Goal: Task Accomplishment & Management: Complete application form

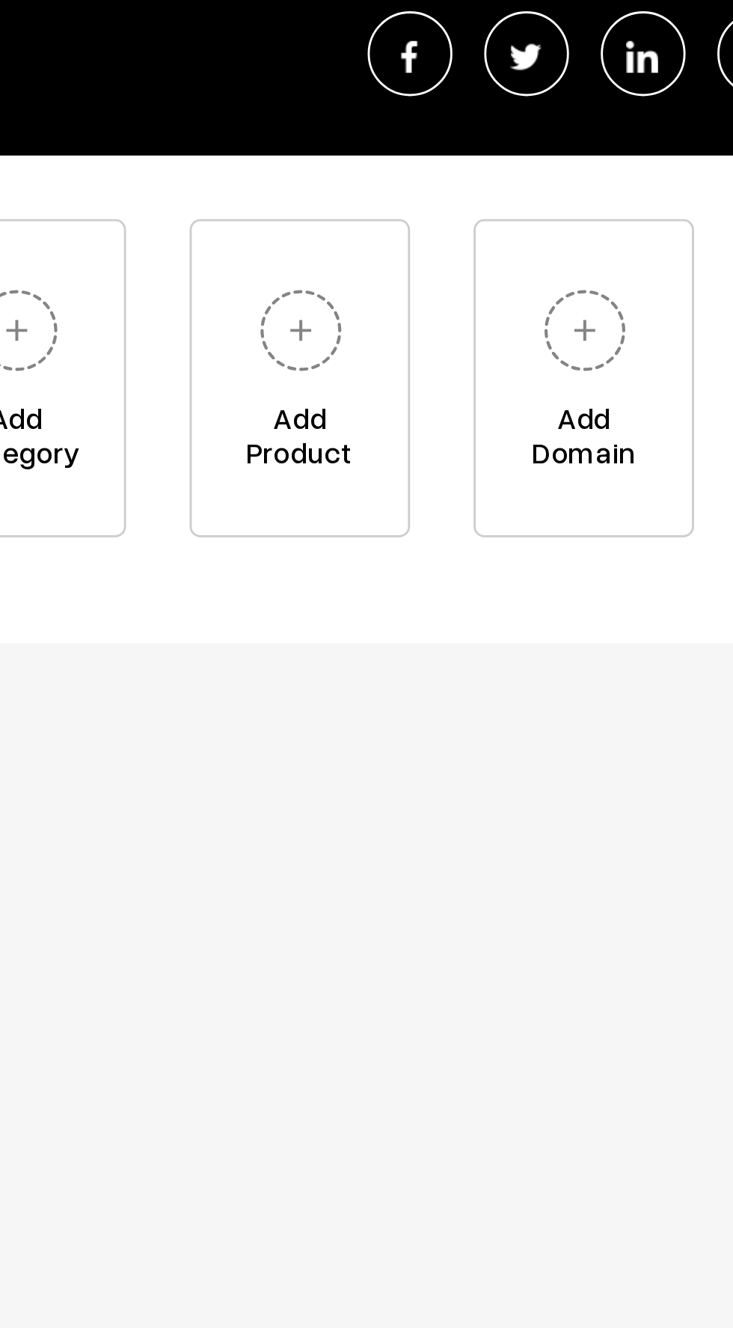
click at [358, 459] on img at bounding box center [363, 456] width 41 height 41
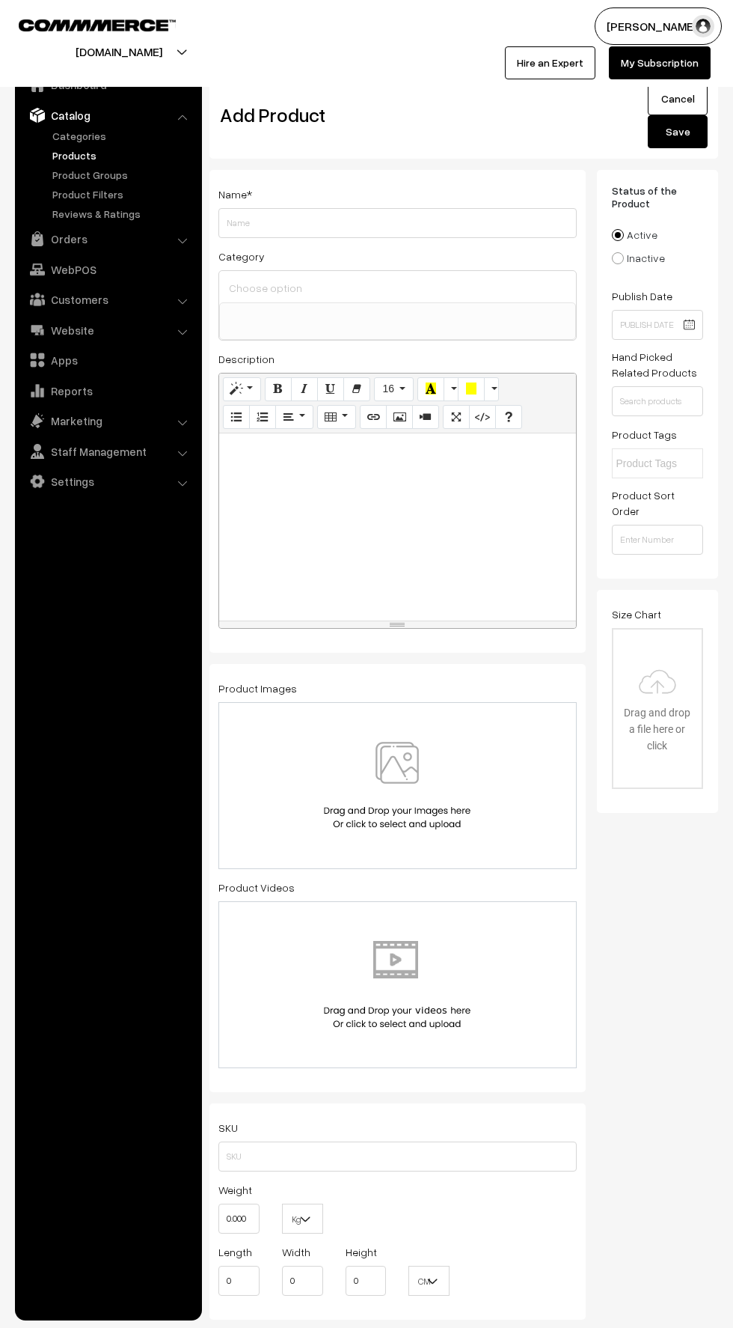
select select
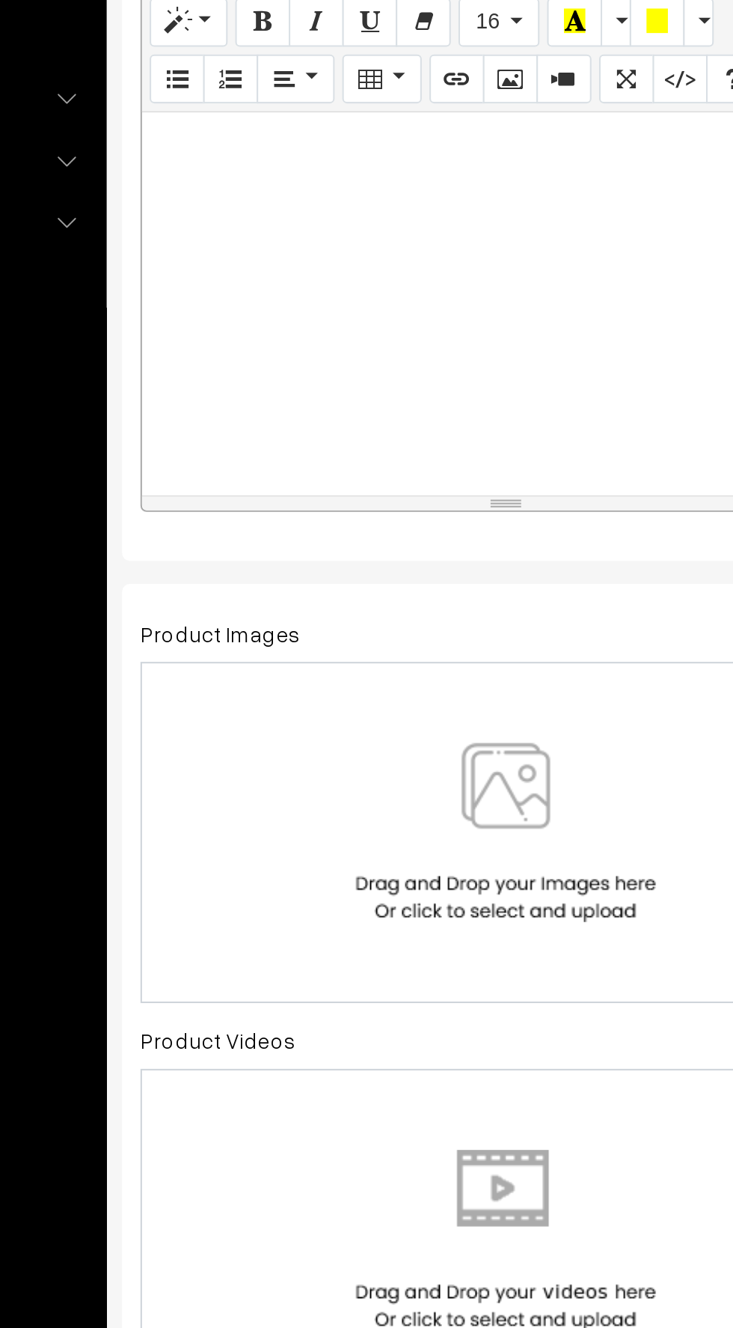
scroll to position [4, 0]
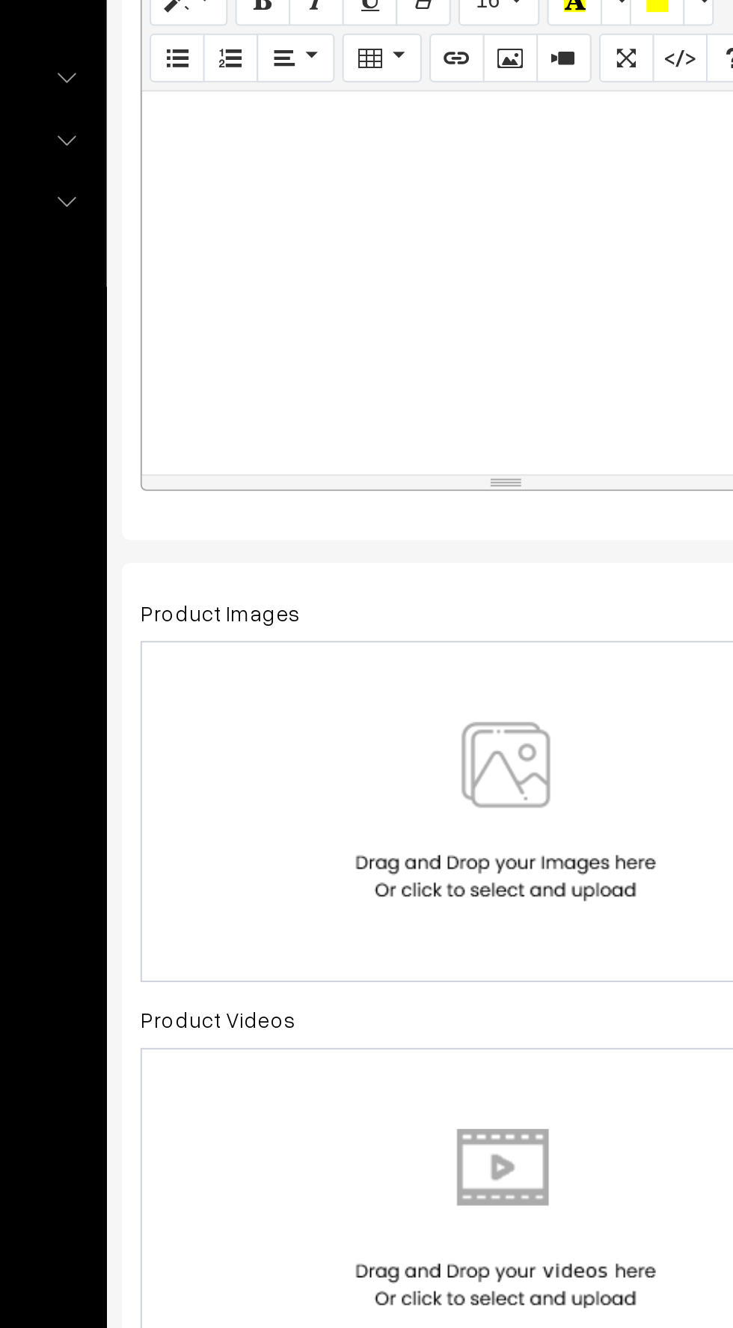
click at [386, 807] on img at bounding box center [397, 782] width 154 height 88
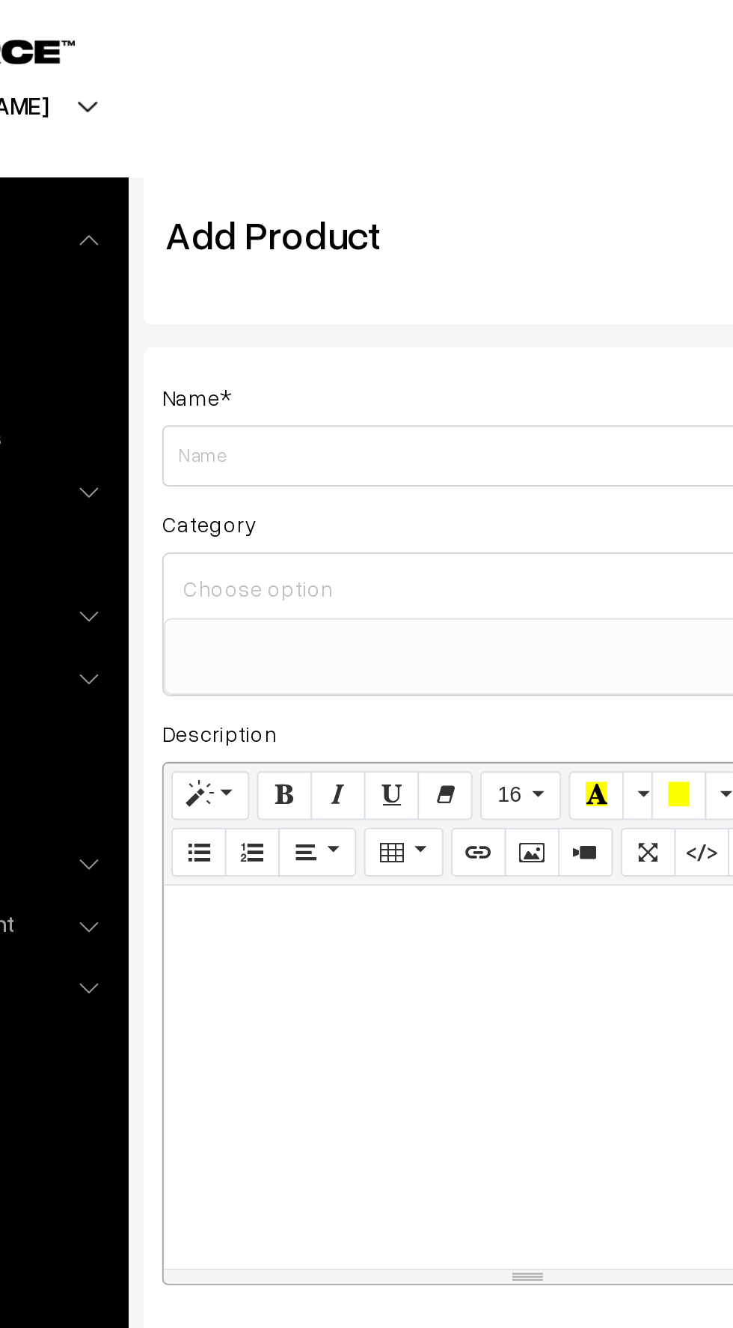
scroll to position [0, 0]
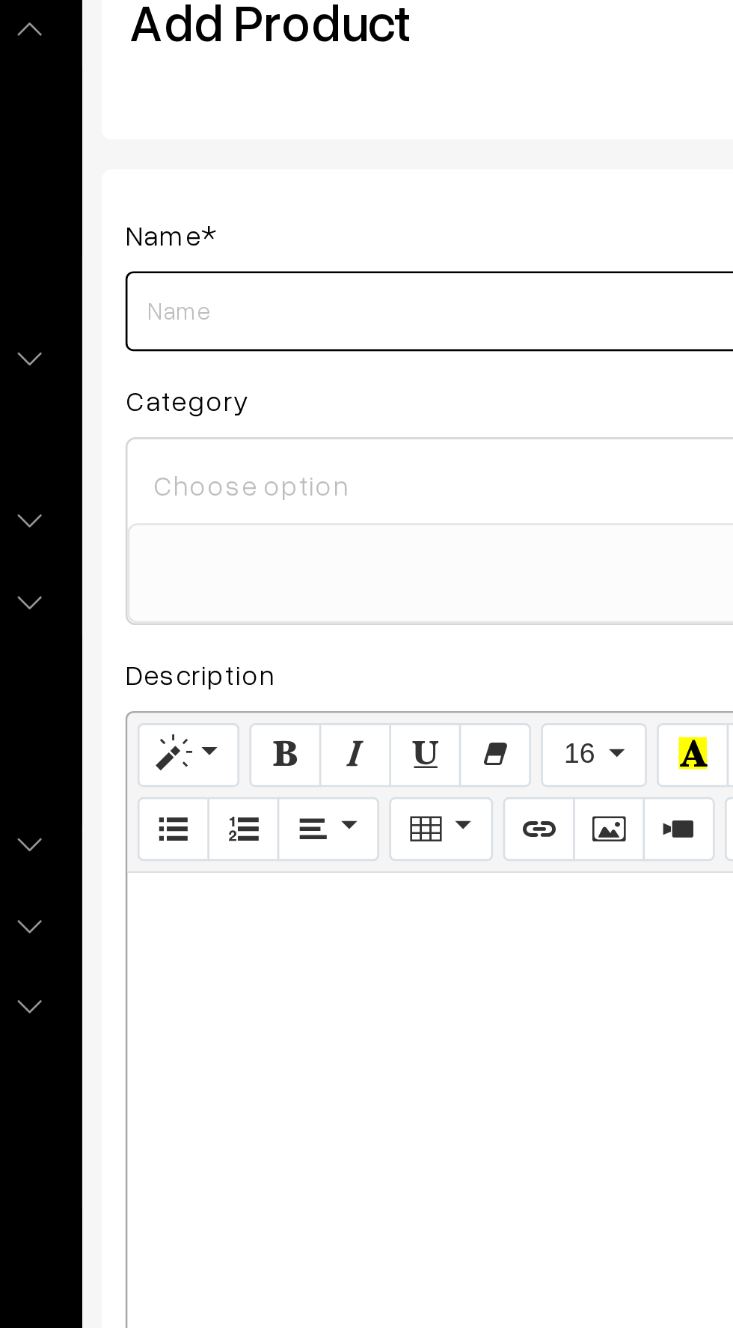
click at [233, 224] on input "Weight" at bounding box center [398, 223] width 358 height 30
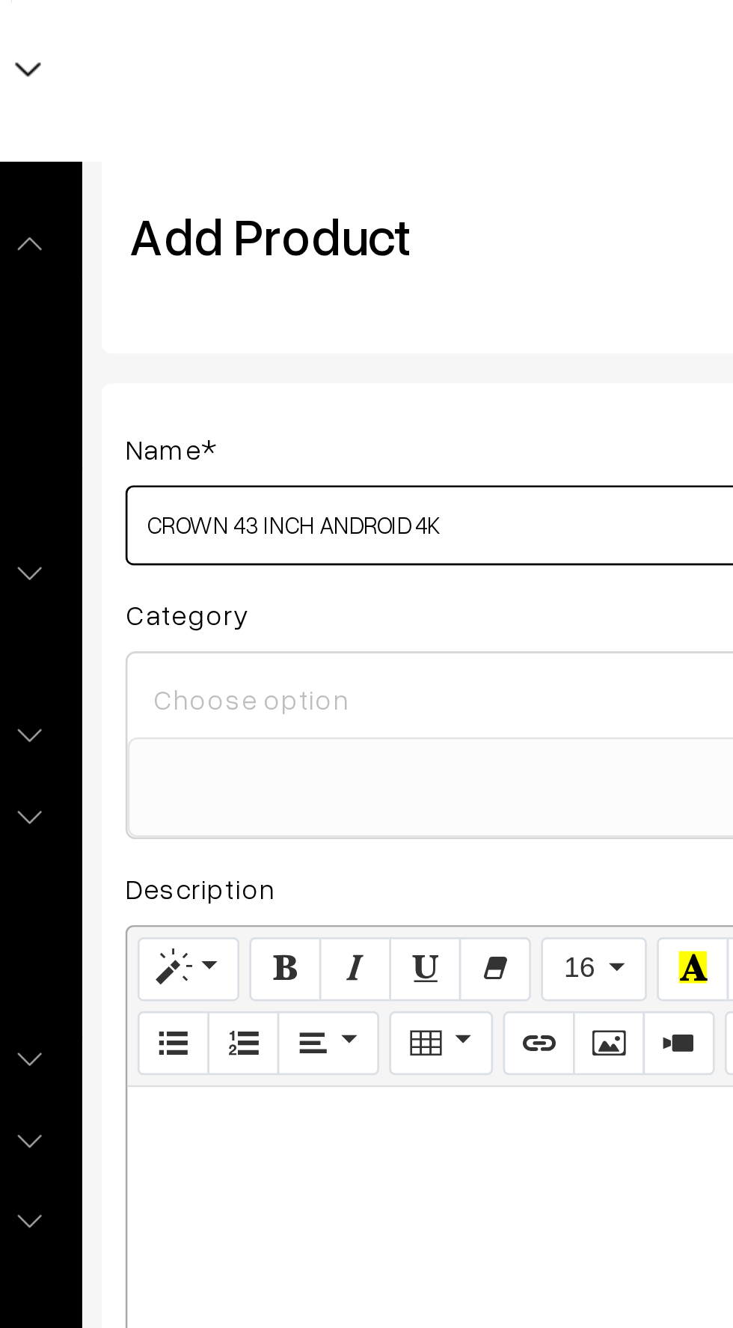
click at [359, 226] on input "CROWN 43 INCH ANDROID 4K" at bounding box center [398, 223] width 358 height 30
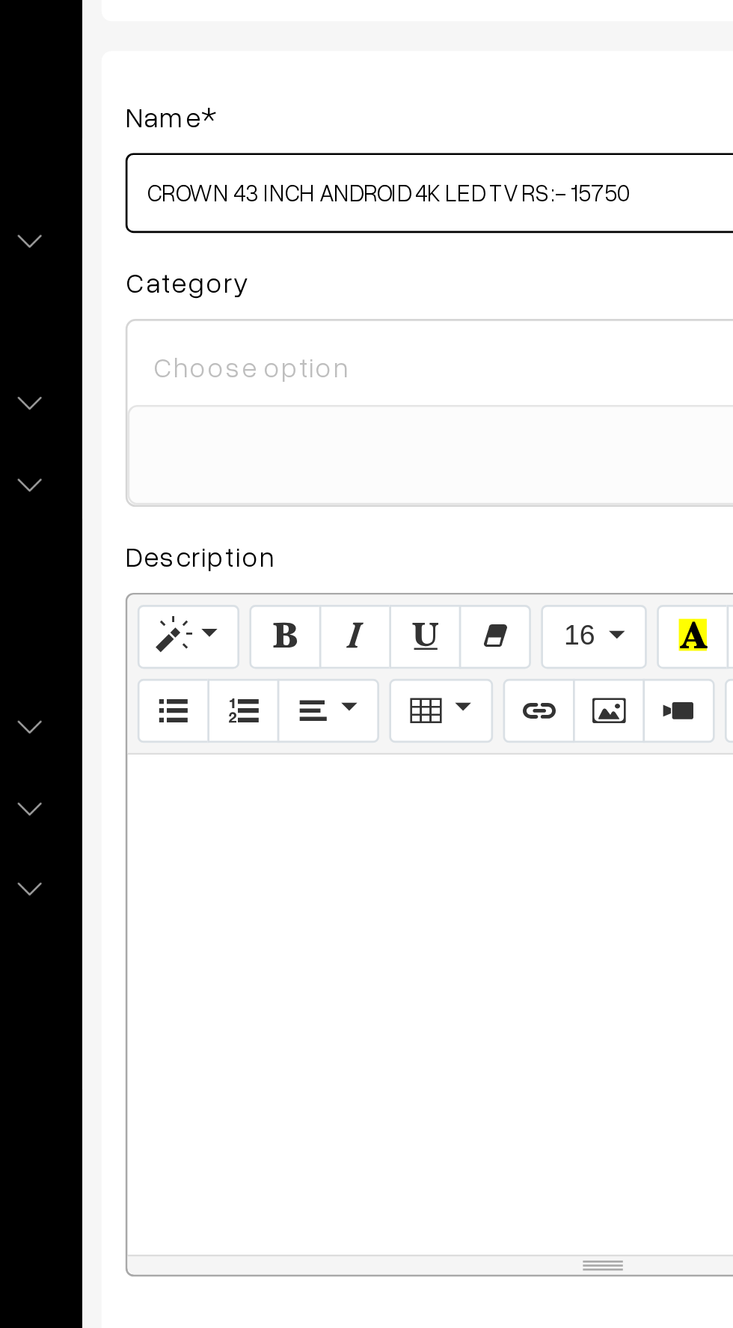
type input "CROWN 43 INCH ANDROID 4K LED TV RS :- 15750"
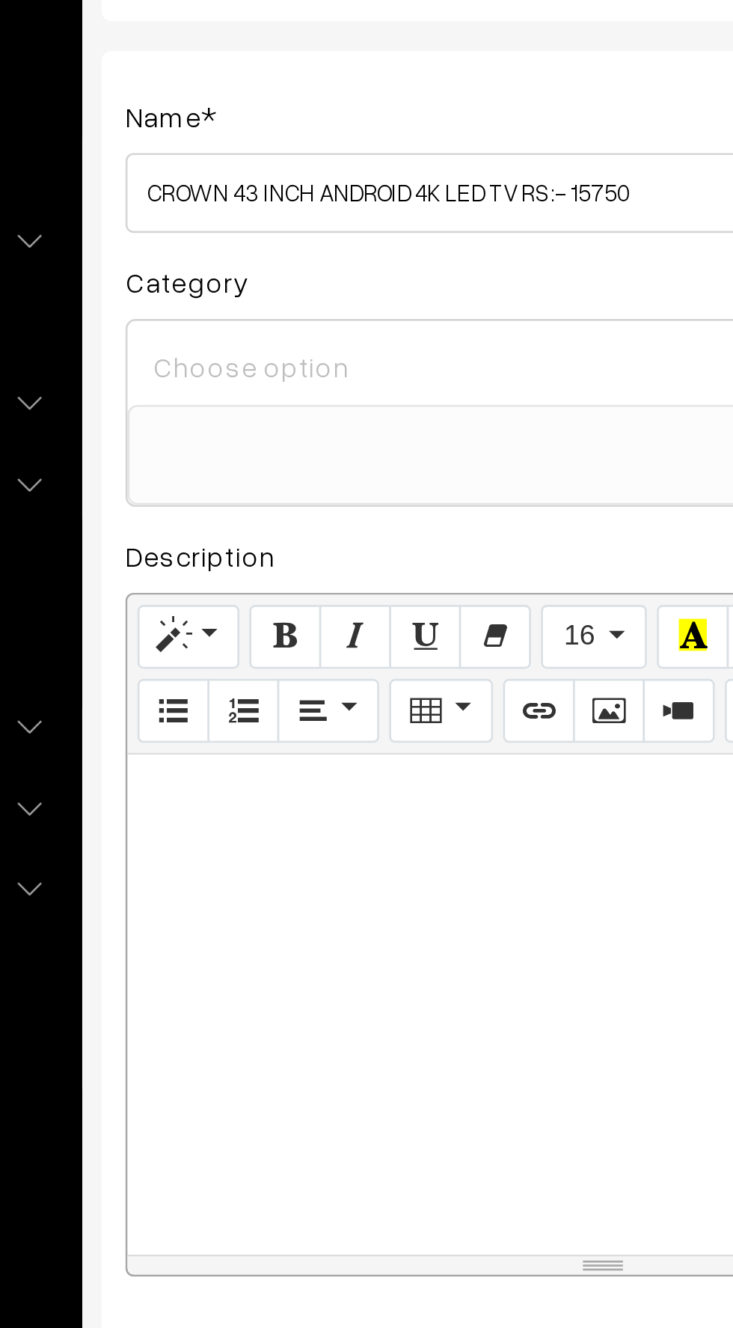
click at [247, 290] on input at bounding box center [397, 288] width 345 height 22
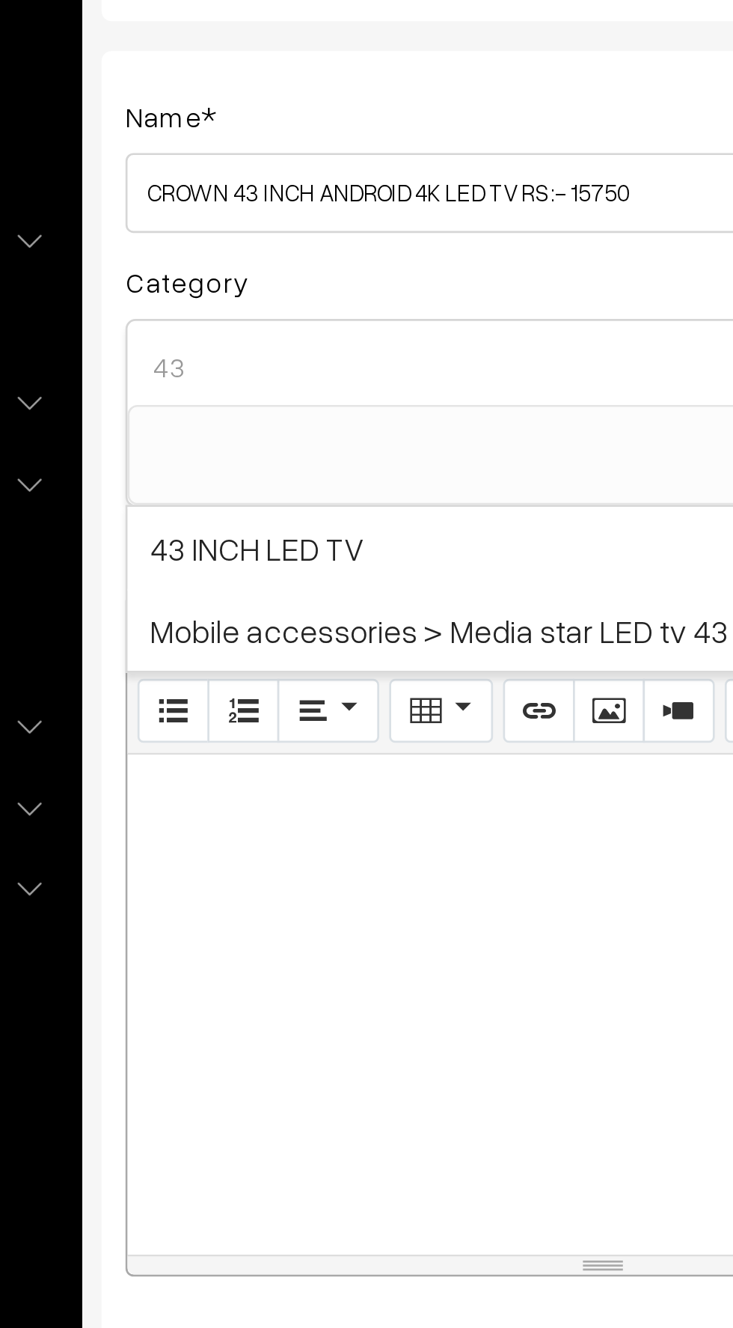
type input "43"
click at [254, 358] on span "43 INCH LED TV" at bounding box center [397, 355] width 357 height 31
select select "4"
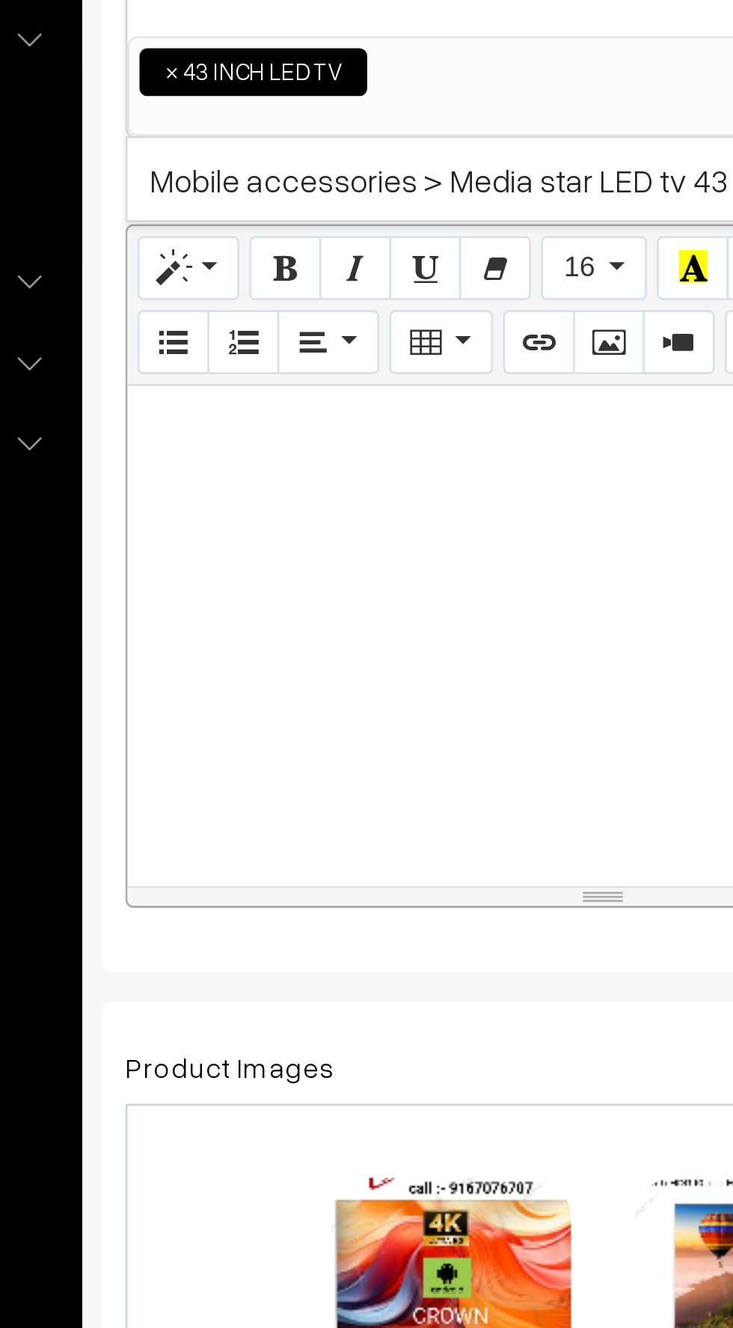
paste div
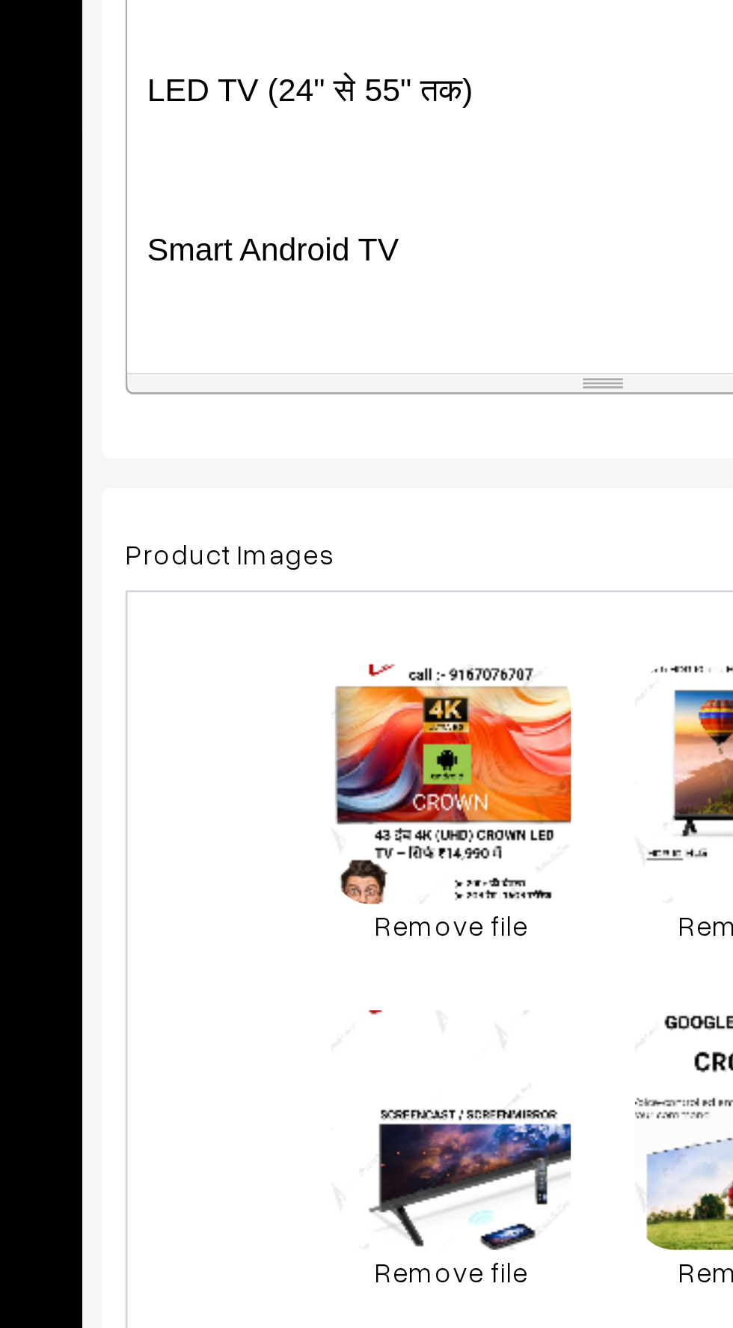
scroll to position [1212, 0]
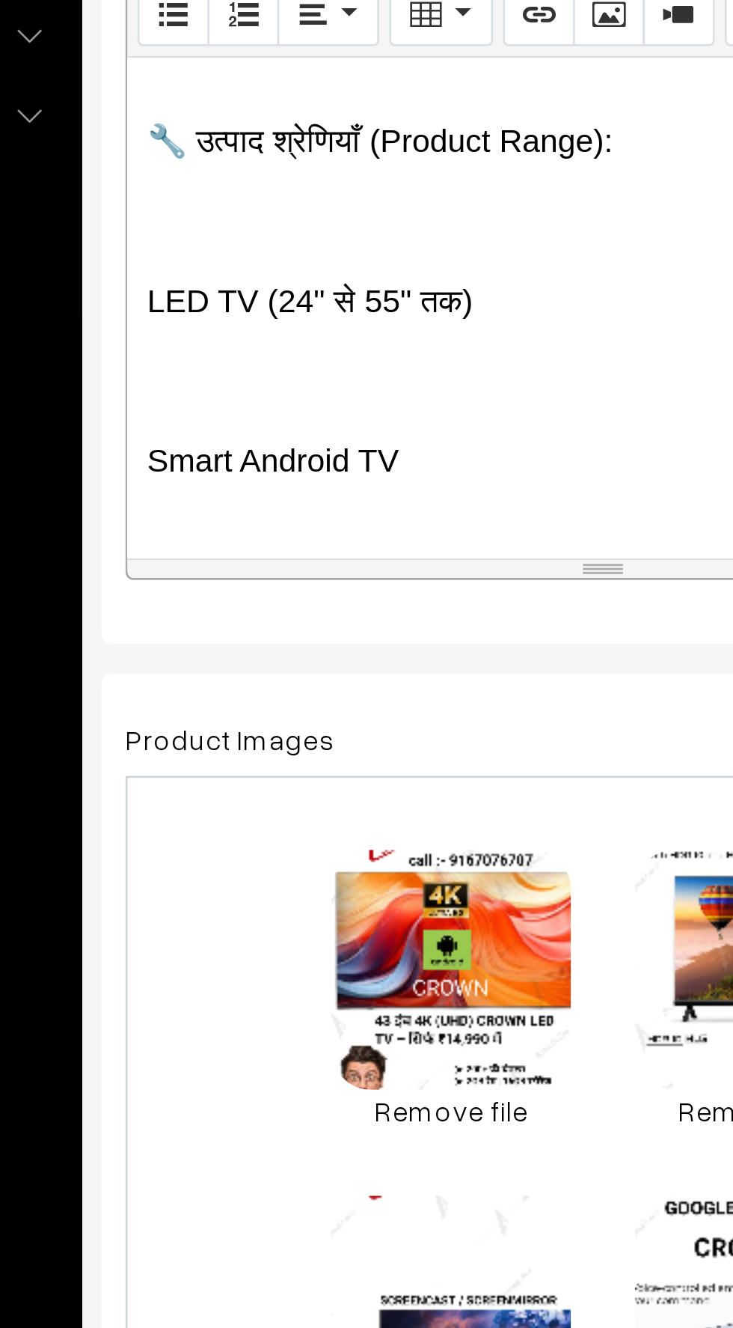
click at [239, 574] on p at bounding box center [398, 583] width 342 height 18
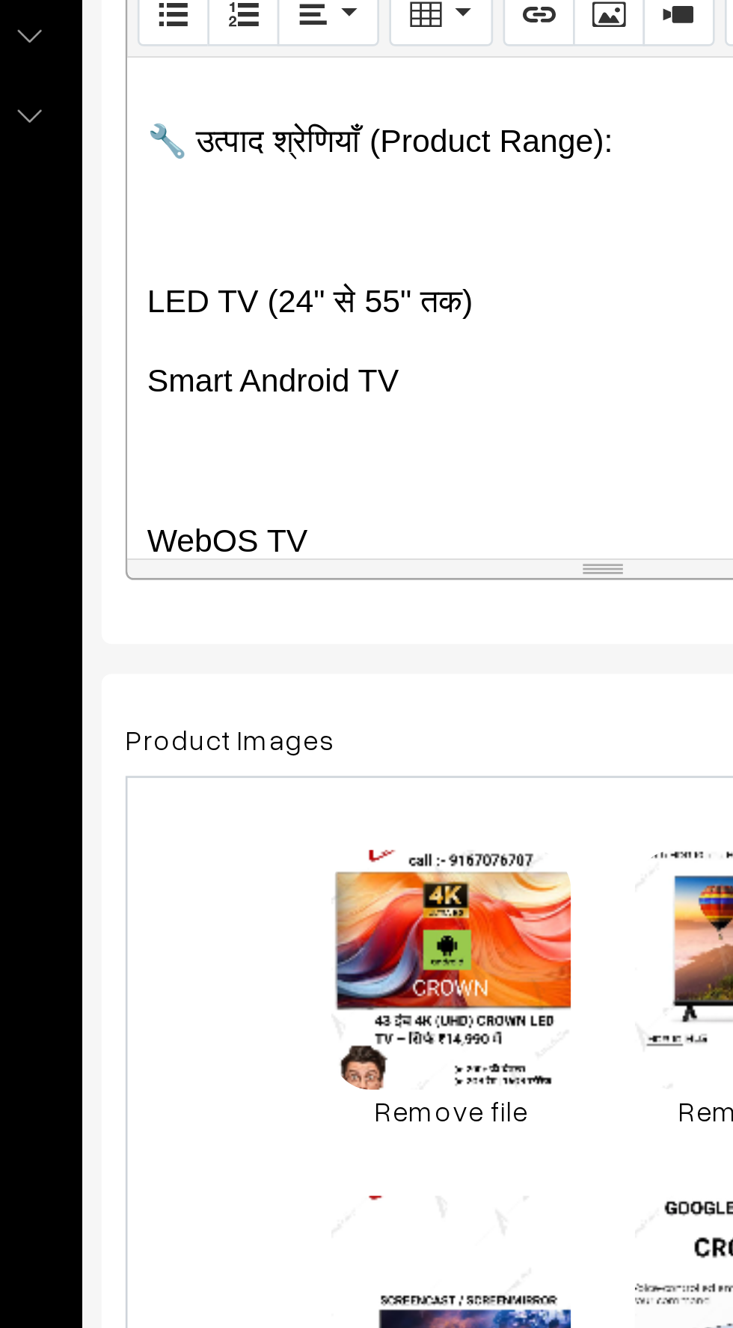
click at [232, 604] on p at bounding box center [398, 613] width 342 height 18
click at [235, 622] on div "--- 🇮🇳 CROWN – भरोसे का भारतीय ब्रांड (Since [DATE]) 🔷 ब्रांड की विरासत: CROWN …" at bounding box center [397, 555] width 357 height 187
click at [236, 634] on p at bounding box center [398, 643] width 342 height 18
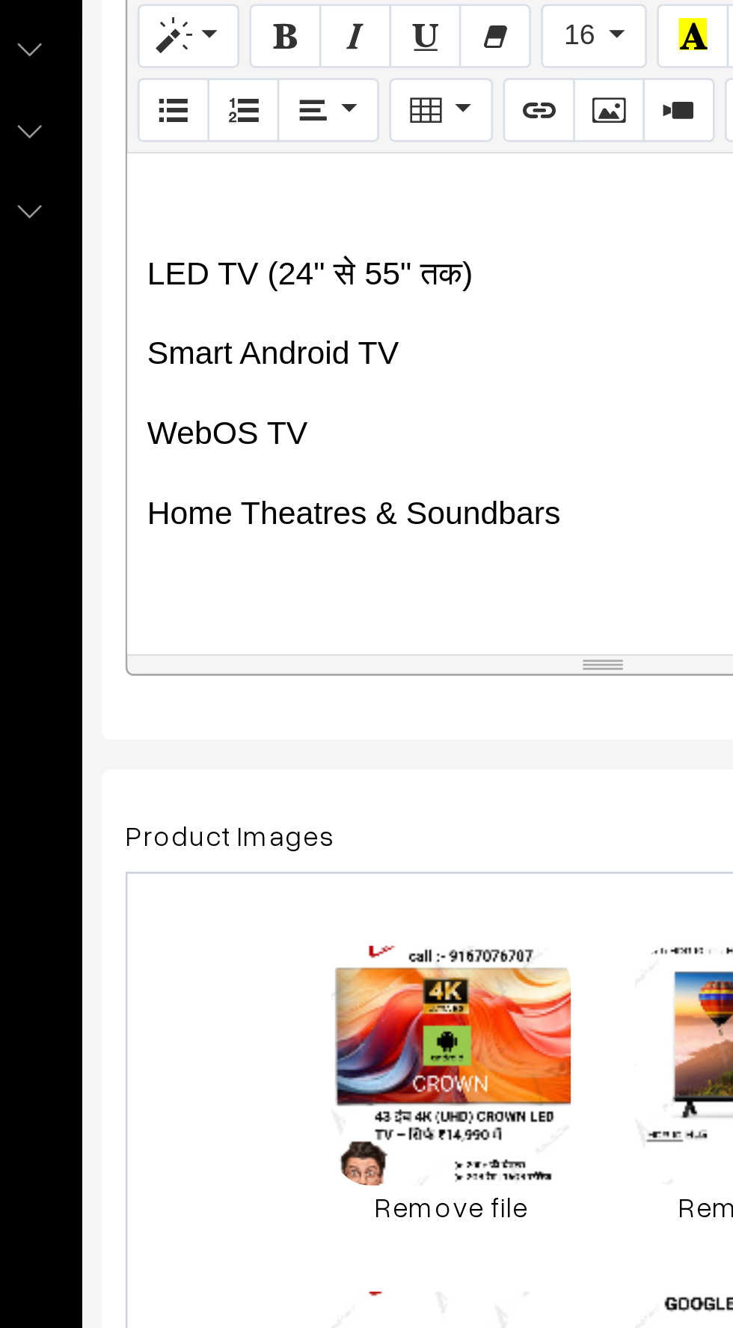
scroll to position [1258, 0]
click at [393, 588] on p "Home Theatres & Soundbars" at bounding box center [398, 597] width 342 height 18
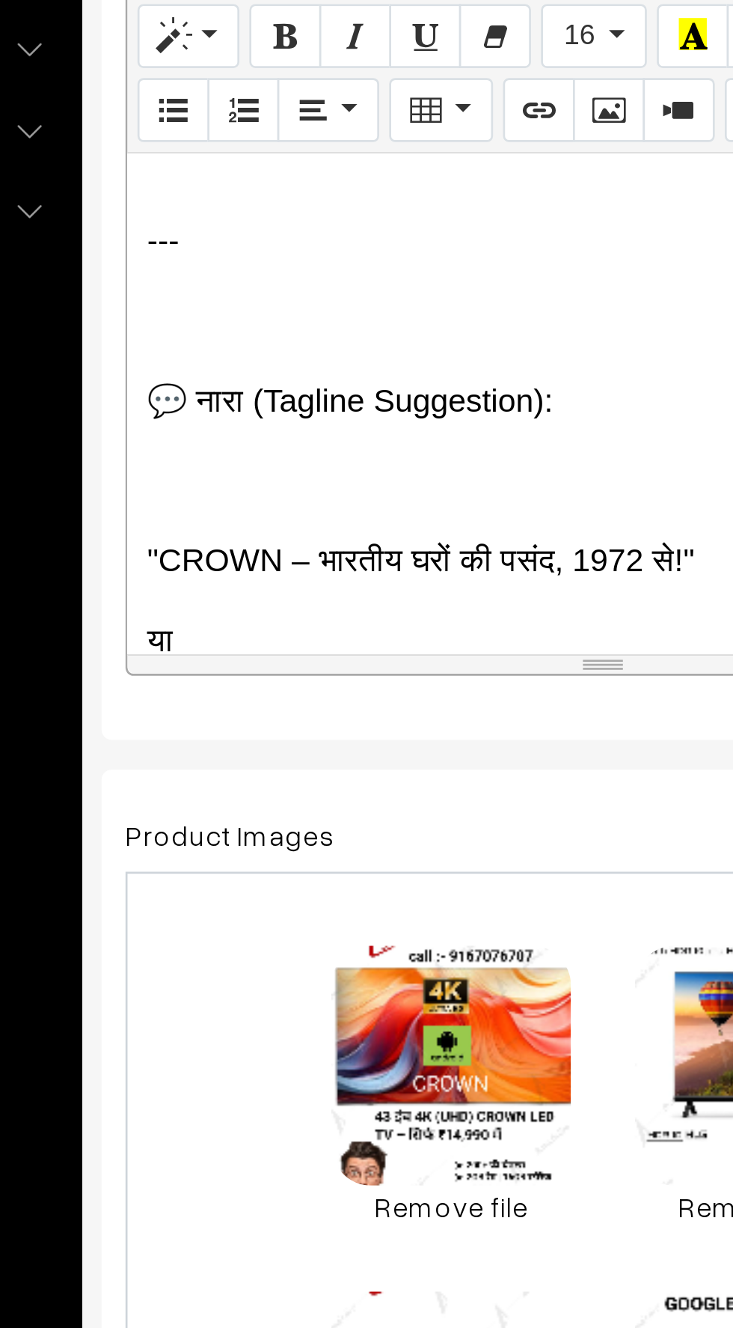
scroll to position [1333, 0]
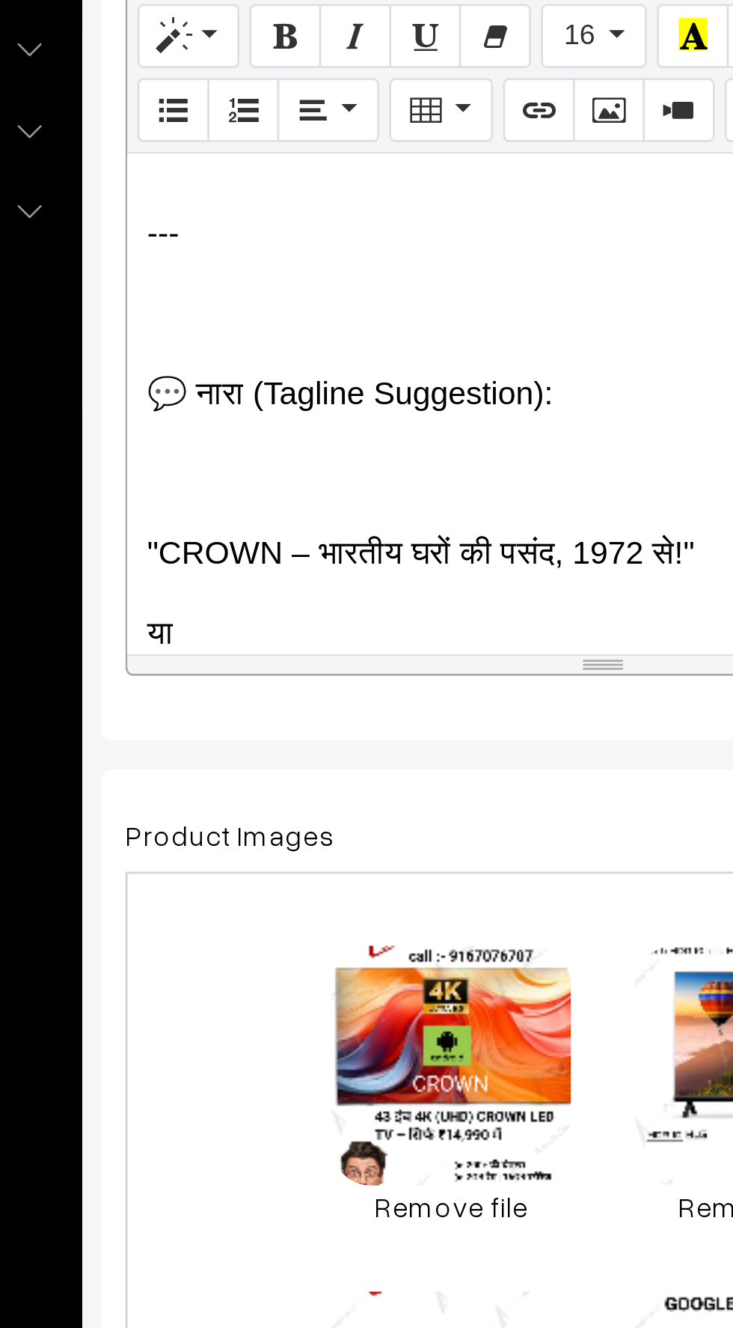
click at [232, 543] on p "💬 नारा (Tagline Suggestion):" at bounding box center [398, 552] width 342 height 18
click at [235, 543] on p "💬 नारा (Tagline Suggestion):" at bounding box center [398, 552] width 342 height 18
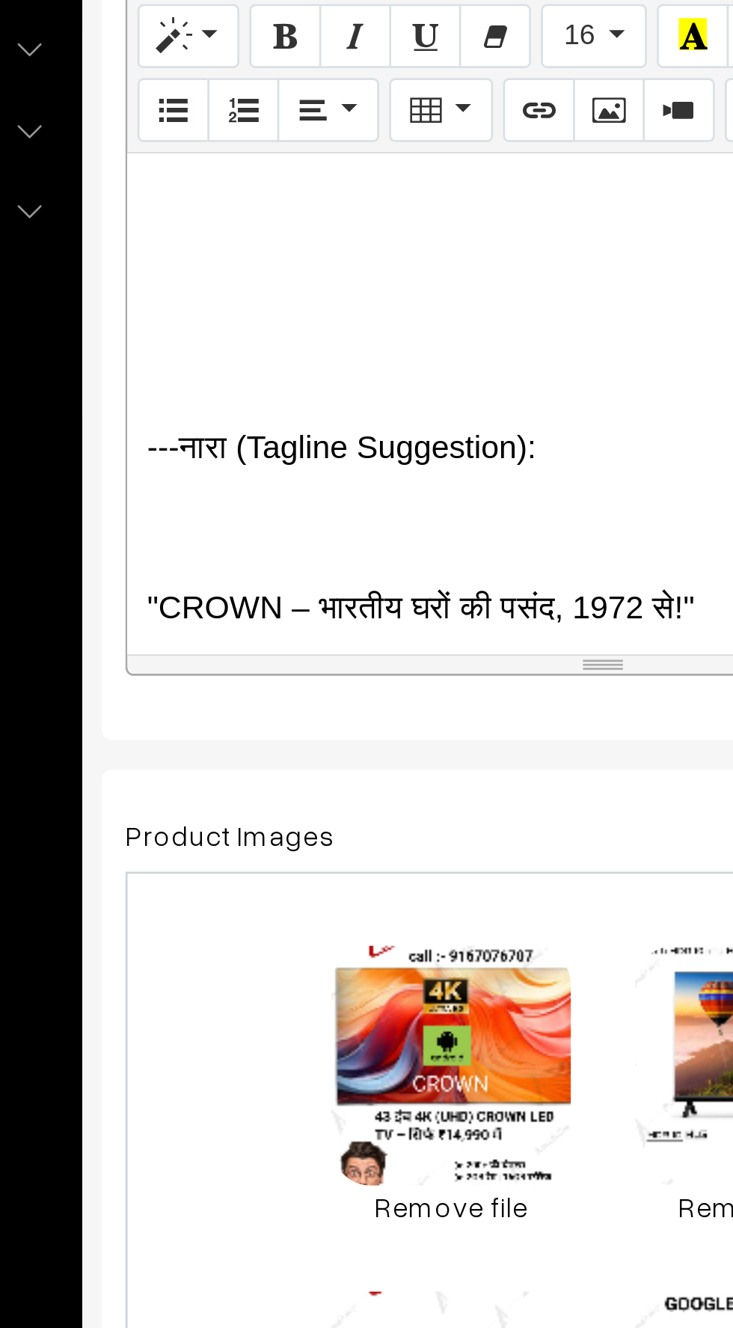
scroll to position [1242, 0]
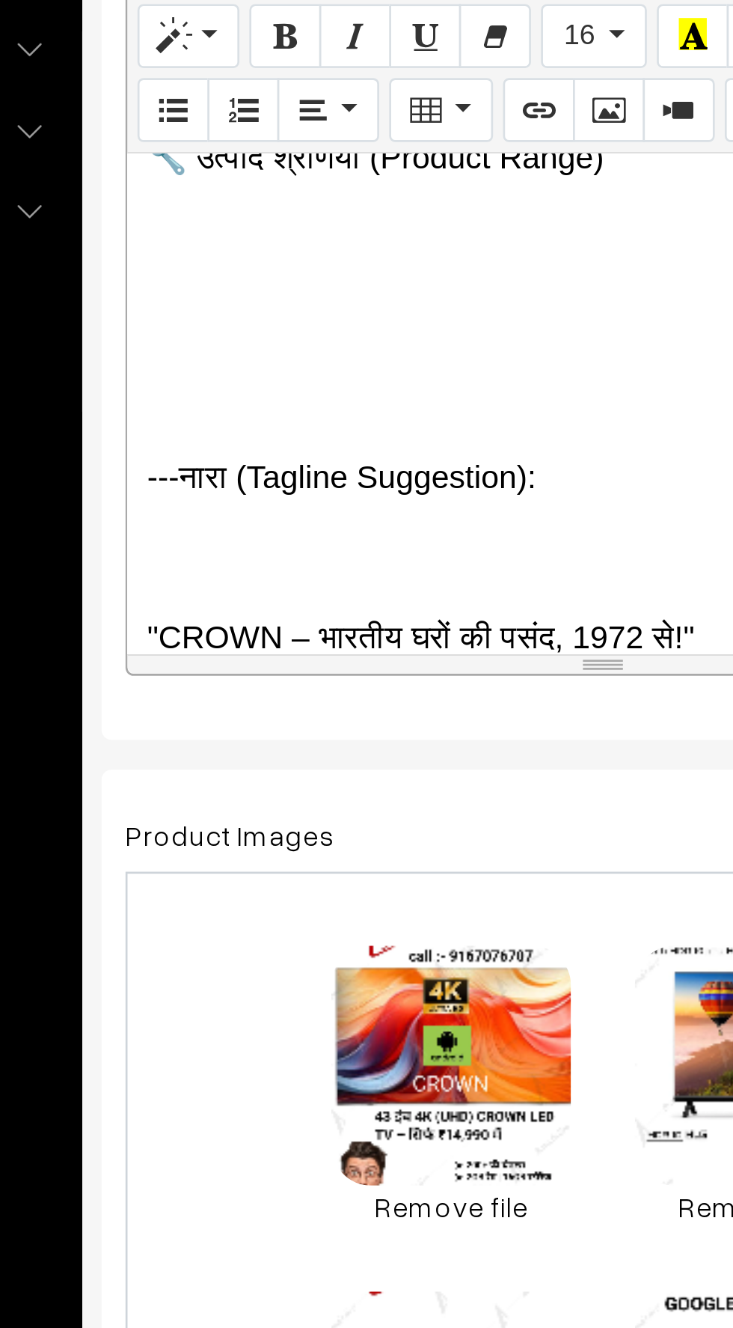
click at [234, 544] on p at bounding box center [398, 553] width 342 height 18
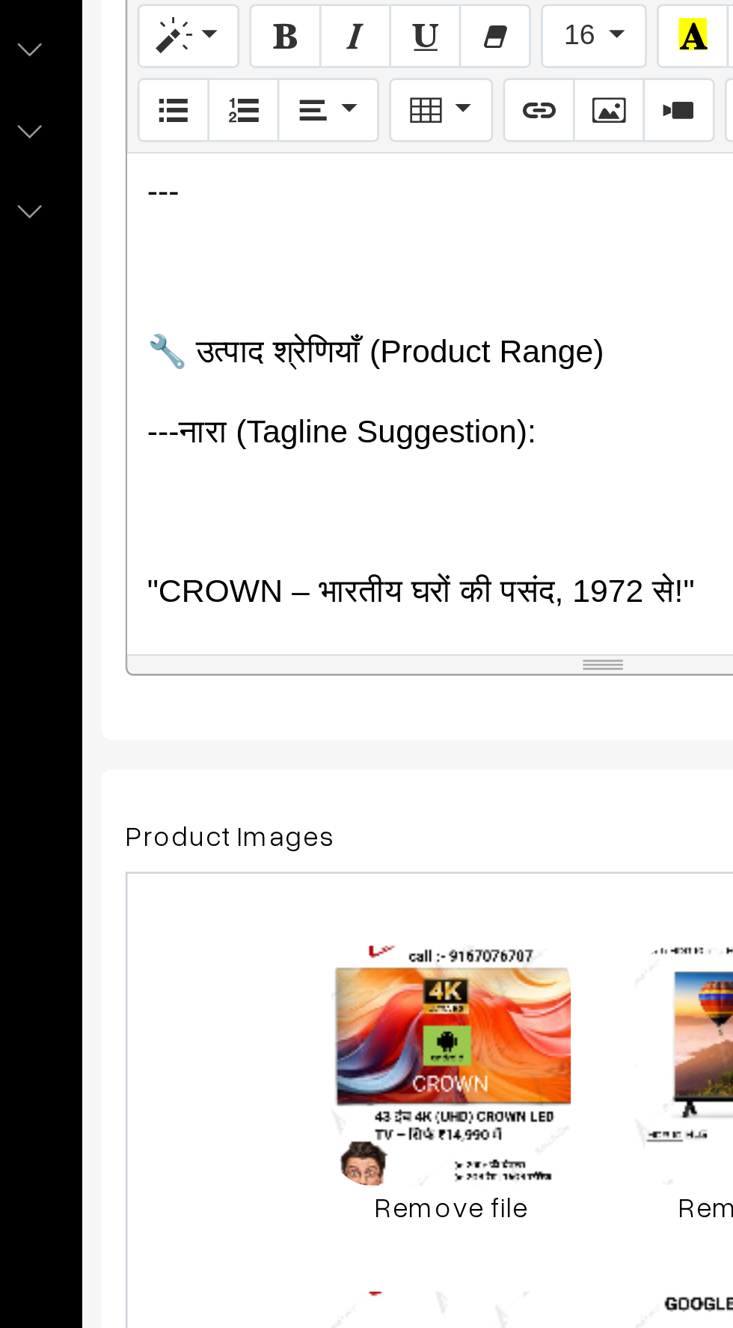
scroll to position [1199, 0]
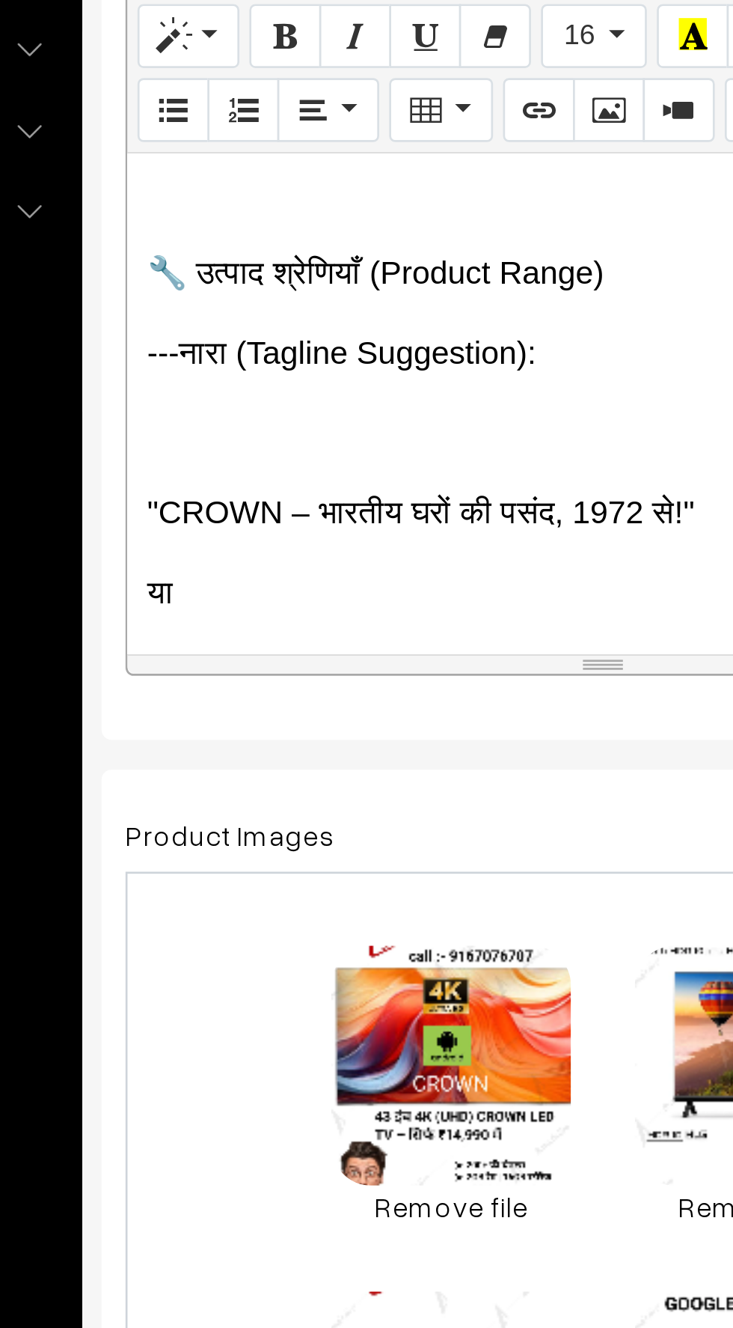
click at [240, 557] on p at bounding box center [398, 566] width 342 height 18
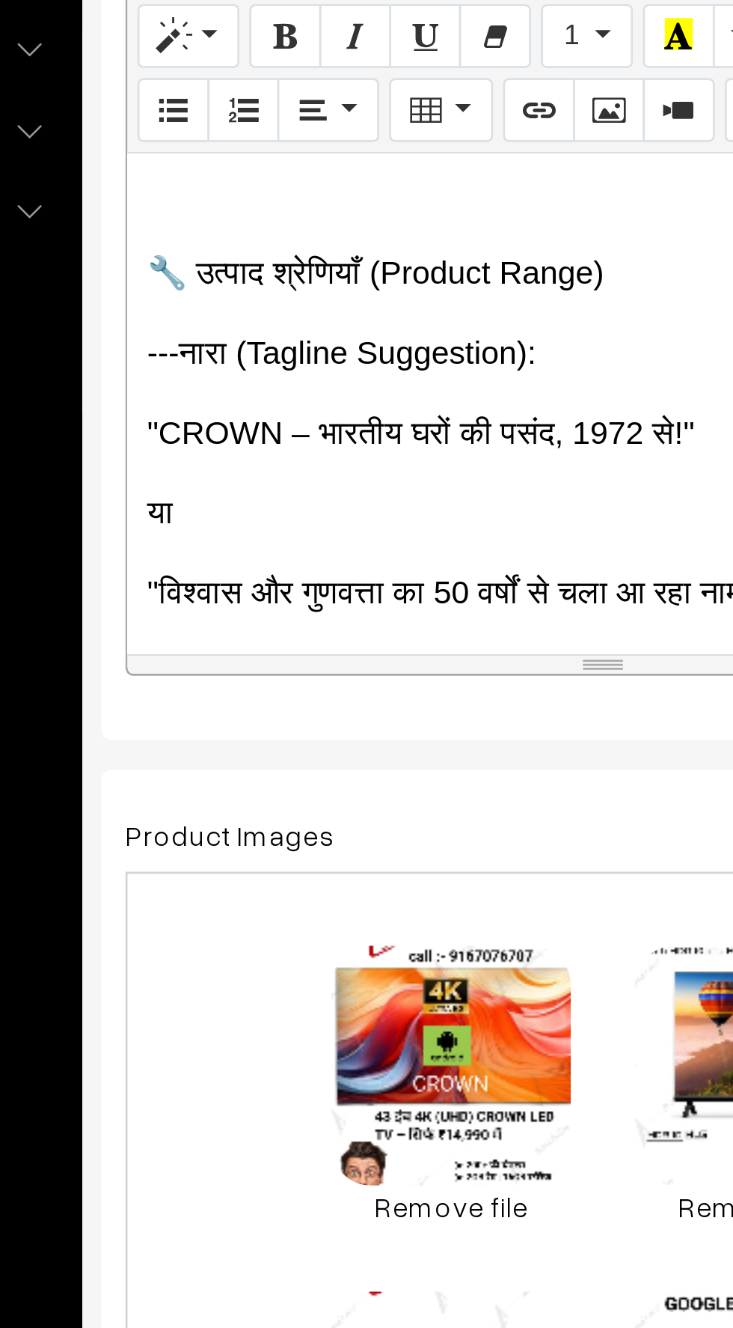
scroll to position [1169, 0]
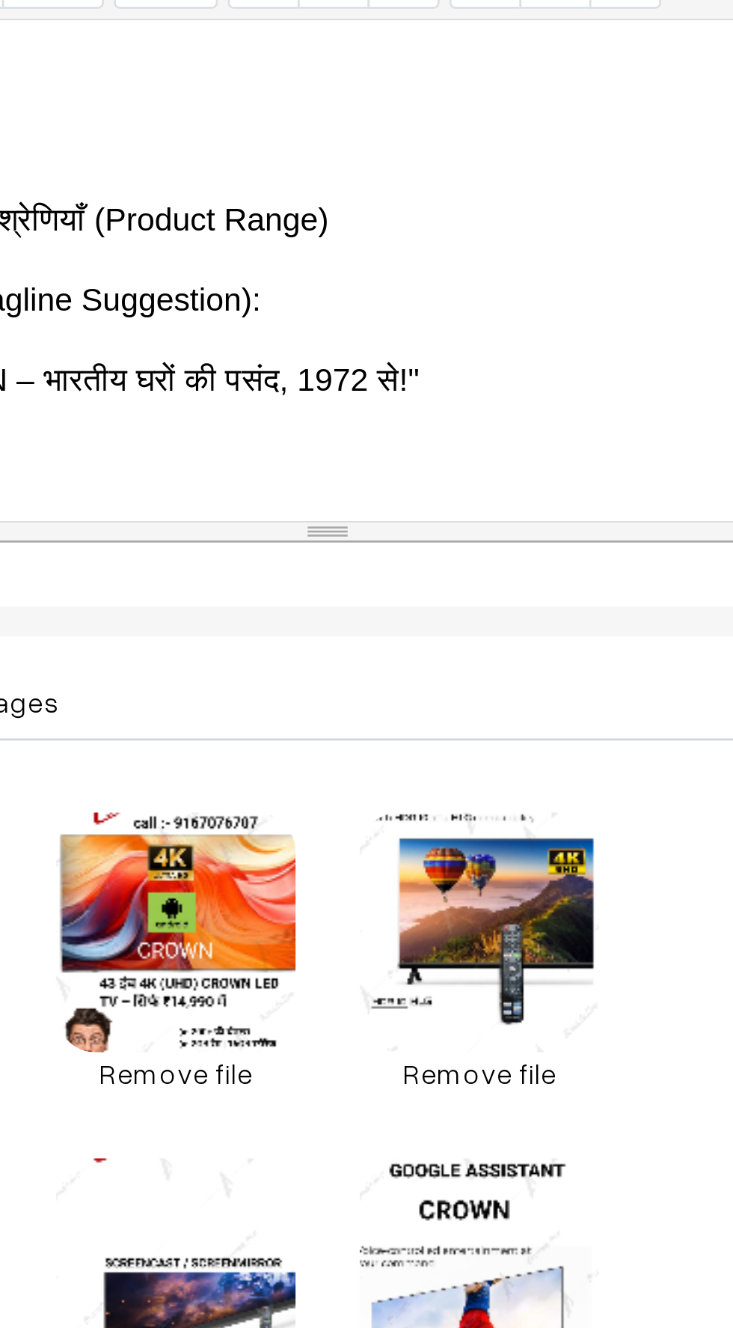
click at [526, 647] on p ""विश्वास और गुणवत्ता का 50 वर्षों से चला आ रहा नाम – CROWN"" at bounding box center [398, 656] width 342 height 18
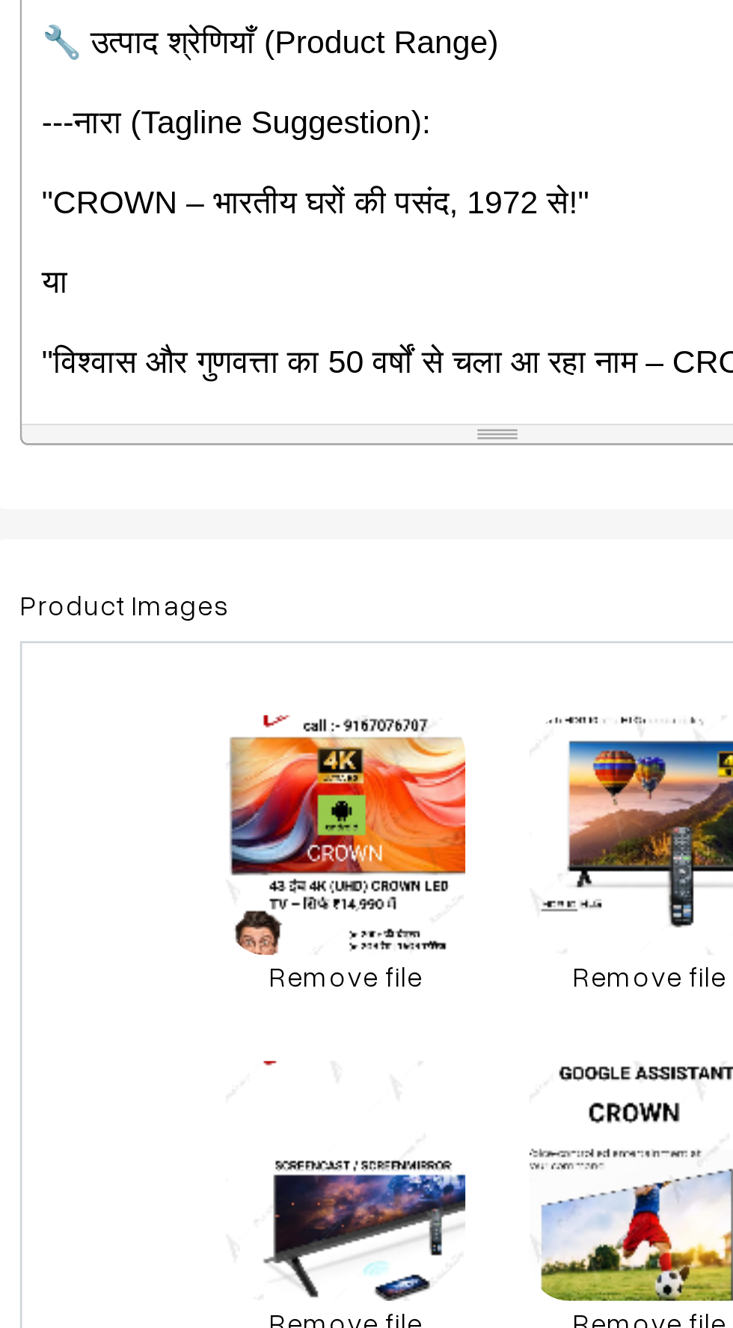
click at [309, 605] on div "--- 🇮🇳 CROWN – भरोसे का भारतीय ब्रांड (Since [DATE]) 🔷 ब्रांड की विरासत: CROWN …" at bounding box center [397, 555] width 357 height 187
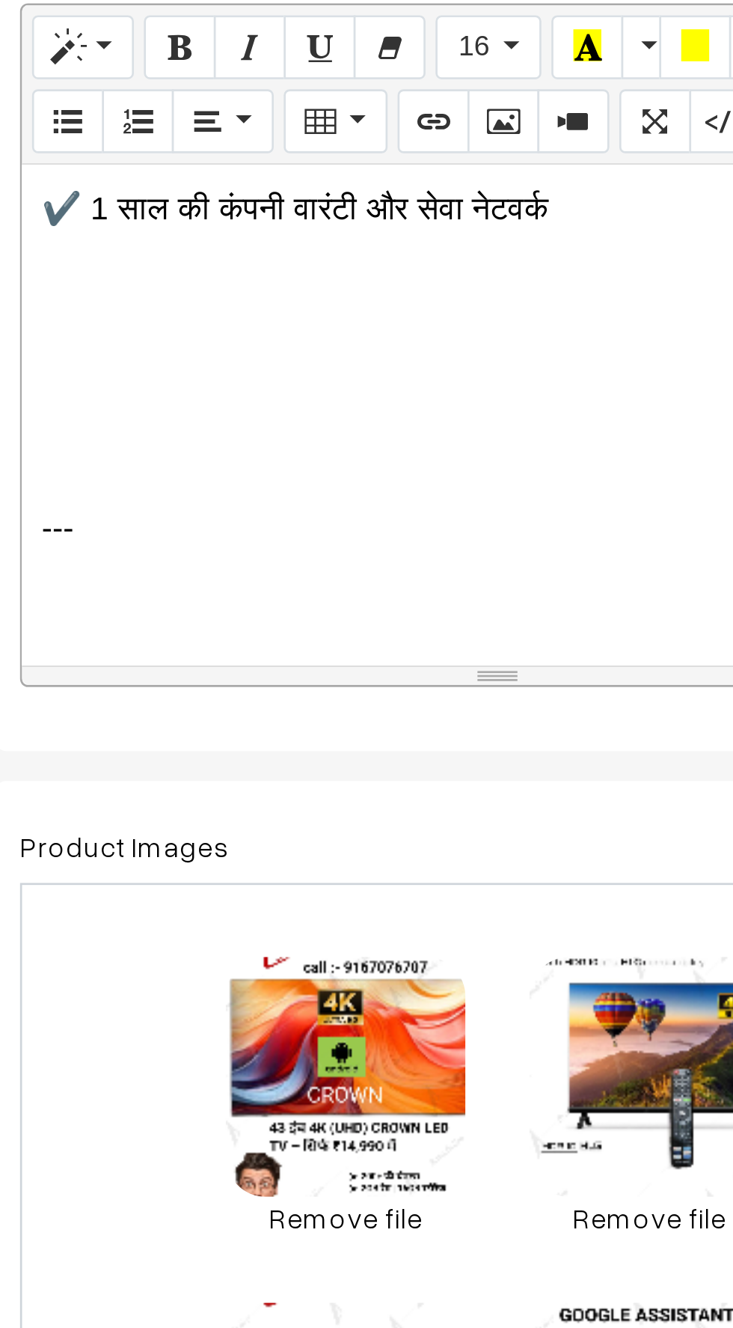
scroll to position [1045, 0]
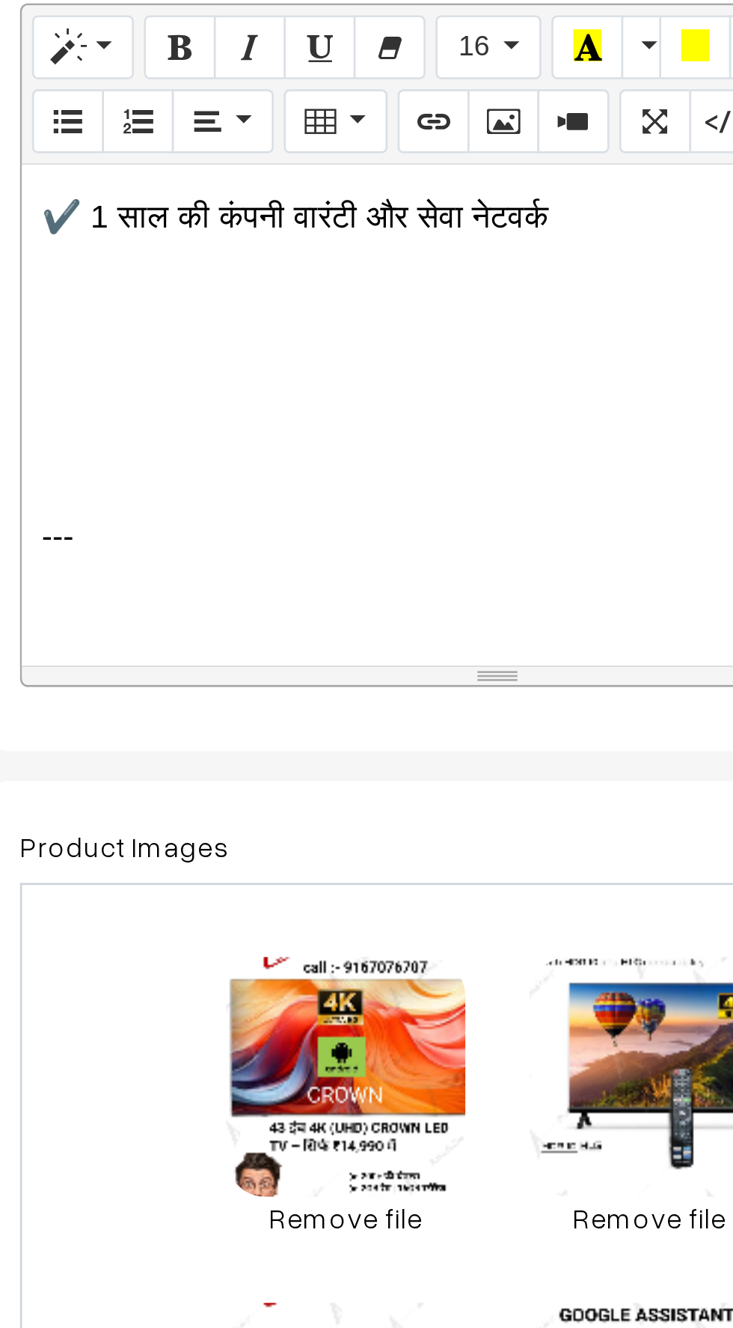
click at [259, 622] on p at bounding box center [398, 631] width 342 height 18
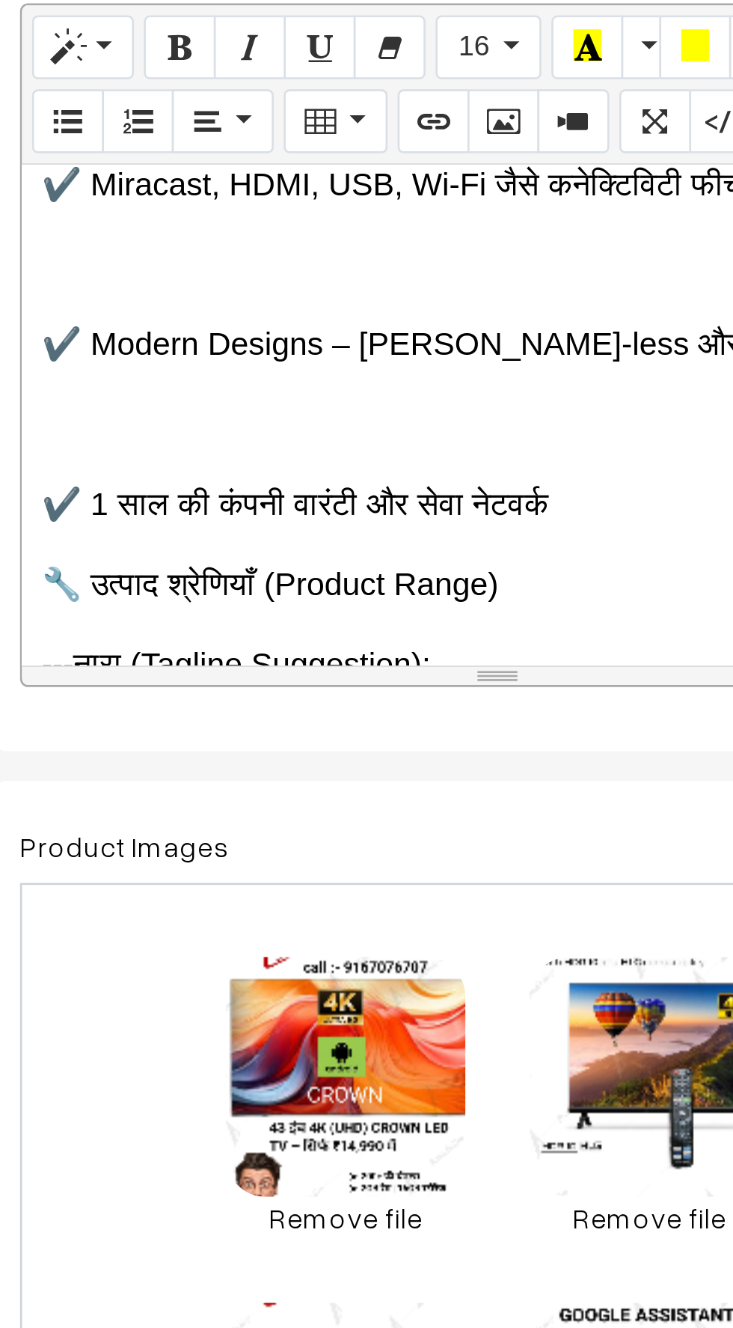
scroll to position [933, 0]
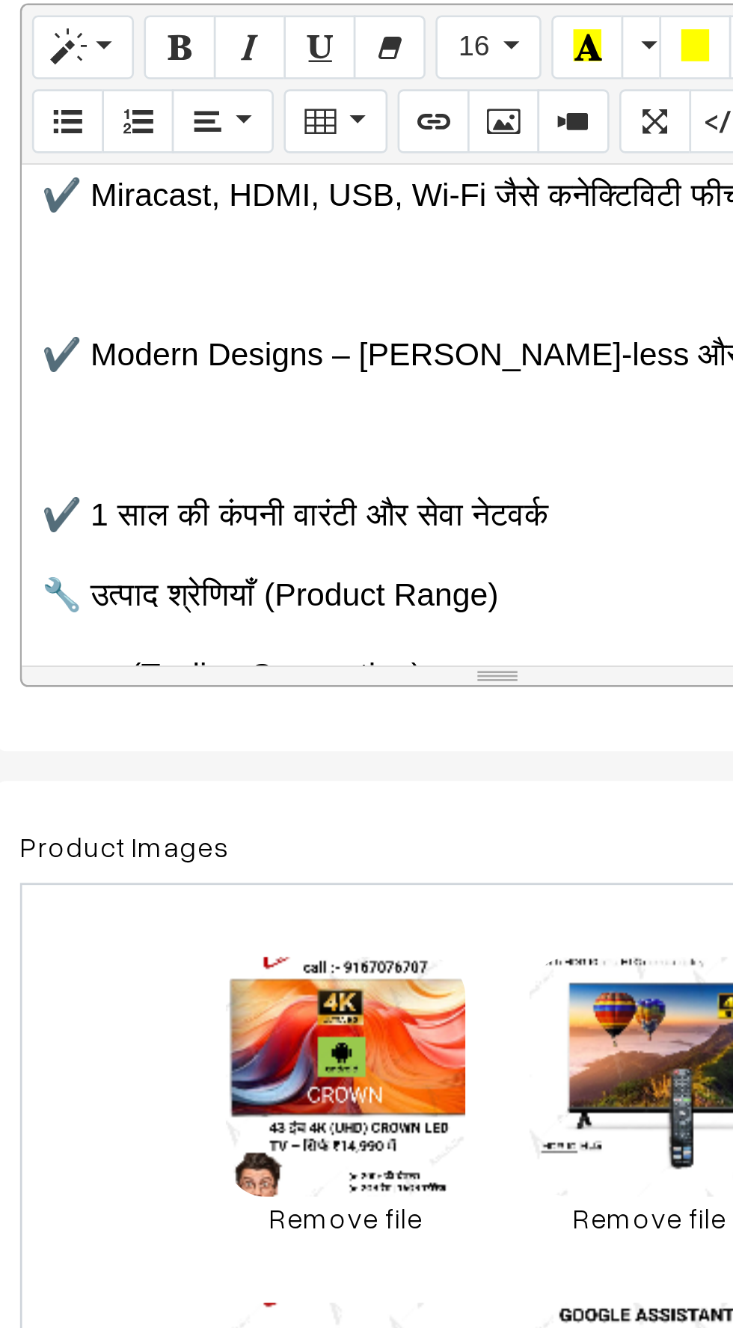
click at [248, 554] on p at bounding box center [398, 563] width 342 height 18
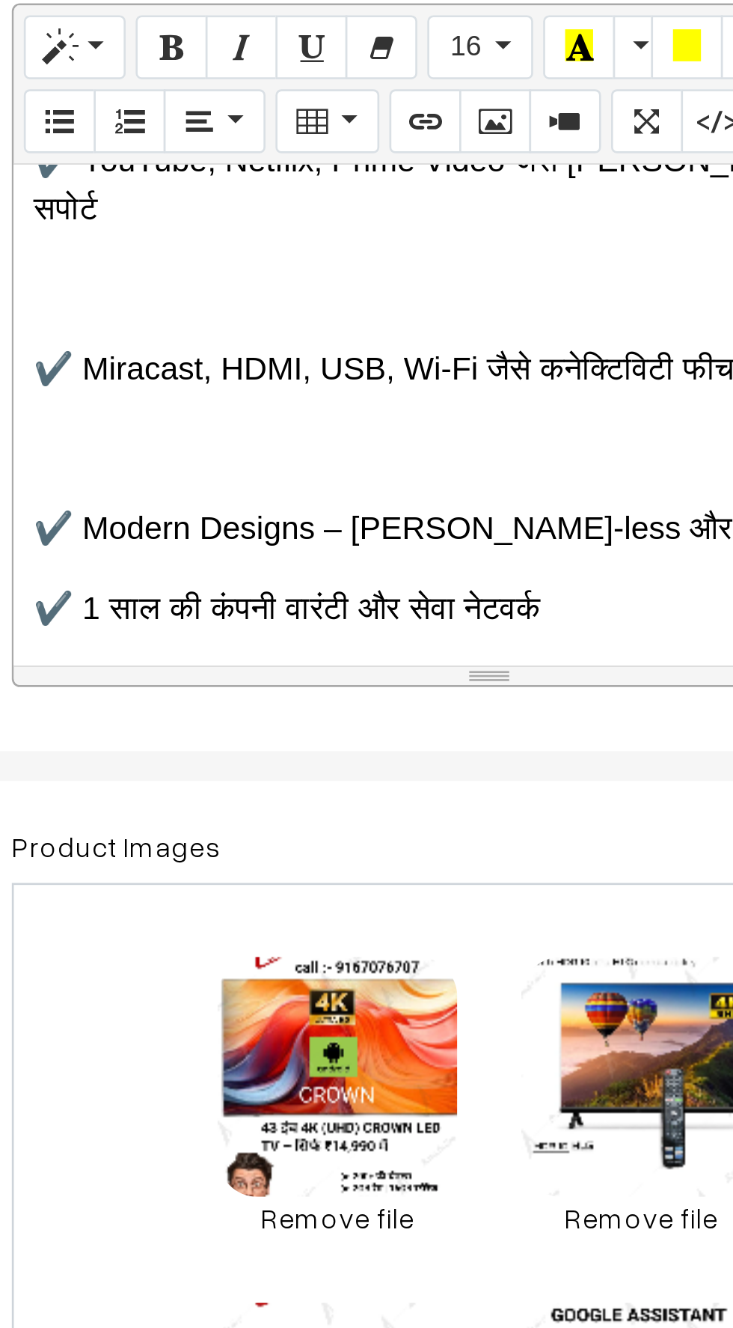
scroll to position [869, 0]
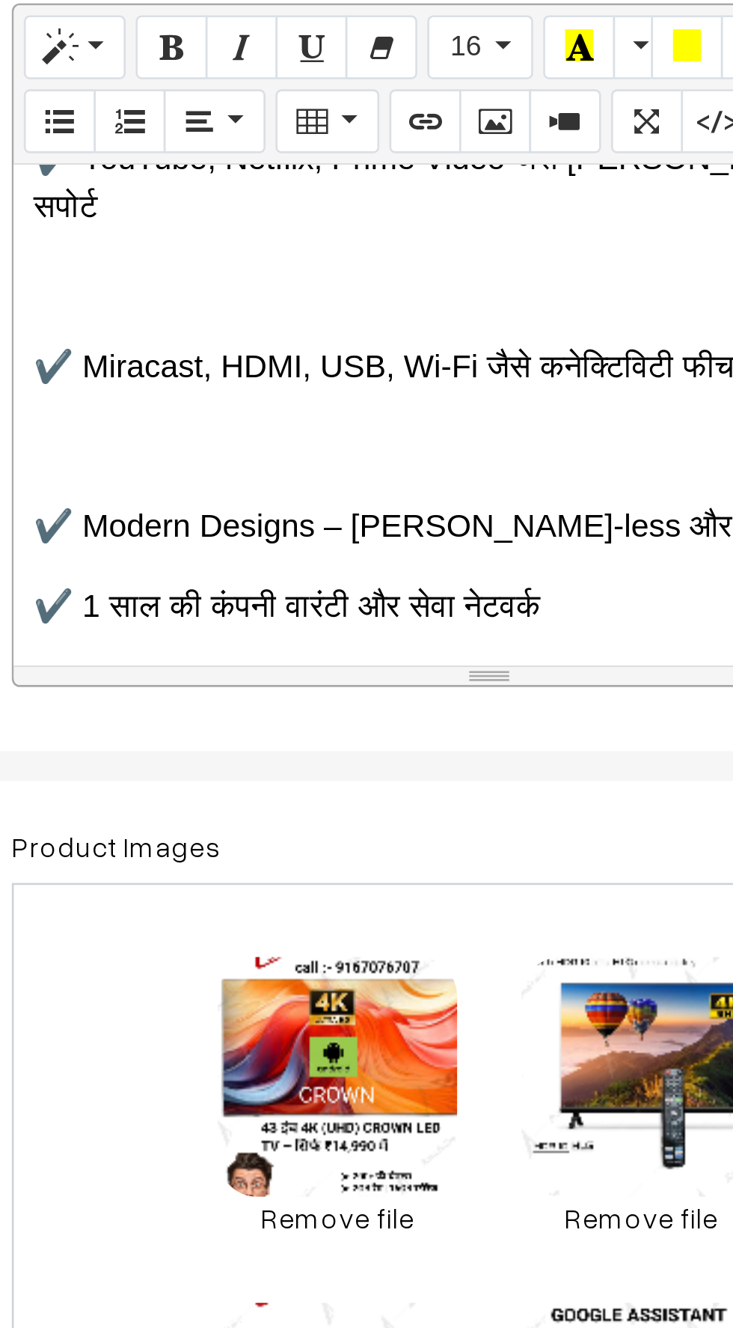
click at [254, 558] on p at bounding box center [398, 567] width 342 height 18
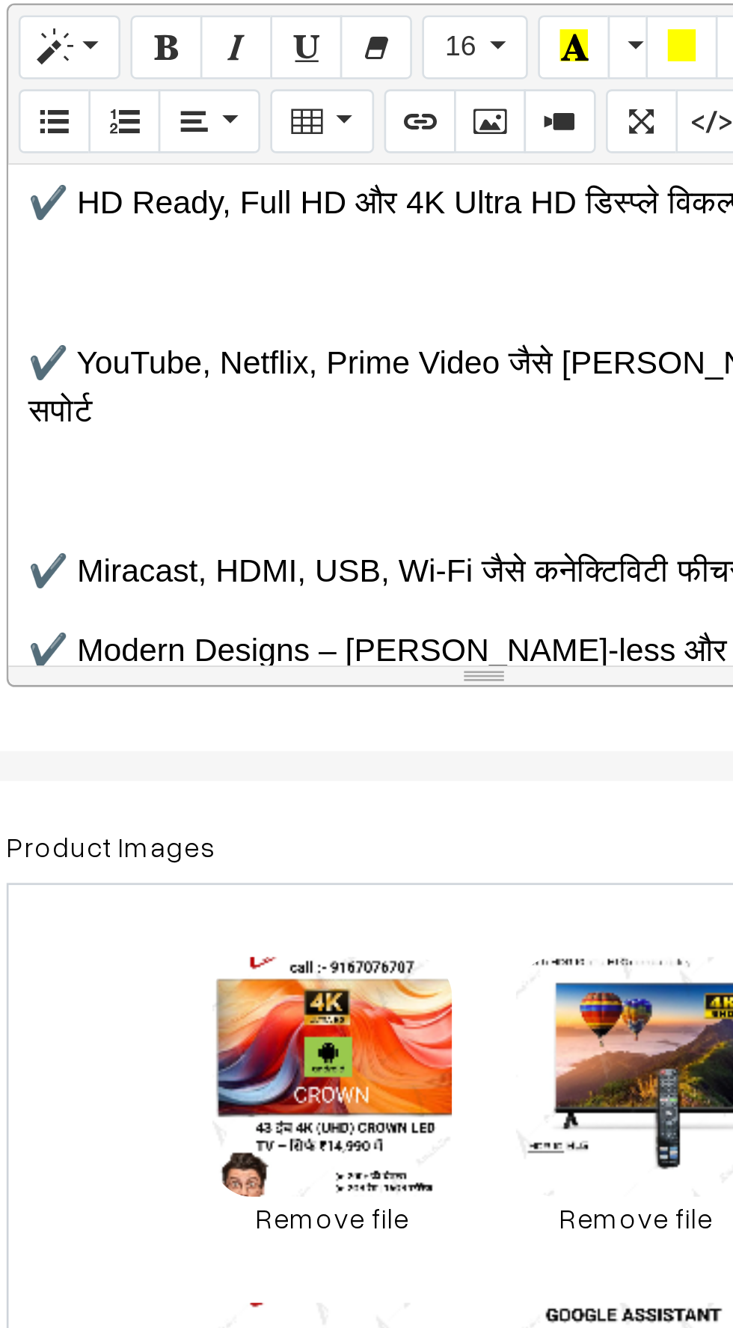
scroll to position [793, 0]
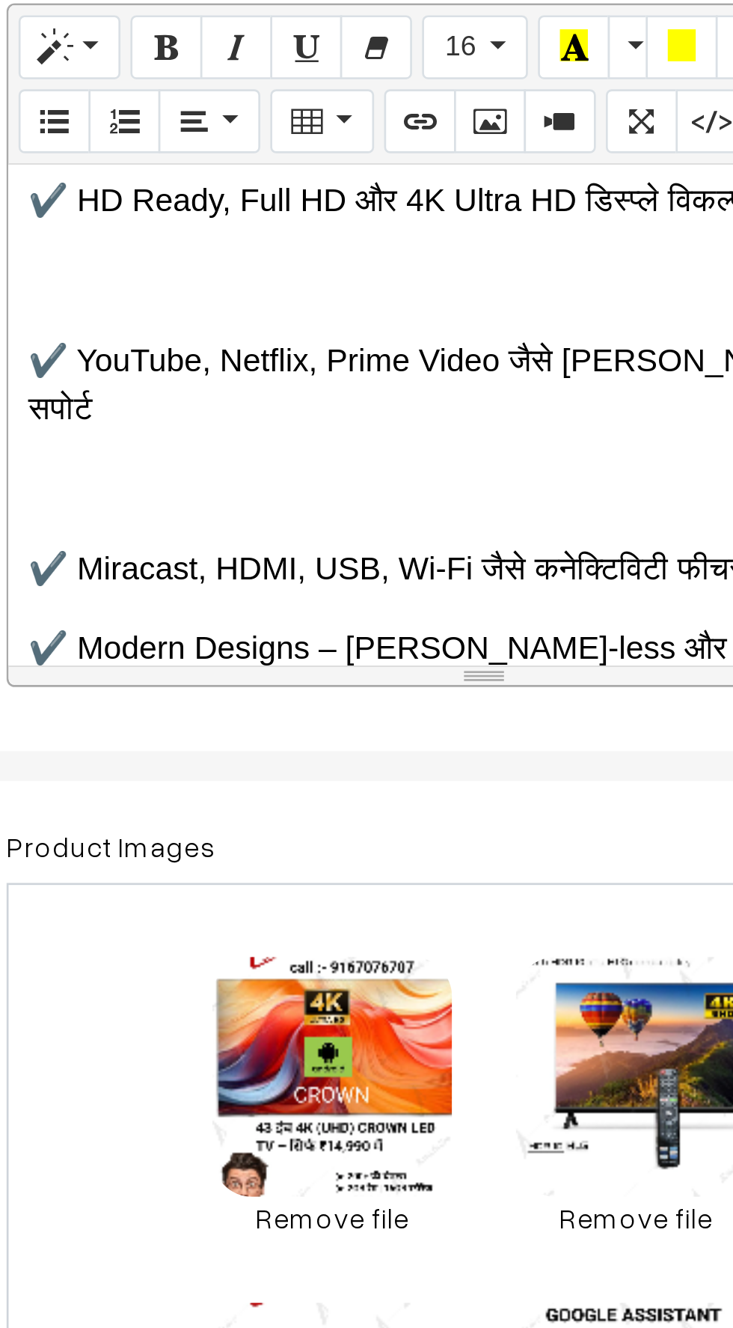
click at [251, 574] on p at bounding box center [398, 583] width 342 height 18
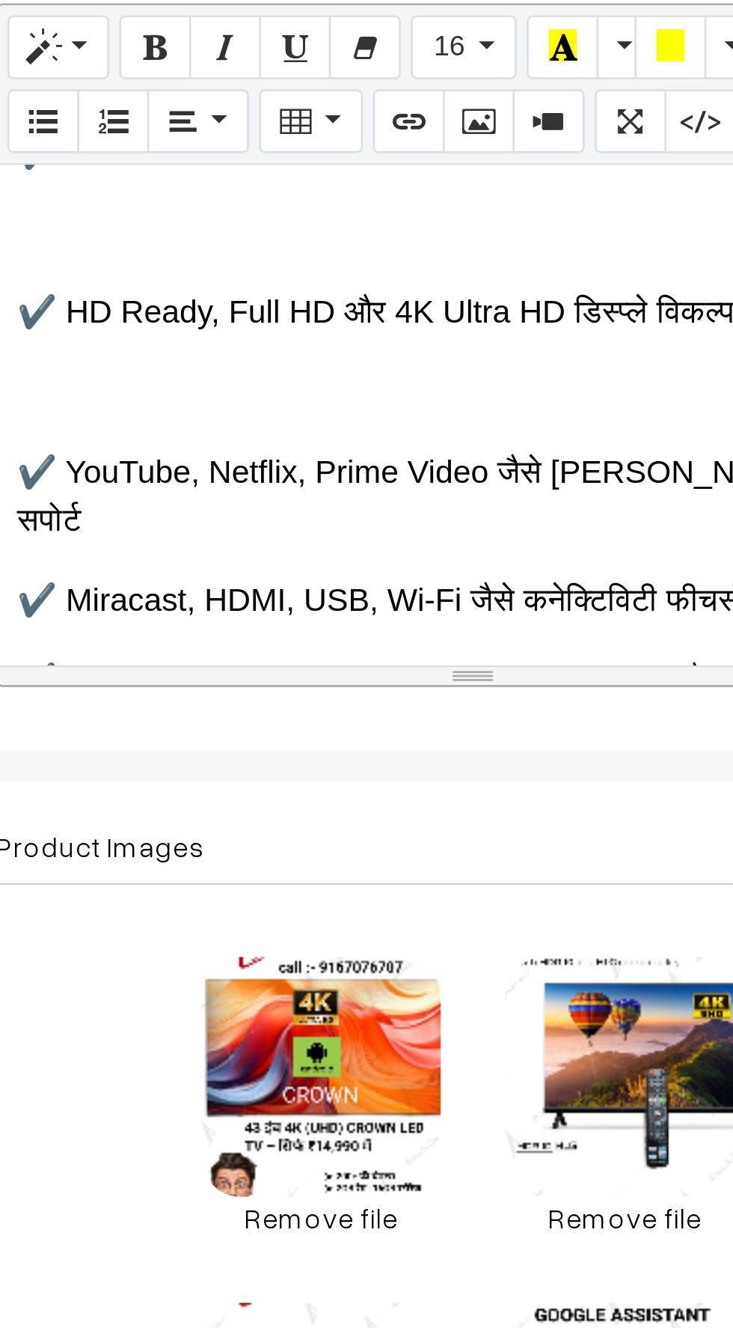
scroll to position [720, 0]
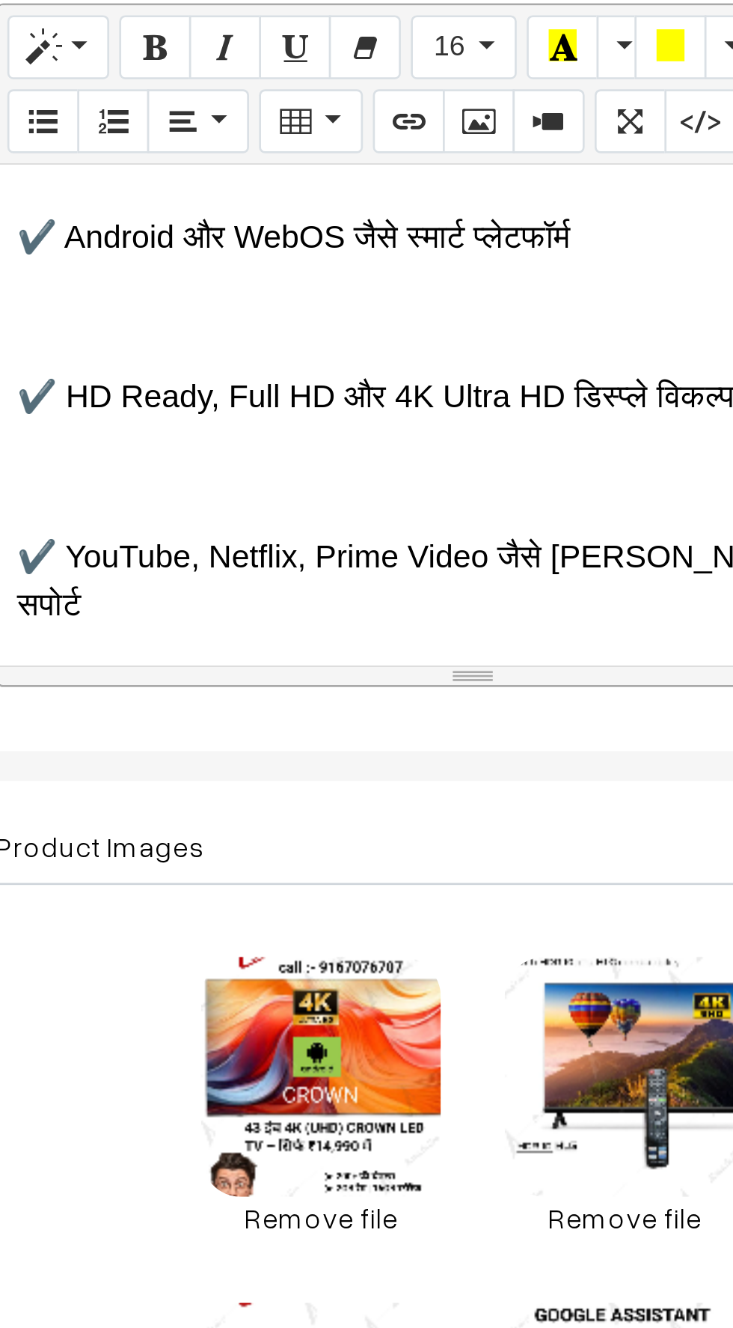
click at [258, 569] on p at bounding box center [398, 578] width 342 height 18
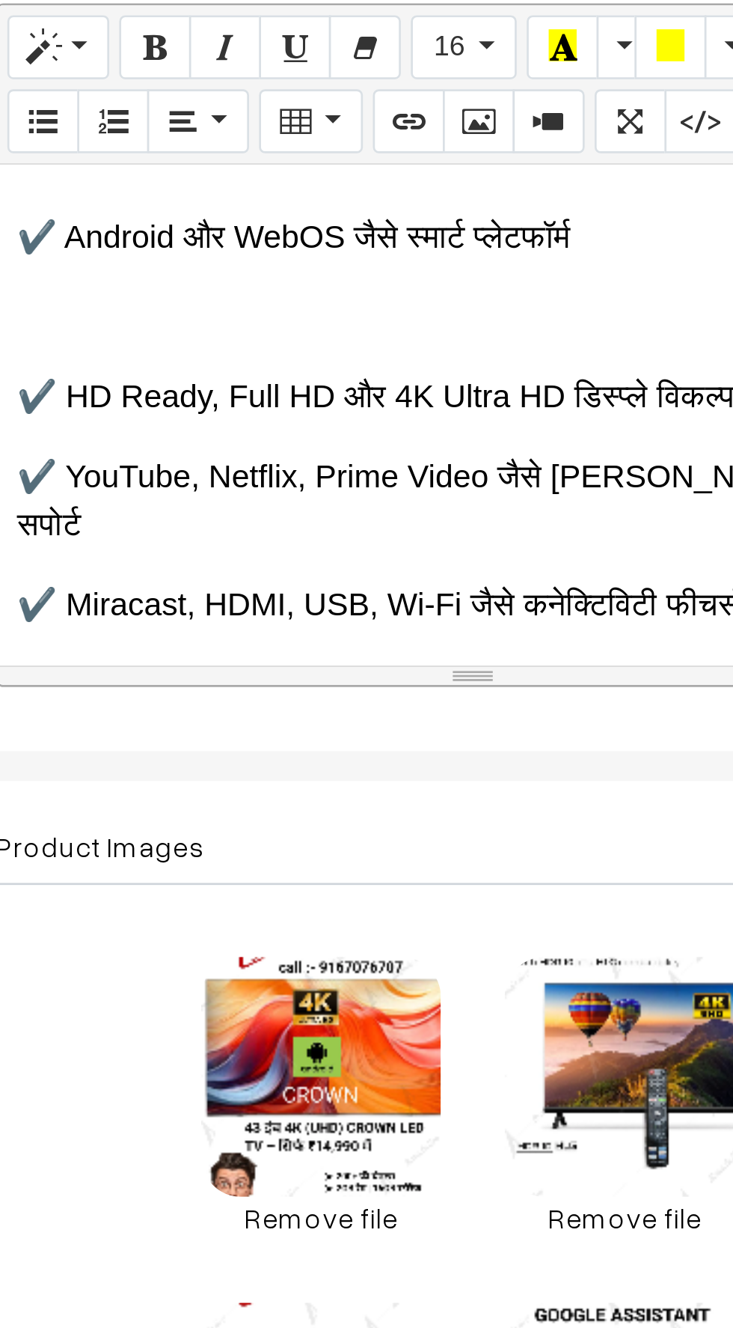
click at [252, 510] on p at bounding box center [398, 519] width 342 height 18
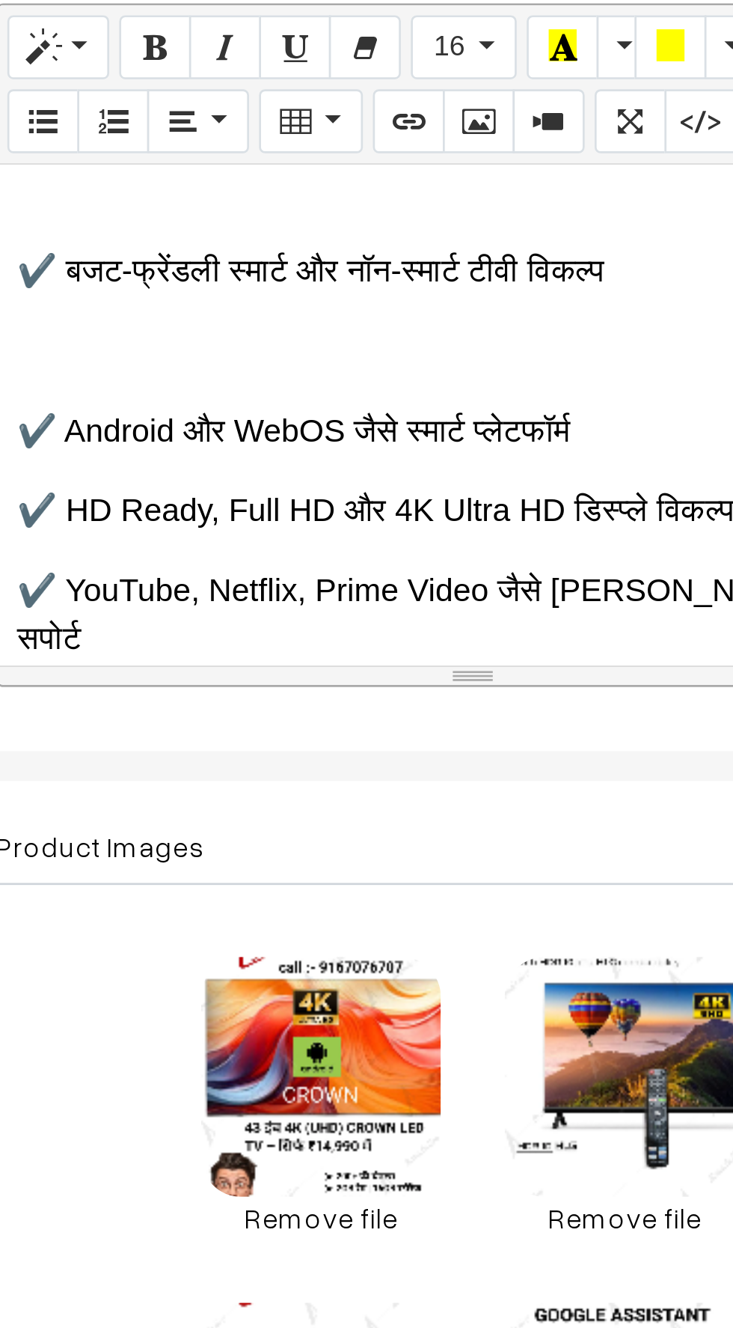
scroll to position [635, 0]
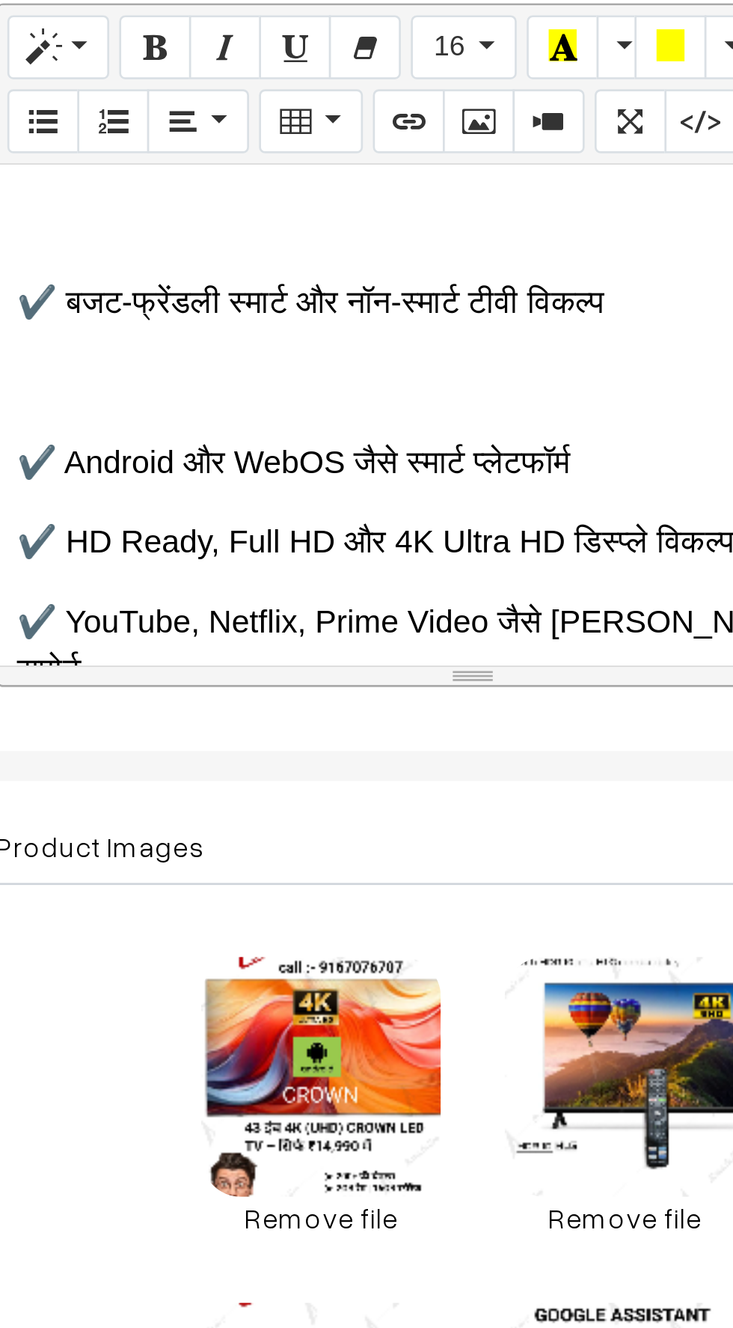
click at [260, 534] on p at bounding box center [398, 543] width 342 height 18
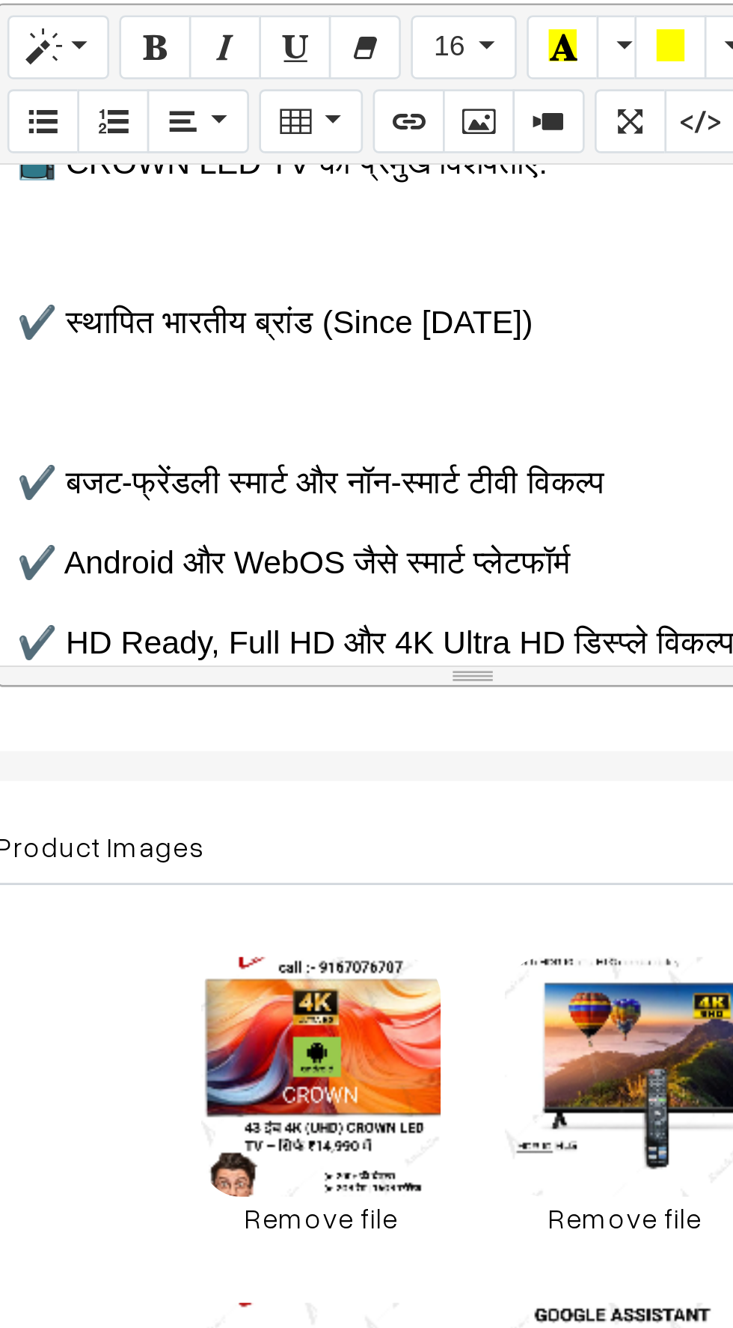
scroll to position [552, 0]
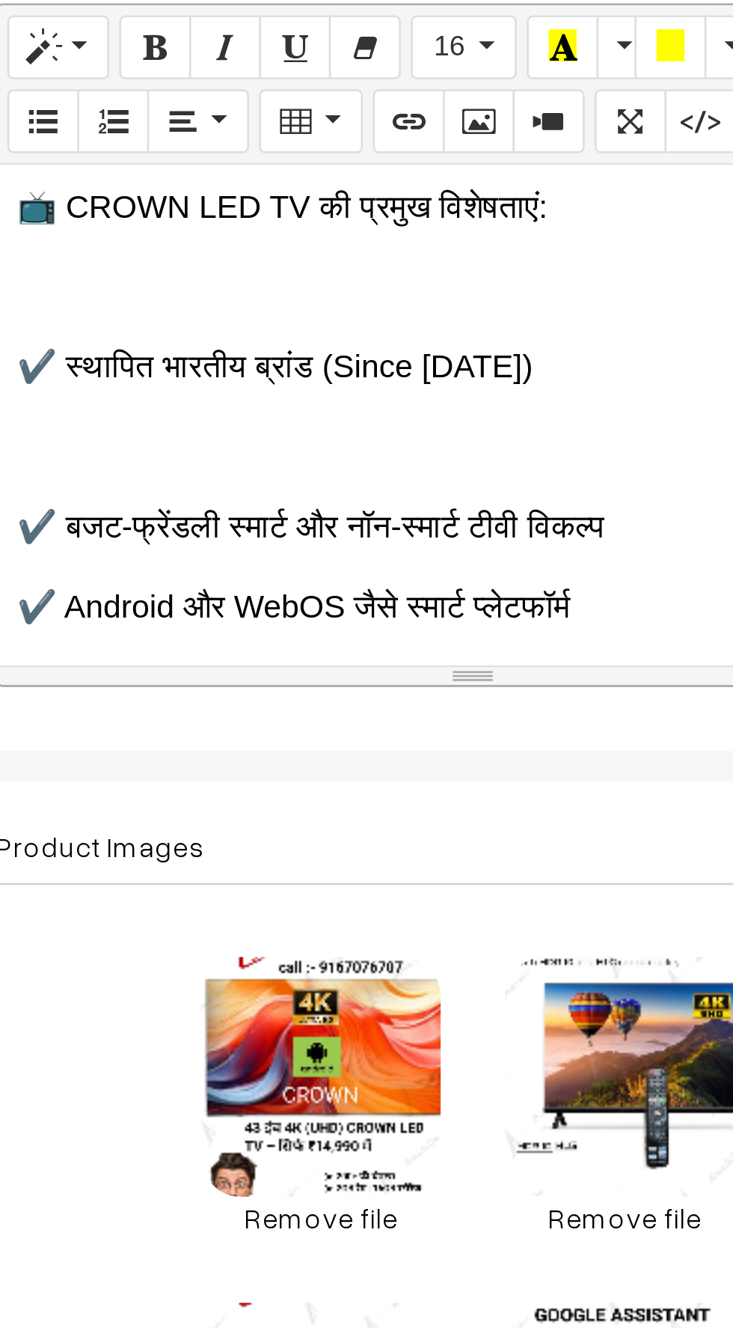
click at [257, 558] on p at bounding box center [398, 567] width 342 height 18
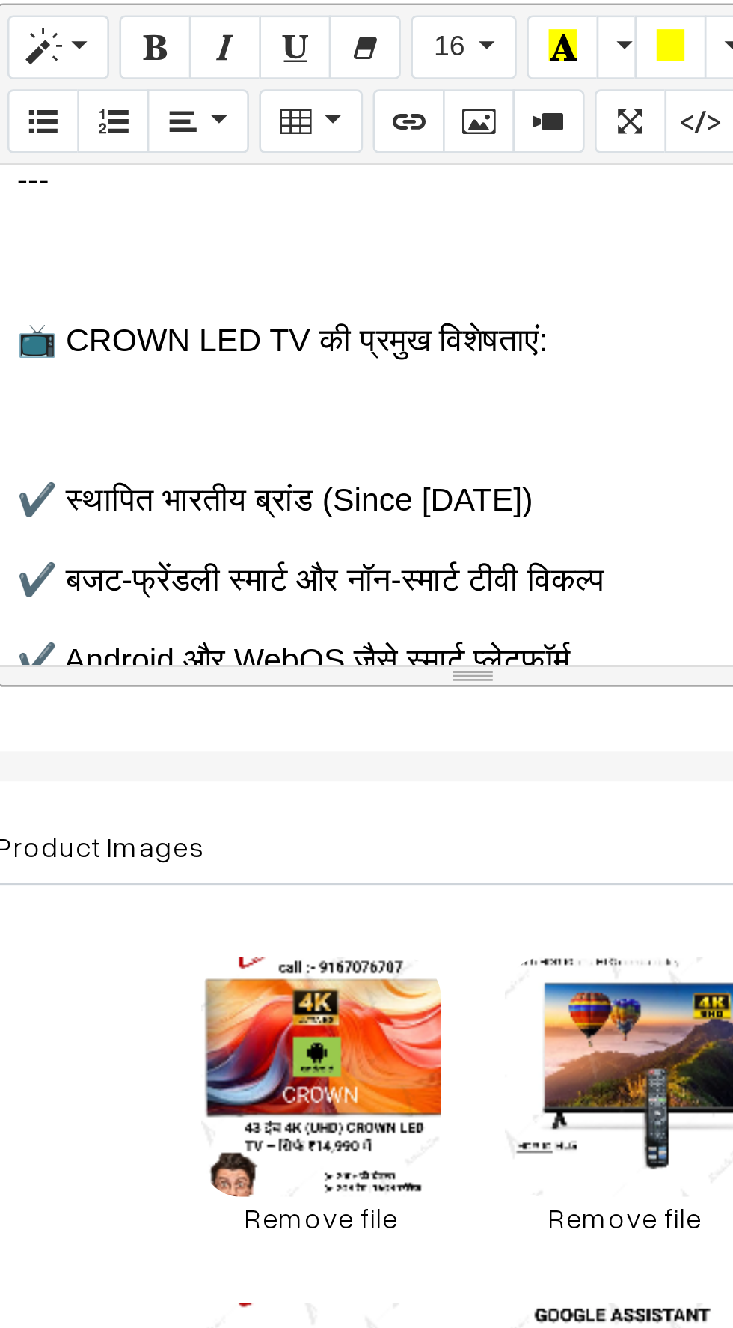
scroll to position [498, 0]
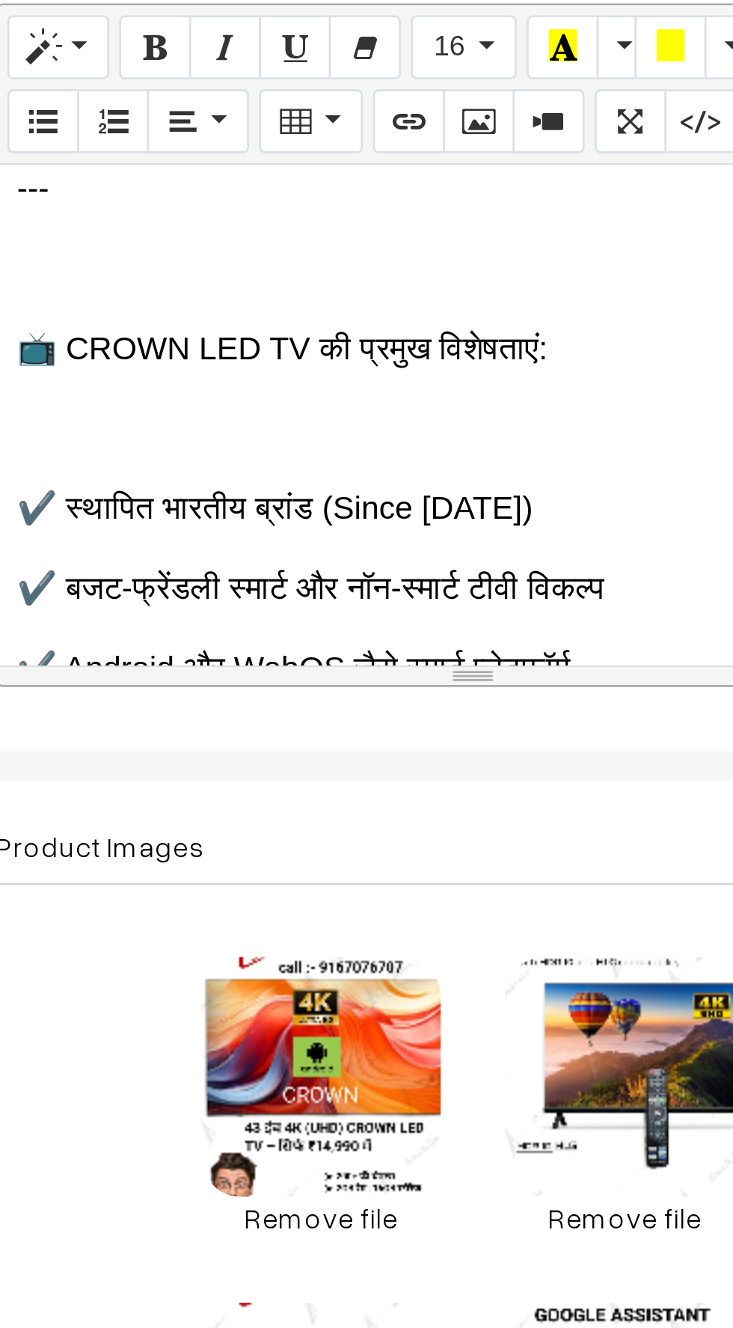
click at [255, 552] on p at bounding box center [398, 561] width 342 height 18
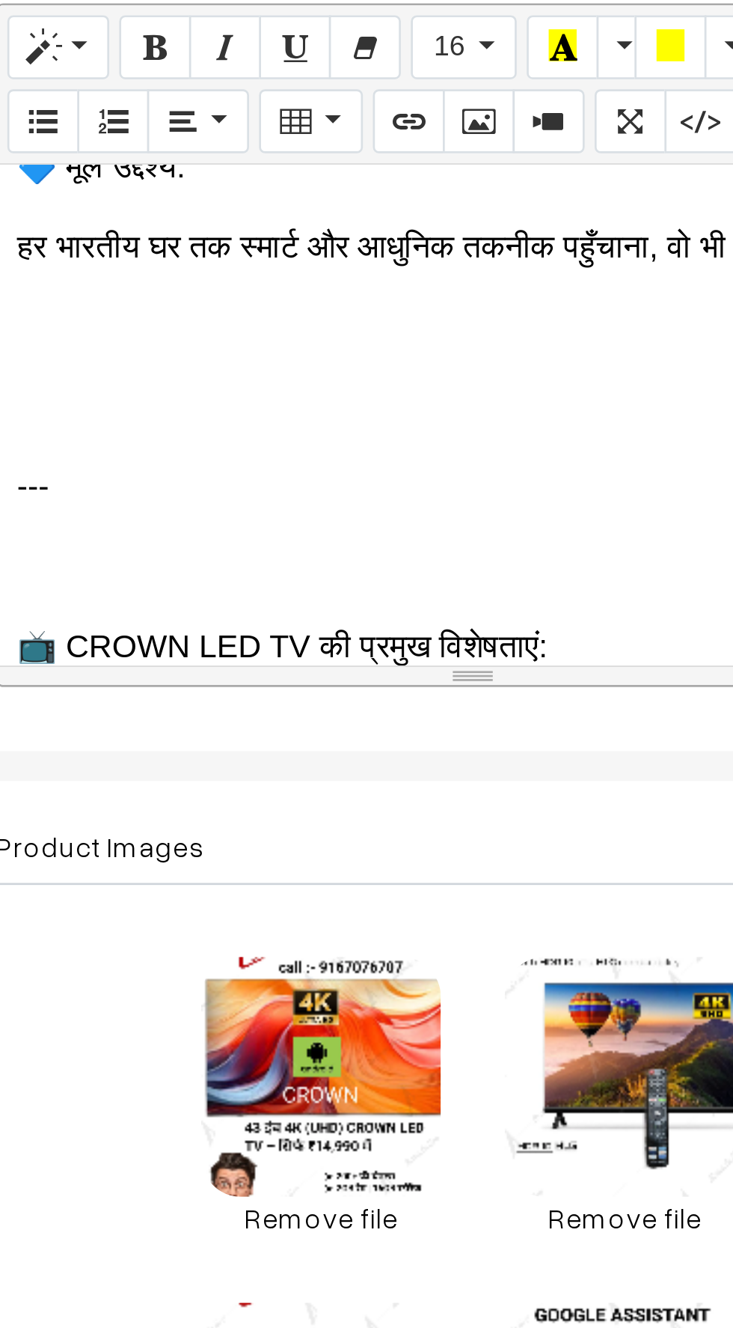
scroll to position [385, 0]
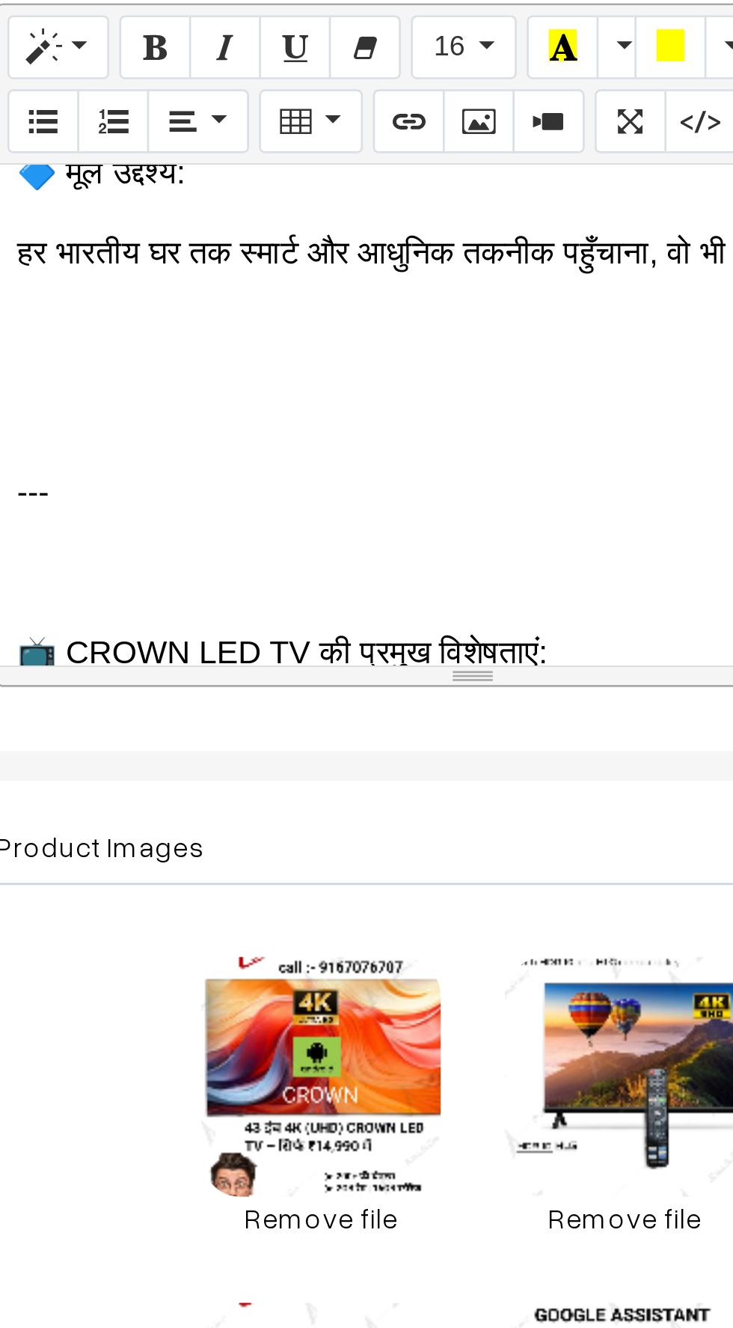
click at [251, 584] on div "--- 🇮🇳 CROWN – भरोसे का भारतीय ब्रांड (Since [DATE]) 🔷 ब्रांड की विरासत: CROWN …" at bounding box center [397, 555] width 357 height 187
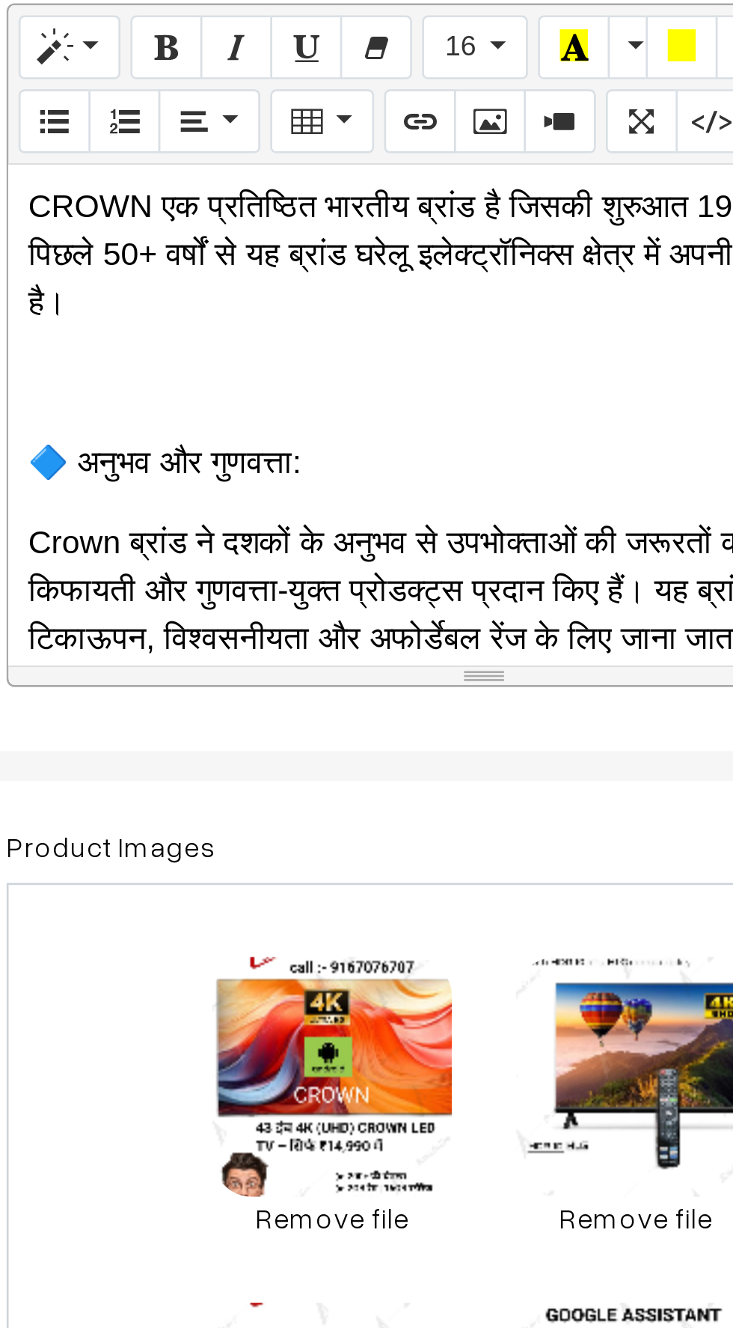
scroll to position [150, 0]
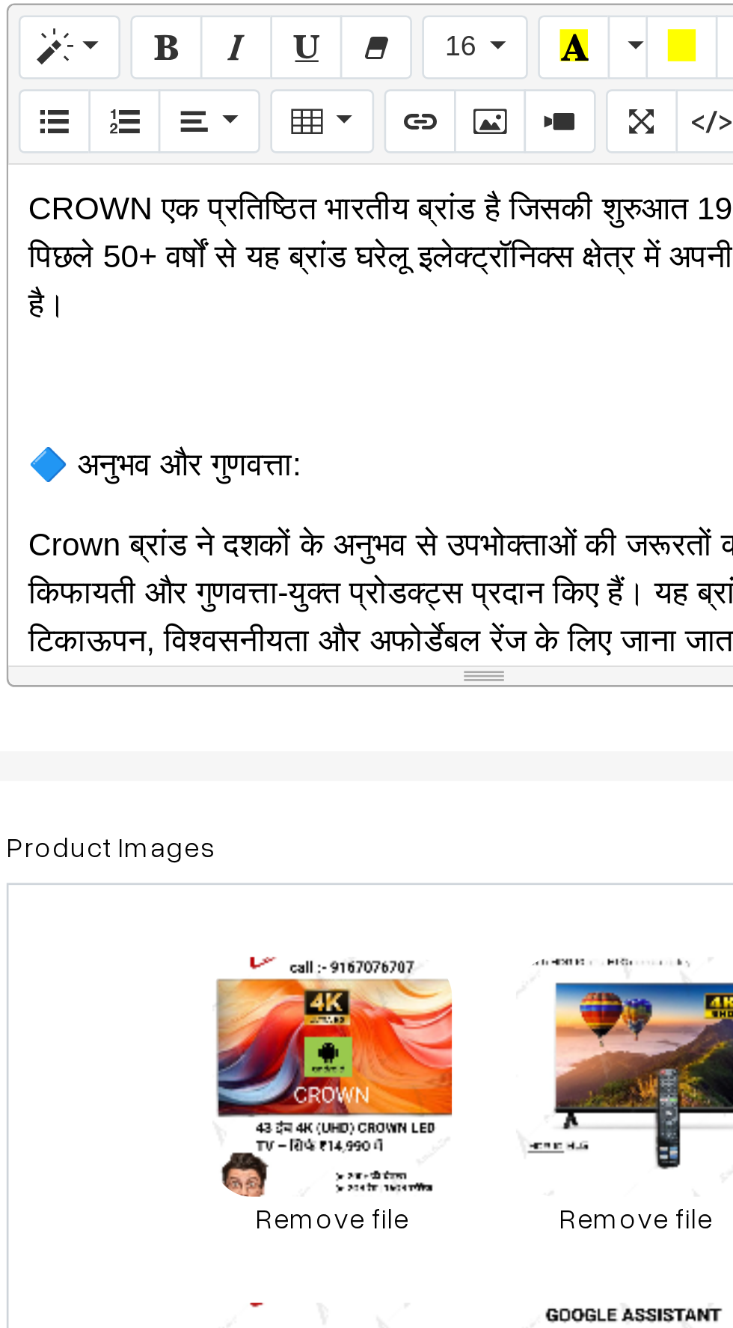
click at [253, 535] on p at bounding box center [398, 544] width 342 height 18
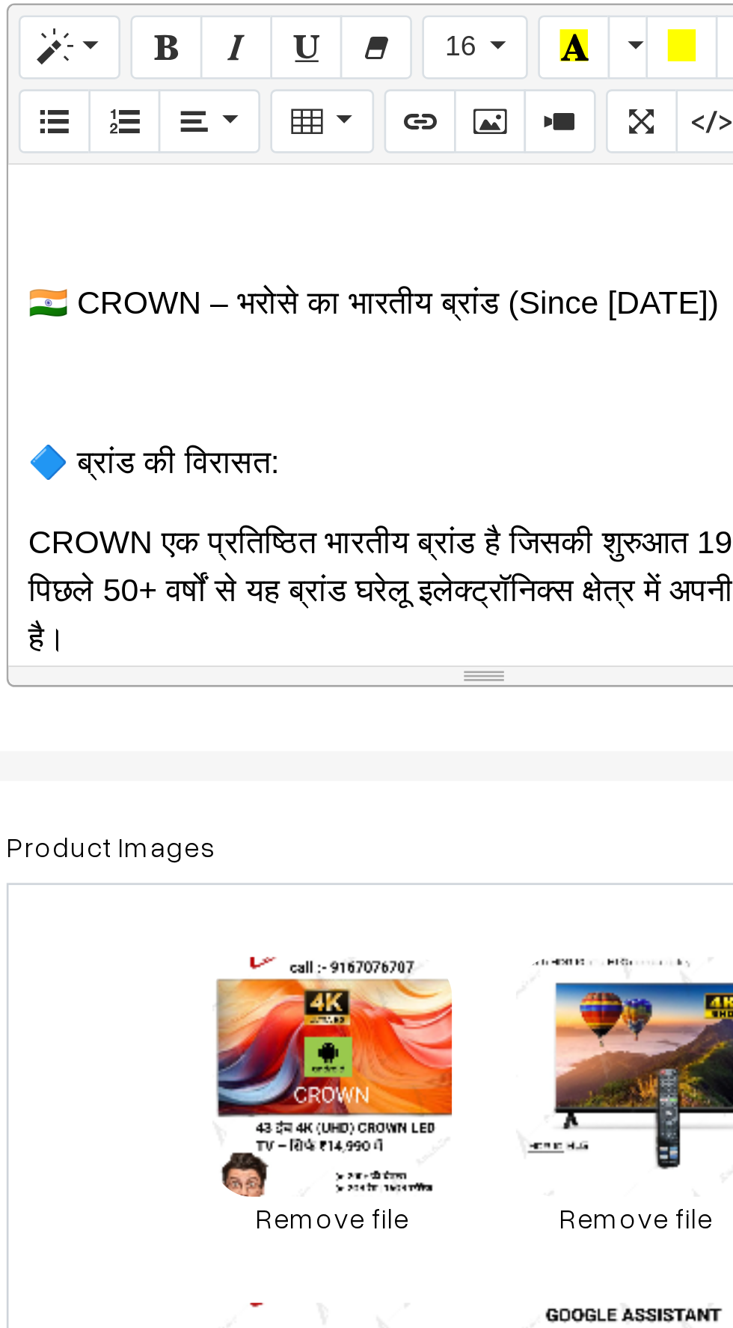
scroll to position [0, 0]
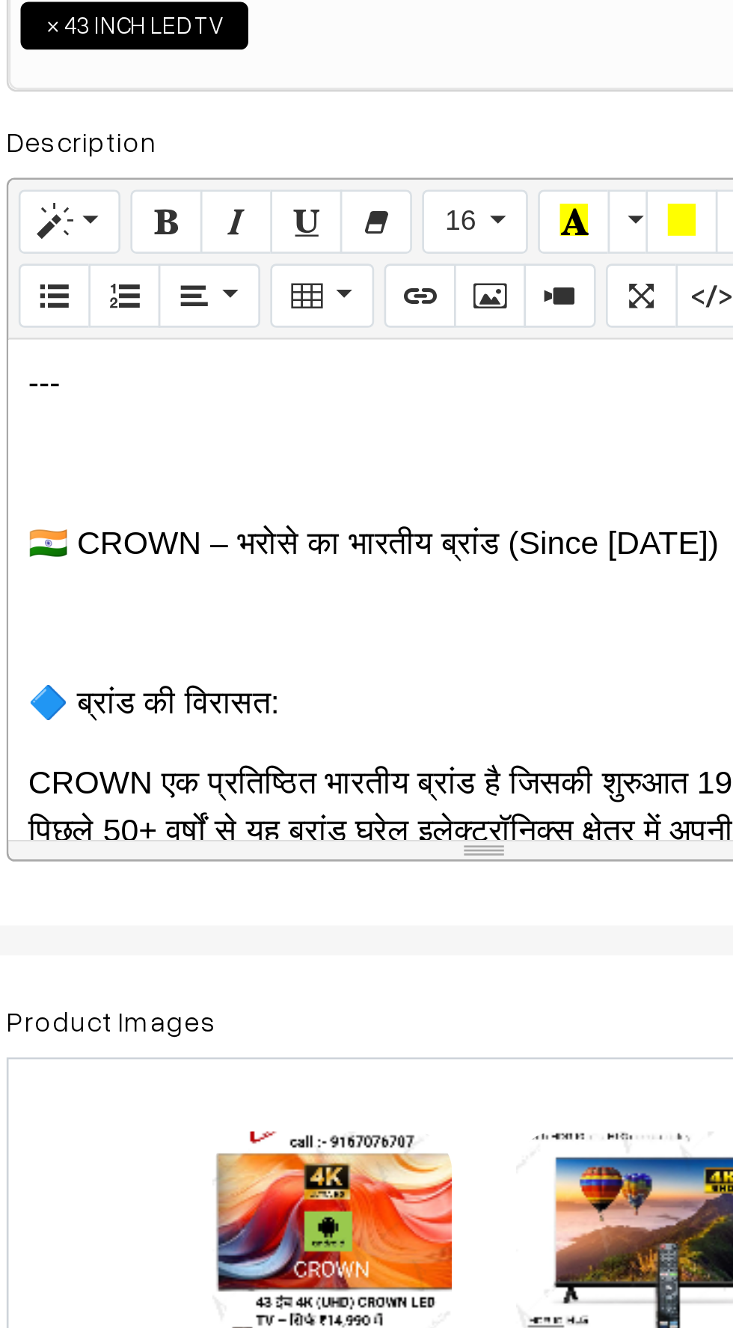
click at [254, 513] on p at bounding box center [398, 508] width 342 height 18
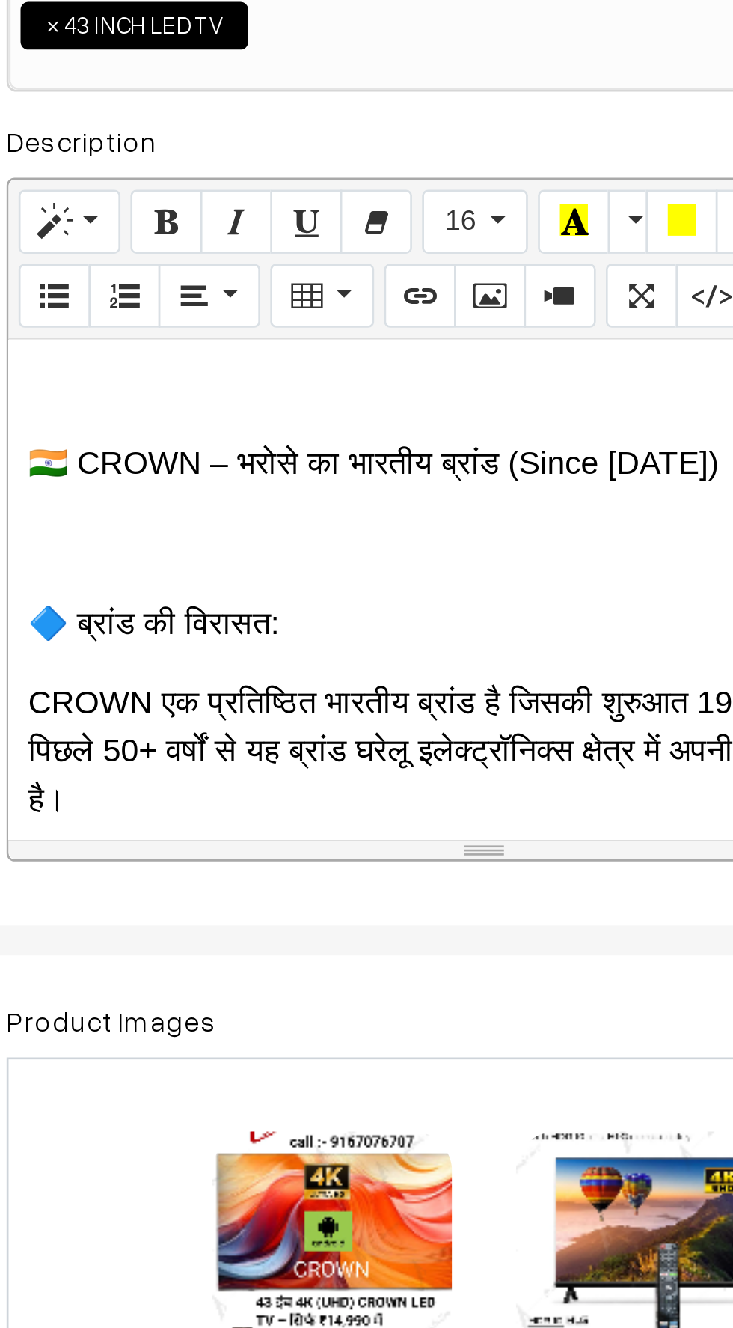
click at [238, 486] on div "🇮🇳 CROWN – भरोसे का भारतीय ब्रांड (Since [DATE]) 🔷 ब्रांड की विरासत: CROWN एक प…" at bounding box center [397, 555] width 357 height 187
click at [239, 513] on p "🇮🇳 CROWN – भरोसे का भारतीय ब्रांड (Since [DATE])" at bounding box center [398, 508] width 342 height 18
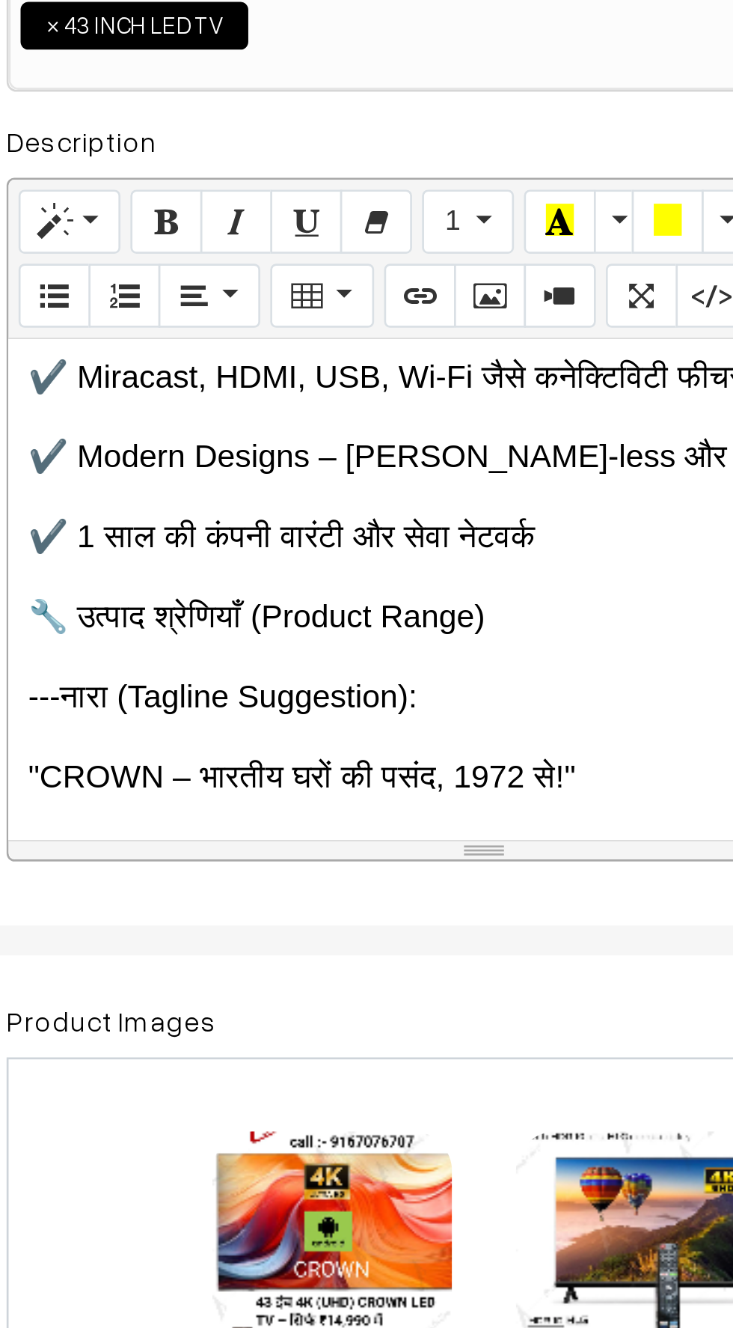
scroll to position [660, 0]
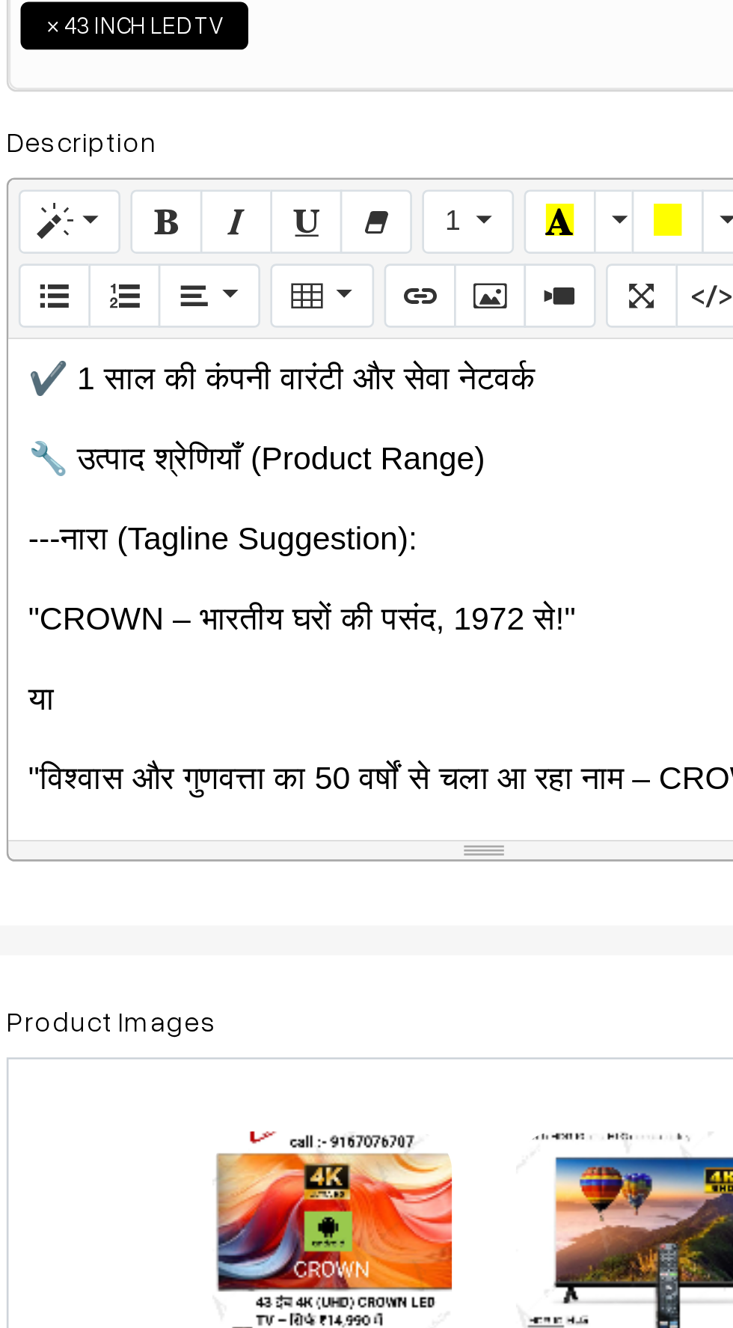
click at [239, 647] on p at bounding box center [398, 656] width 342 height 18
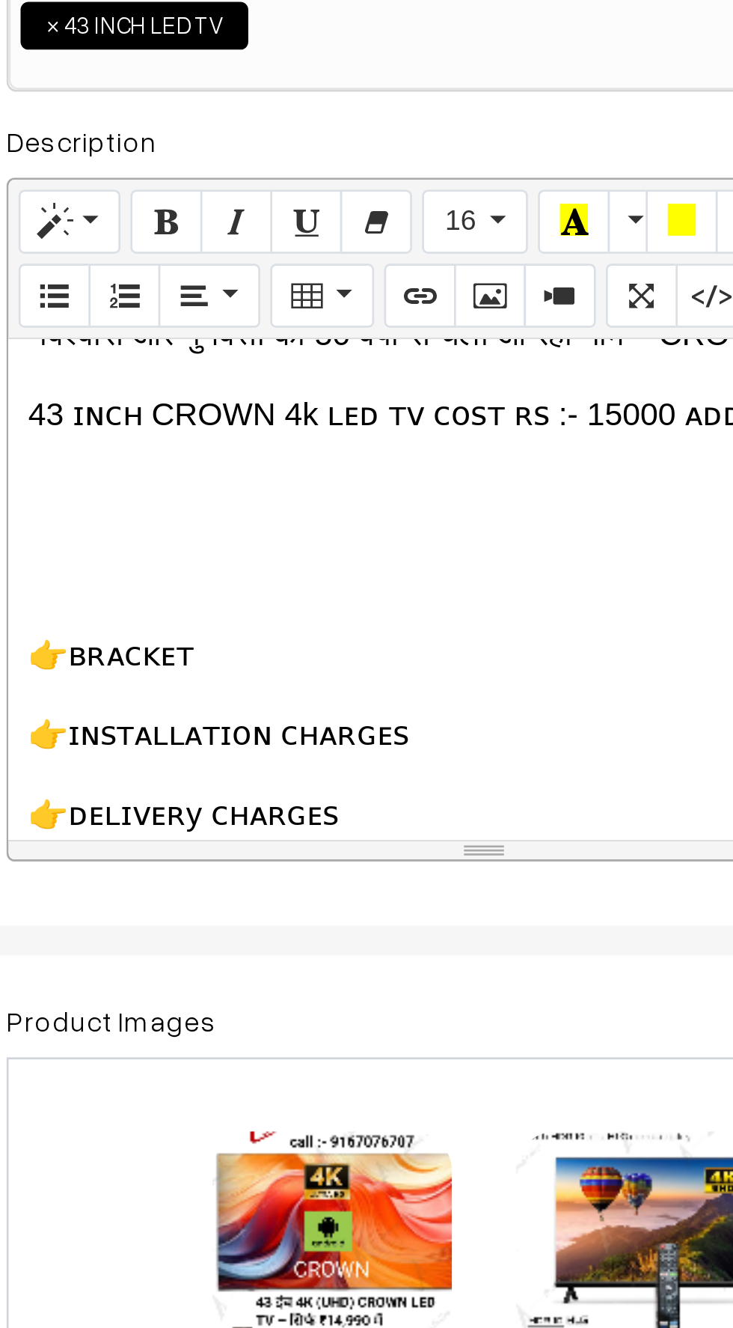
scroll to position [827, 0]
click at [239, 540] on p at bounding box center [398, 549] width 342 height 18
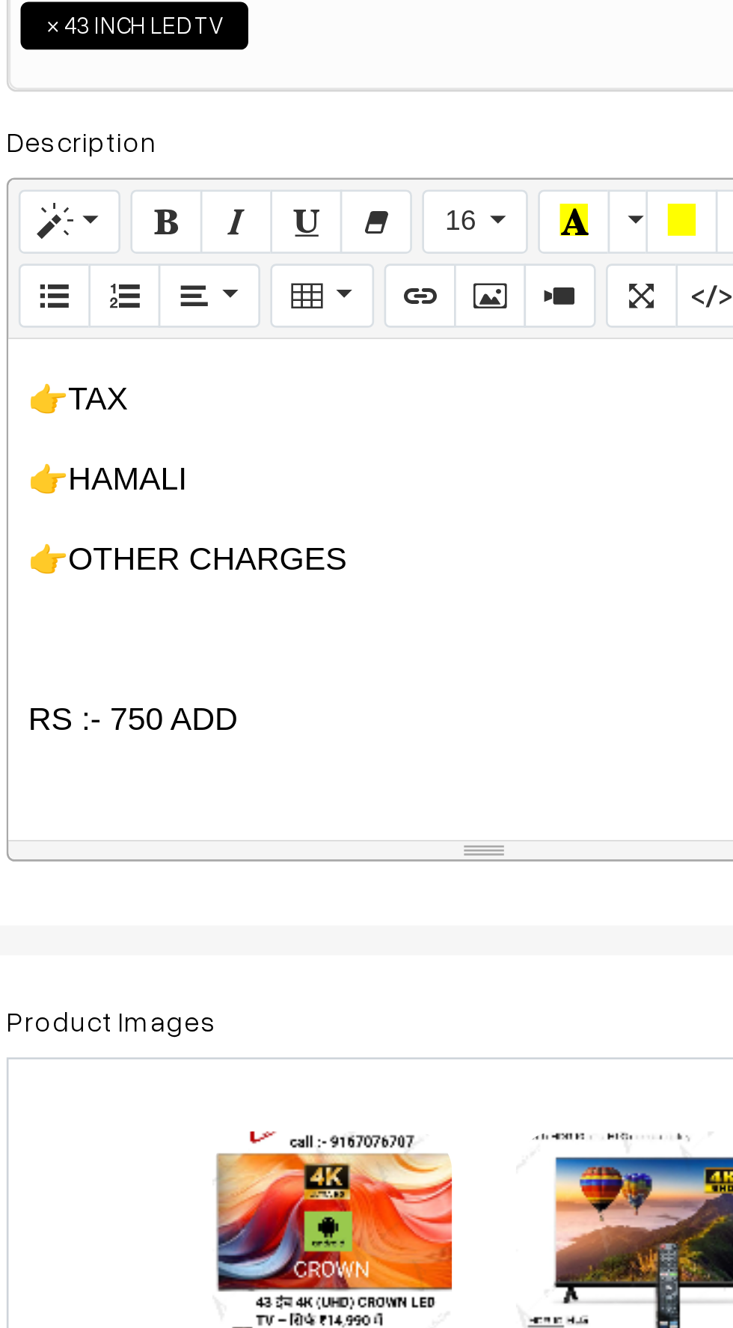
scroll to position [983, 0]
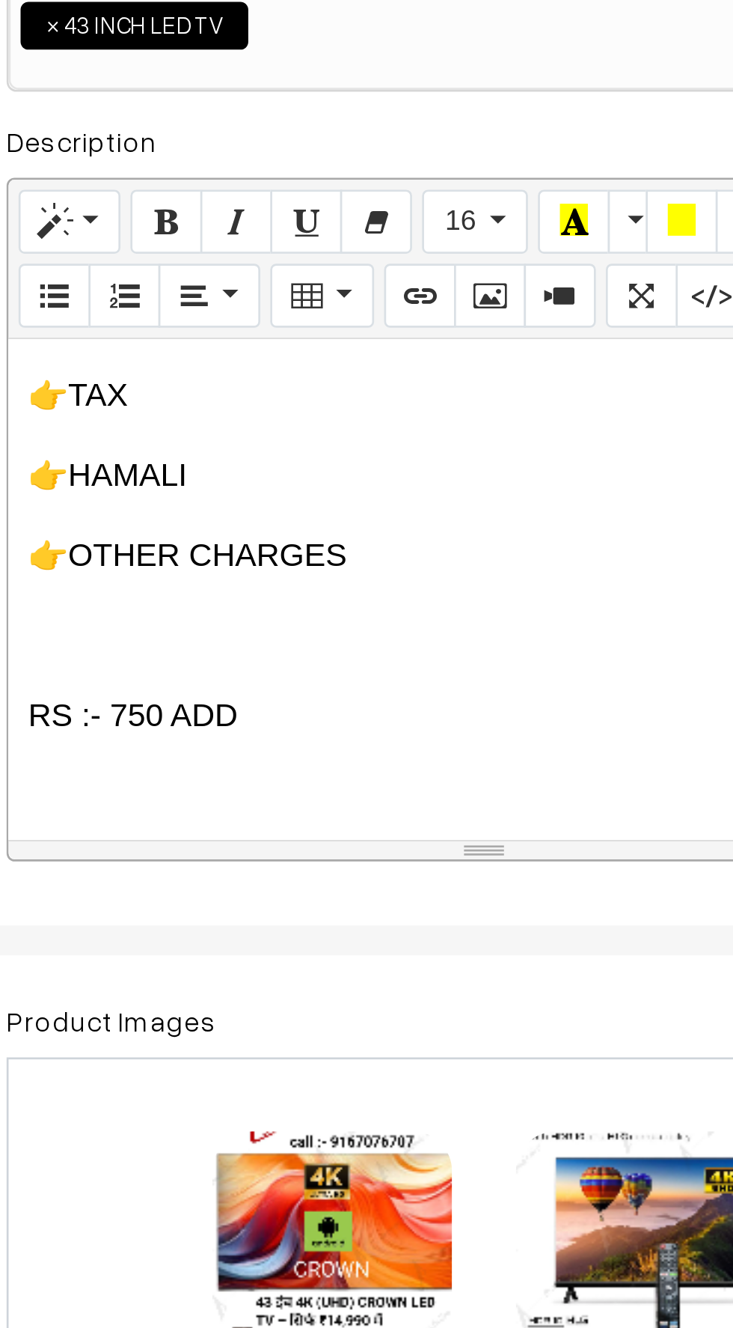
click at [236, 563] on p at bounding box center [398, 572] width 342 height 18
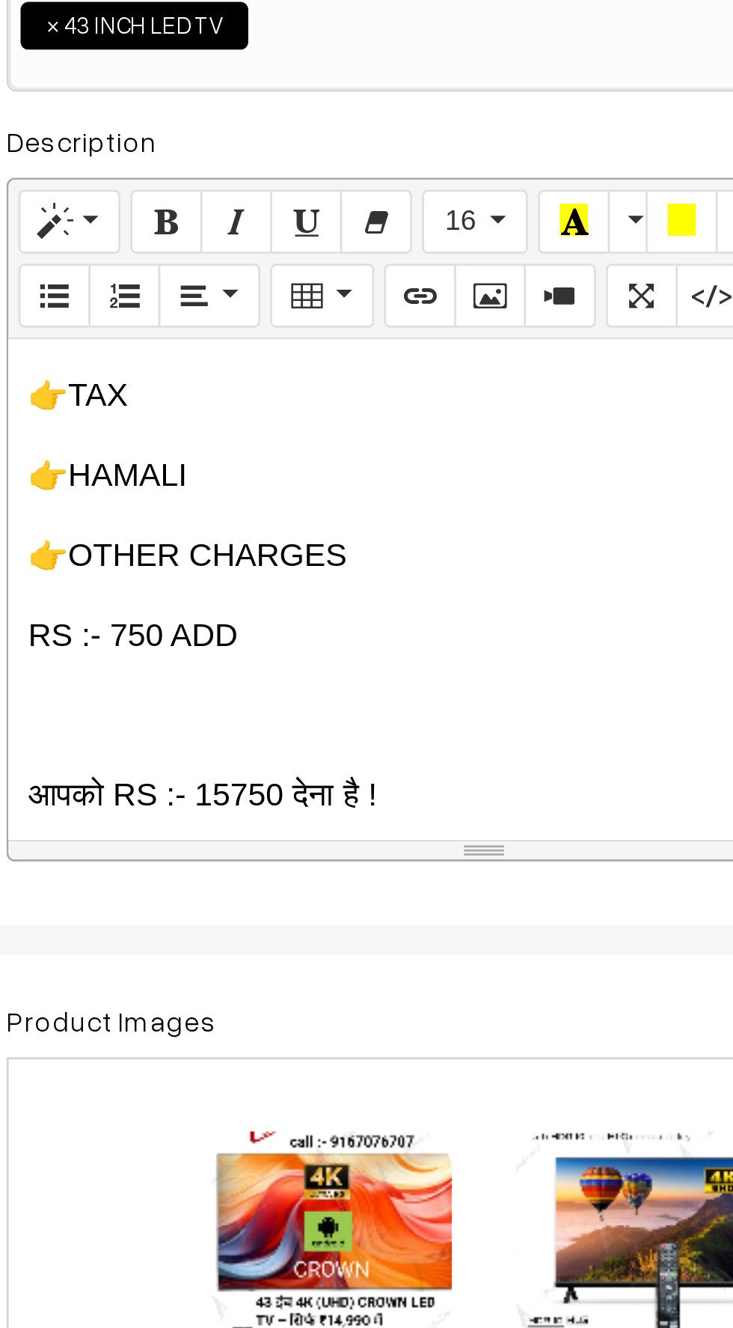
click at [242, 593] on p at bounding box center [398, 602] width 342 height 18
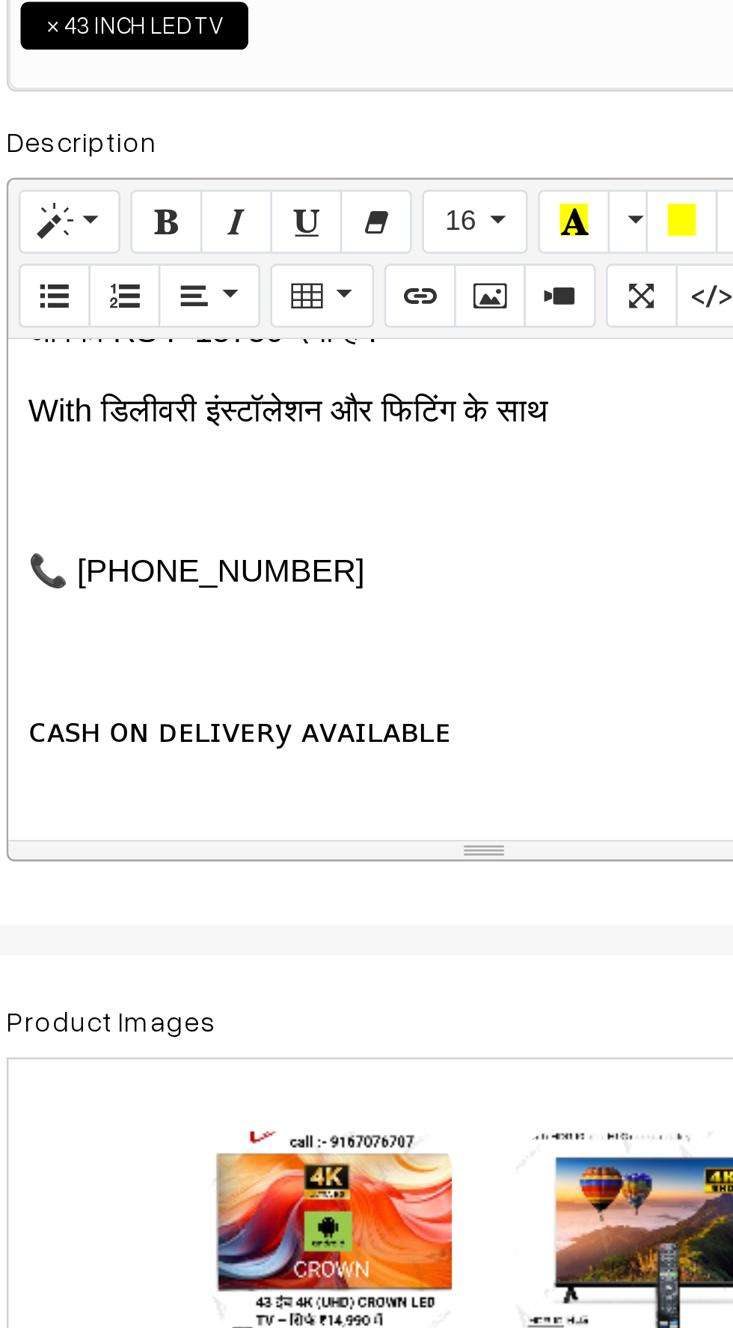
scroll to position [1128, 0]
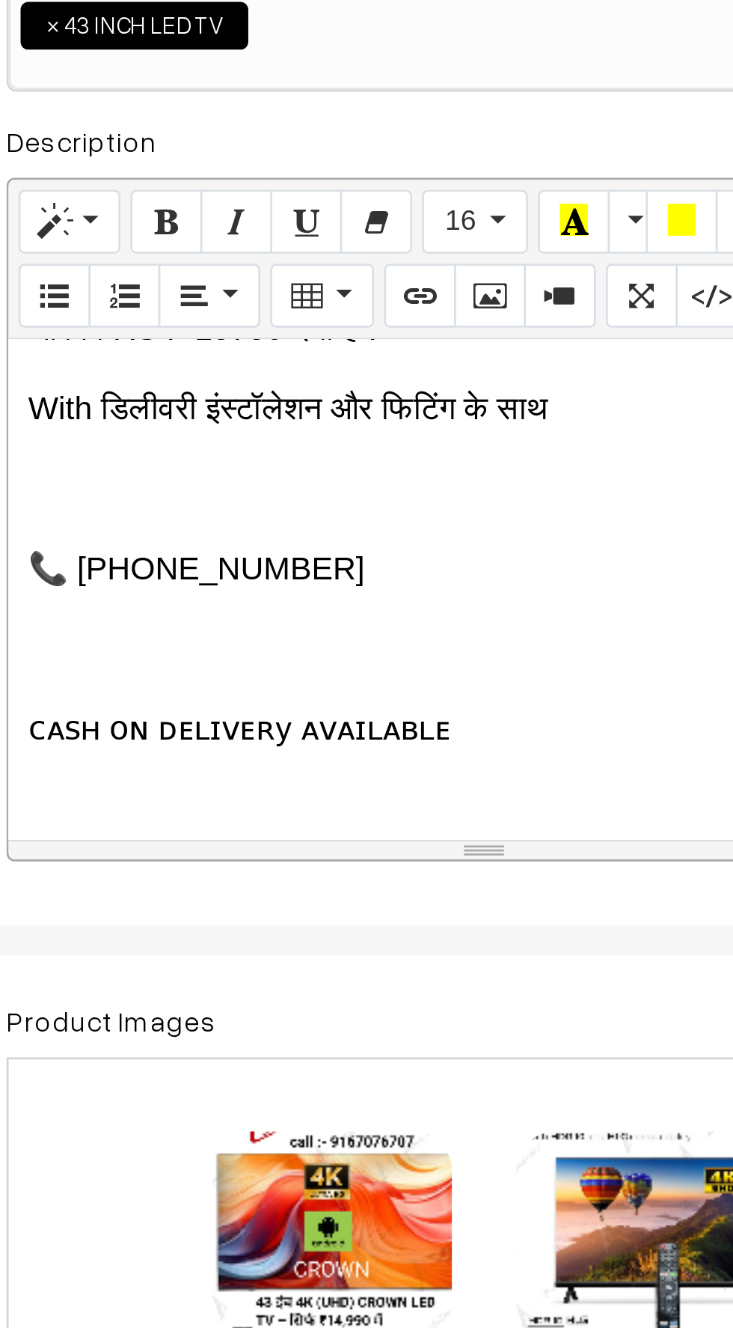
click at [239, 569] on p at bounding box center [398, 578] width 342 height 18
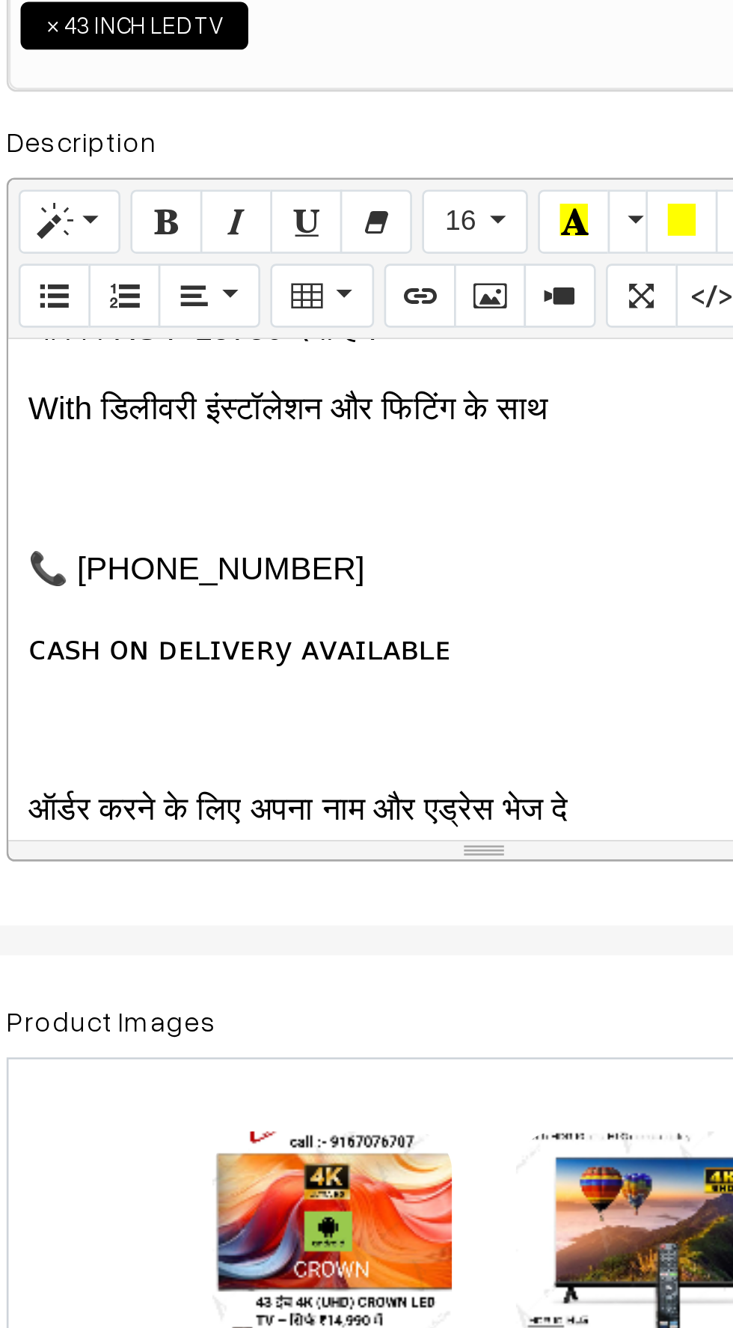
click at [239, 599] on p at bounding box center [398, 608] width 342 height 18
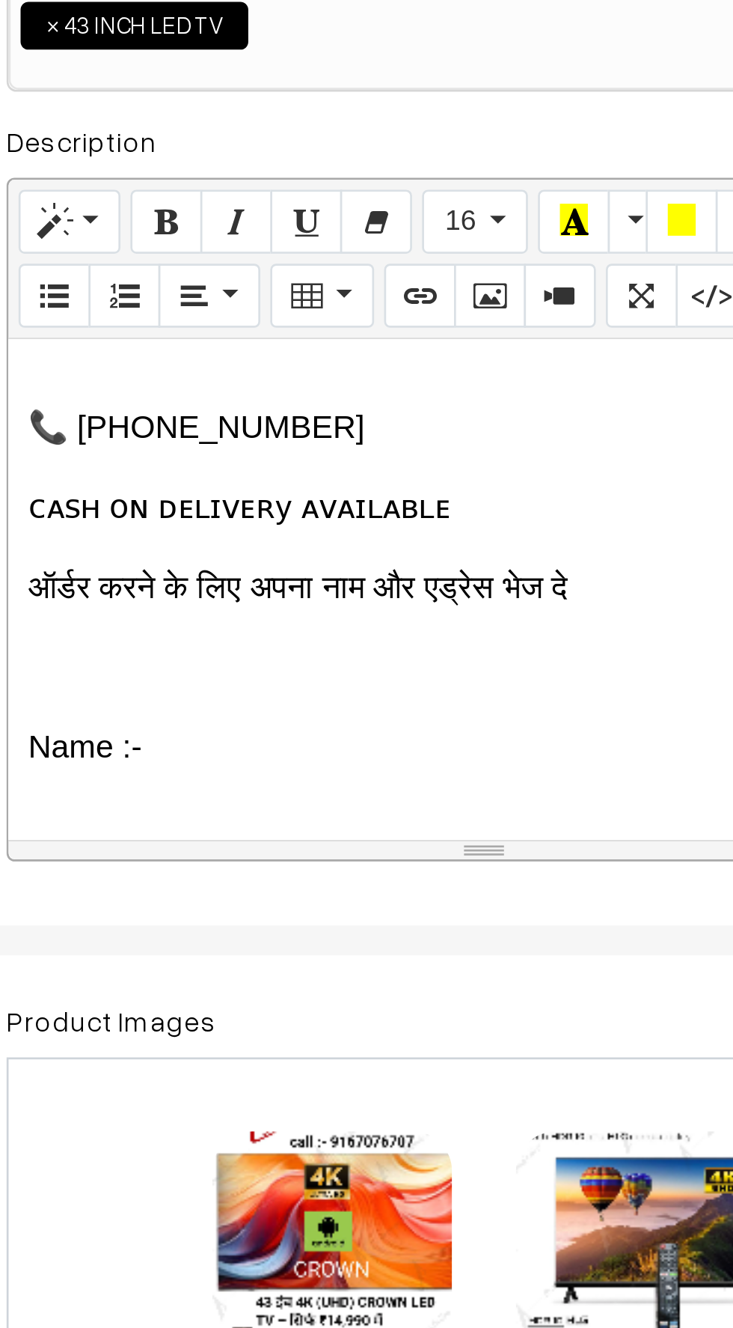
click at [242, 575] on p at bounding box center [398, 584] width 342 height 18
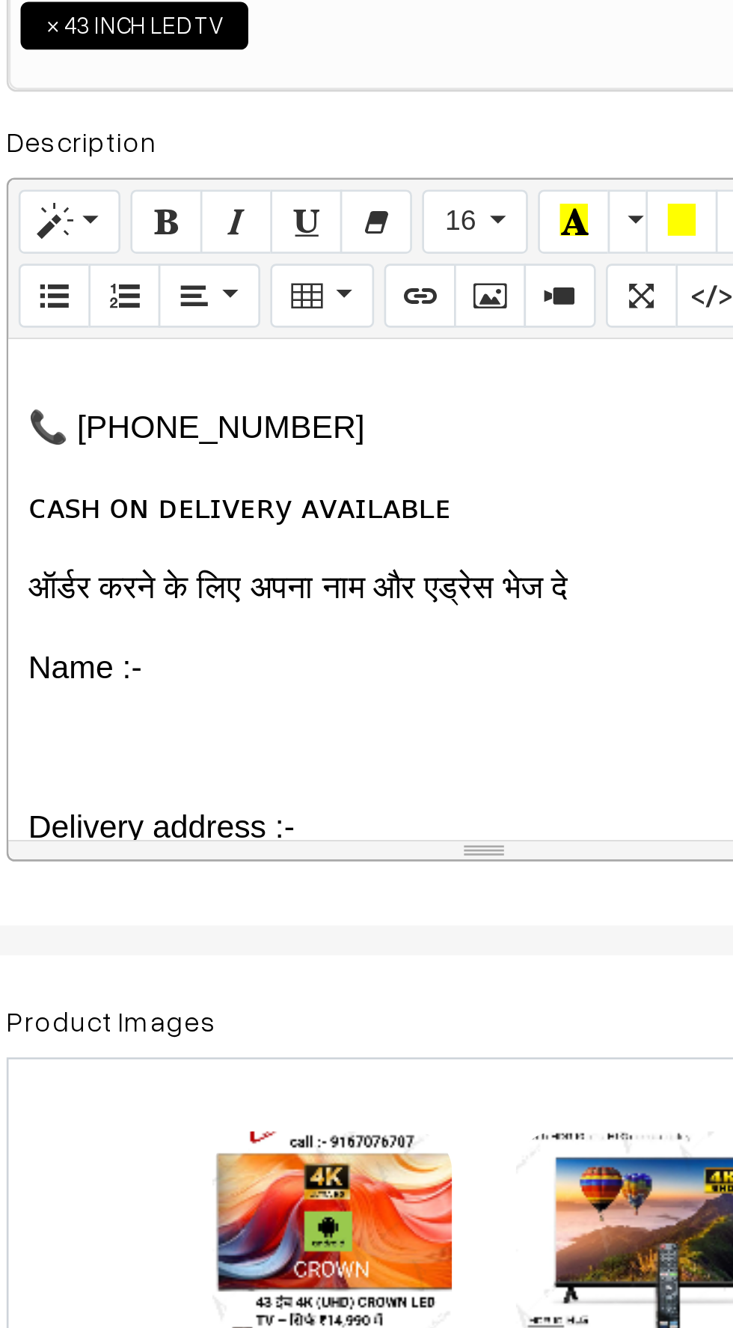
scroll to position [1169, 0]
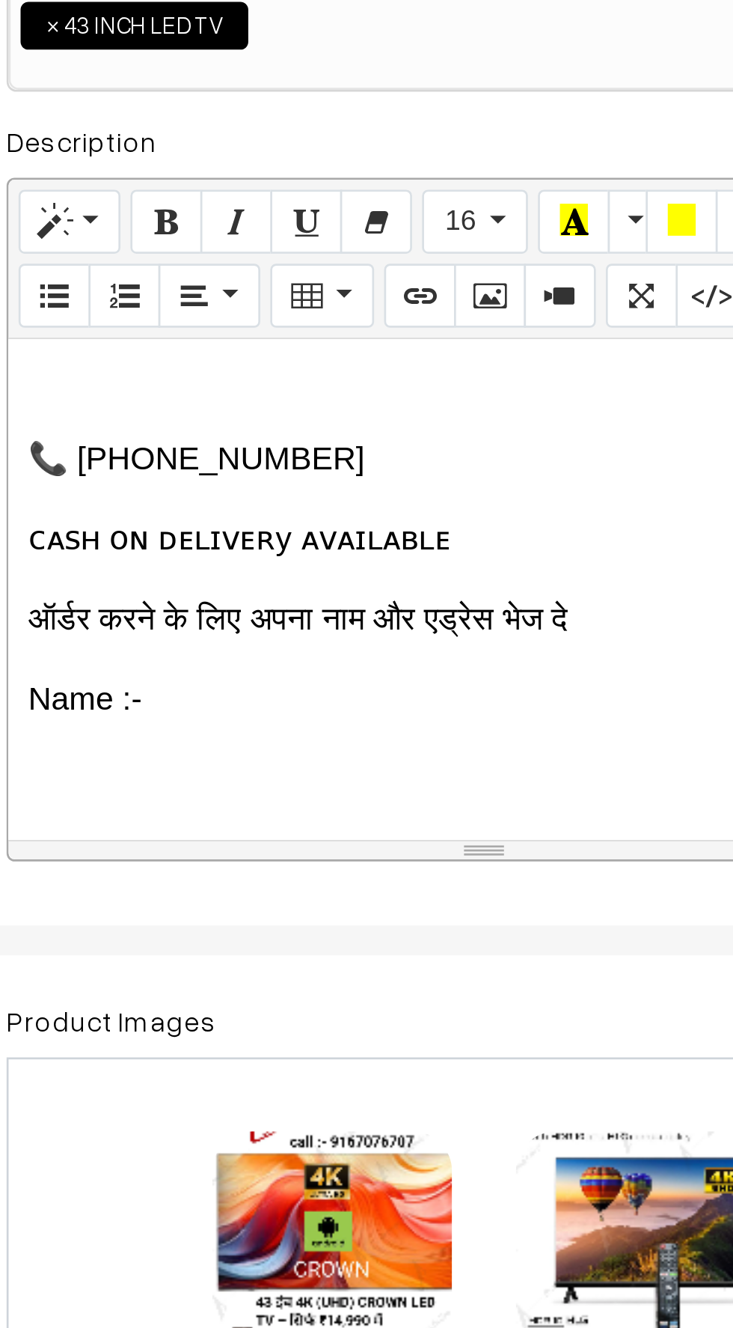
click at [326, 647] on p "Delivery address :-" at bounding box center [398, 656] width 342 height 18
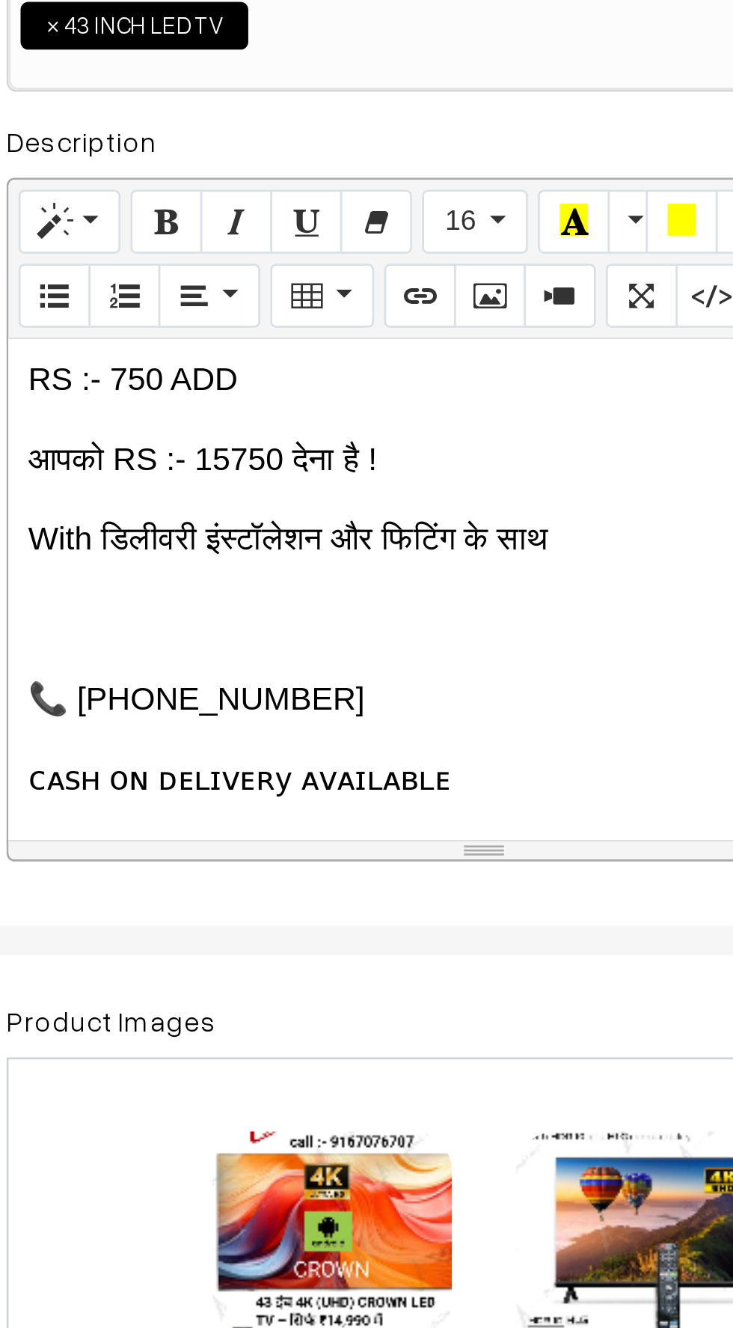
scroll to position [1049, 0]
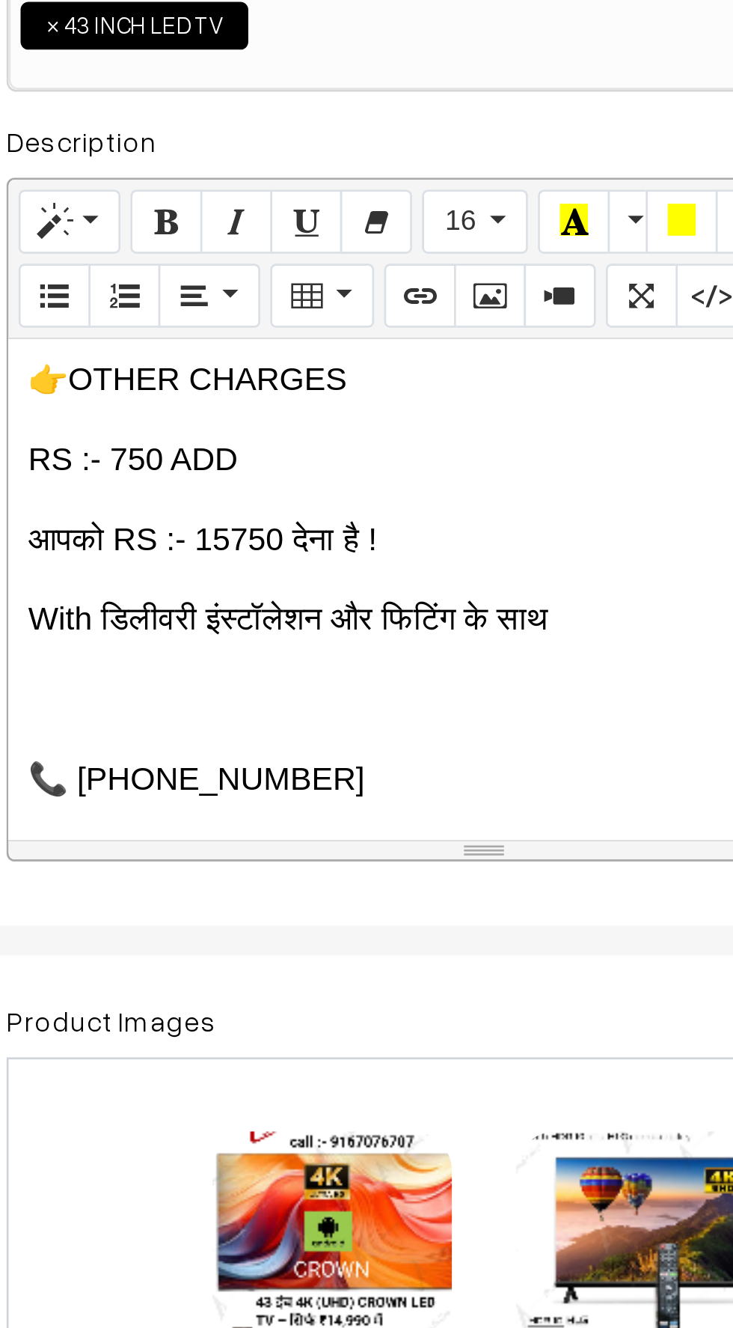
click at [248, 587] on p at bounding box center [398, 596] width 342 height 18
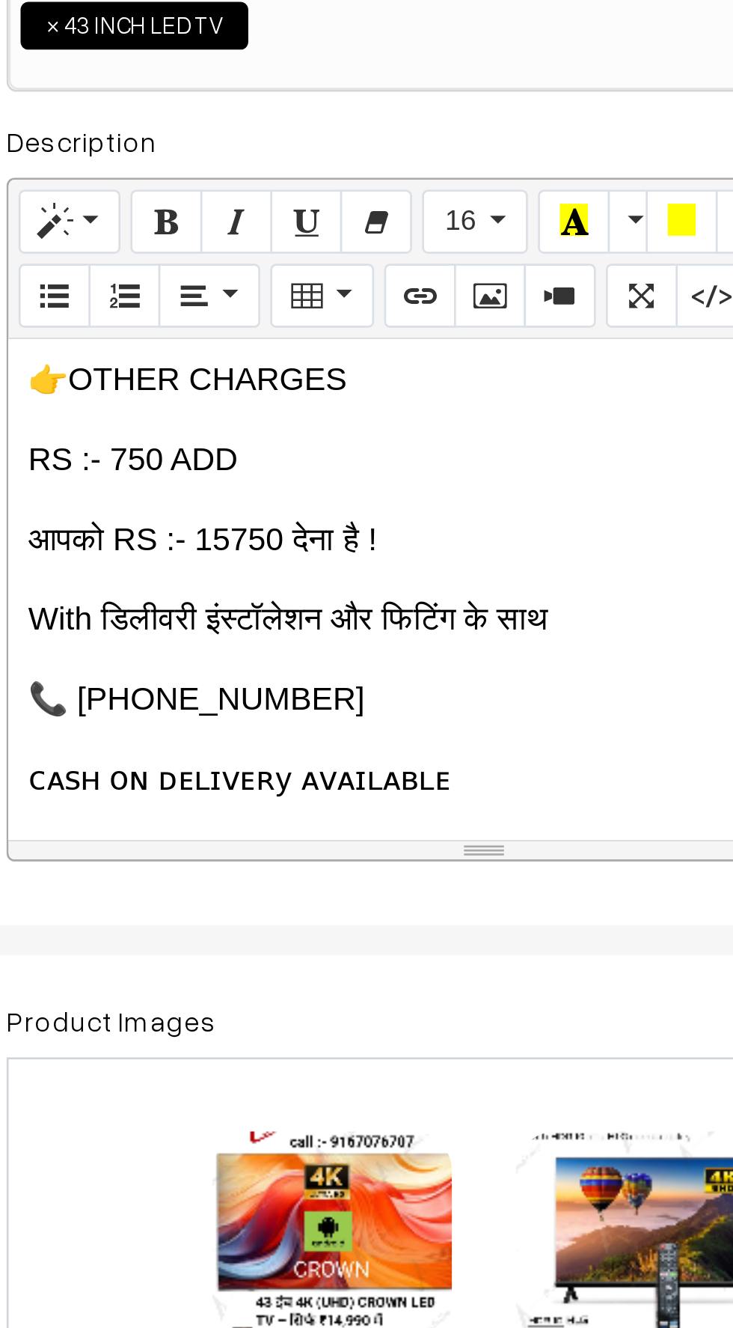
scroll to position [1019, 0]
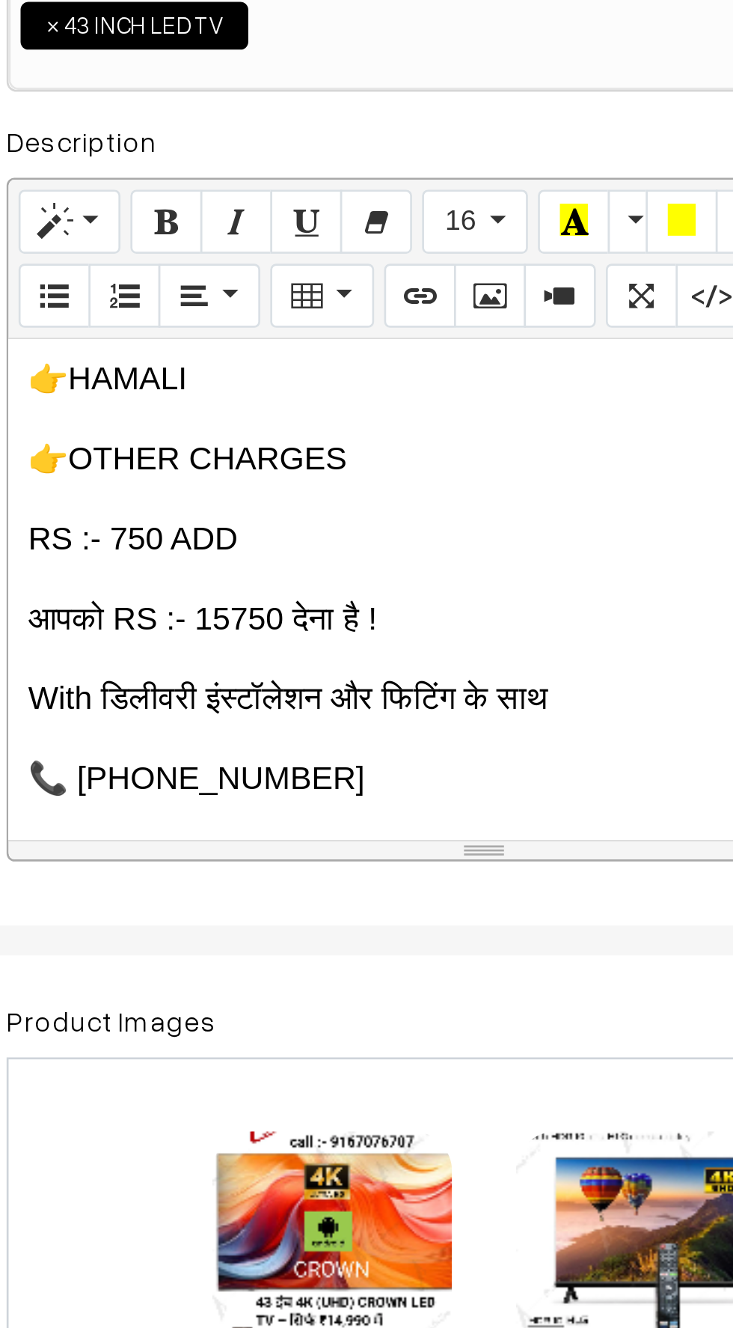
click at [393, 647] on p "ᴄᴀꜱʜ ᴏɴ ᴅᴇʟɪᴠᴇʀy ᴀᴠᴀɪʟᴀʙʟᴇ" at bounding box center [398, 656] width 342 height 18
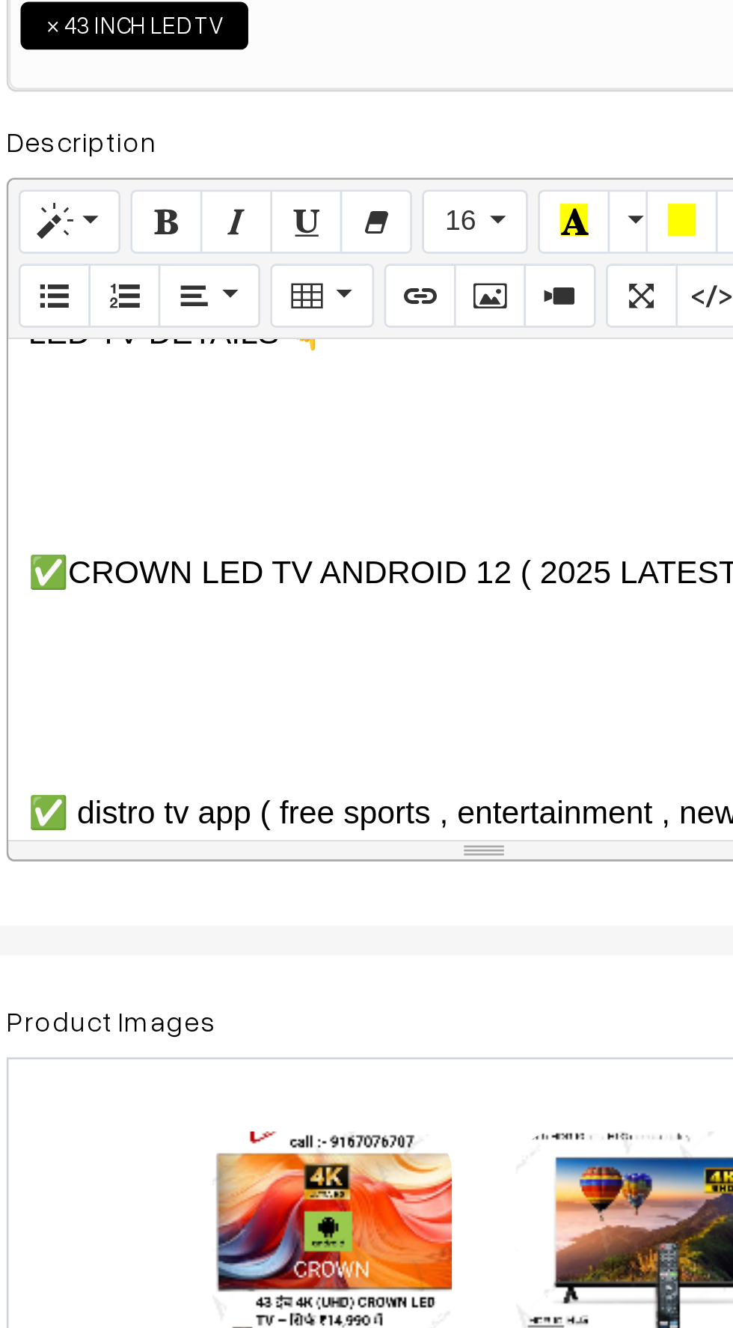
scroll to position [1247, 0]
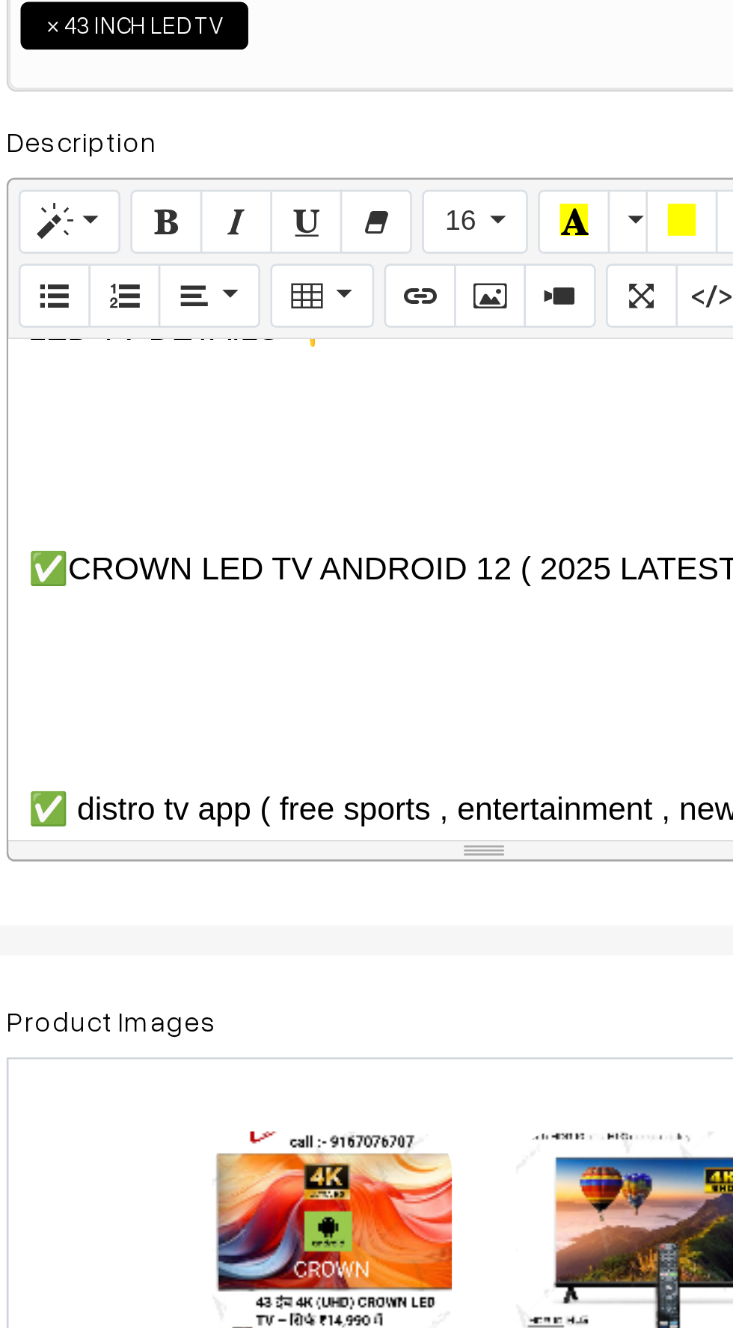
click at [248, 599] on p at bounding box center [398, 608] width 342 height 18
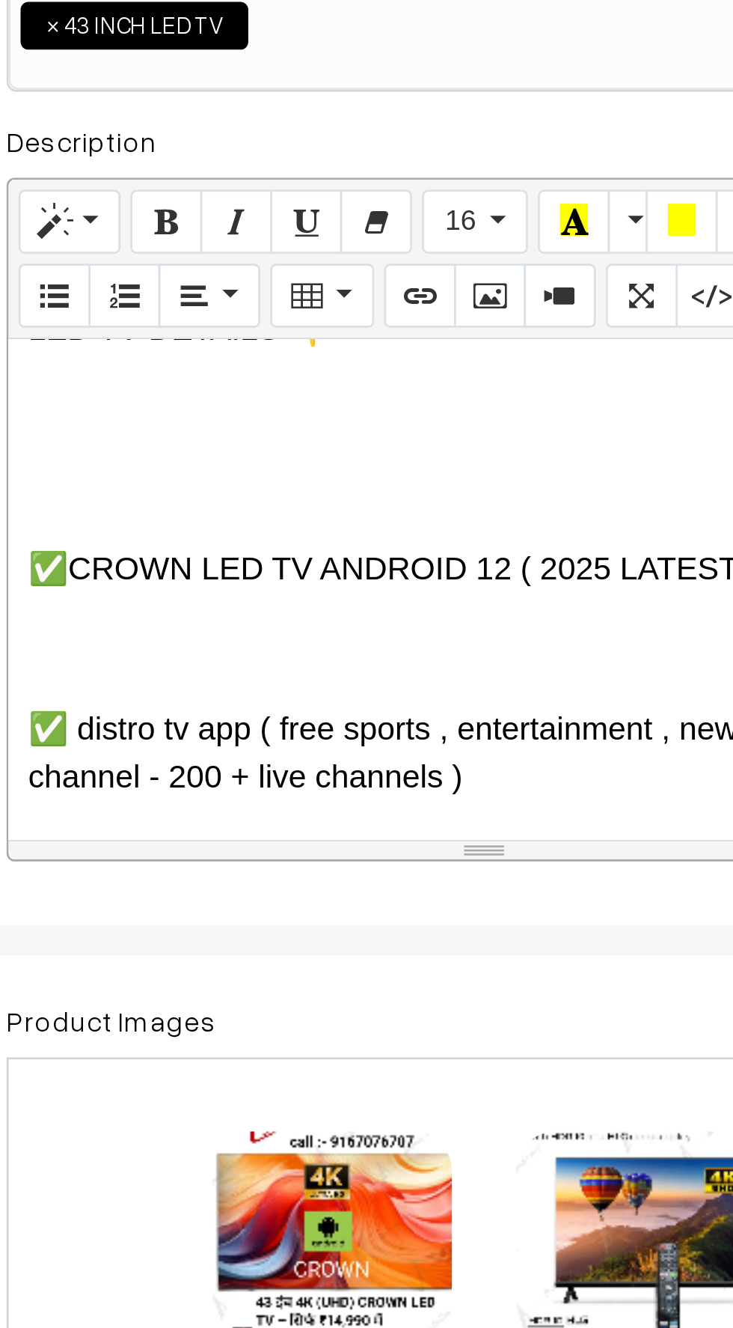
click at [245, 647] on p at bounding box center [398, 656] width 342 height 18
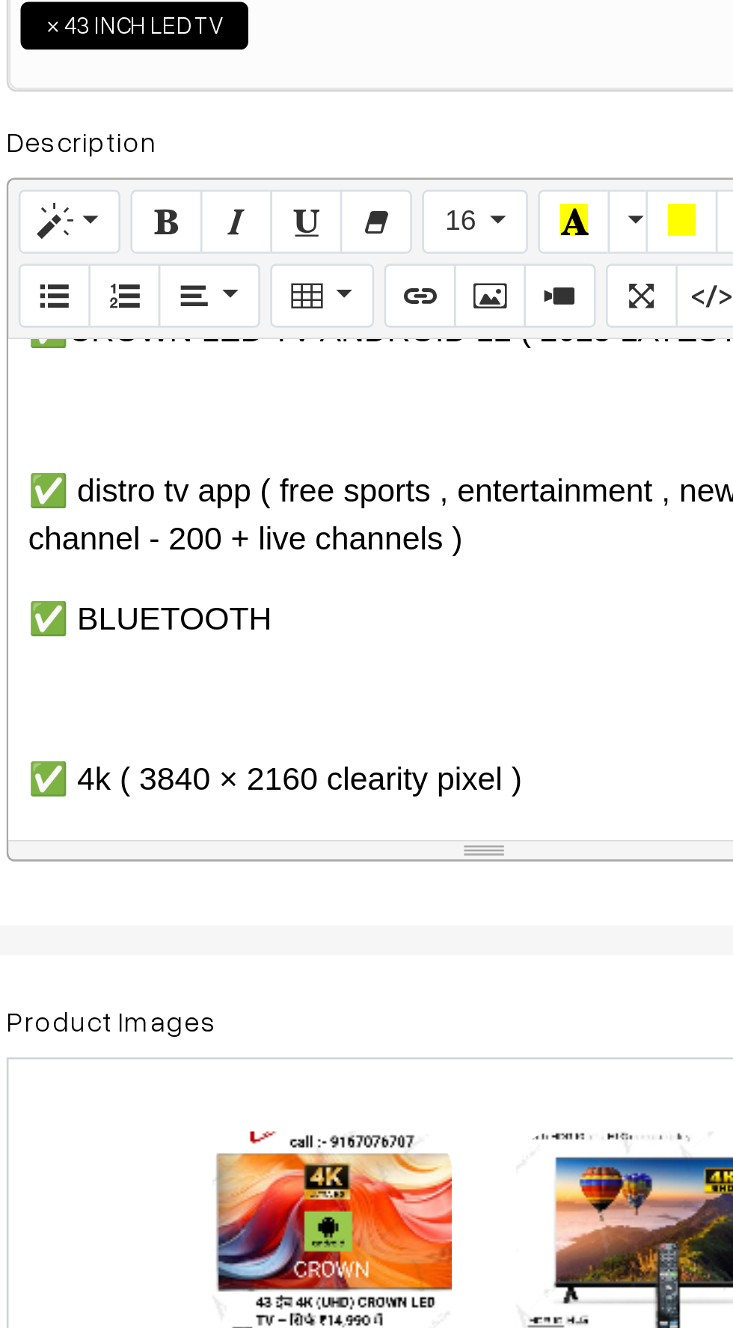
scroll to position [1340, 0]
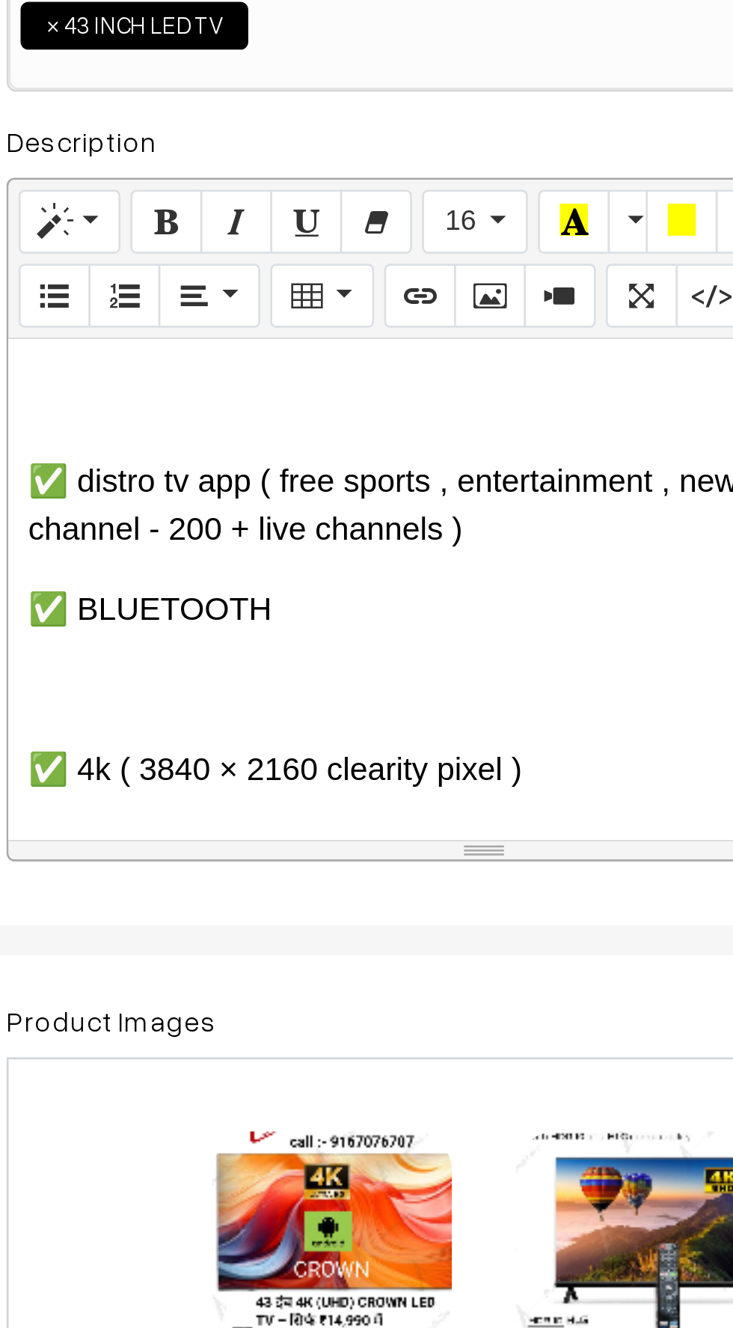
click at [257, 584] on p at bounding box center [398, 593] width 342 height 18
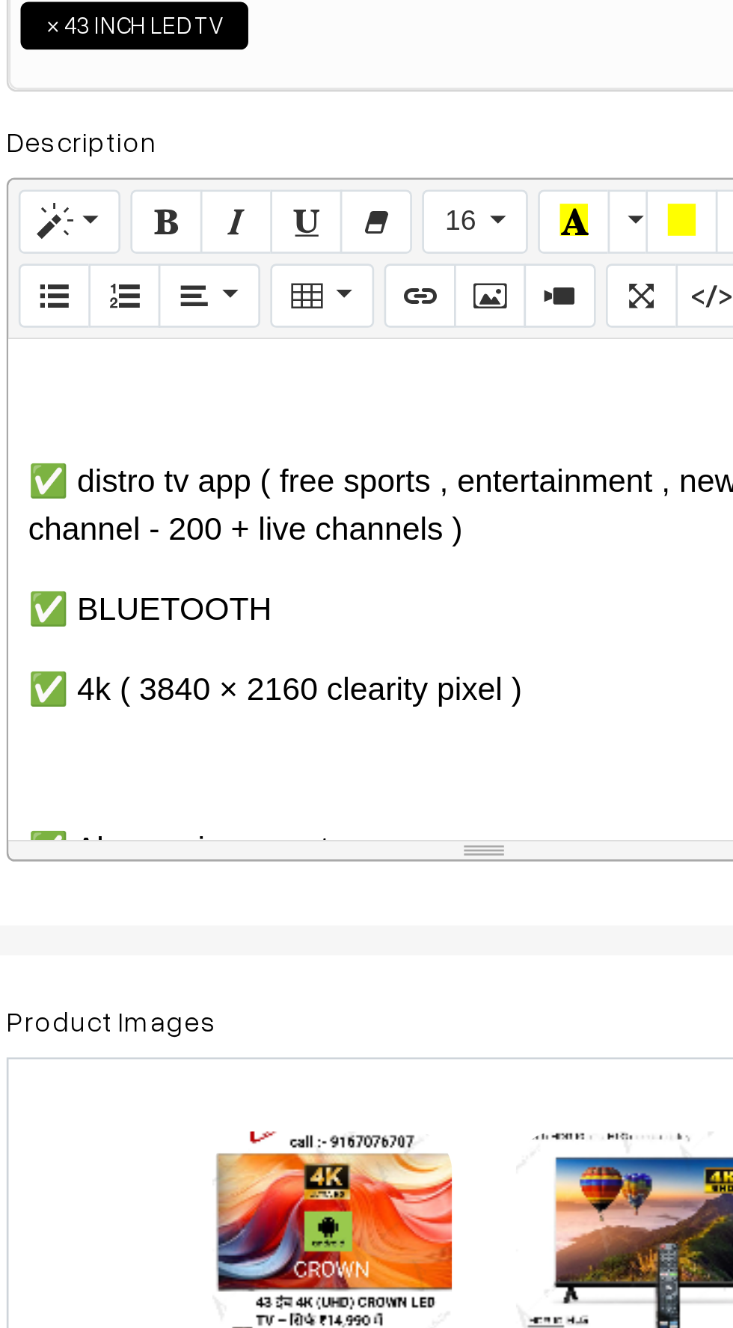
click at [254, 595] on div "🇮🇳 CROWN – भरोसे का भारतीय ब्रांड (Since [DATE]) 🔷 ब्रांड की विरासत: CROWN एक प…" at bounding box center [397, 555] width 357 height 187
click at [245, 614] on p at bounding box center [398, 623] width 342 height 18
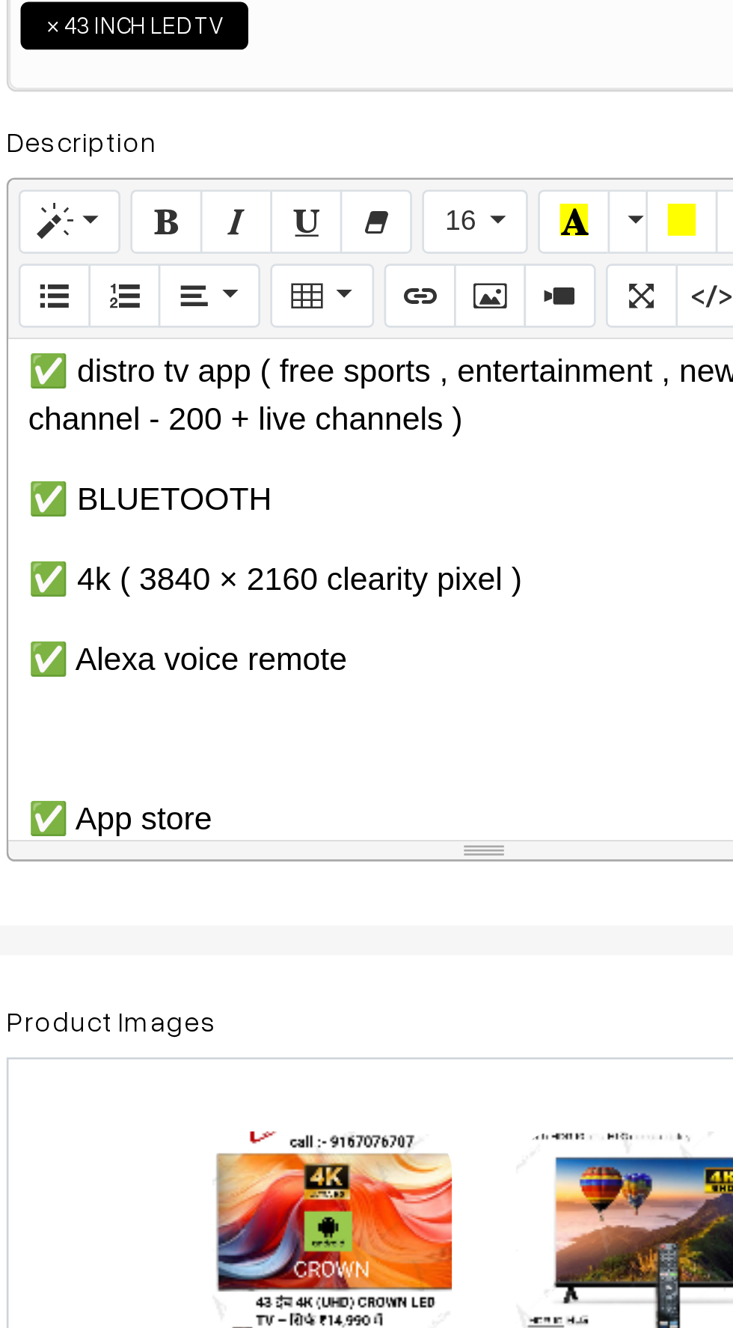
scroll to position [1401, 0]
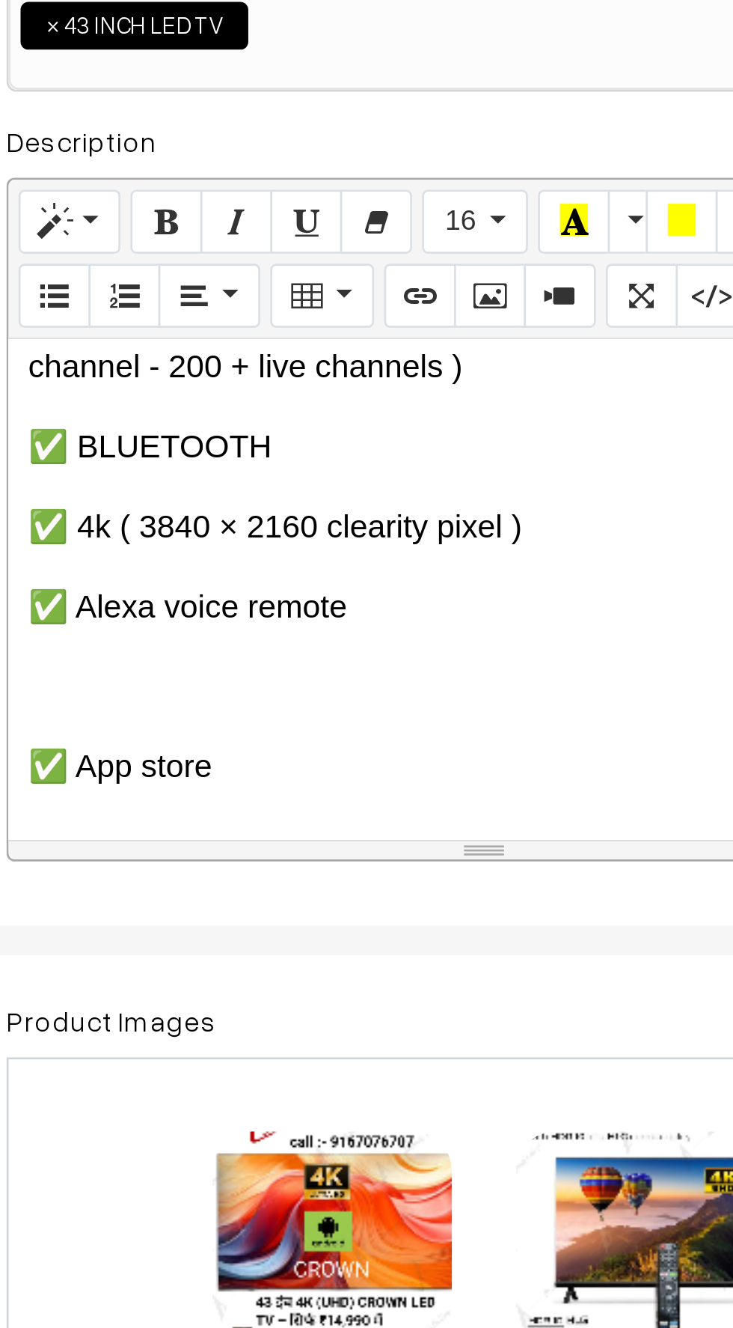
click at [256, 583] on p at bounding box center [398, 592] width 342 height 18
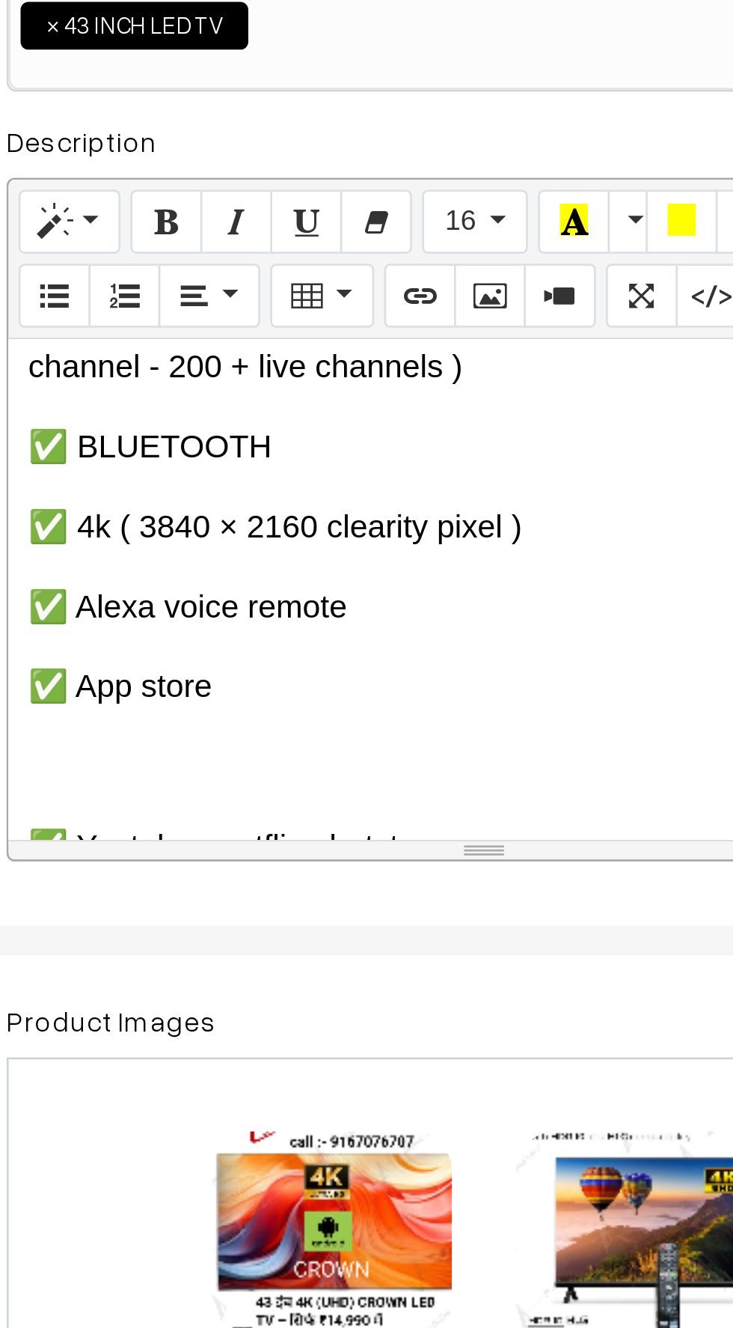
click at [257, 613] on p at bounding box center [398, 622] width 342 height 18
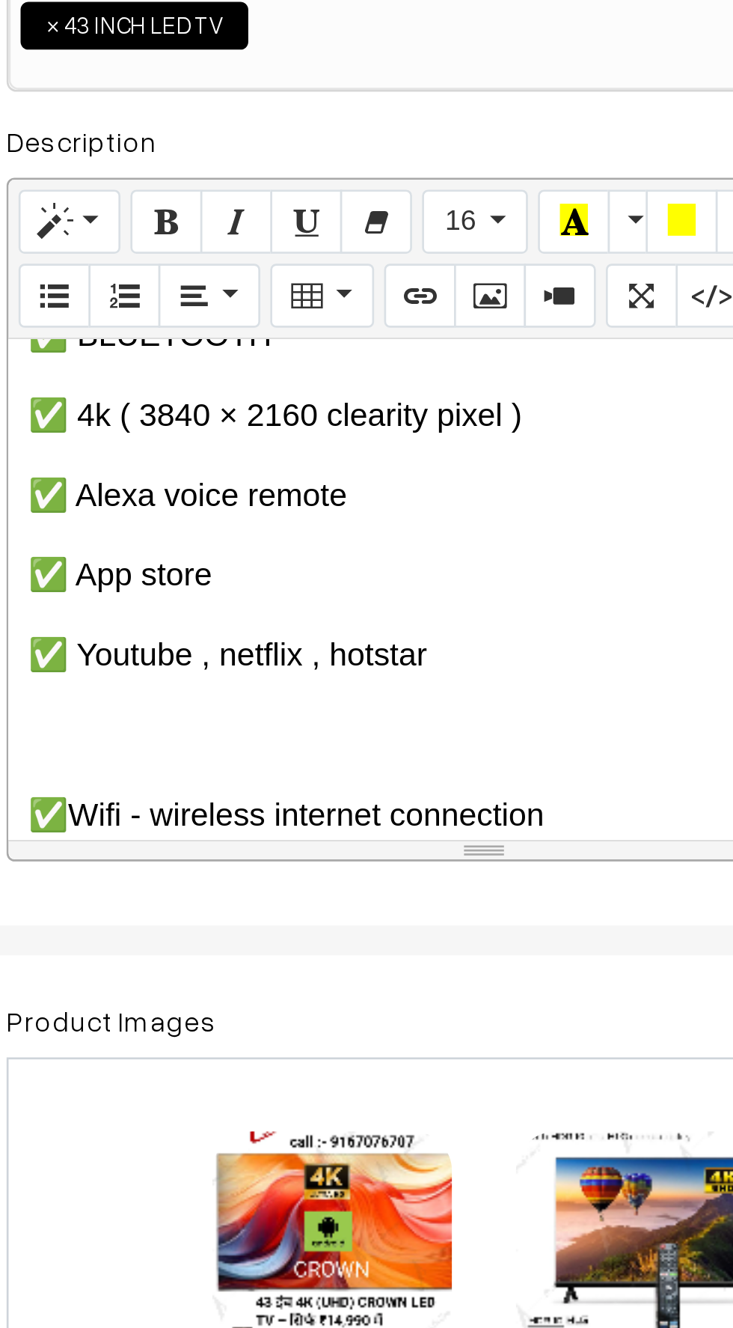
scroll to position [1463, 0]
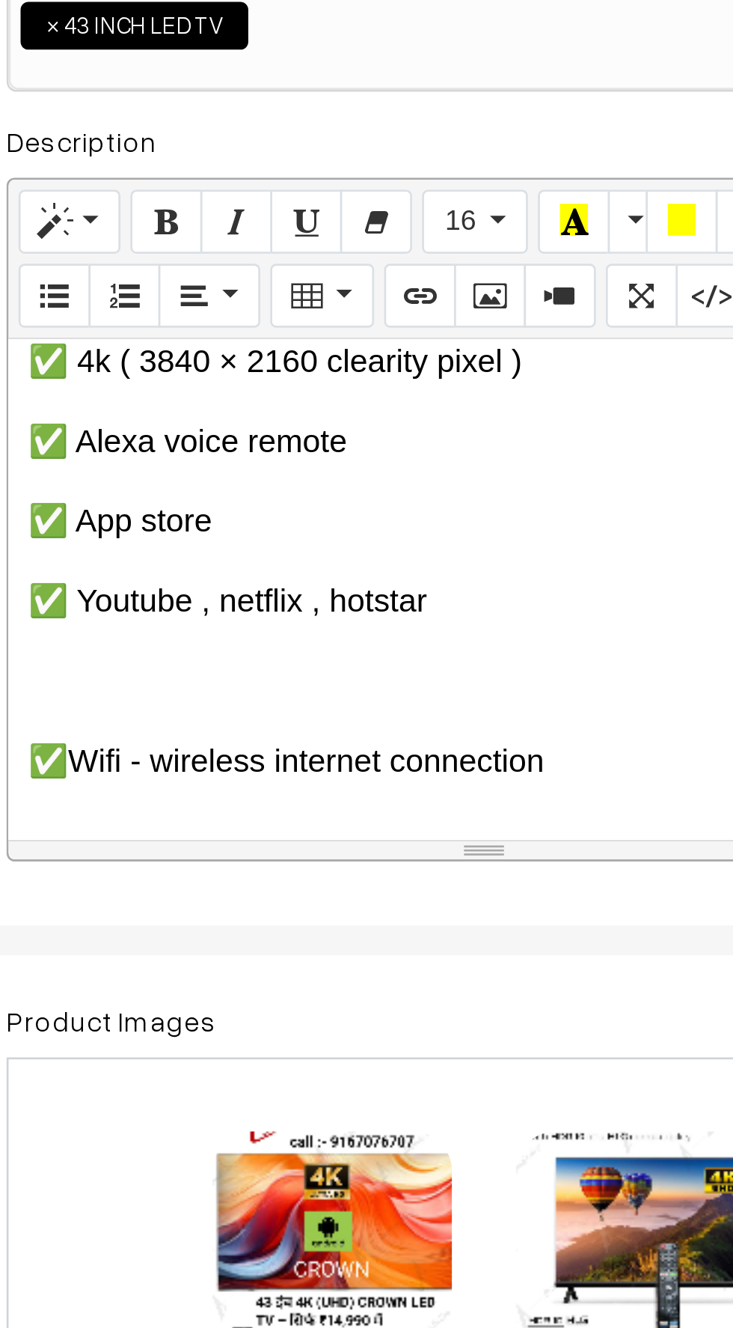
click at [254, 581] on p at bounding box center [398, 590] width 342 height 18
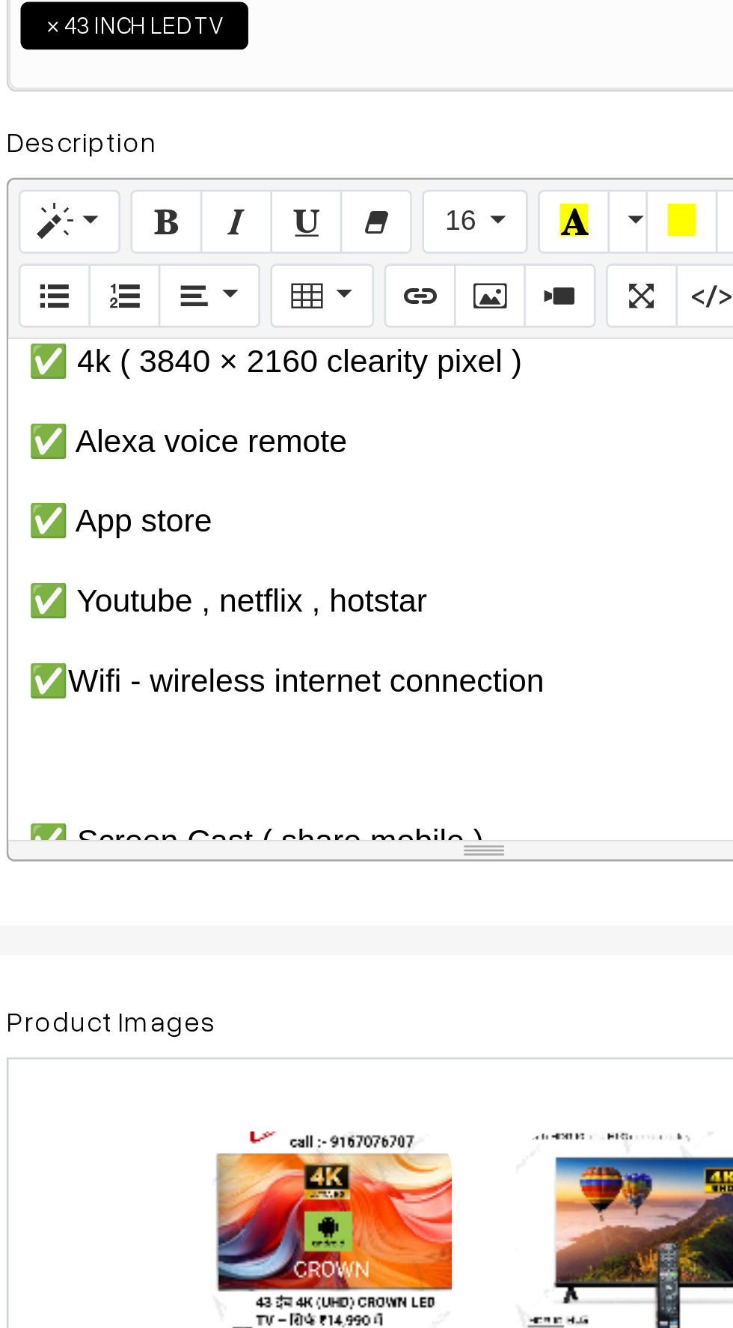
click at [258, 611] on p at bounding box center [398, 620] width 342 height 18
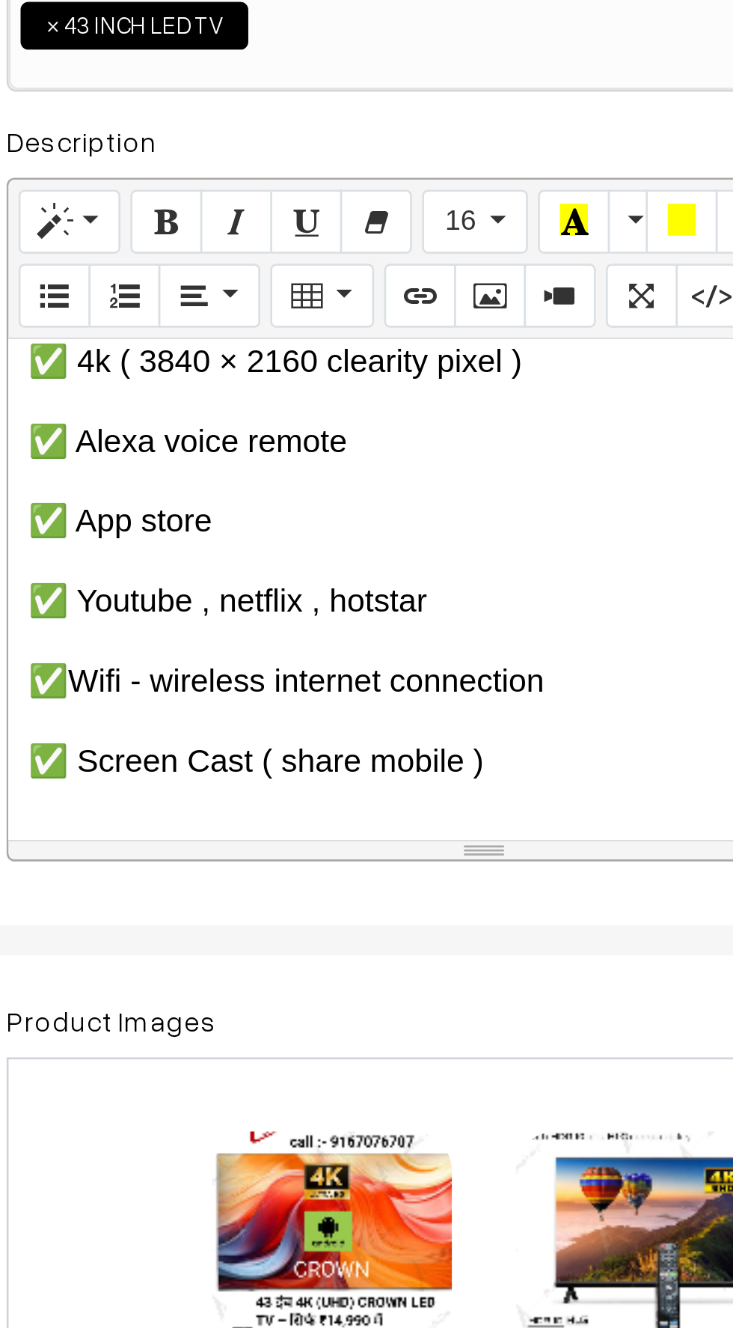
click at [248, 641] on p at bounding box center [398, 650] width 342 height 18
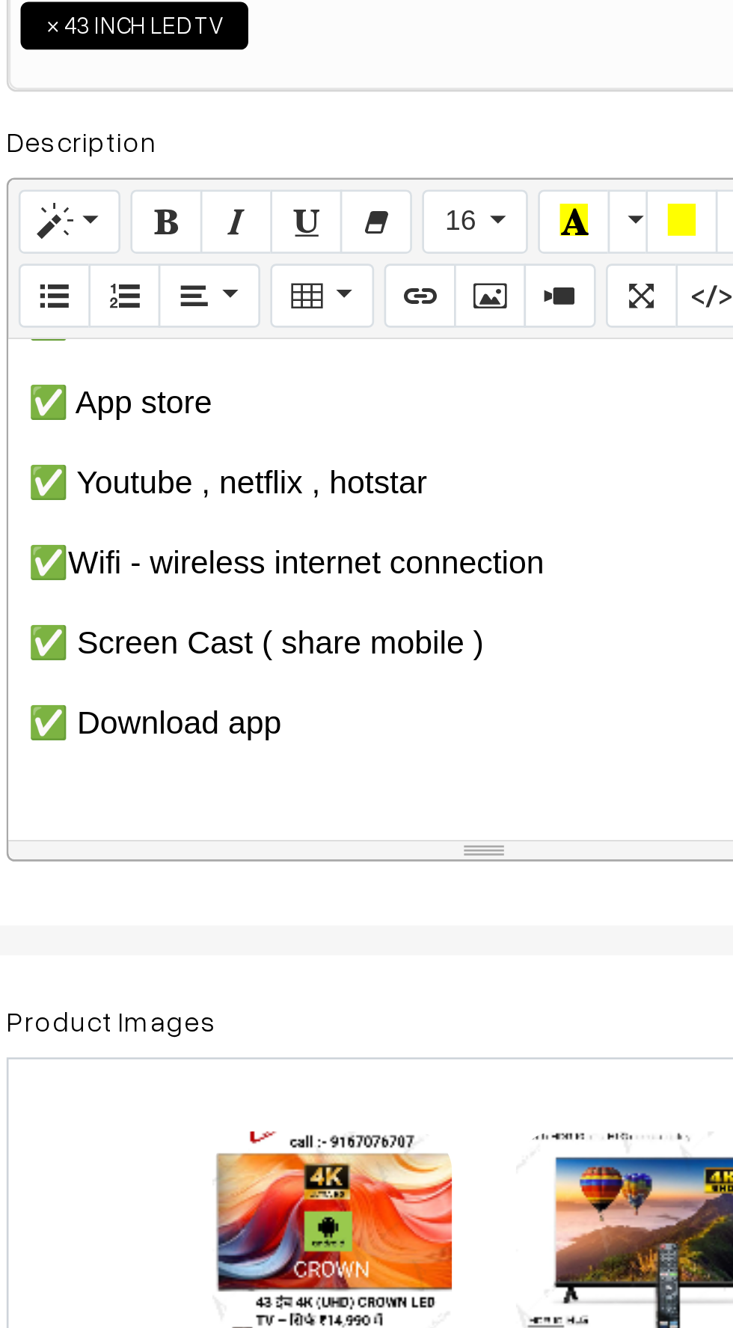
scroll to position [1540, 0]
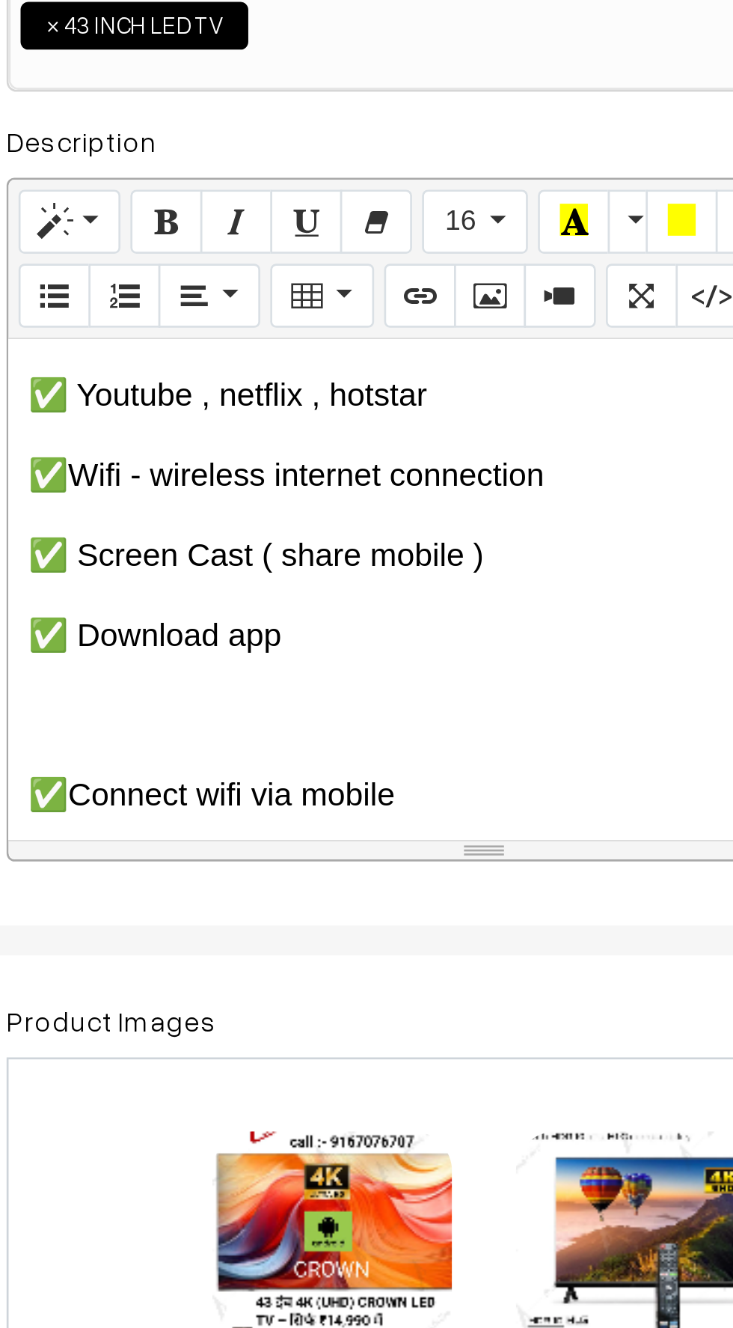
click at [256, 555] on div "🇮🇳 CROWN – भरोसे का भारतीय ब्रांड (Since [DATE]) 🔷 ब्रांड की विरासत: CROWN एक प…" at bounding box center [397, 555] width 357 height 187
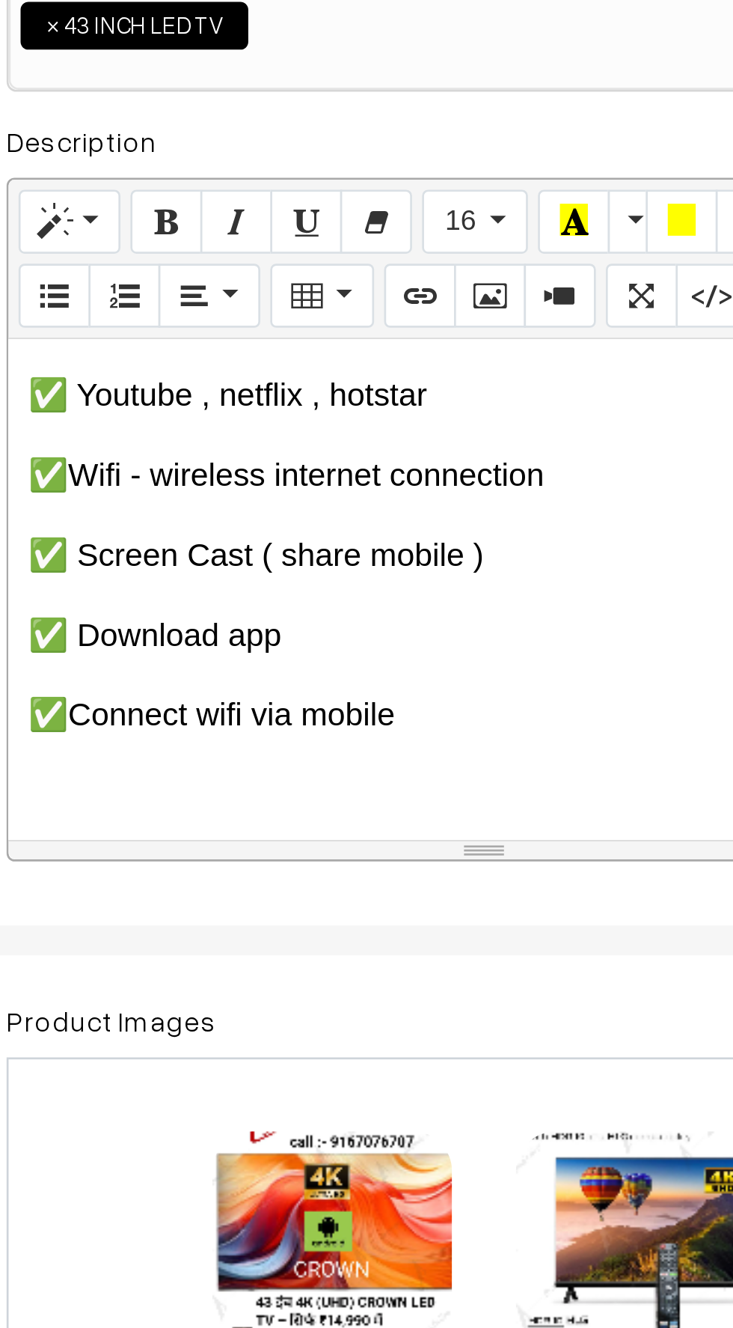
click at [249, 623] on p at bounding box center [398, 632] width 342 height 18
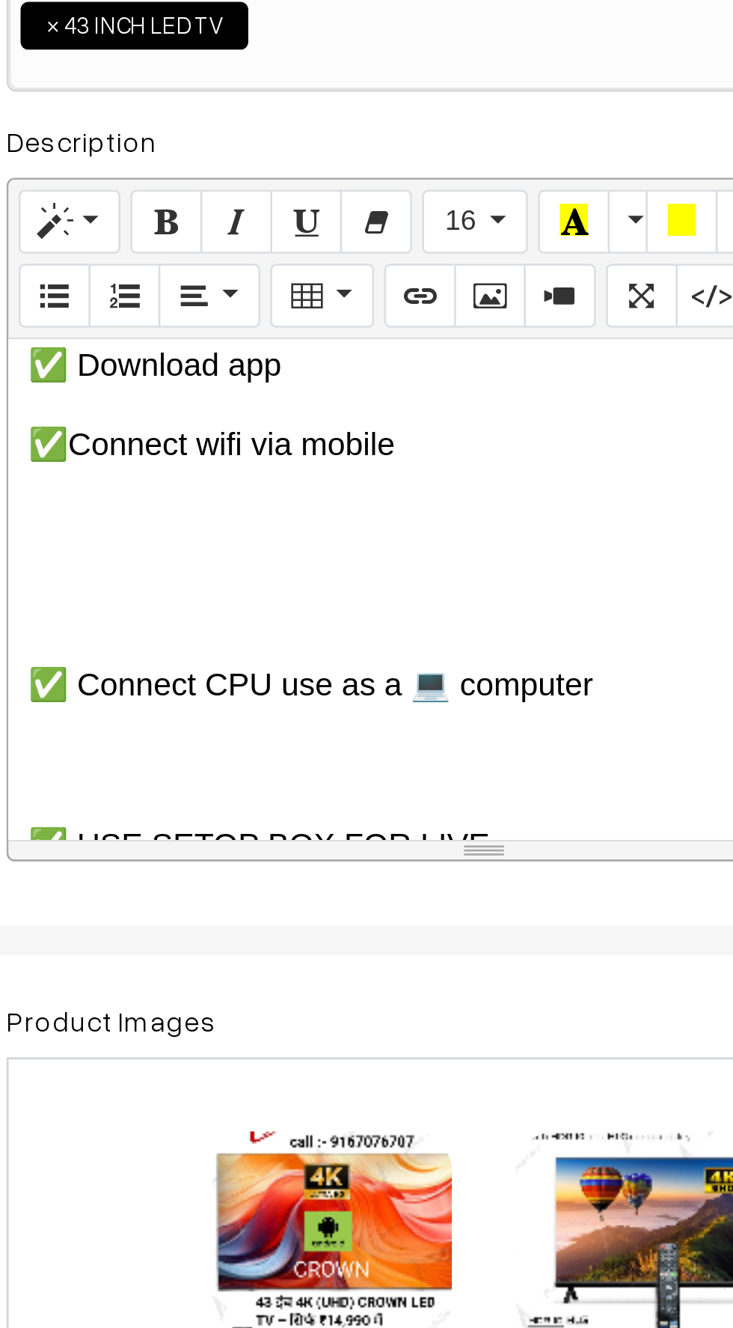
scroll to position [1642, 0]
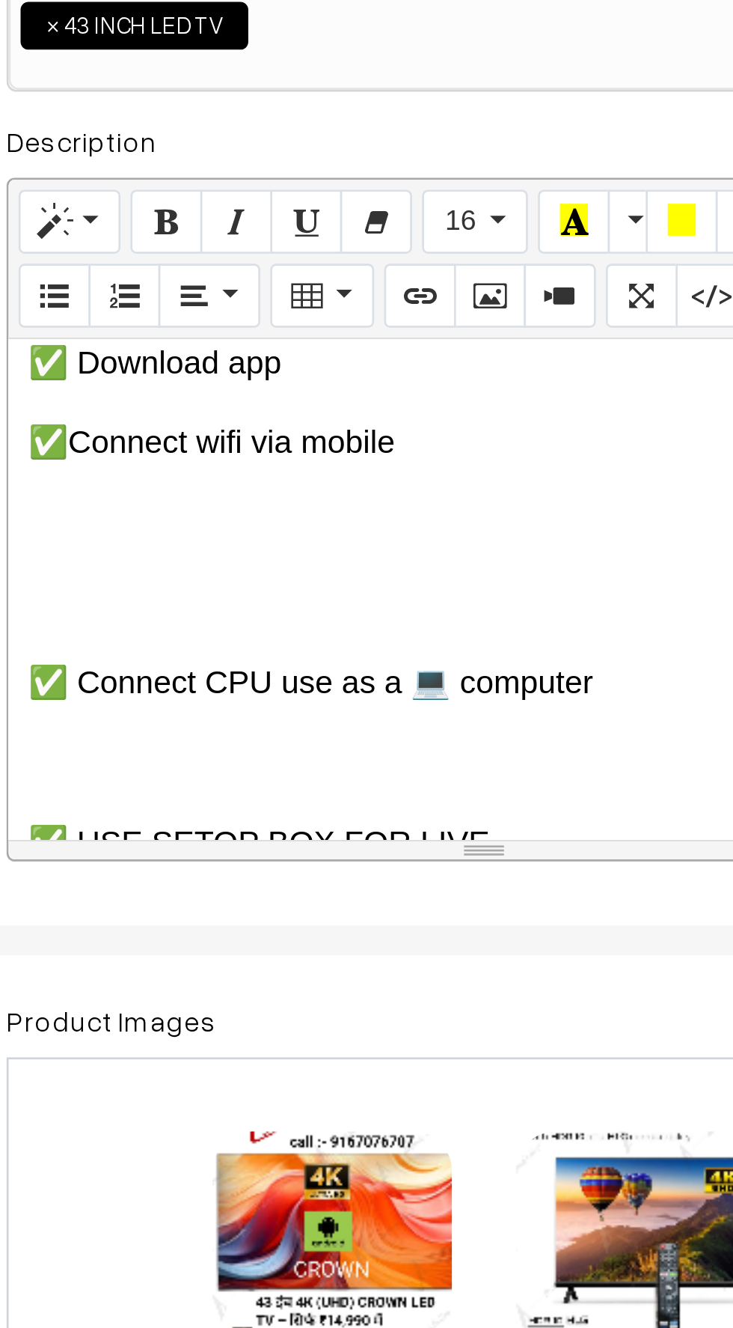
click at [257, 552] on p at bounding box center [398, 561] width 342 height 18
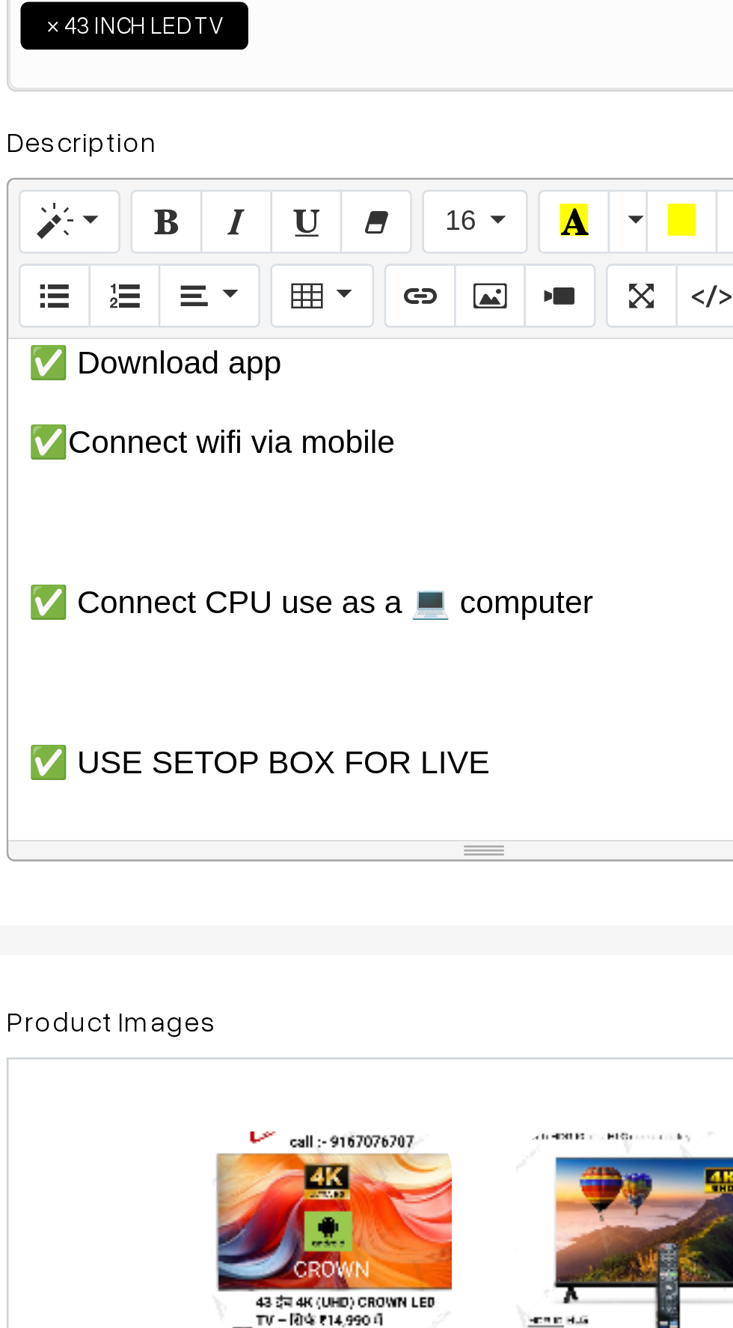
scroll to position [1637, 0]
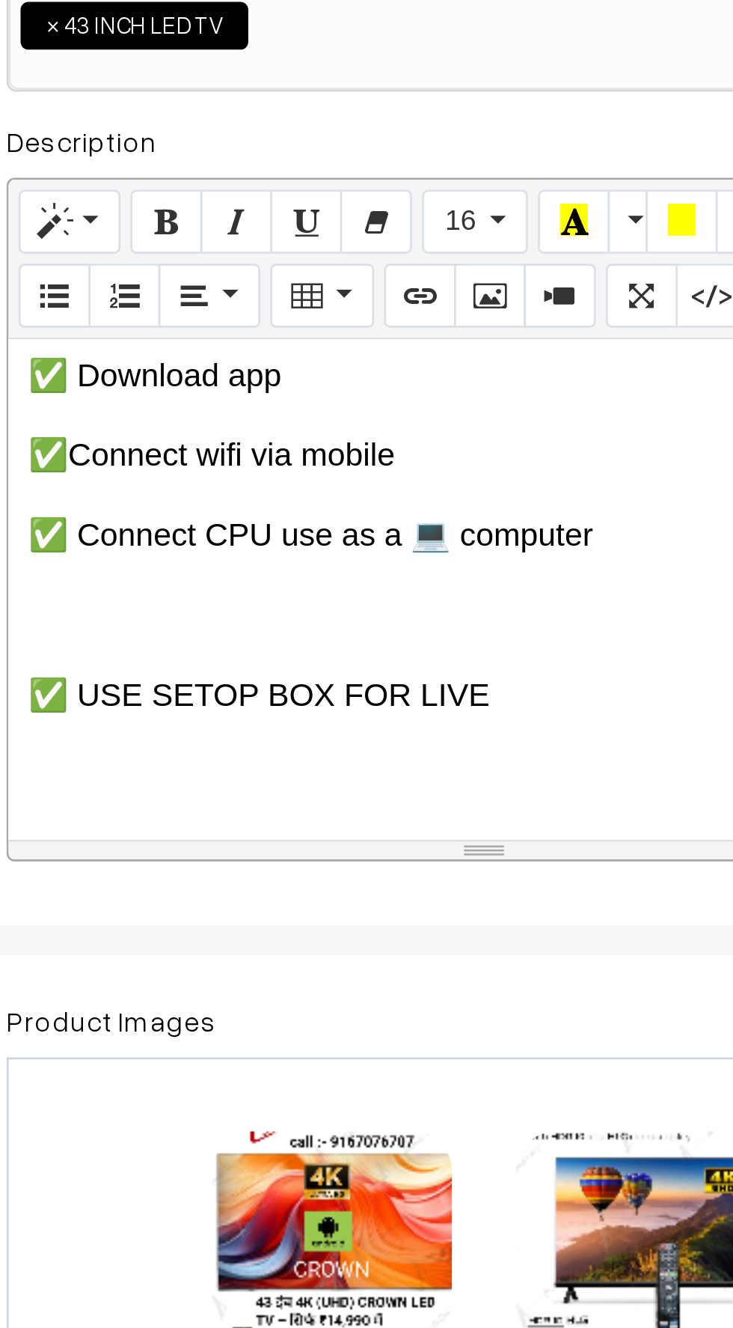
click at [249, 556] on p at bounding box center [398, 565] width 342 height 18
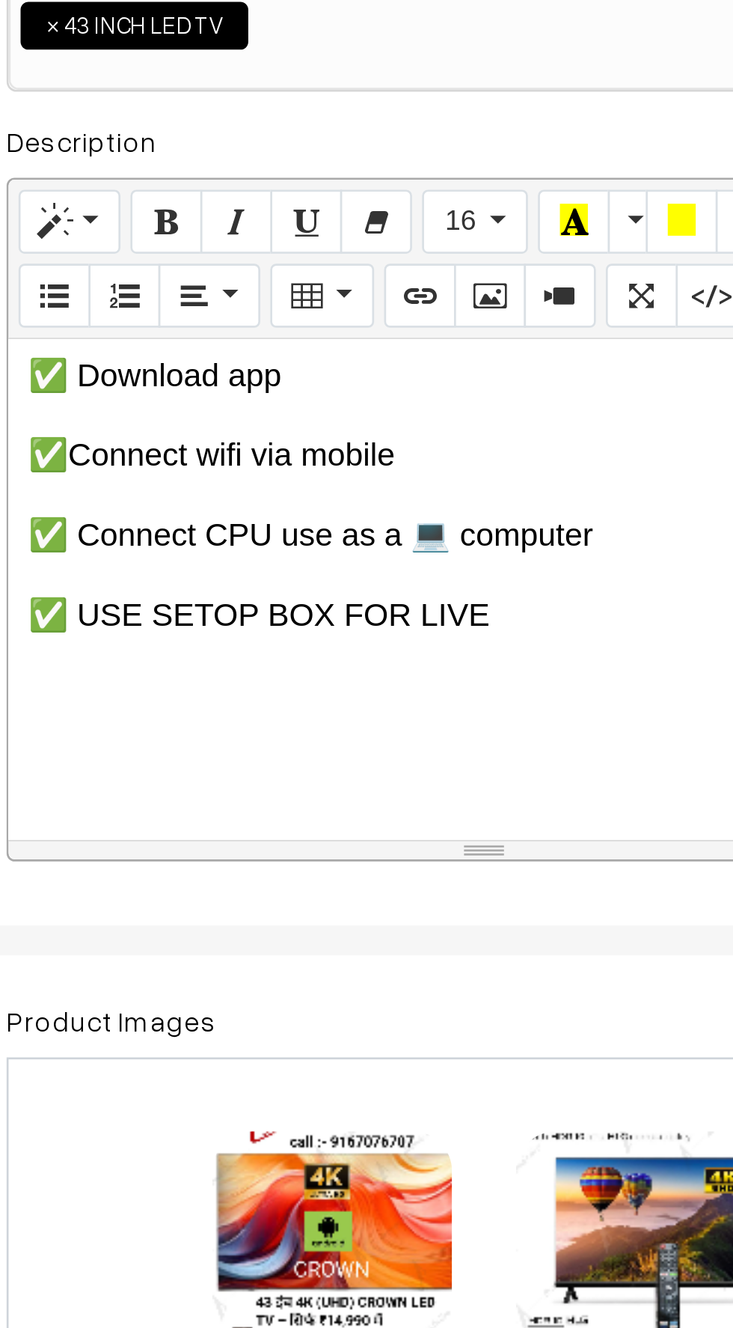
click at [248, 571] on div "🇮🇳 CROWN – भरोसे का भारतीय ब्रांड (Since [DATE]) 🔷 ब्रांड की विरासत: CROWN एक प…" at bounding box center [397, 555] width 357 height 187
click at [248, 616] on p at bounding box center [398, 625] width 342 height 18
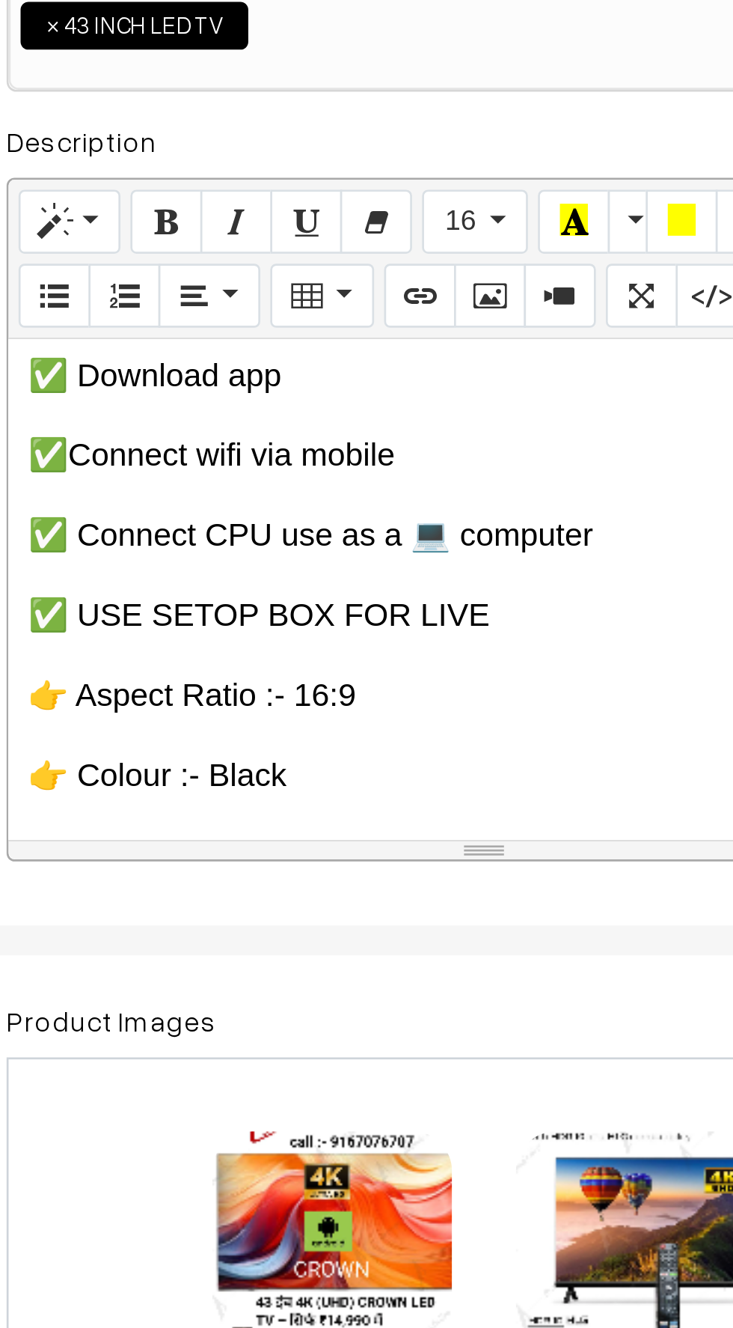
click at [257, 646] on p at bounding box center [398, 655] width 342 height 18
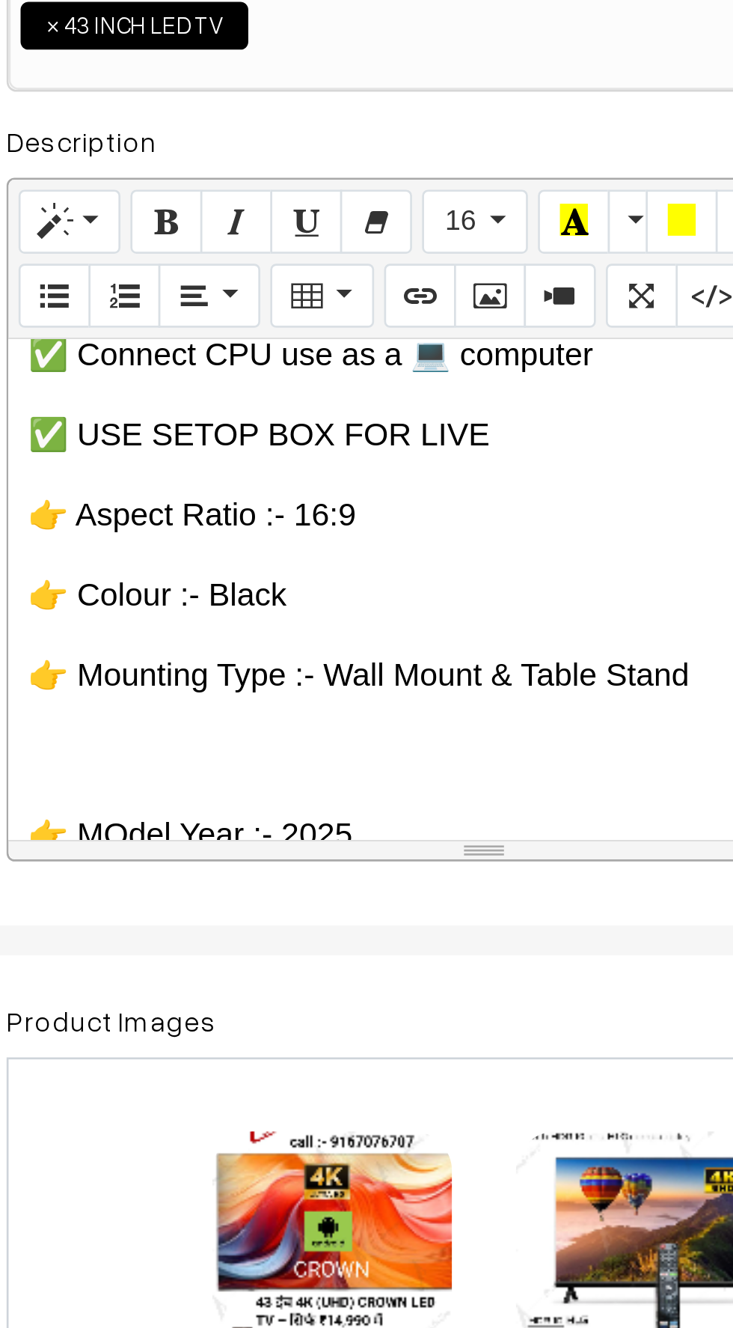
scroll to position [1710, 0]
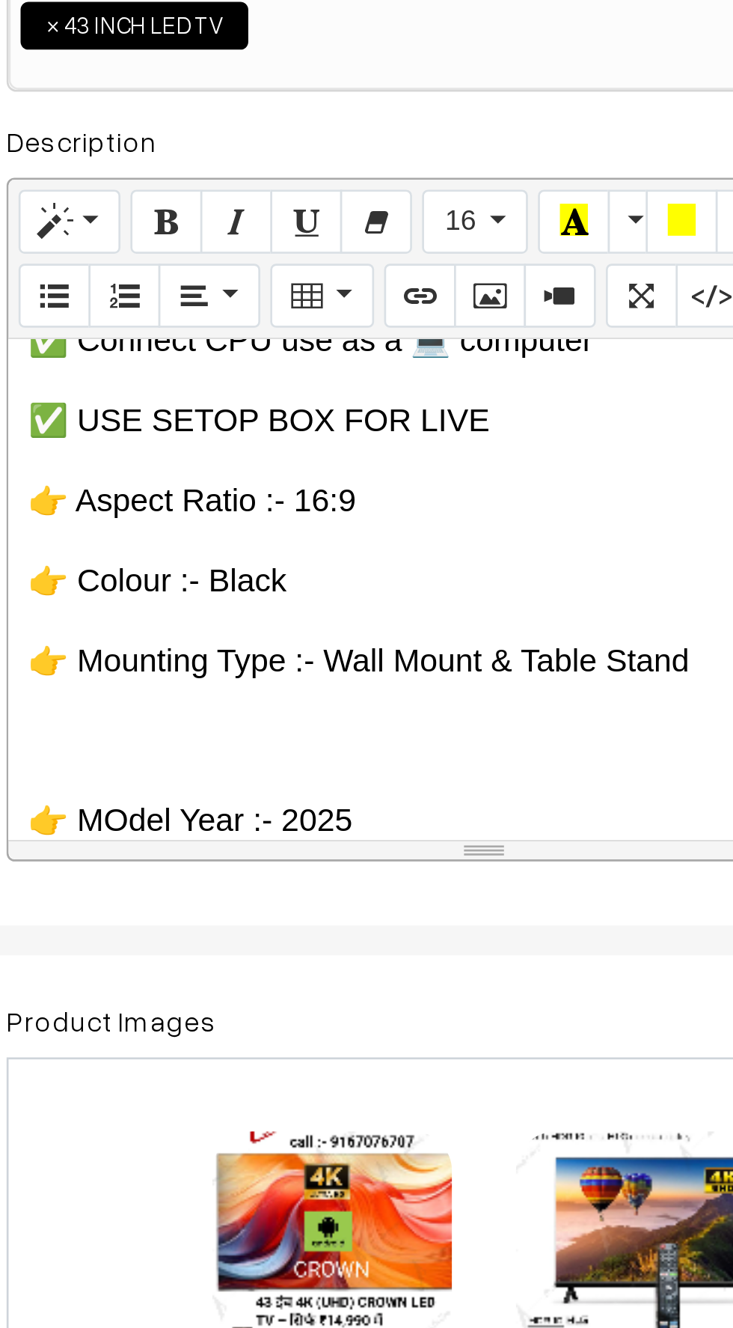
click at [255, 603] on p at bounding box center [398, 612] width 342 height 18
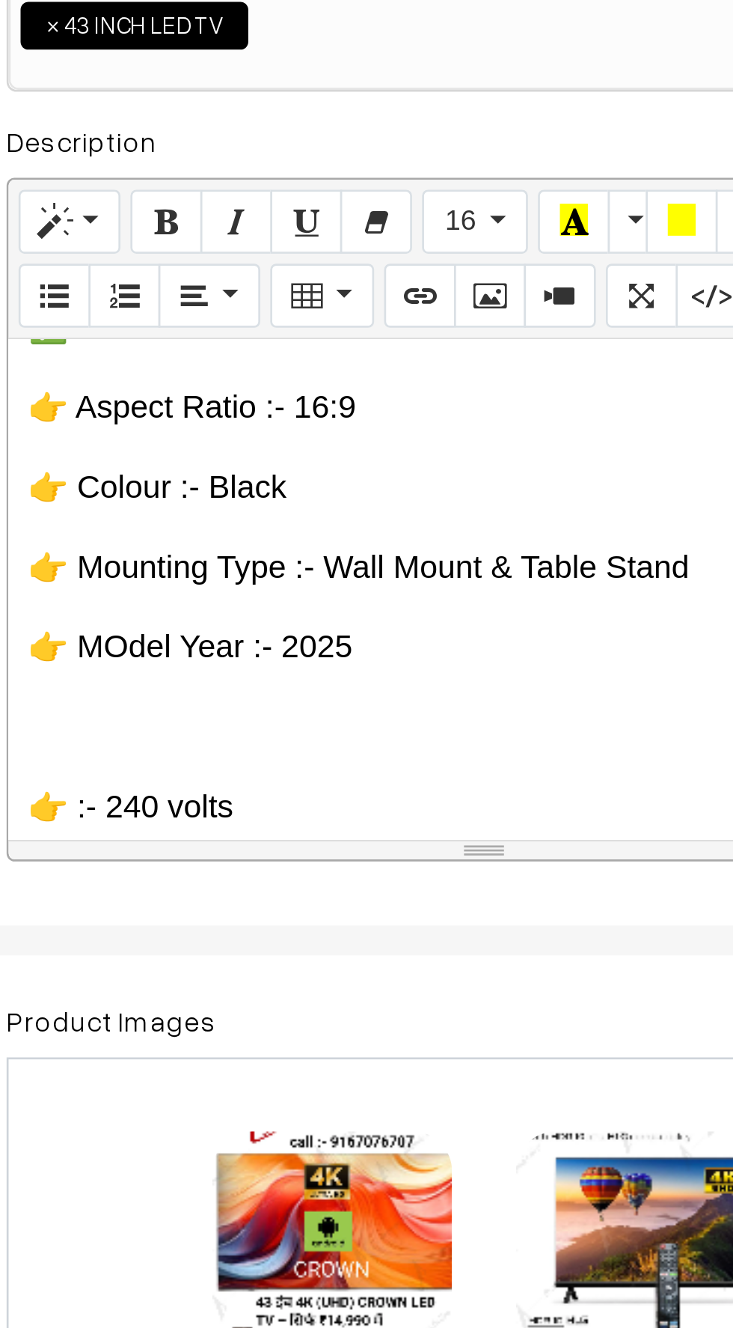
scroll to position [1762, 0]
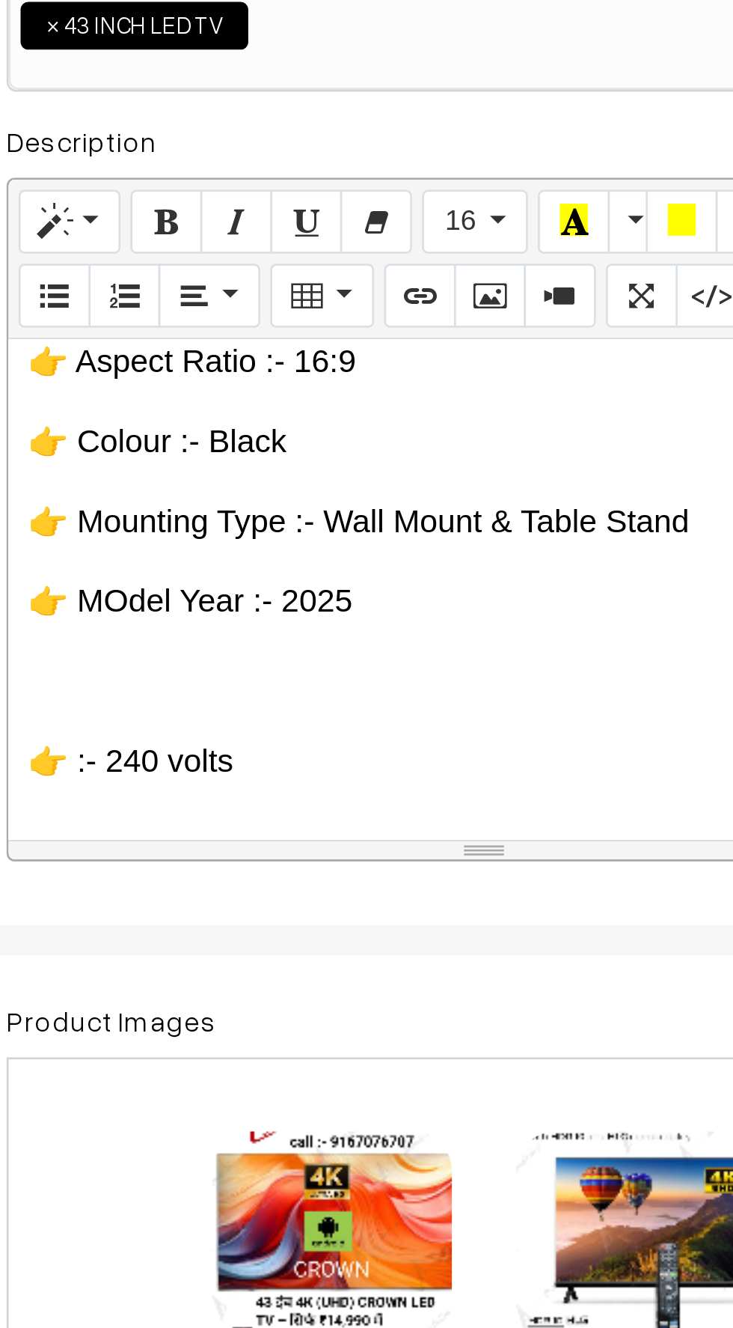
click at [255, 581] on p at bounding box center [398, 590] width 342 height 18
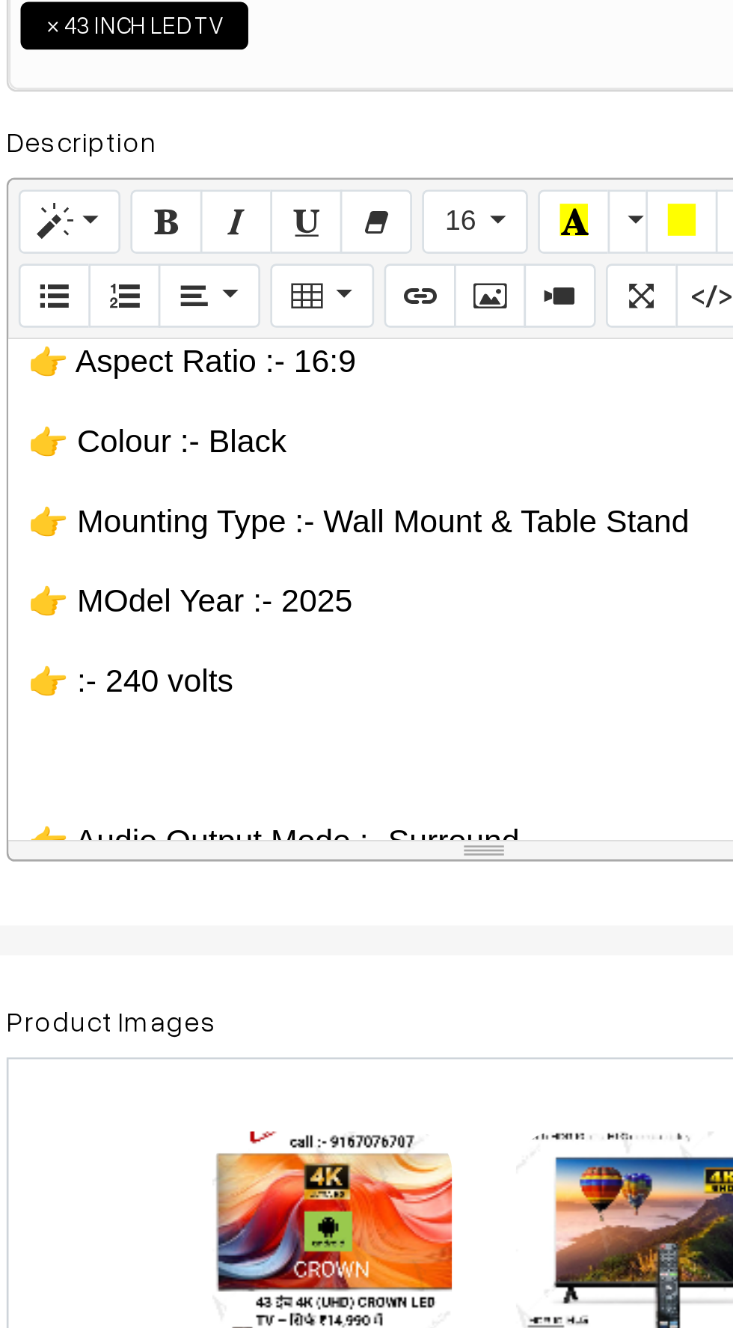
click at [252, 611] on p at bounding box center [398, 620] width 342 height 18
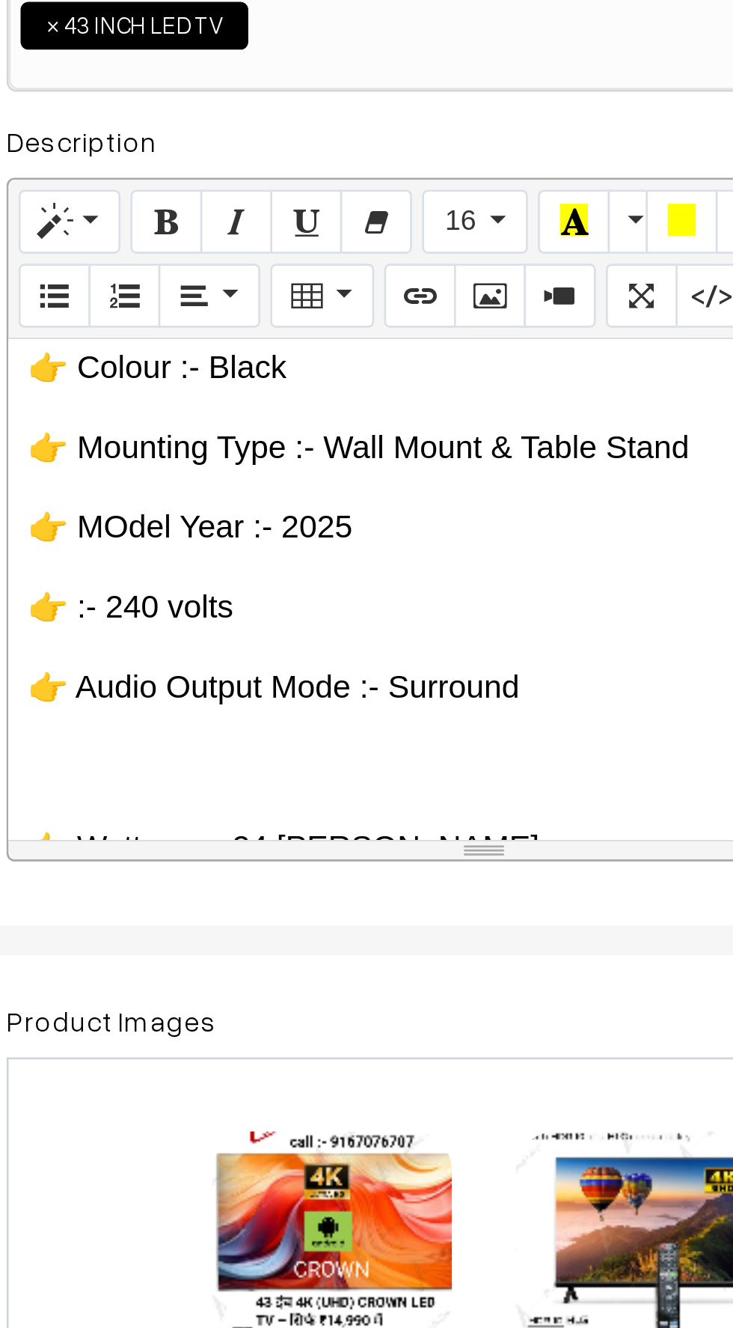
scroll to position [1800, 0]
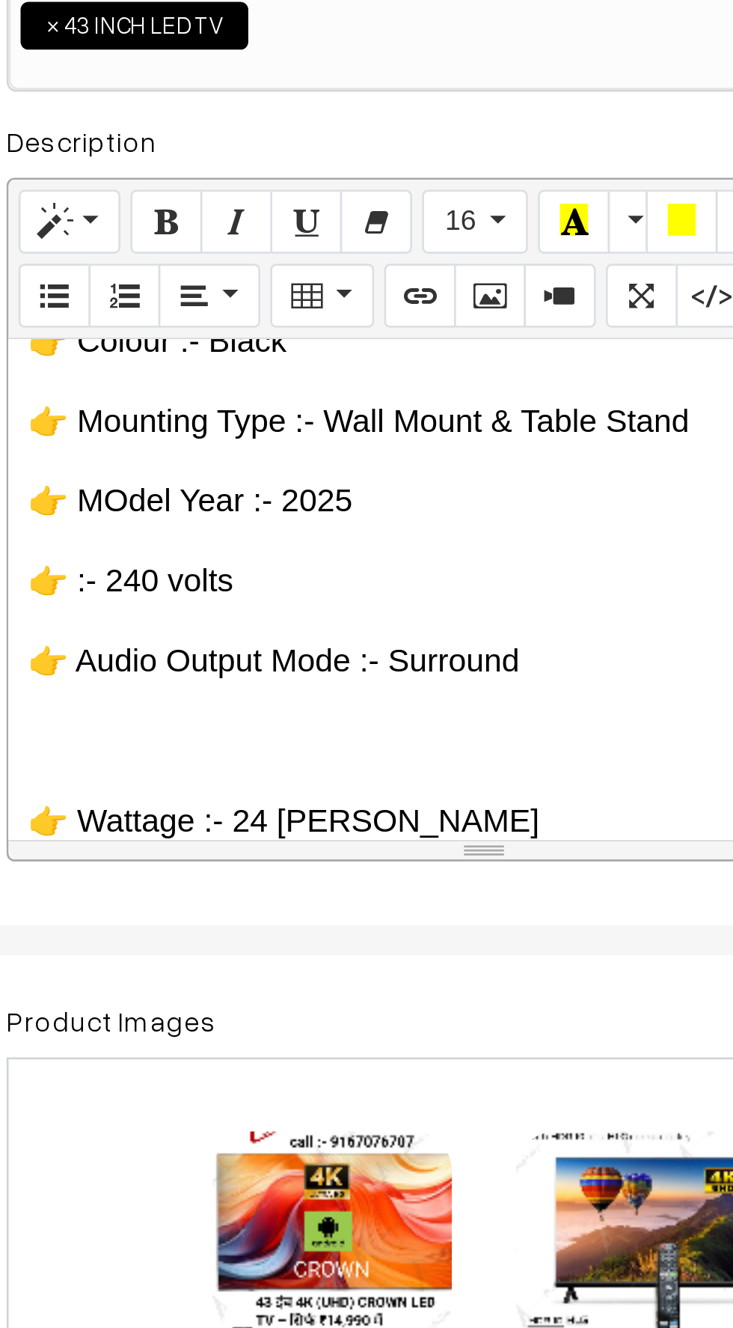
click at [260, 603] on p at bounding box center [398, 612] width 342 height 18
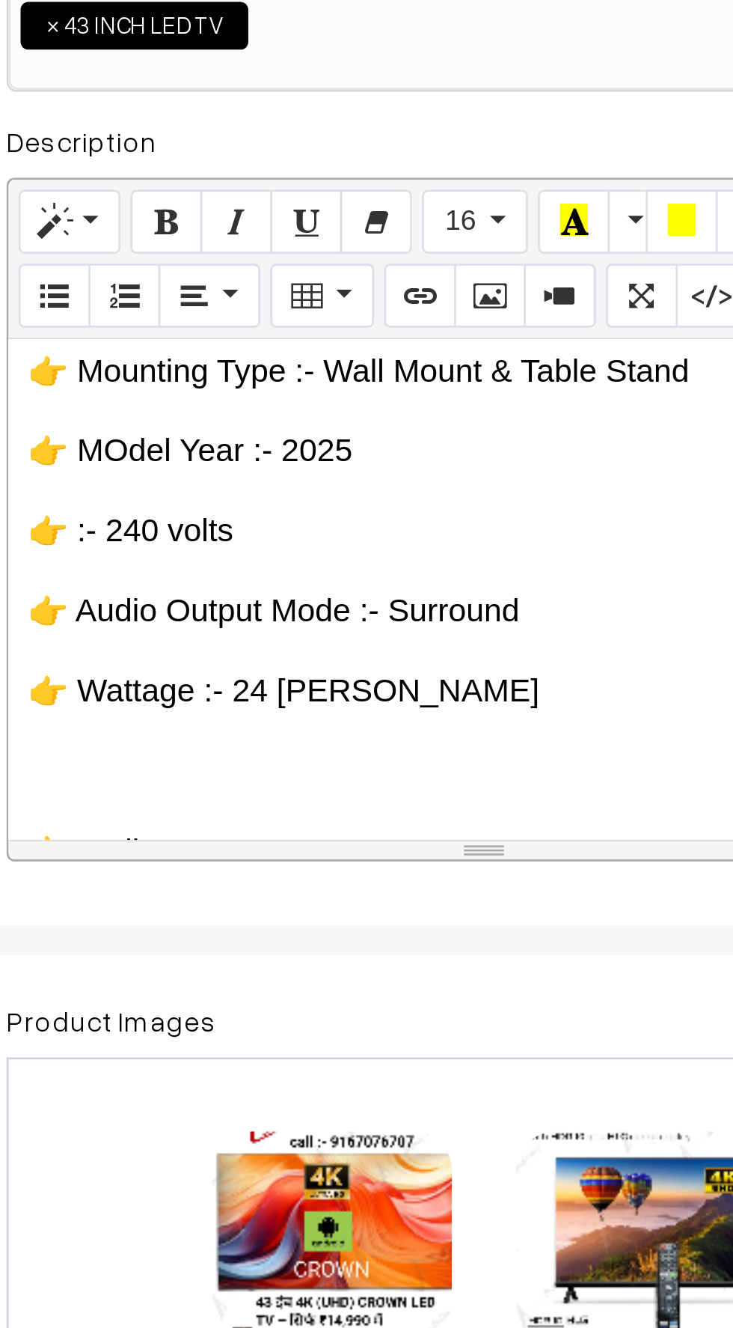
scroll to position [1838, 0]
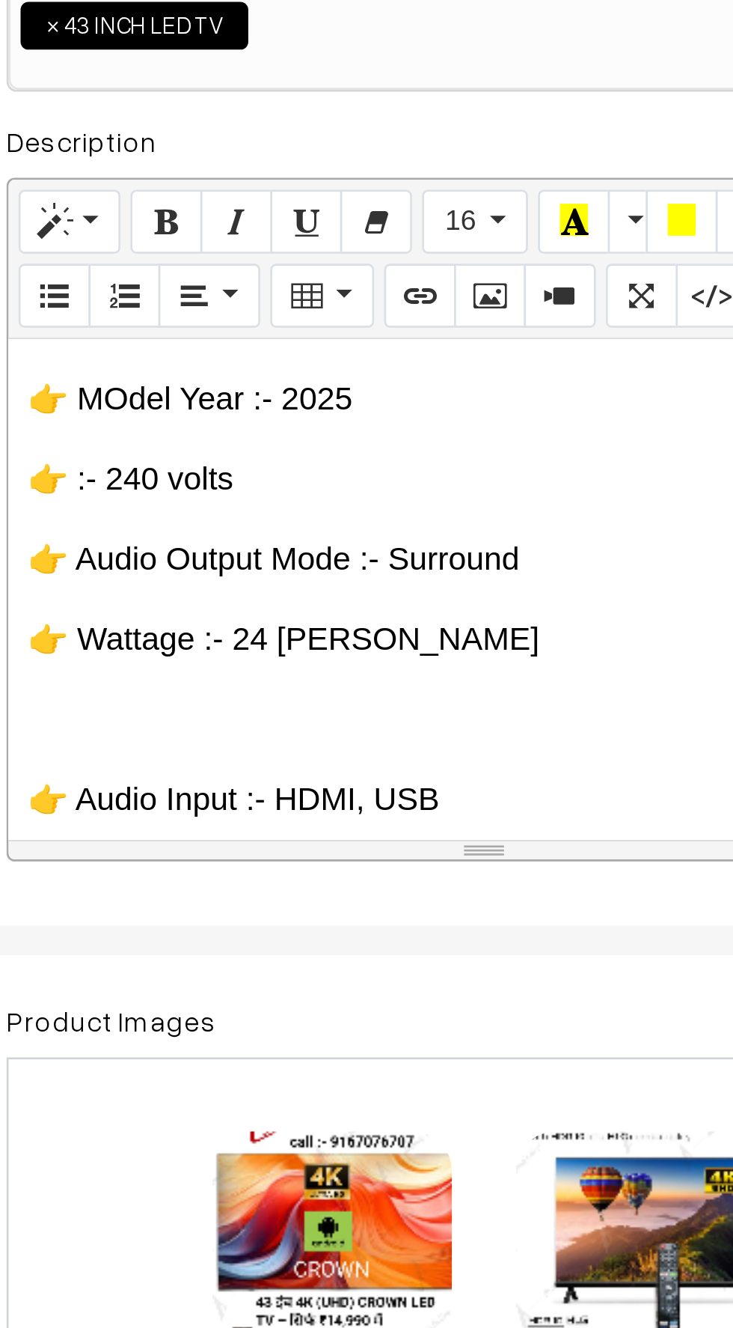
click at [258, 595] on p at bounding box center [398, 604] width 342 height 18
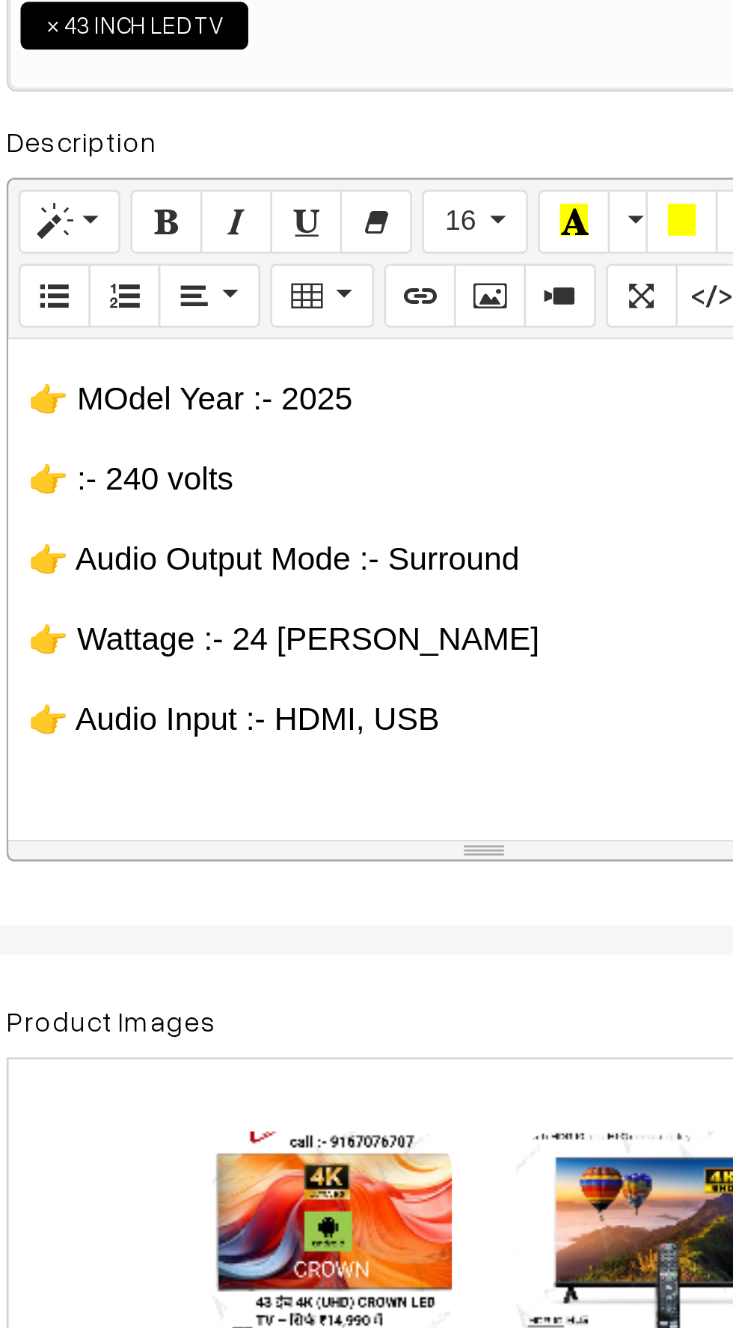
click at [241, 584] on div "🇮🇳 CROWN – भरोसे का भारतीय ब्रांड (Since [DATE]) 🔷 ब्रांड की विरासत: CROWN एक प…" at bounding box center [397, 555] width 357 height 187
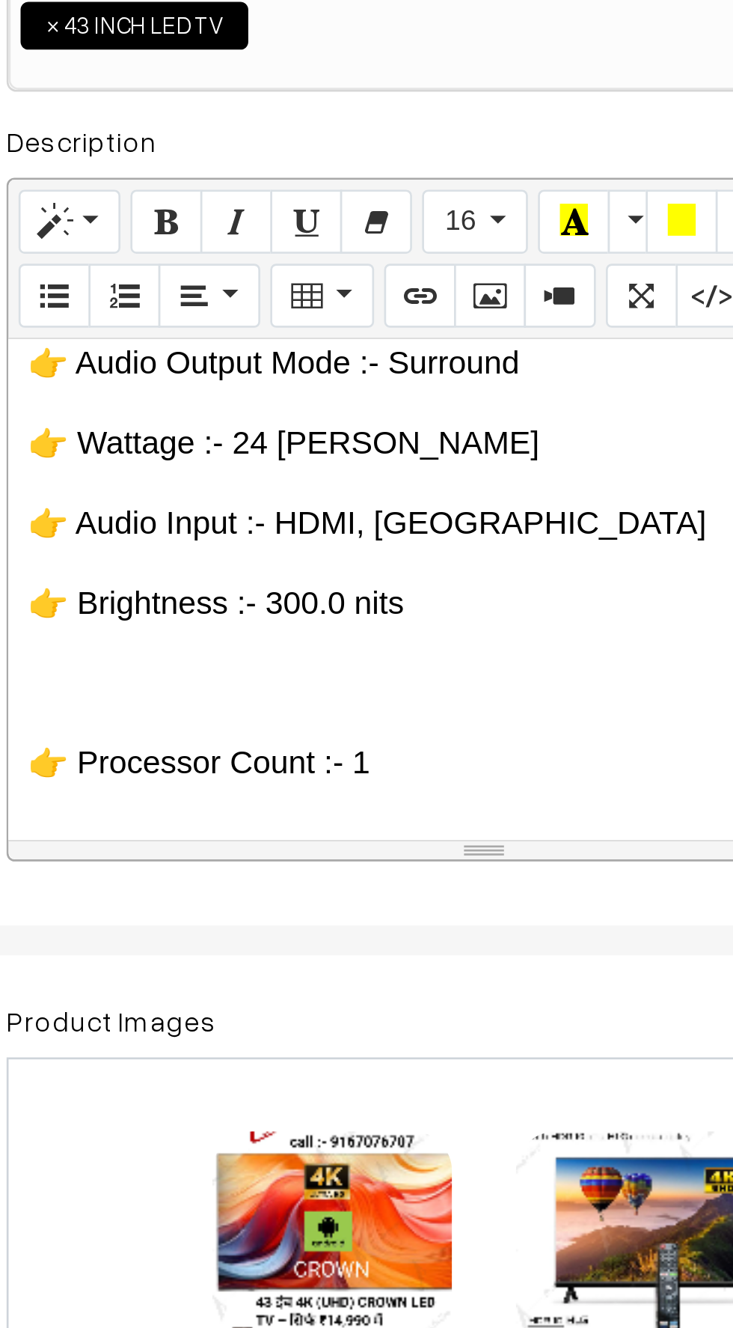
scroll to position [1911, 0]
click at [254, 581] on p at bounding box center [398, 590] width 342 height 18
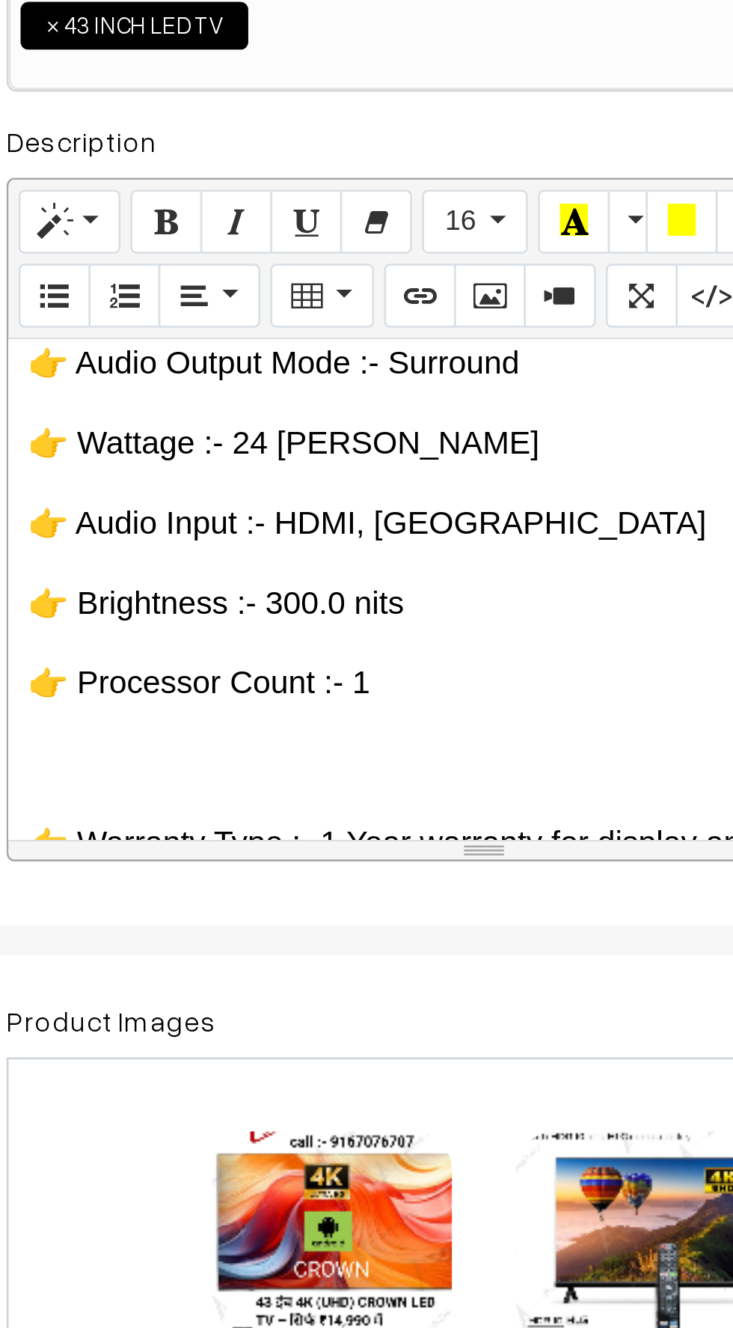
click at [256, 611] on p at bounding box center [398, 620] width 342 height 18
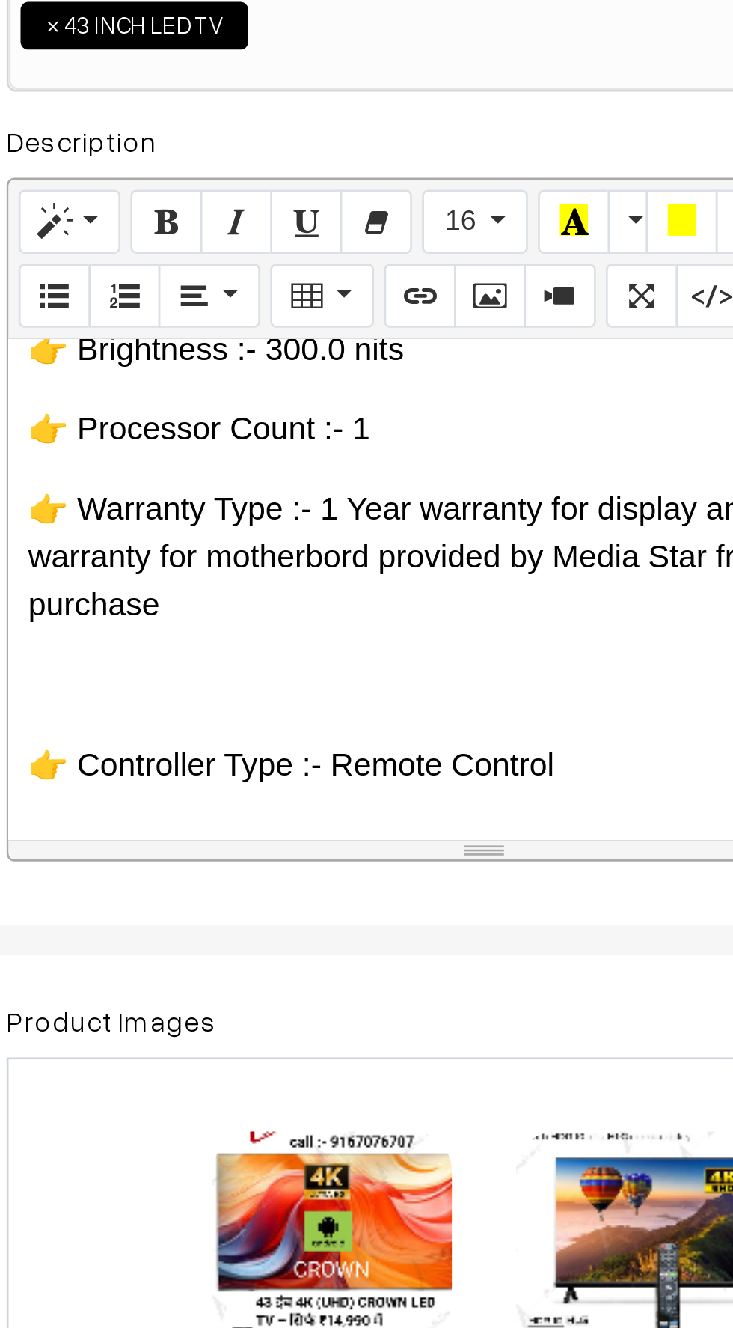
scroll to position [2023, 0]
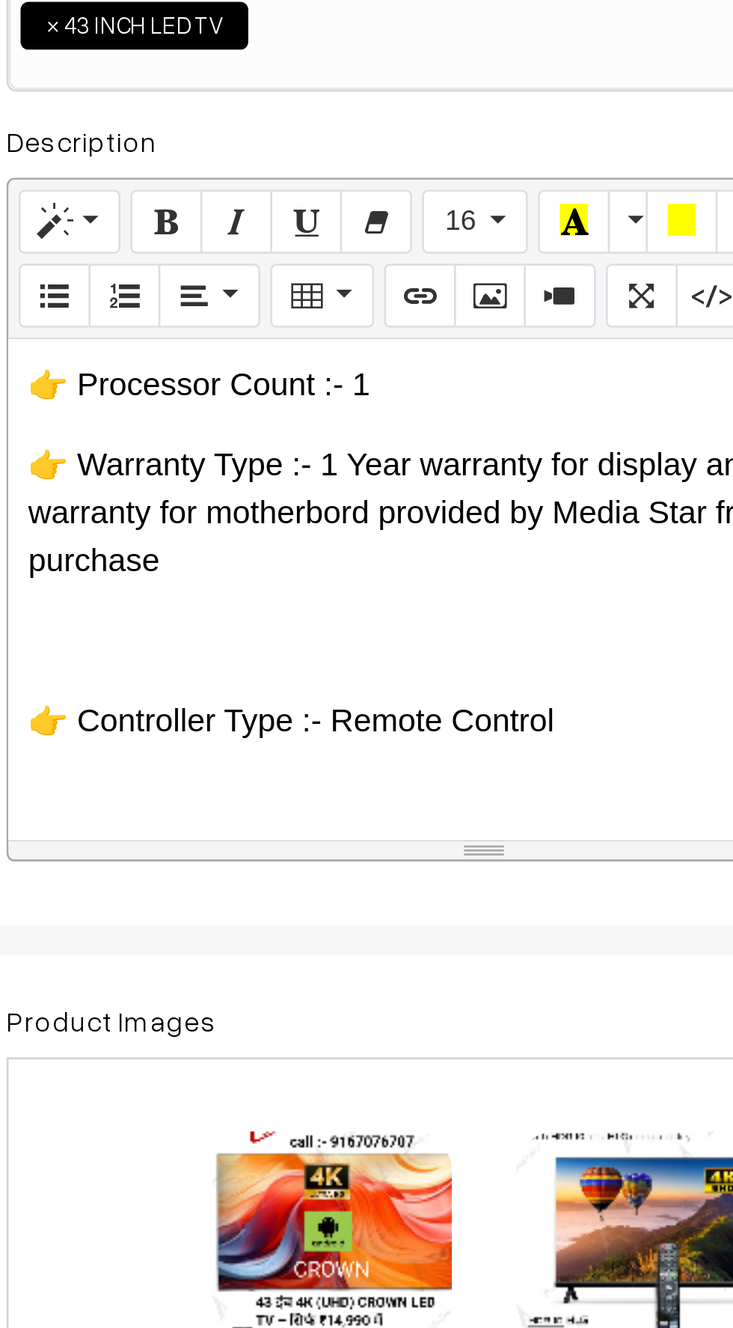
click at [258, 583] on div "🇮🇳 CROWN – भरोसे का भारतीय ब्रांड (Since [DATE]) 🔷 ब्रांड की विरासत: CROWN एक प…" at bounding box center [397, 555] width 357 height 187
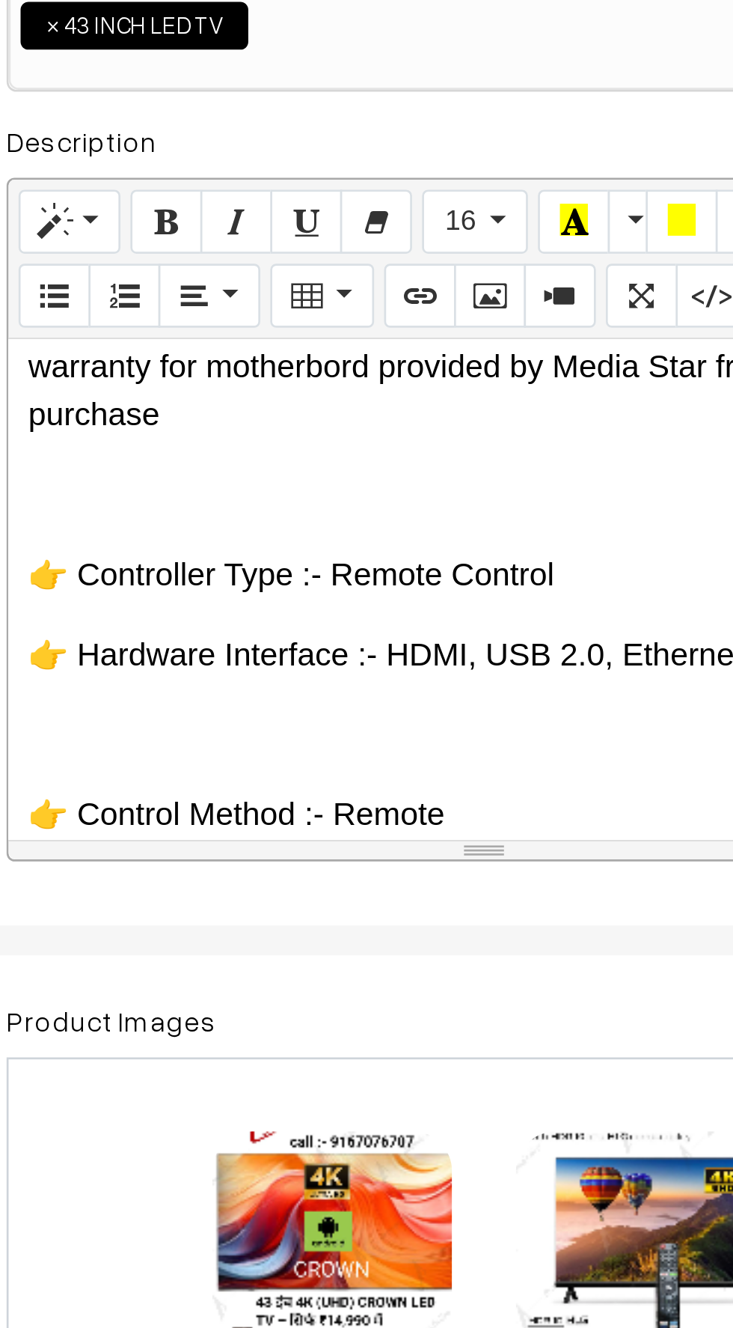
scroll to position [2083, 0]
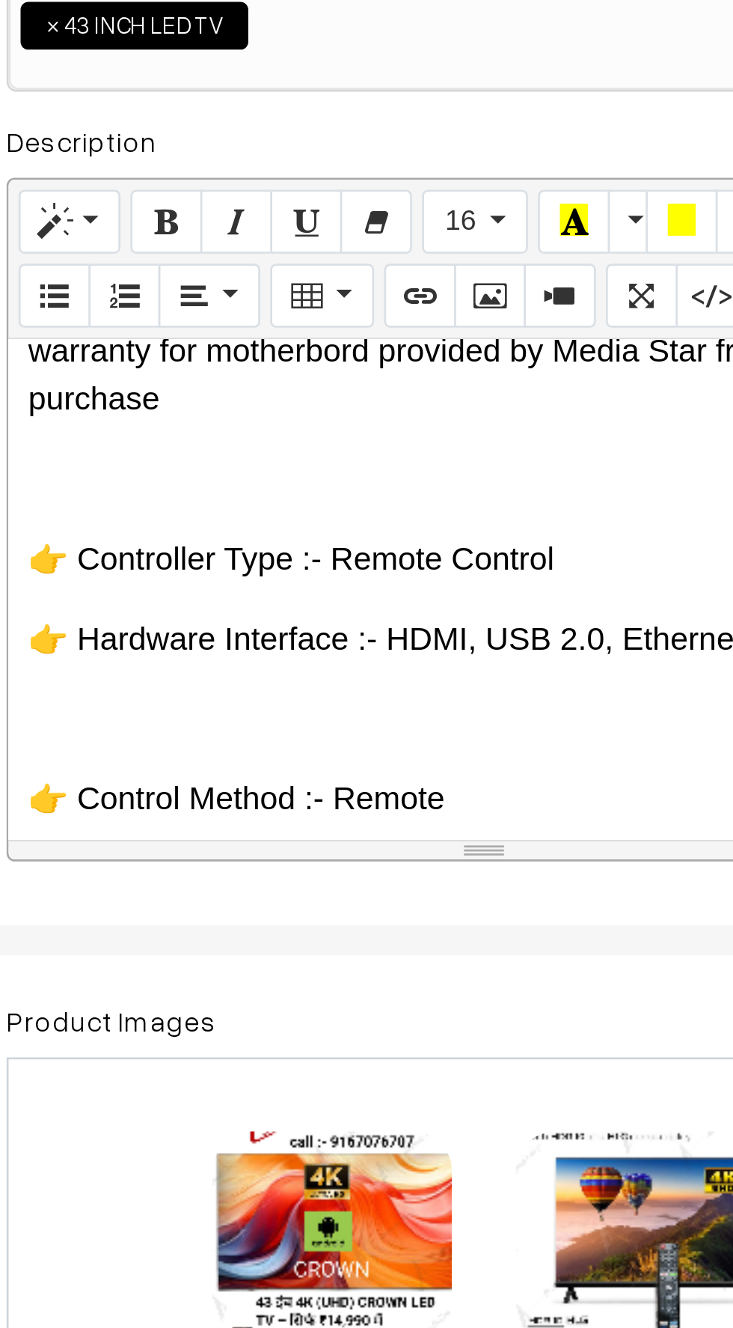
click at [263, 595] on p at bounding box center [398, 604] width 342 height 18
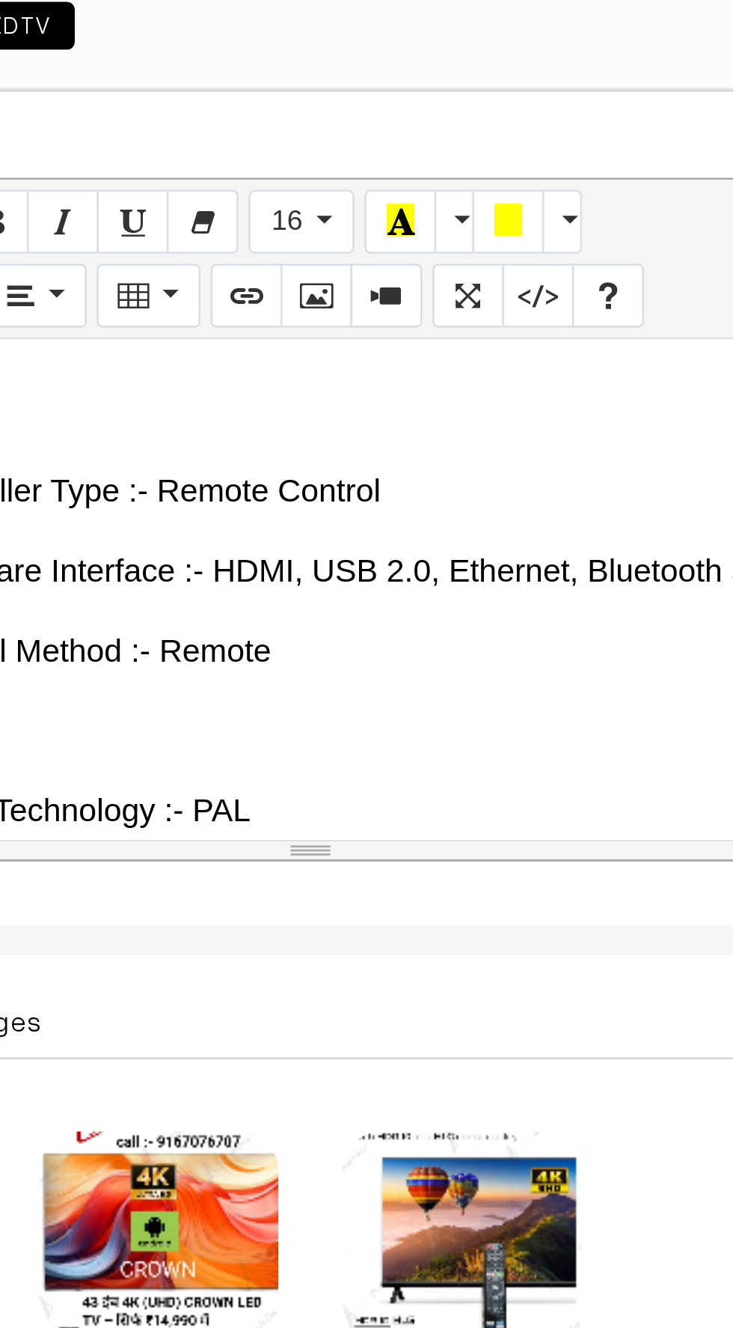
scroll to position [2118, 0]
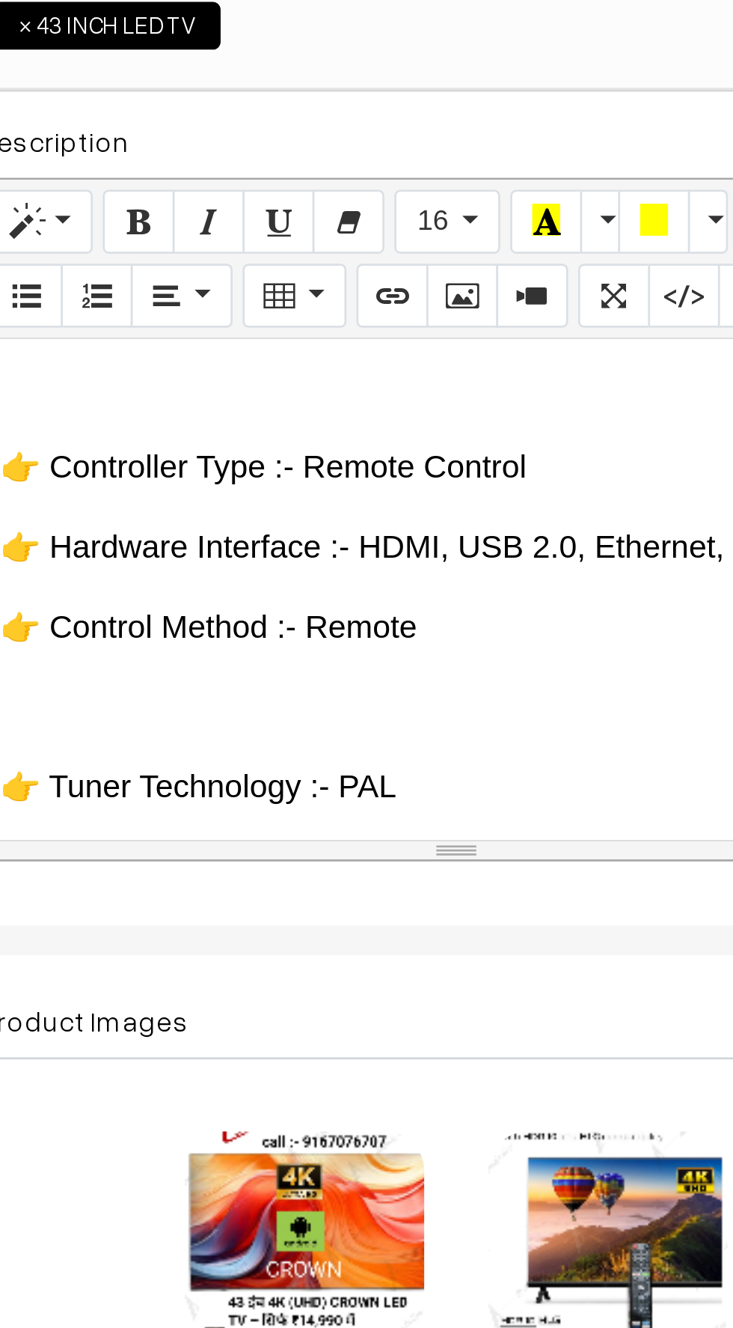
click at [254, 552] on div "🇮🇳 CROWN – भरोसे का भारतीय ब्रांड (Since [DATE]) 🔷 ब्रांड की विरासत: CROWN एक प…" at bounding box center [397, 555] width 357 height 187
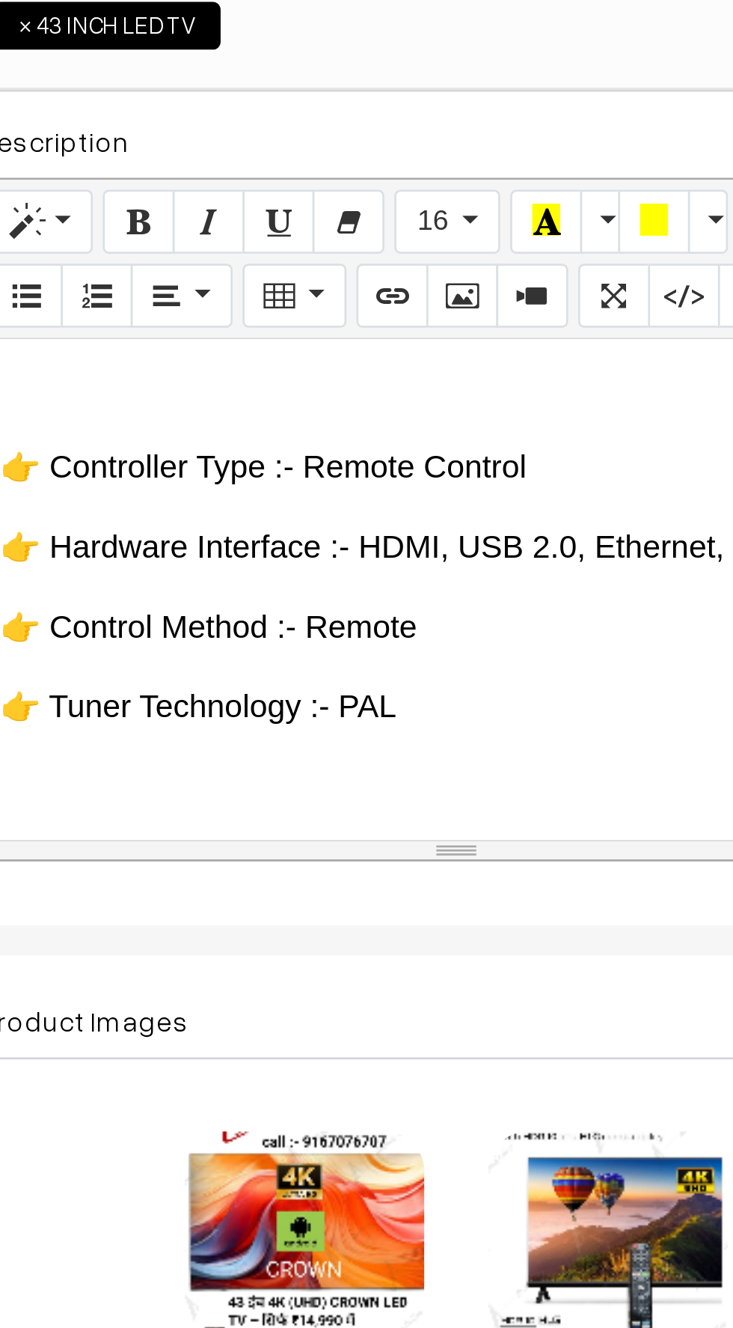
click at [251, 620] on p at bounding box center [398, 629] width 342 height 18
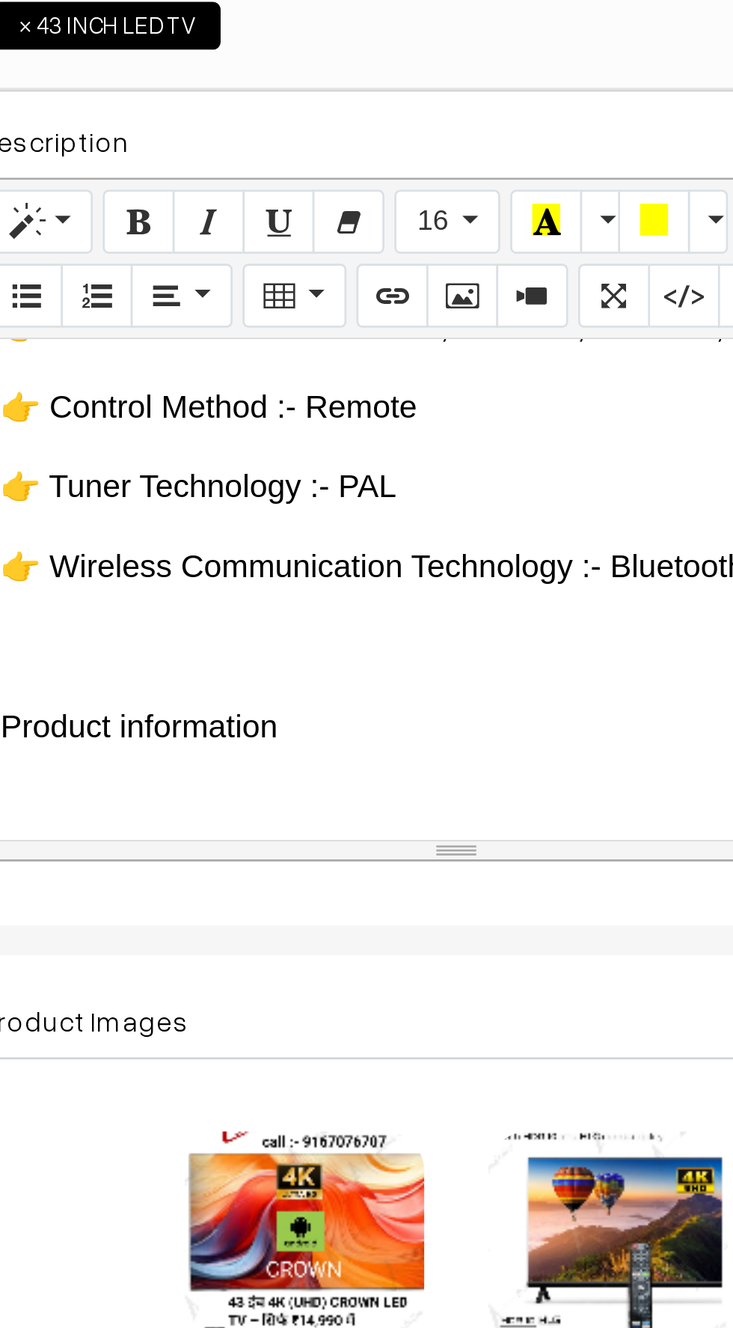
scroll to position [2200, 0]
click at [260, 568] on p at bounding box center [398, 577] width 342 height 18
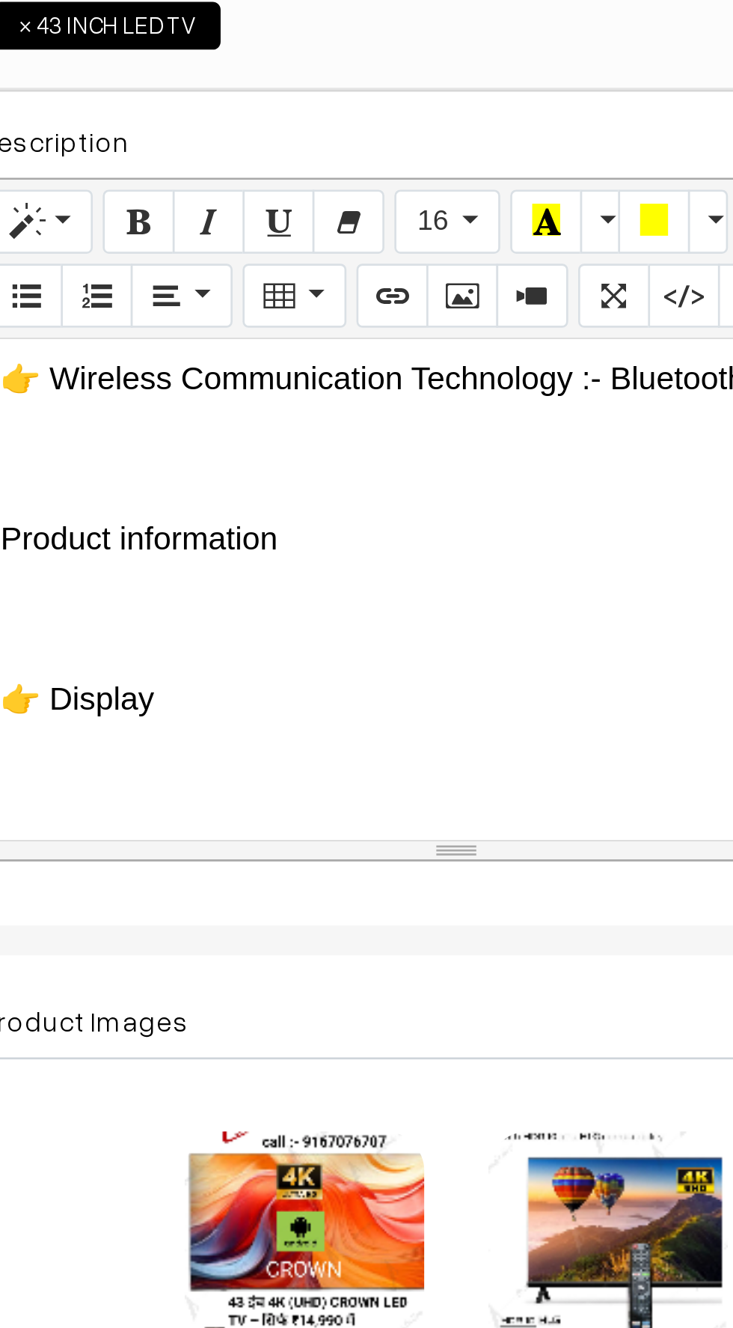
scroll to position [2271, 0]
click at [263, 617] on p at bounding box center [398, 626] width 342 height 18
click at [253, 647] on p at bounding box center [398, 656] width 342 height 18
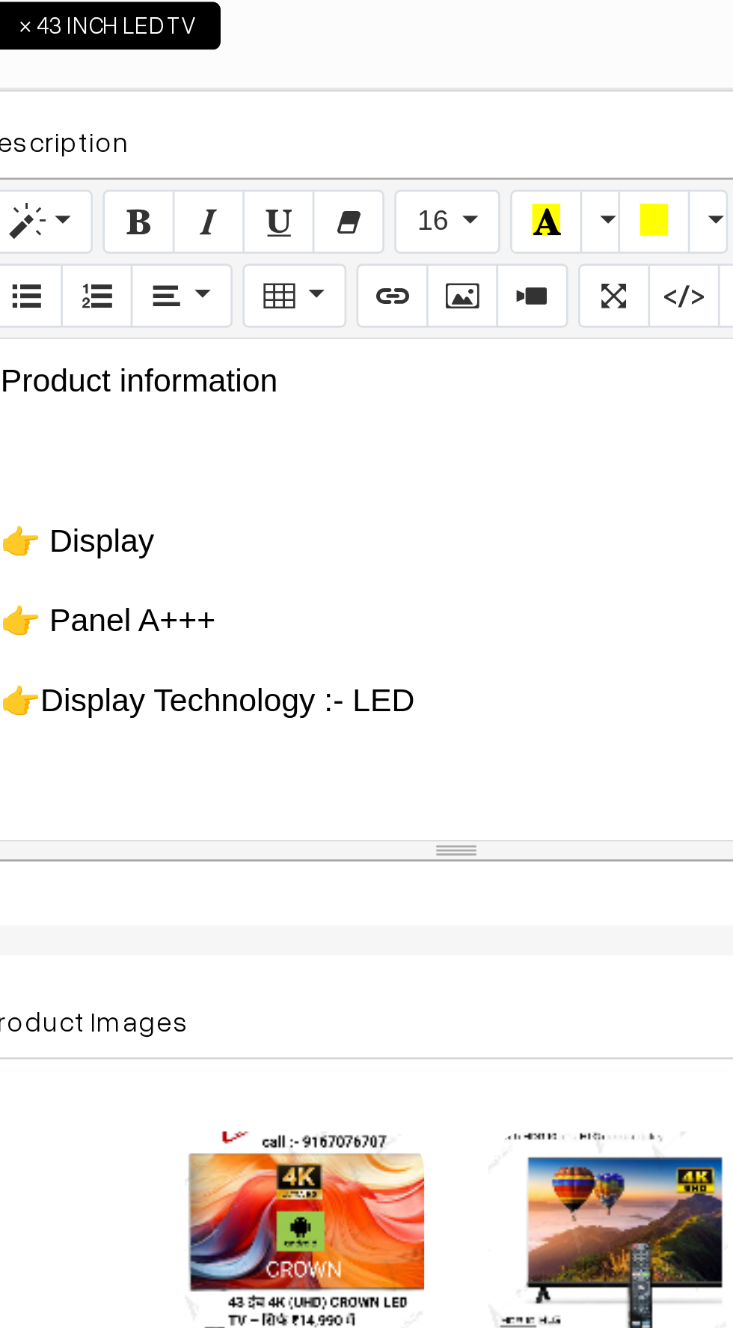
scroll to position [2337, 0]
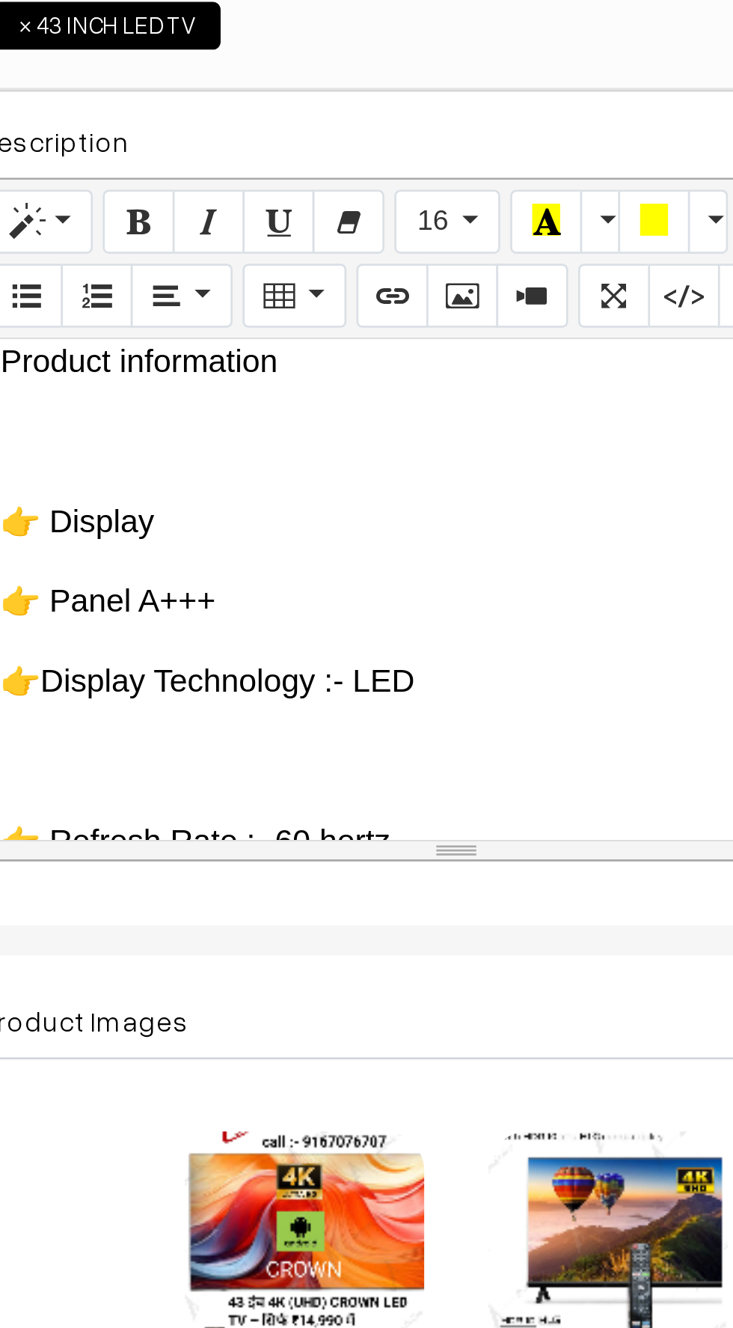
click at [265, 611] on p at bounding box center [398, 620] width 342 height 18
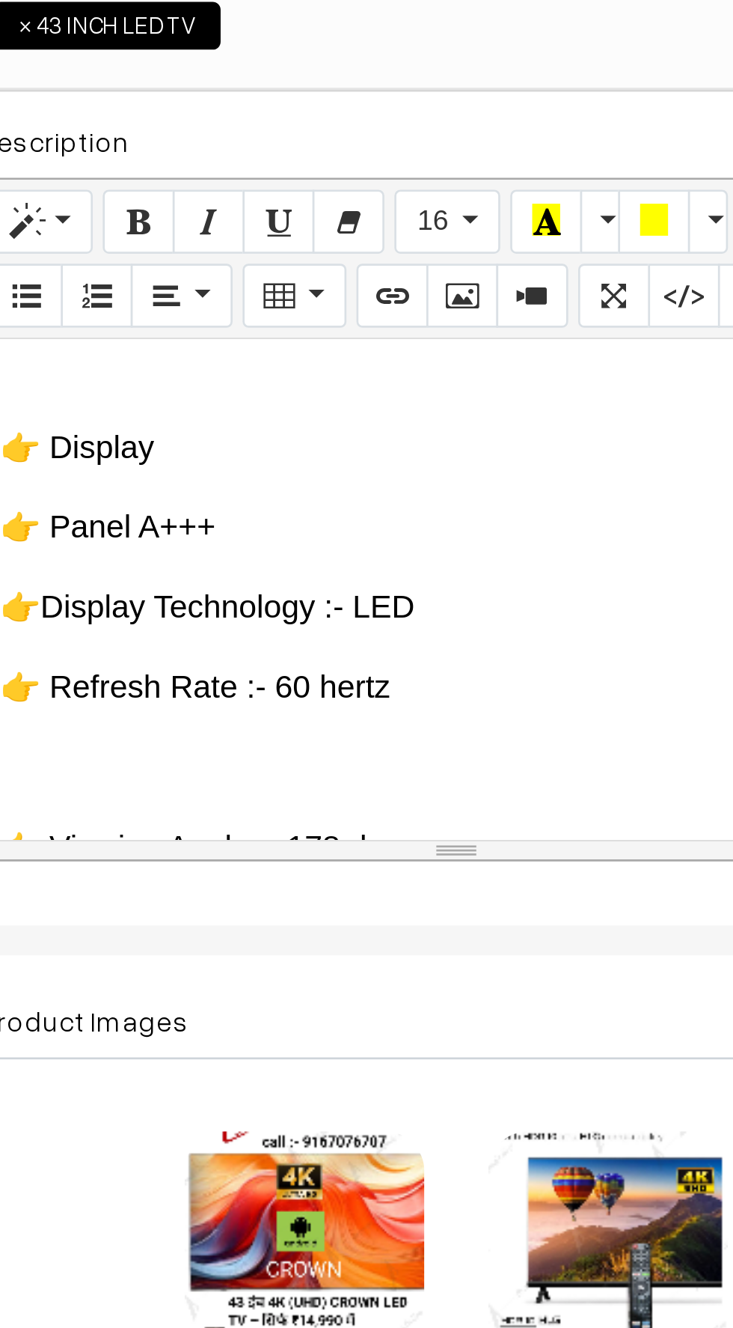
scroll to position [2382, 0]
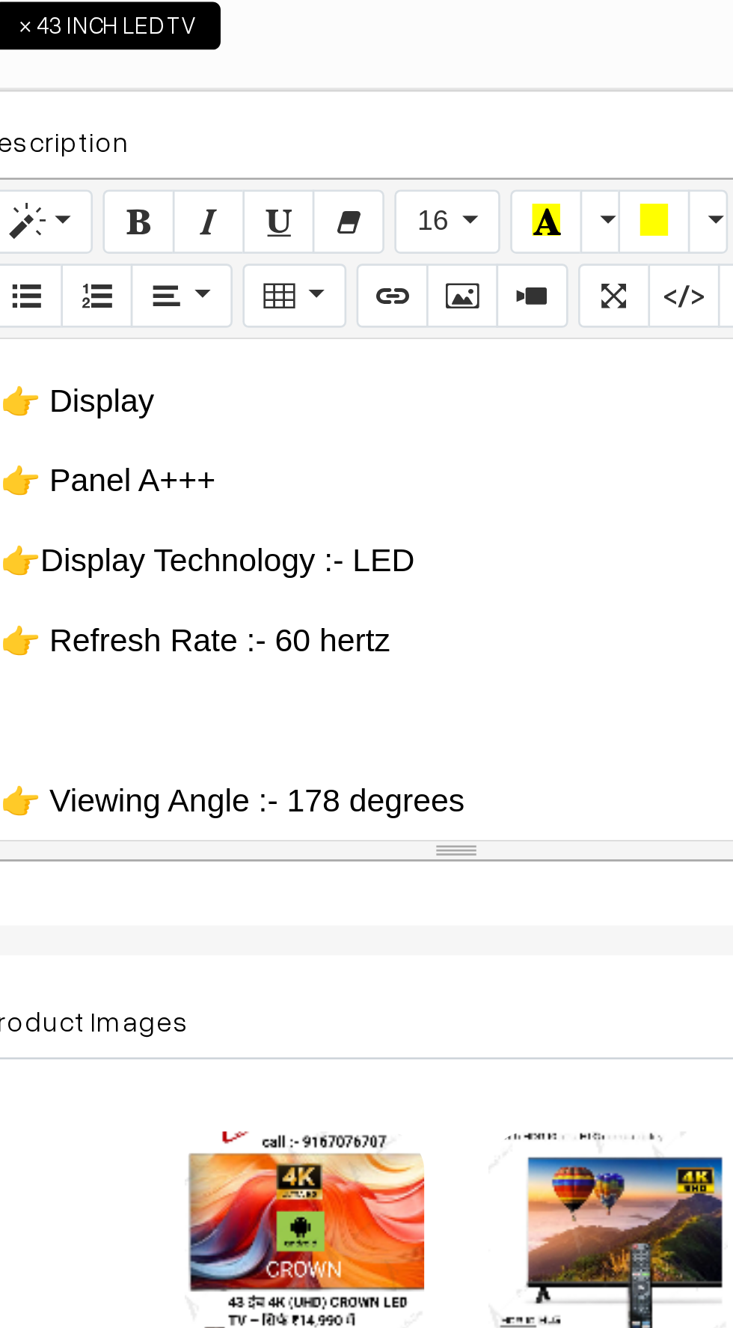
click at [268, 596] on p at bounding box center [398, 605] width 342 height 18
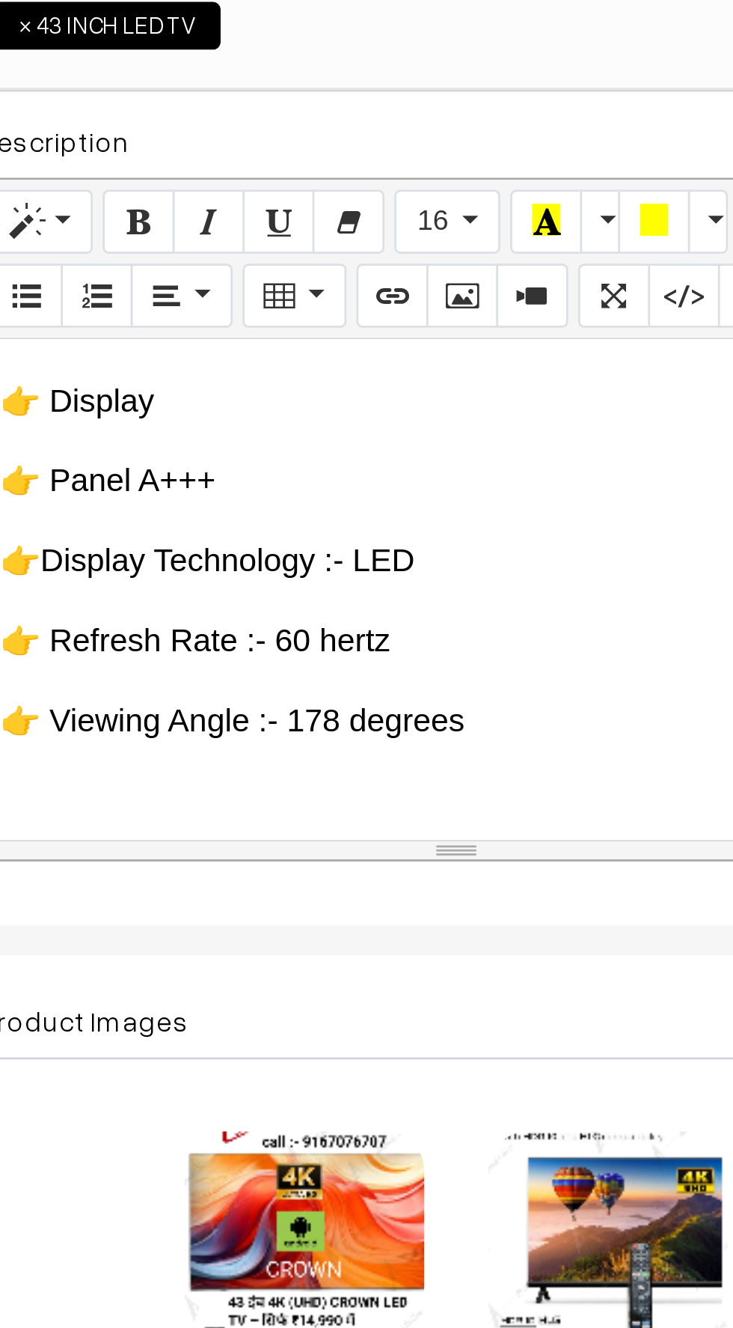
click at [254, 626] on p at bounding box center [398, 635] width 342 height 18
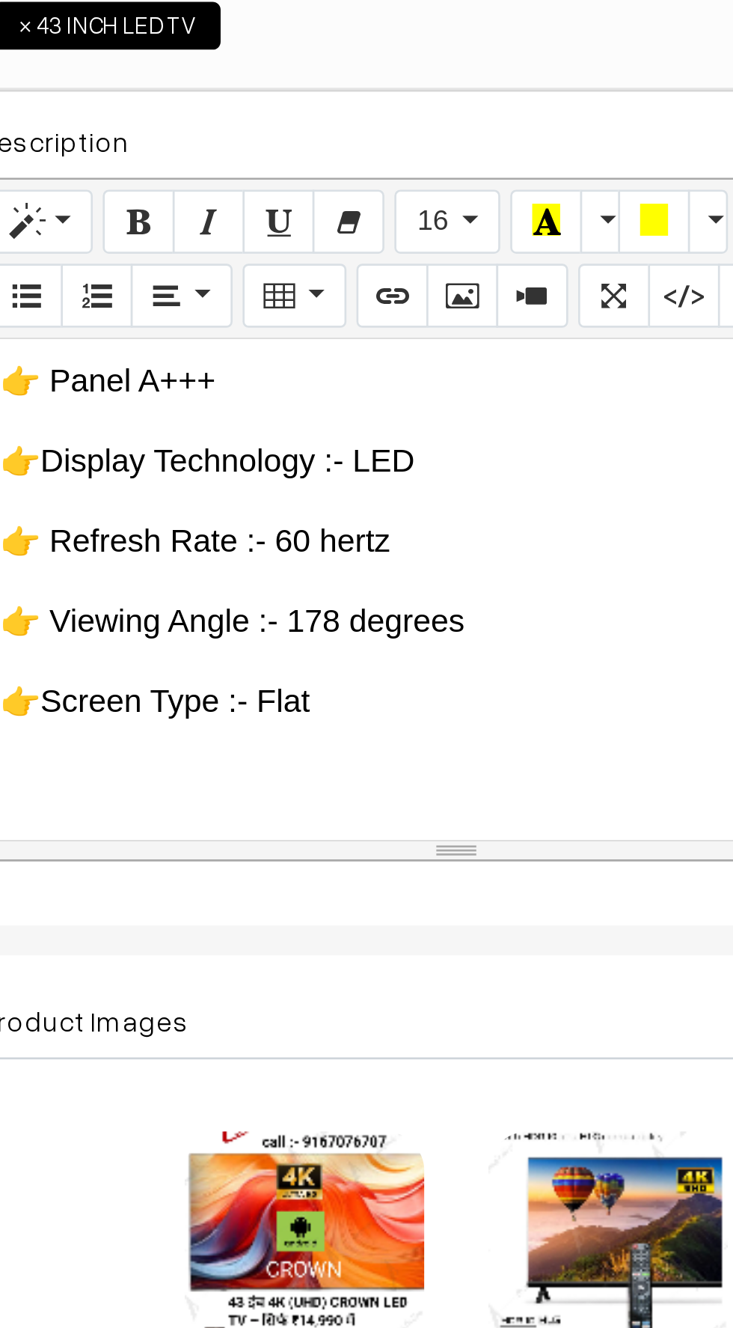
scroll to position [2451, 0]
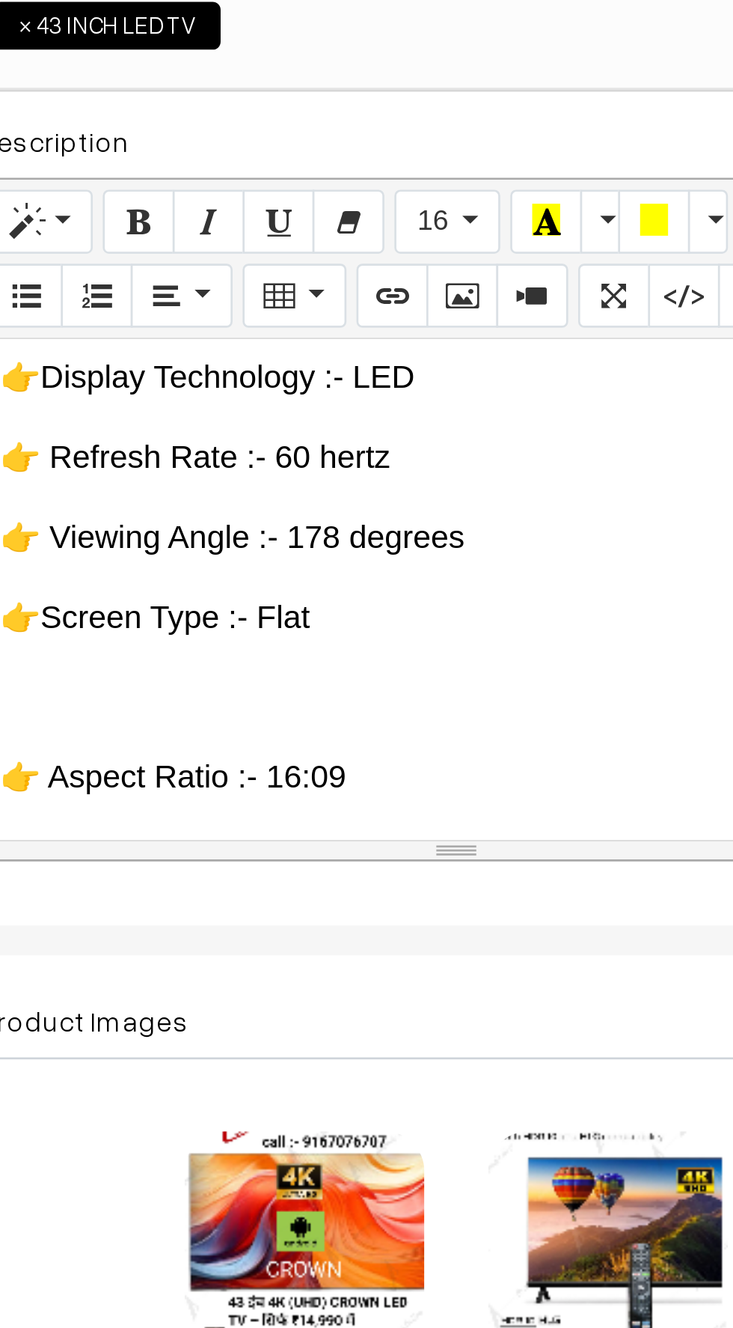
click at [266, 587] on p at bounding box center [398, 596] width 342 height 18
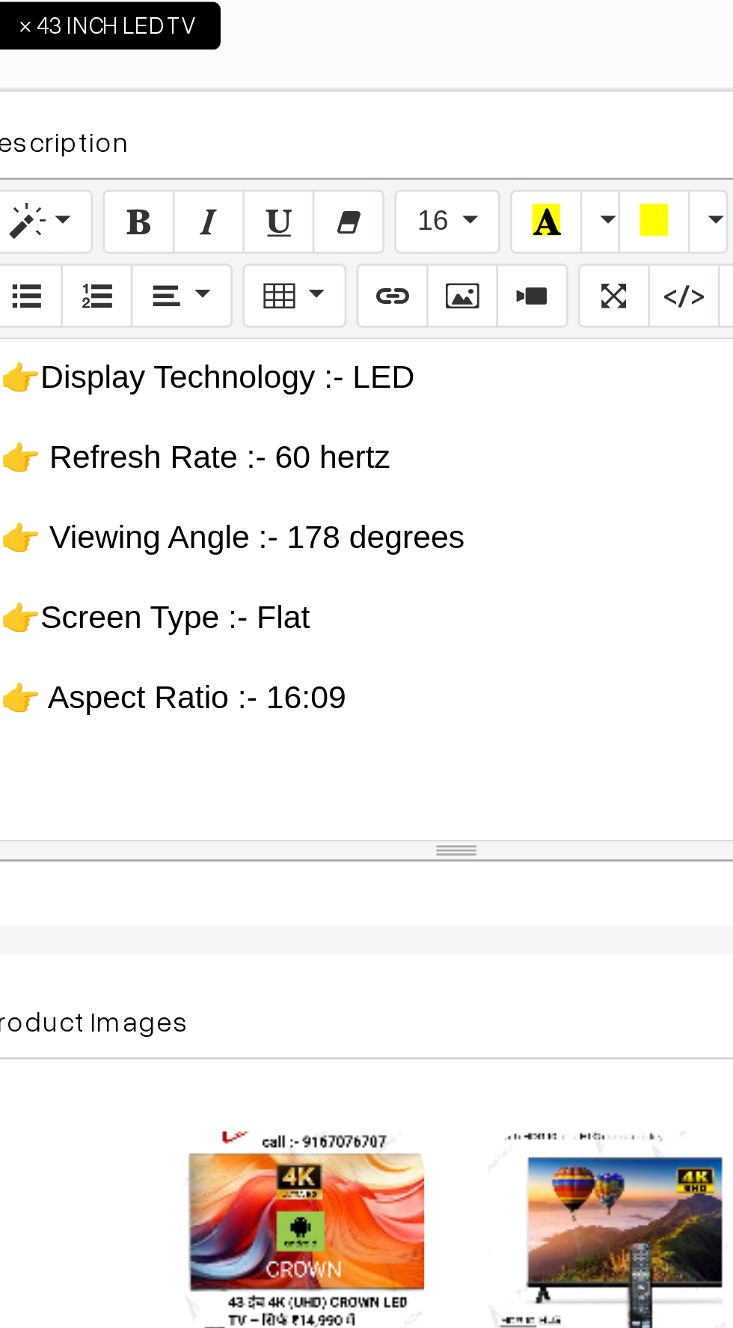
click at [249, 617] on p at bounding box center [398, 626] width 342 height 18
click at [251, 605] on div "🇮🇳 CROWN – भरोसे का भारतीय ब्रांड (Since [DATE]) 🔷 ब्रांड की विरासत: CROWN एक प…" at bounding box center [397, 555] width 357 height 187
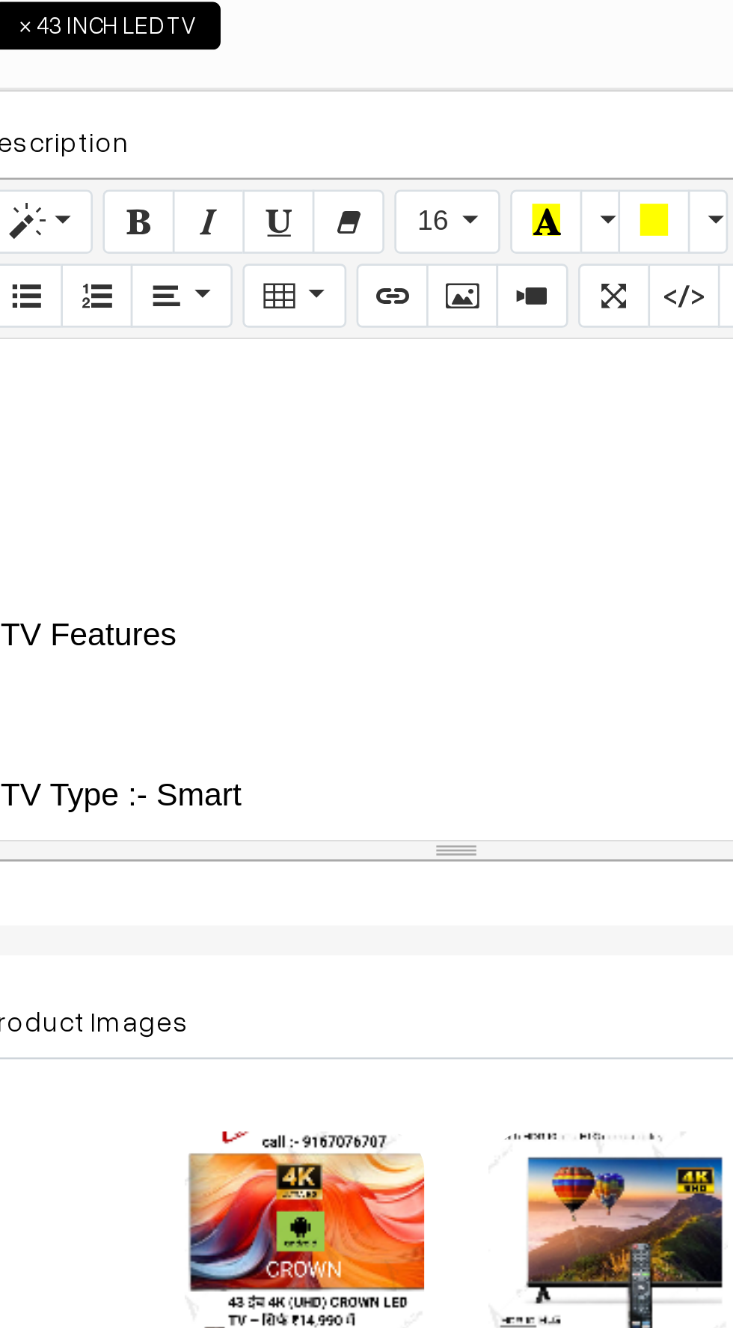
scroll to position [2656, 0]
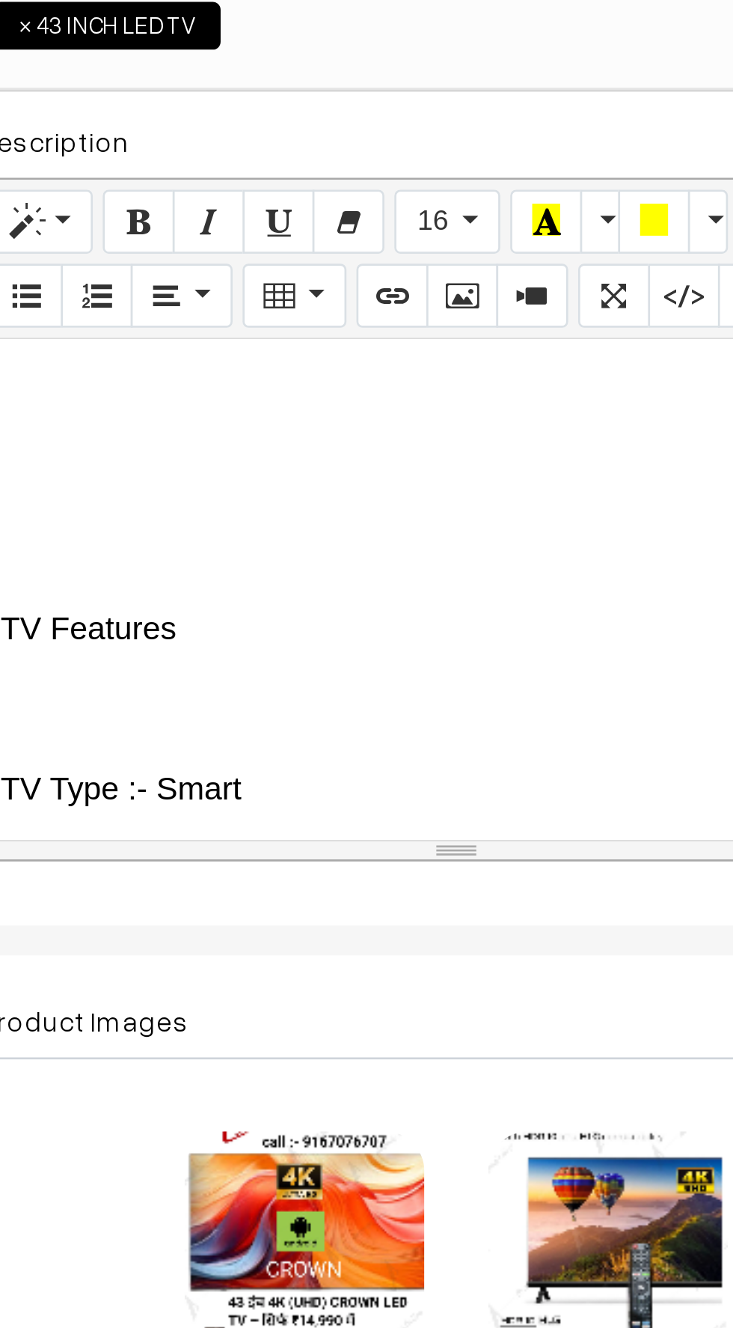
click at [250, 591] on p at bounding box center [398, 600] width 342 height 18
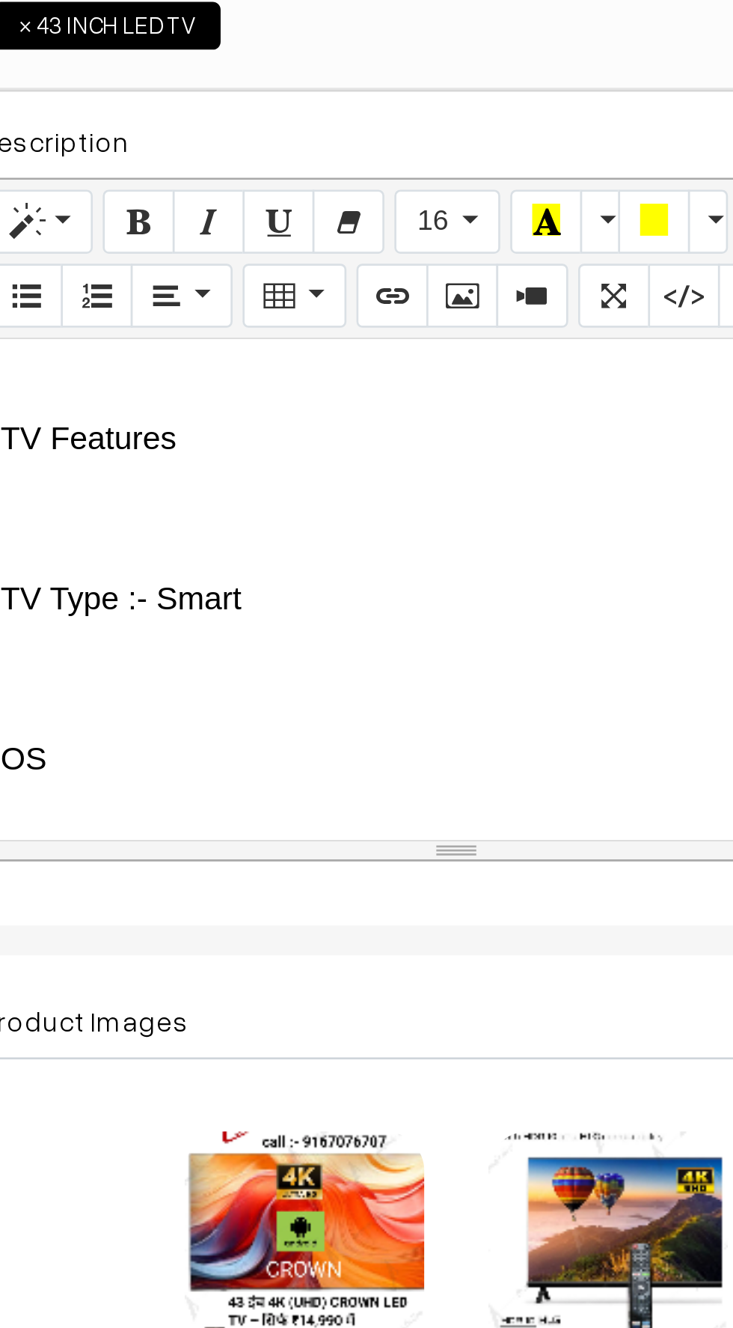
scroll to position [2728, 0]
click at [252, 578] on p at bounding box center [398, 587] width 342 height 18
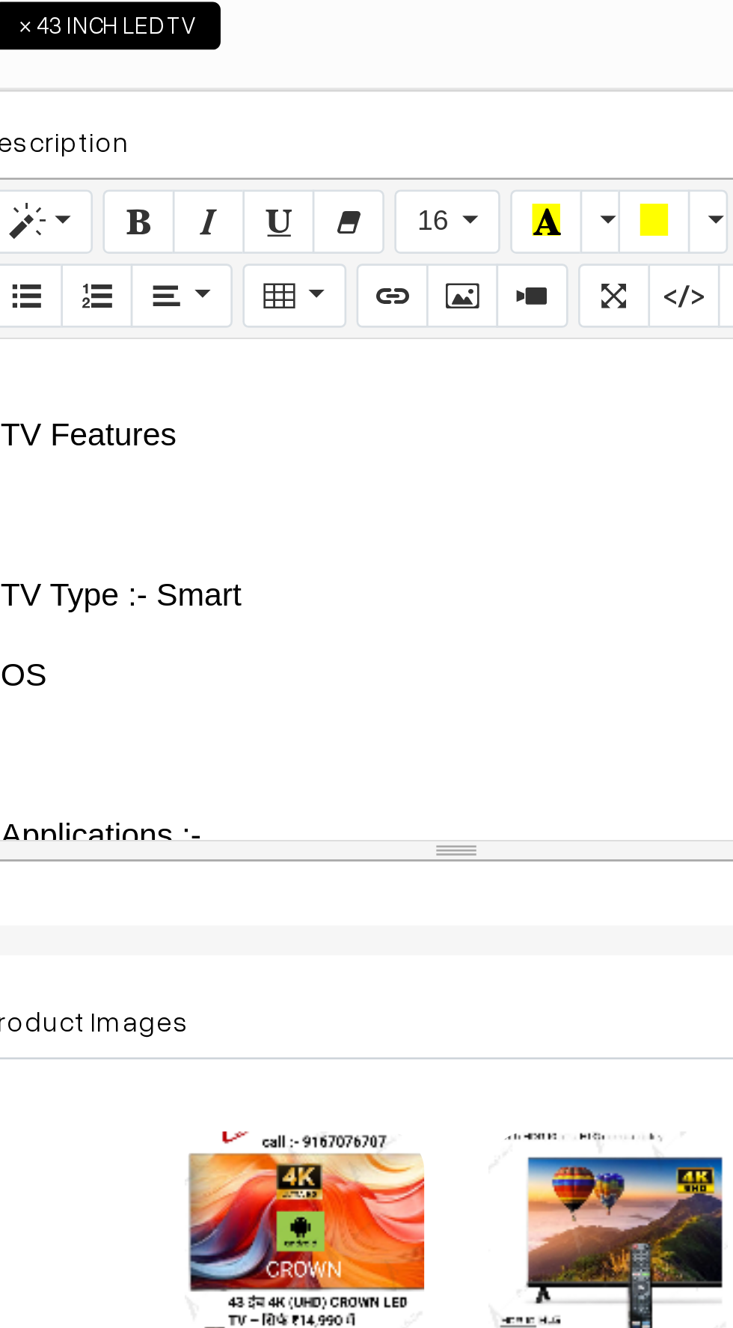
click at [248, 608] on p at bounding box center [398, 617] width 342 height 18
click at [251, 638] on p at bounding box center [398, 647] width 342 height 18
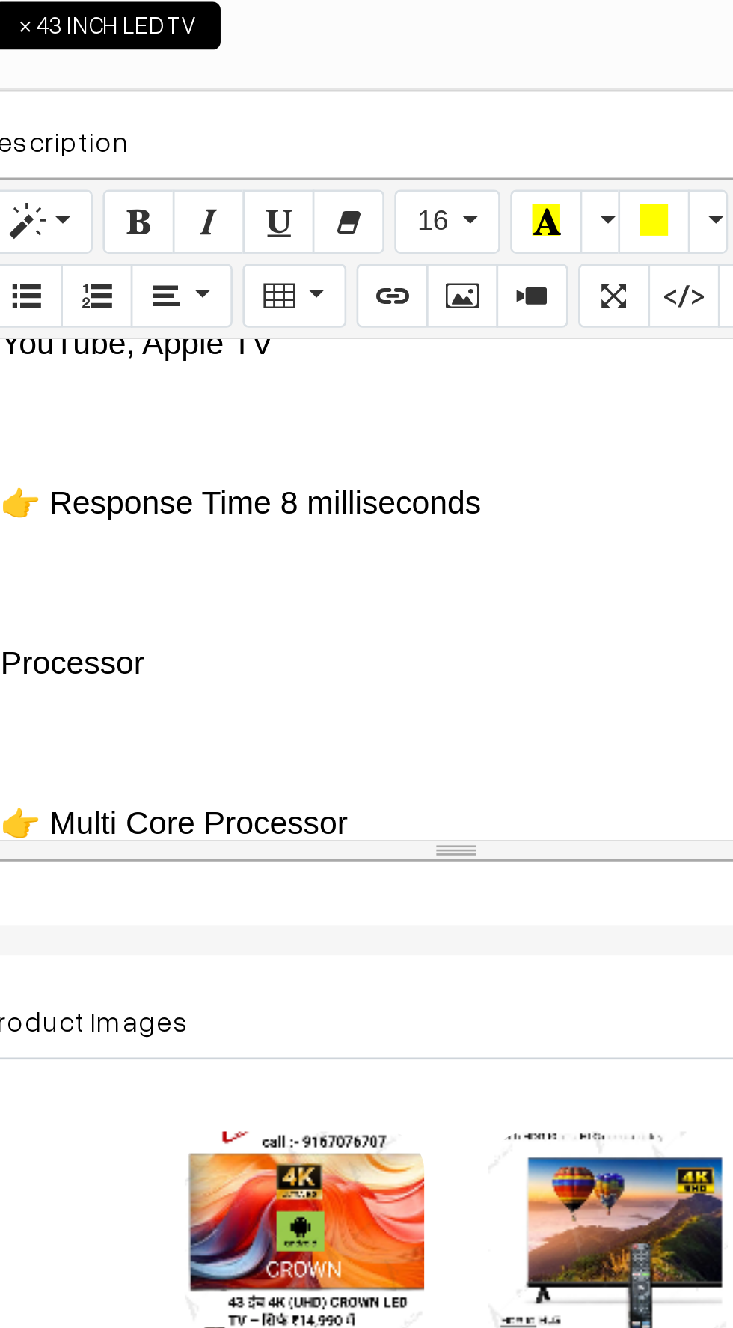
scroll to position [2944, 0]
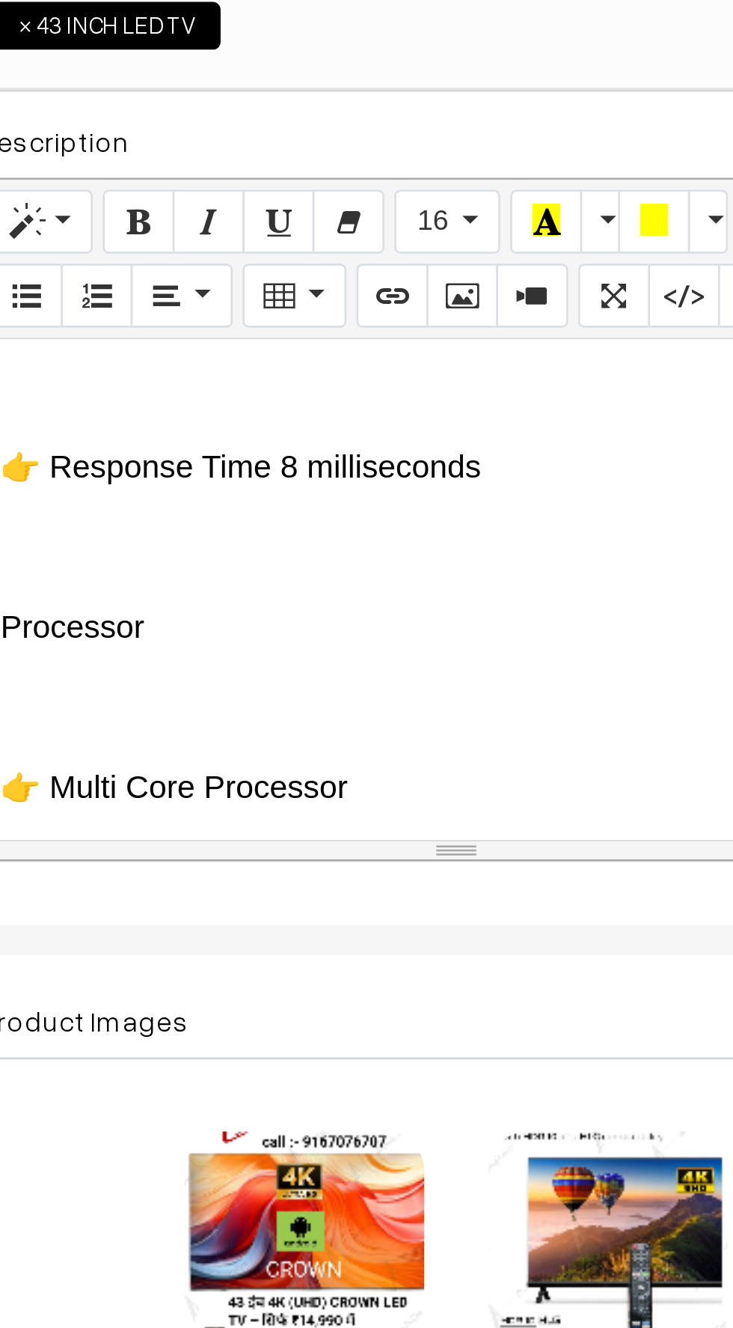
click at [256, 552] on div "🇮🇳 CROWN – भरोसे का भारतीय ब्रांड (Since [DATE]) 🔷 ब्रांड की विरासत: CROWN एक प…" at bounding box center [397, 555] width 357 height 187
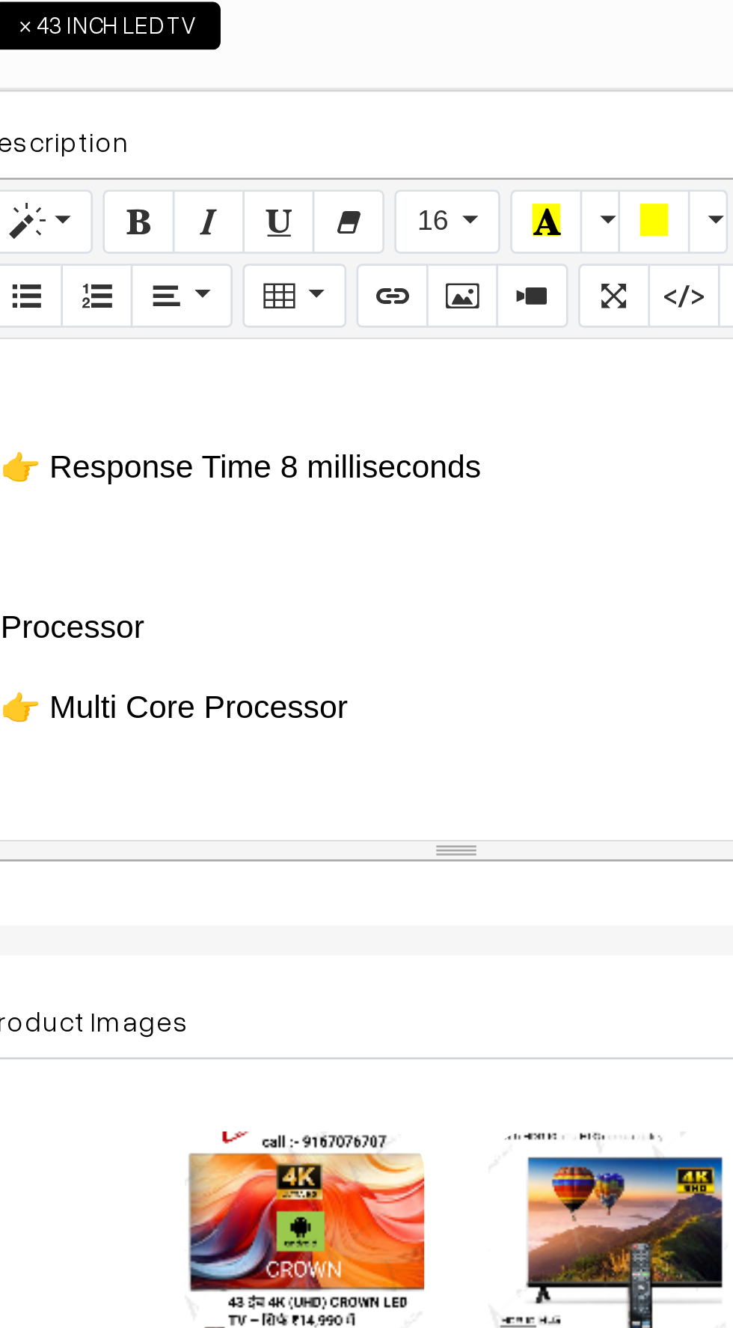
click at [254, 620] on p at bounding box center [398, 629] width 342 height 18
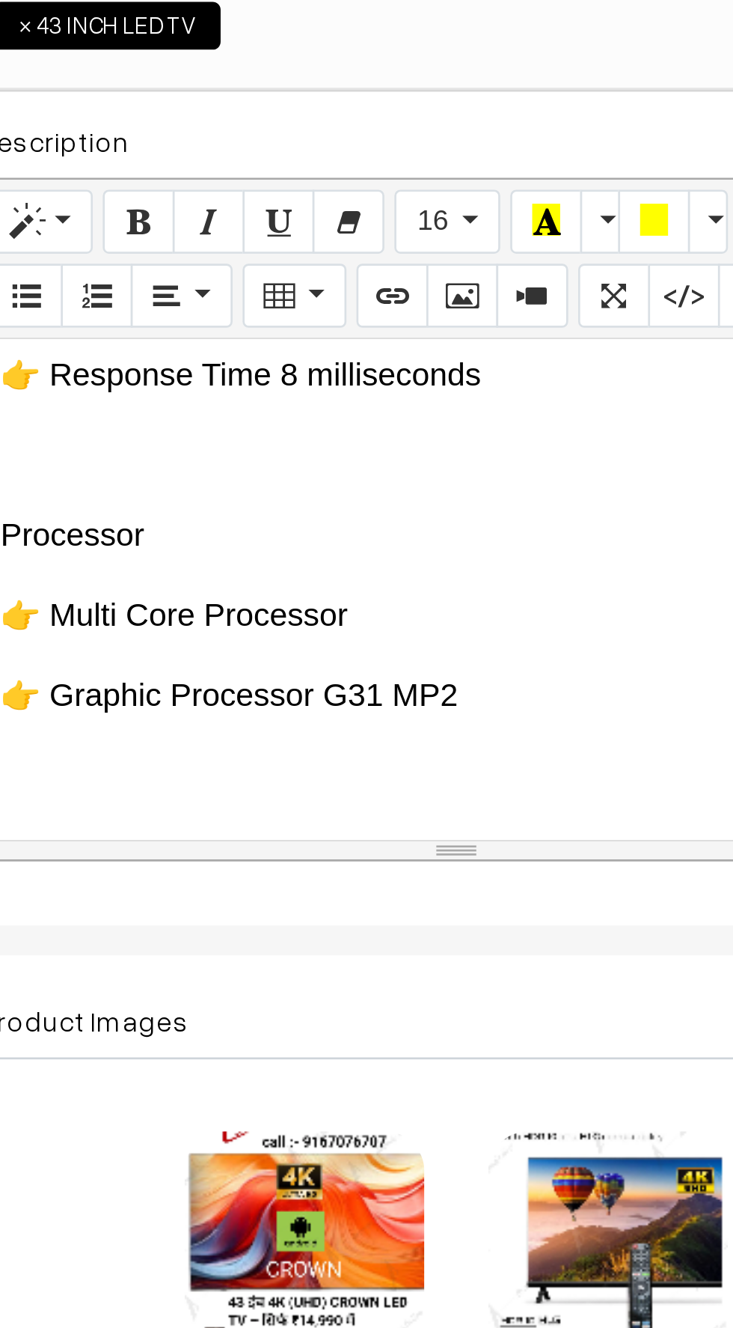
scroll to position [3001, 0]
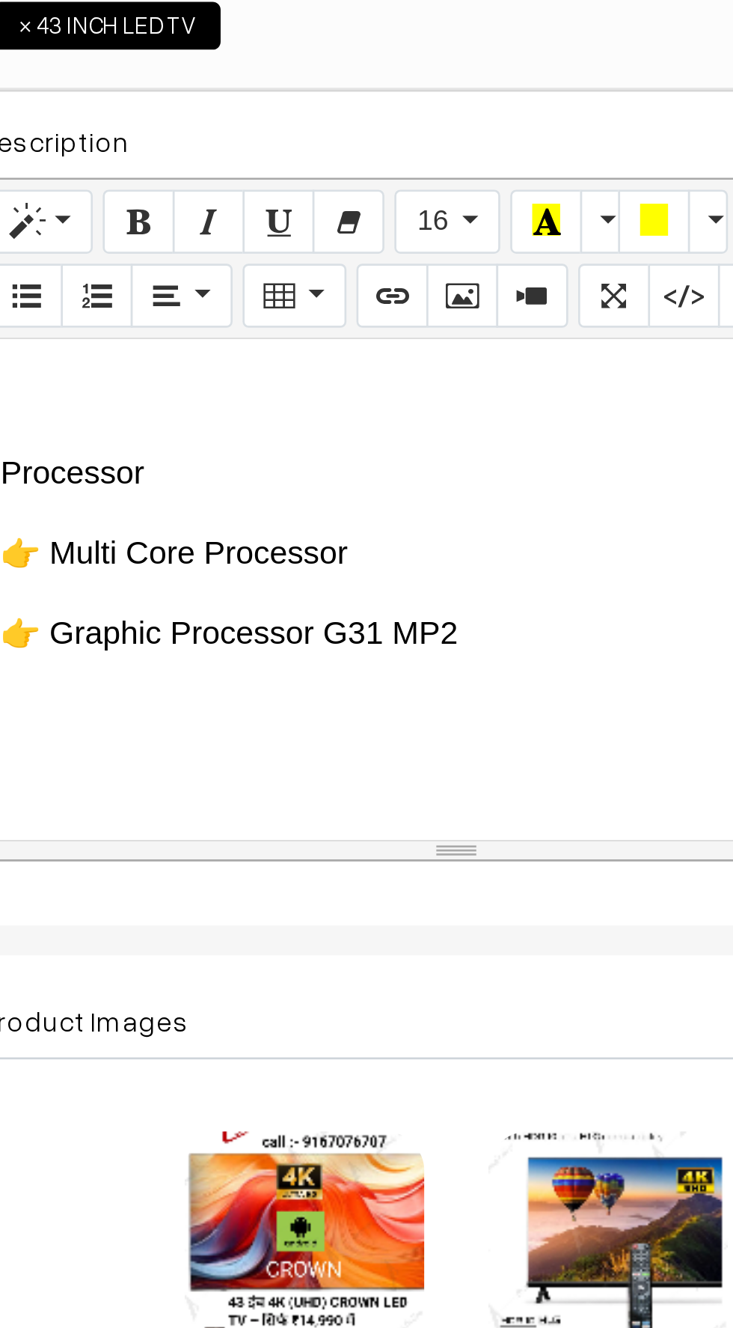
click at [264, 593] on p at bounding box center [398, 602] width 342 height 18
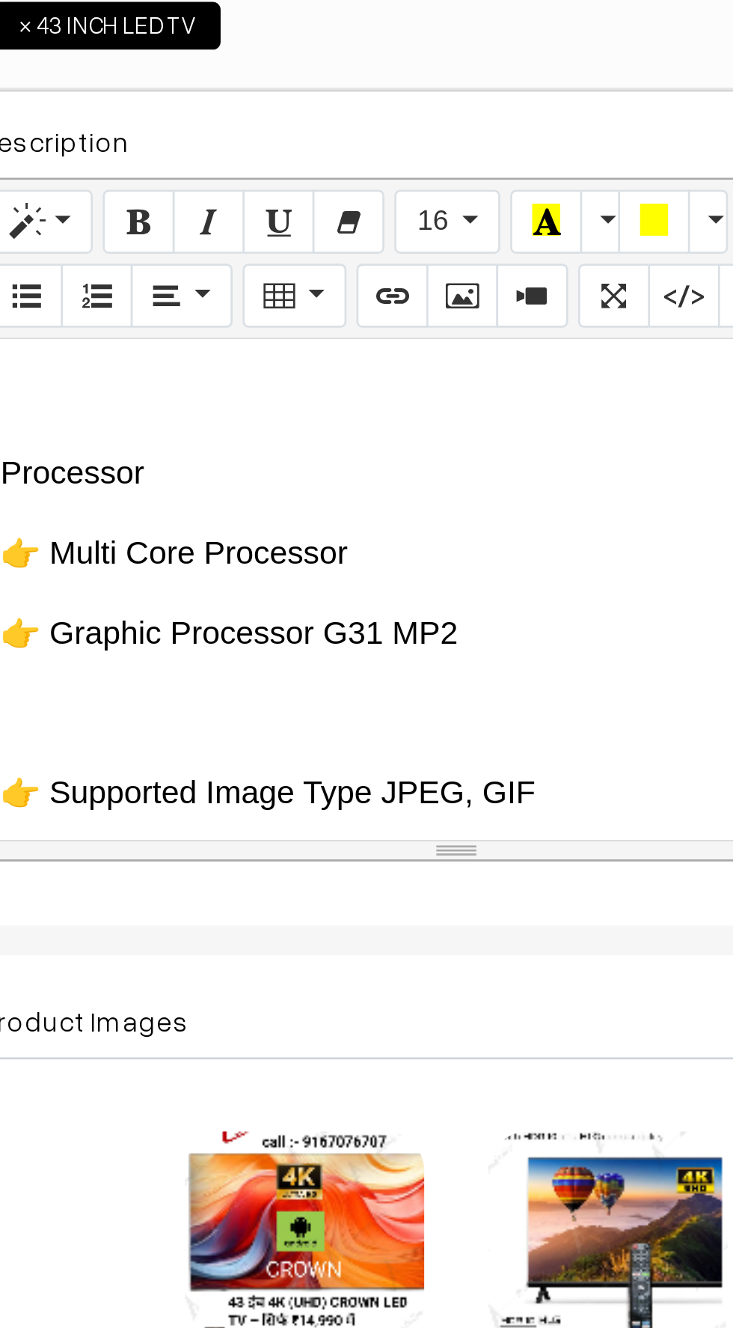
click at [250, 623] on p "👉 Supported Image Type JPEG, GIF" at bounding box center [398, 632] width 342 height 18
click at [245, 593] on p at bounding box center [398, 602] width 342 height 18
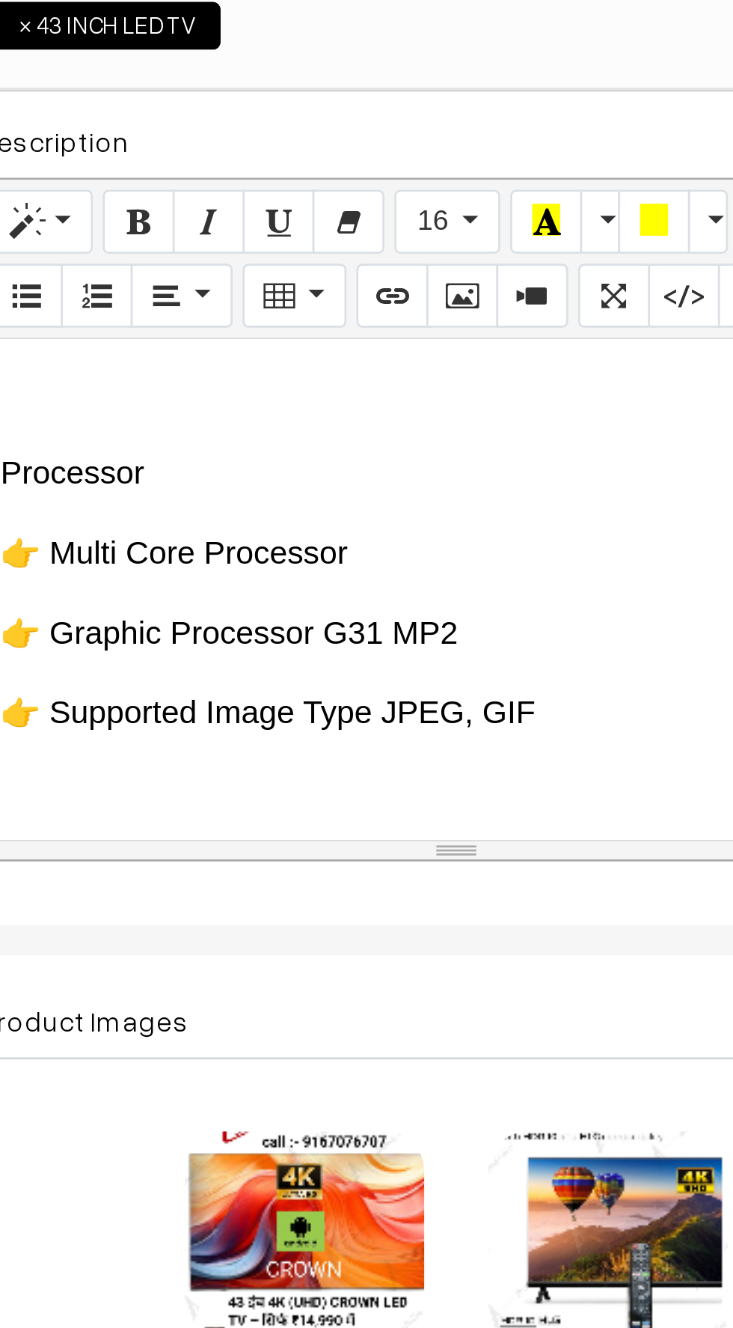
click at [256, 623] on p at bounding box center [398, 632] width 342 height 18
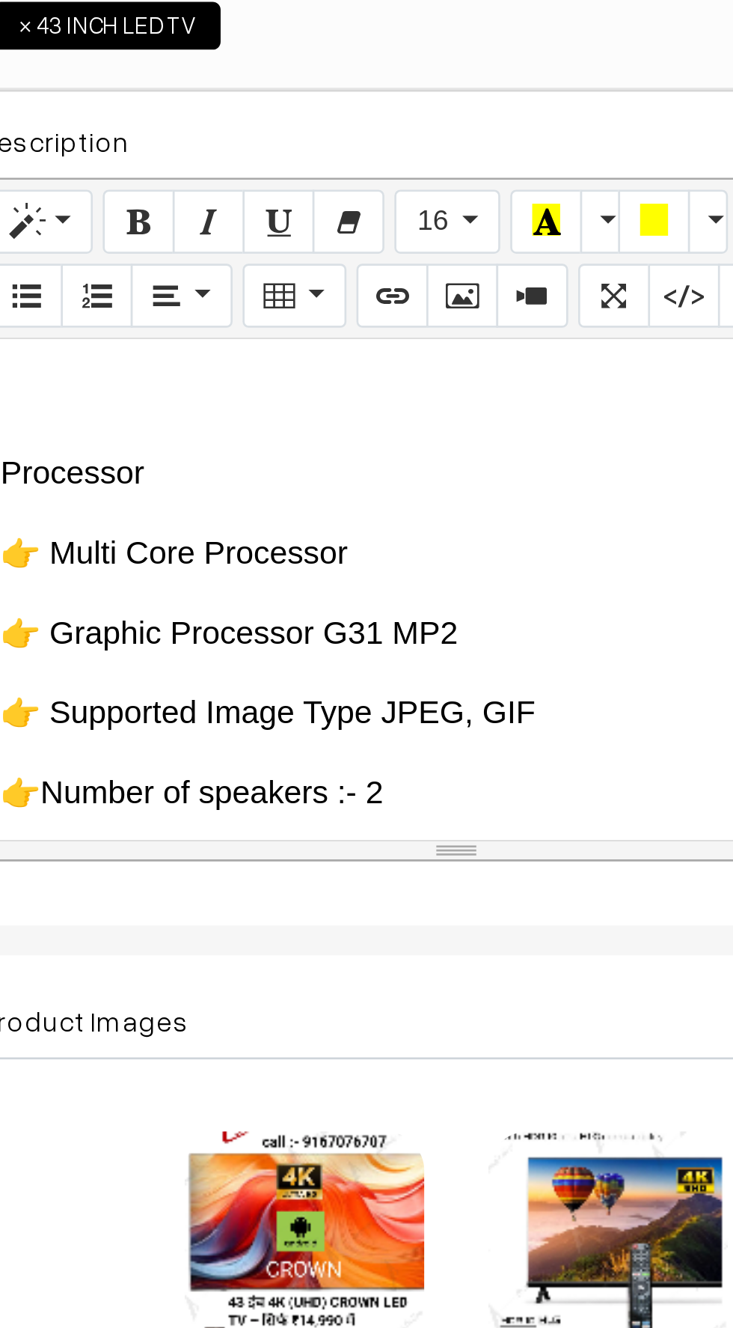
click at [244, 653] on p at bounding box center [398, 662] width 342 height 18
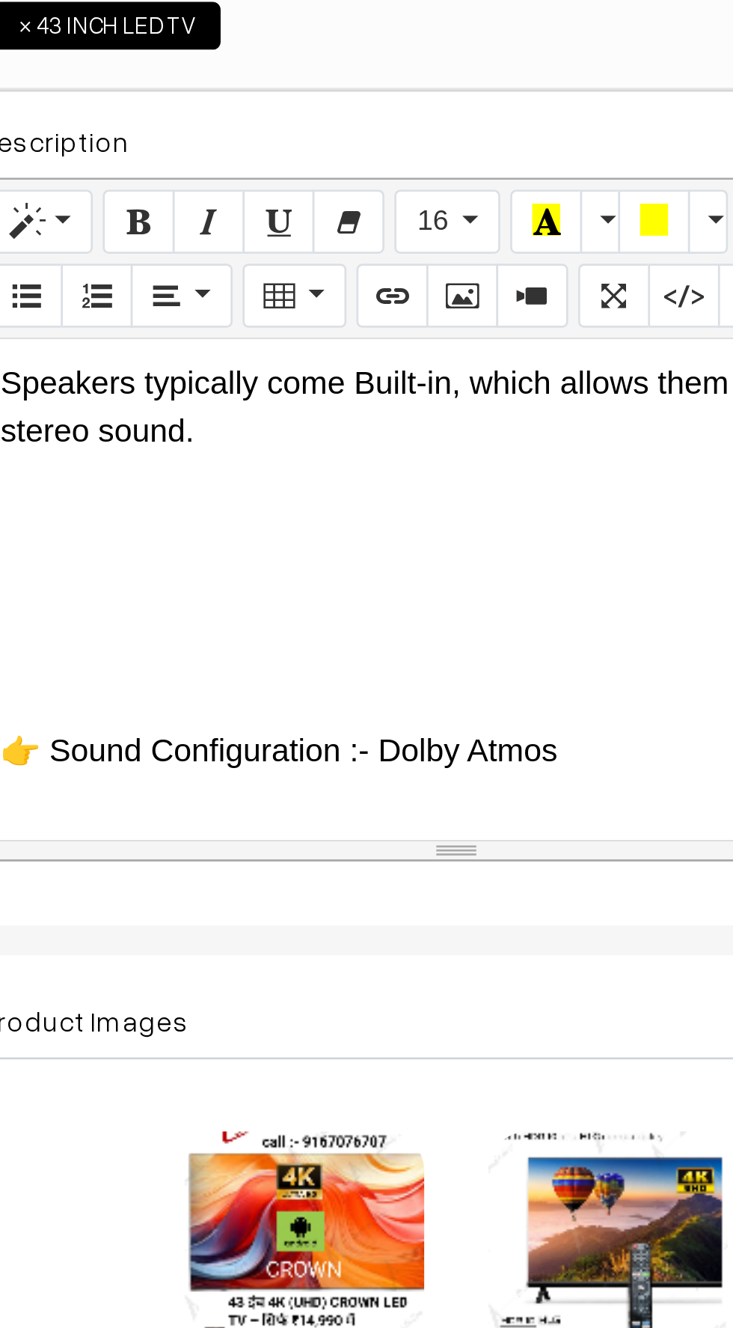
scroll to position [3183, 0]
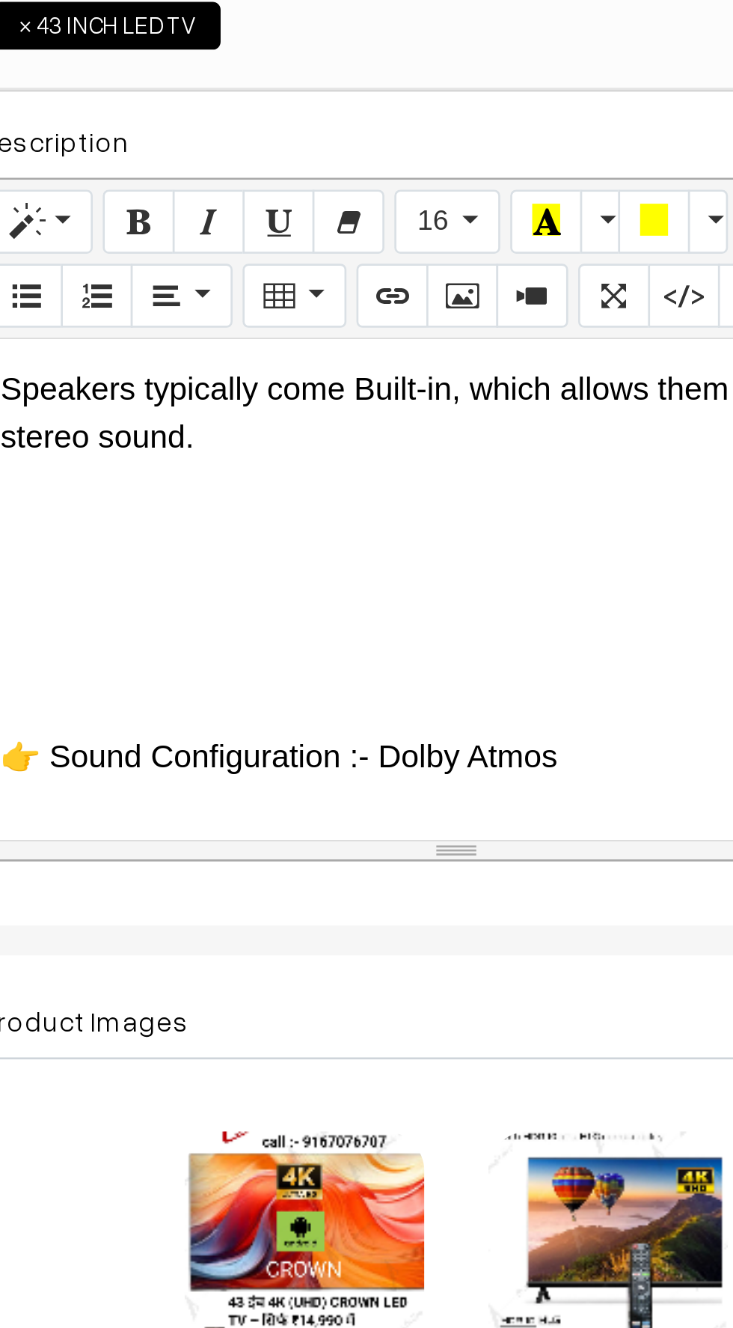
click at [254, 579] on p at bounding box center [398, 588] width 342 height 18
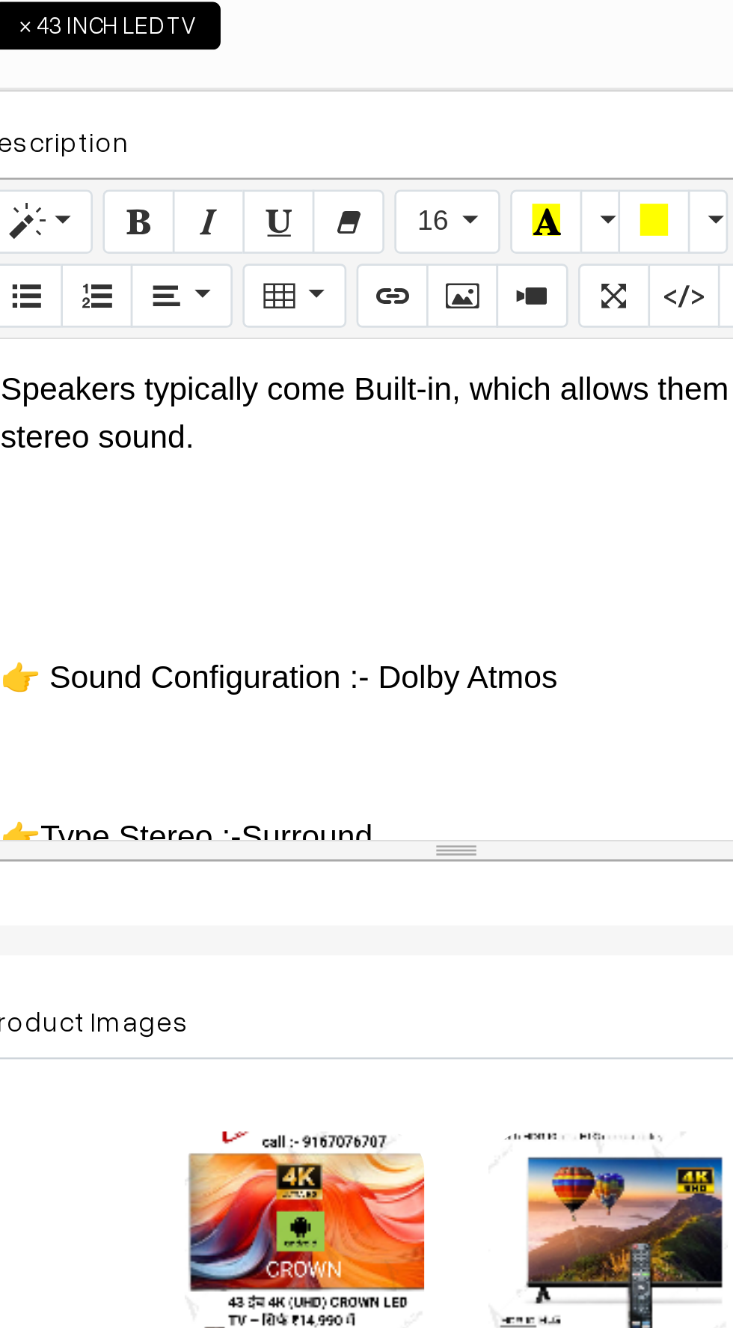
click at [255, 609] on p at bounding box center [398, 618] width 342 height 18
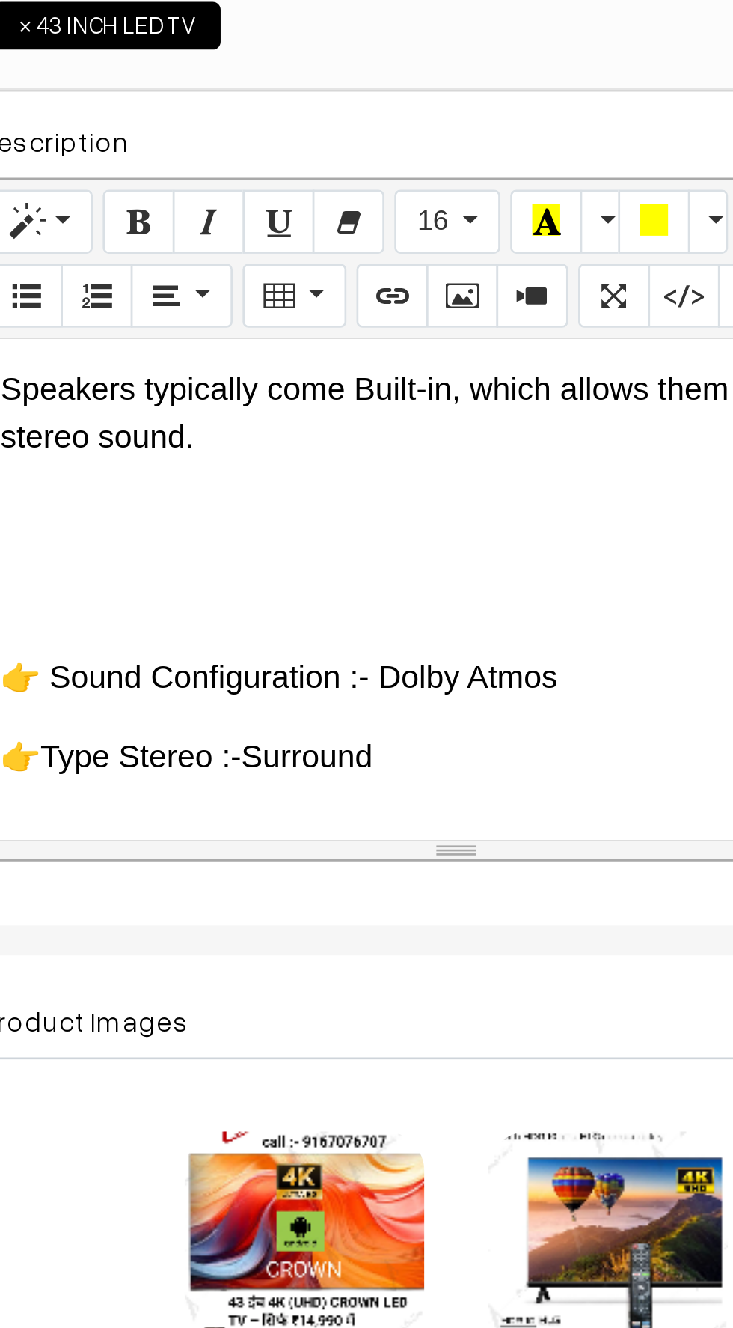
click at [248, 639] on p at bounding box center [398, 648] width 342 height 18
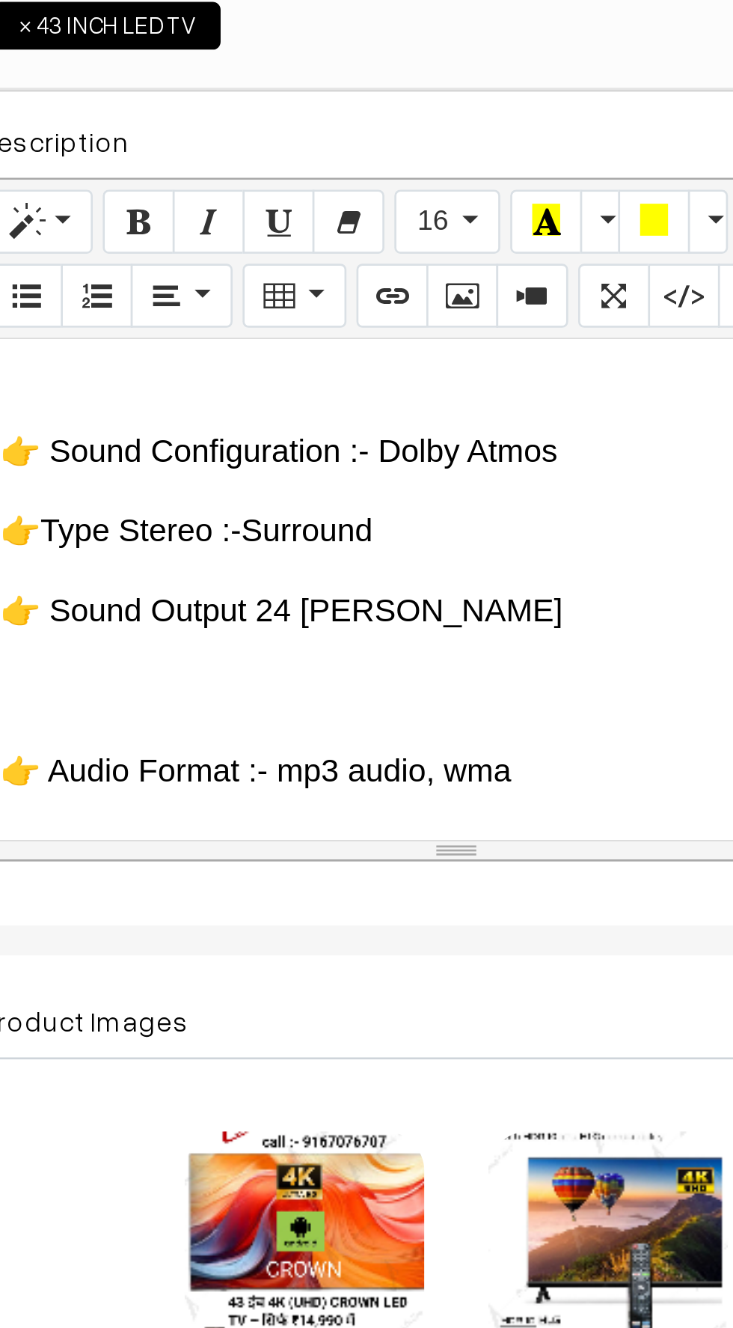
scroll to position [3269, 0]
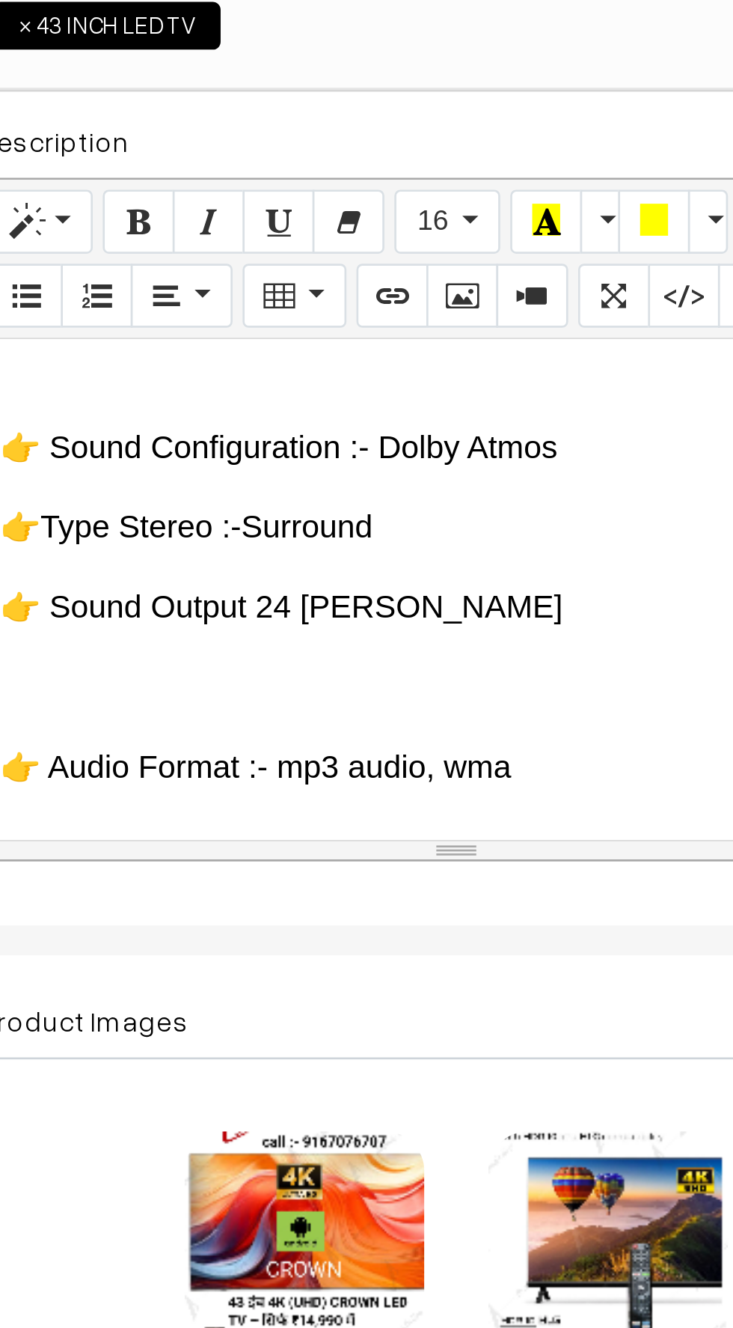
click at [260, 543] on div "🇮🇳 CROWN – भरोसे का भारतीय ब्रांड (Since [DATE]) 🔷 ब्रांड की विरासत: CROWN एक प…" at bounding box center [397, 555] width 357 height 187
click at [254, 565] on div "🇮🇳 CROWN – भरोसे का भारतीय ब्रांड (Since [DATE]) 🔷 ब्रांड की विरासत: CROWN एक प…" at bounding box center [397, 555] width 357 height 187
click at [247, 583] on p at bounding box center [398, 592] width 342 height 18
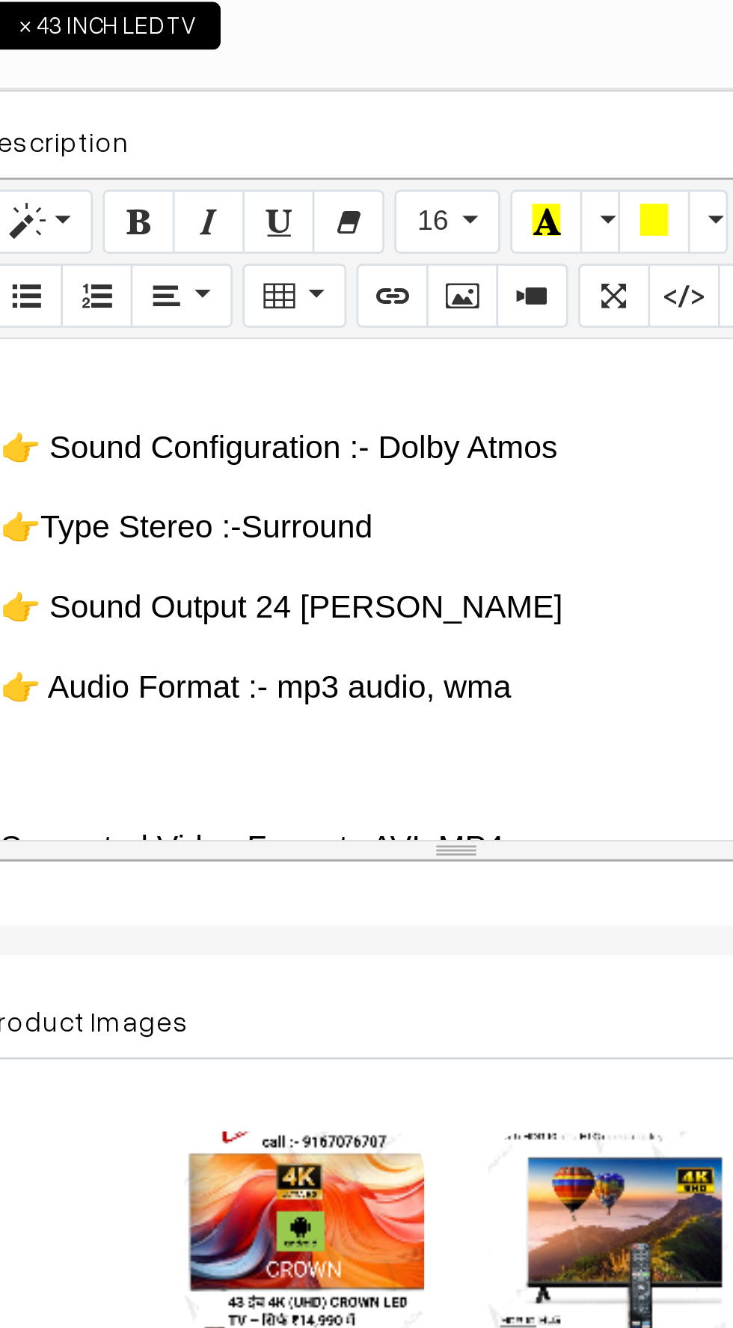
click at [254, 613] on p at bounding box center [398, 622] width 342 height 18
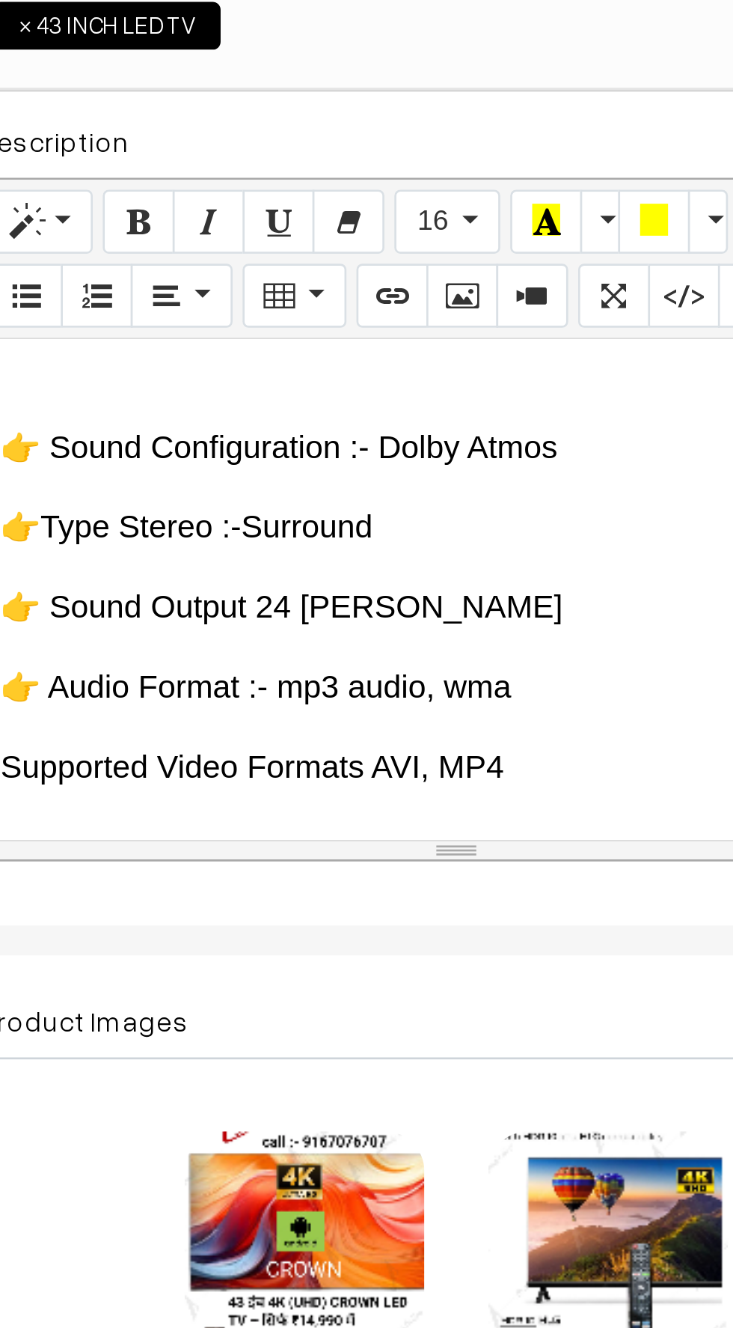
click at [254, 643] on p at bounding box center [398, 652] width 342 height 18
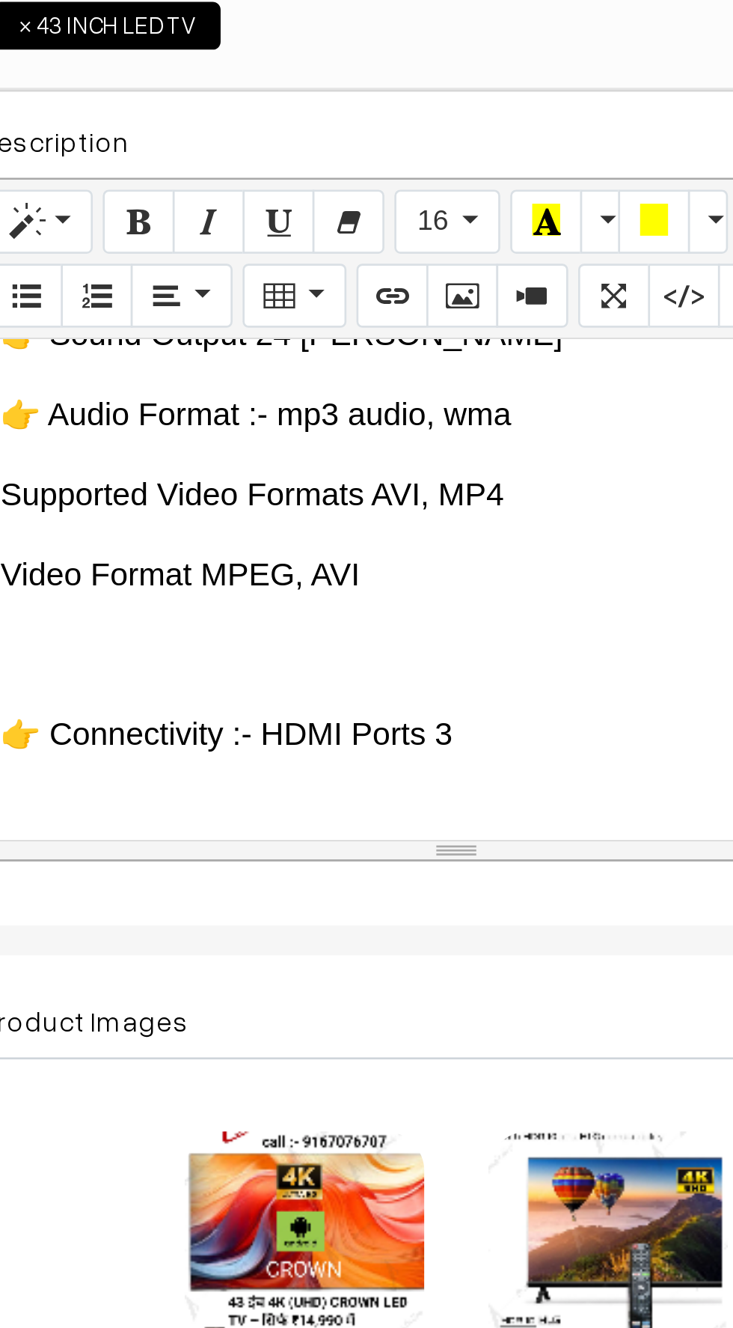
scroll to position [3374, 0]
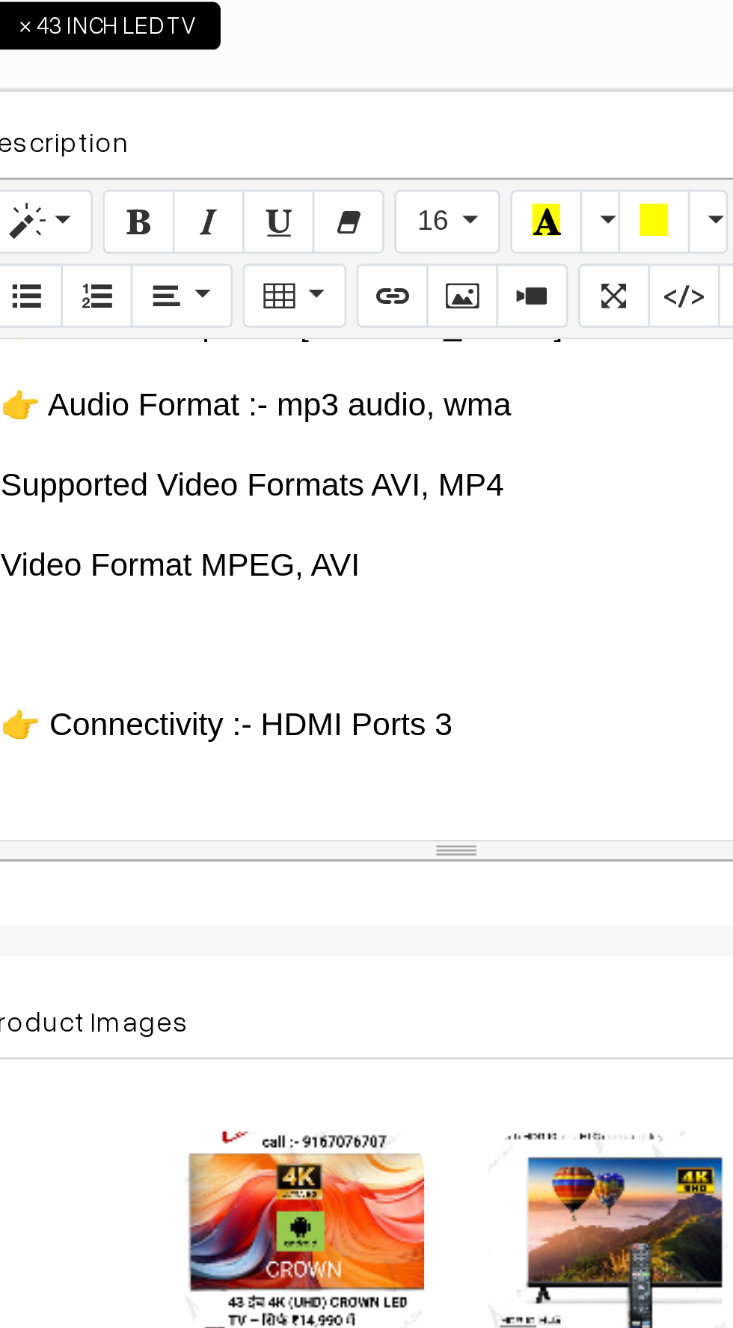
click at [257, 567] on p at bounding box center [398, 576] width 342 height 18
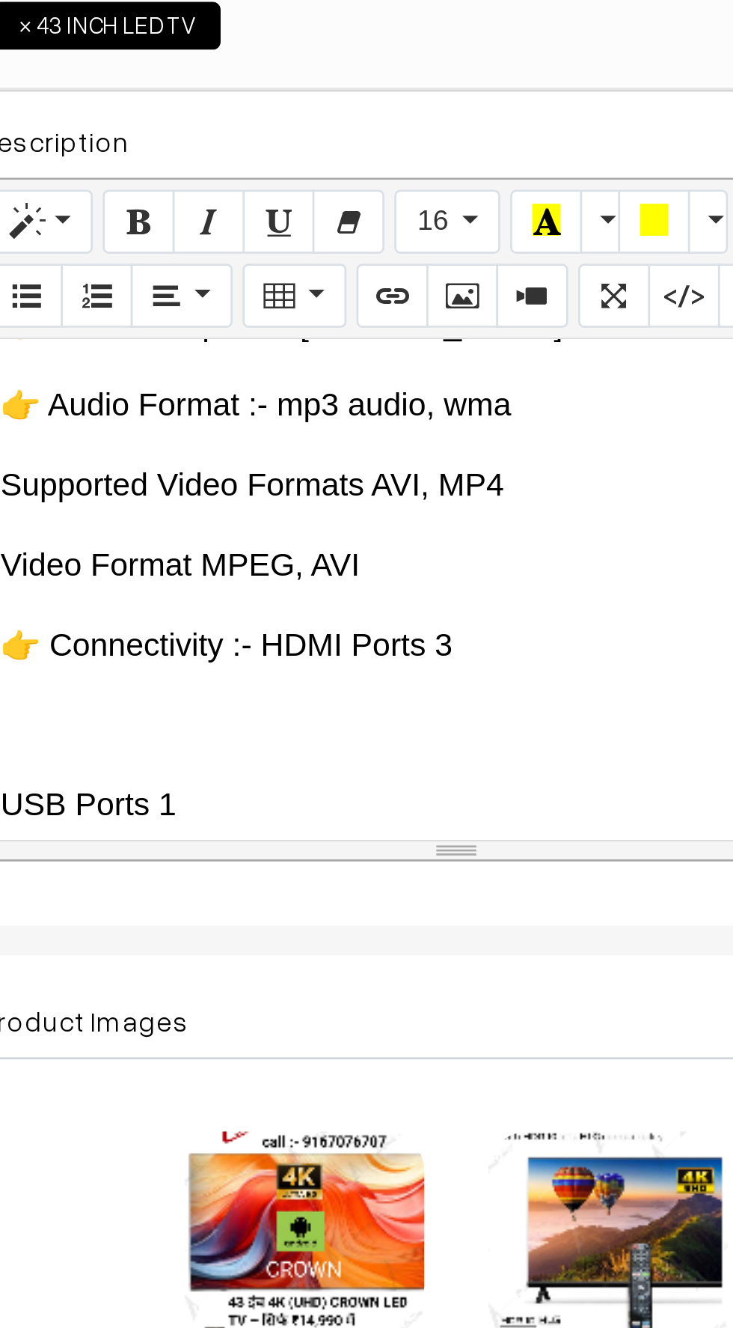
click at [254, 597] on p at bounding box center [398, 606] width 342 height 18
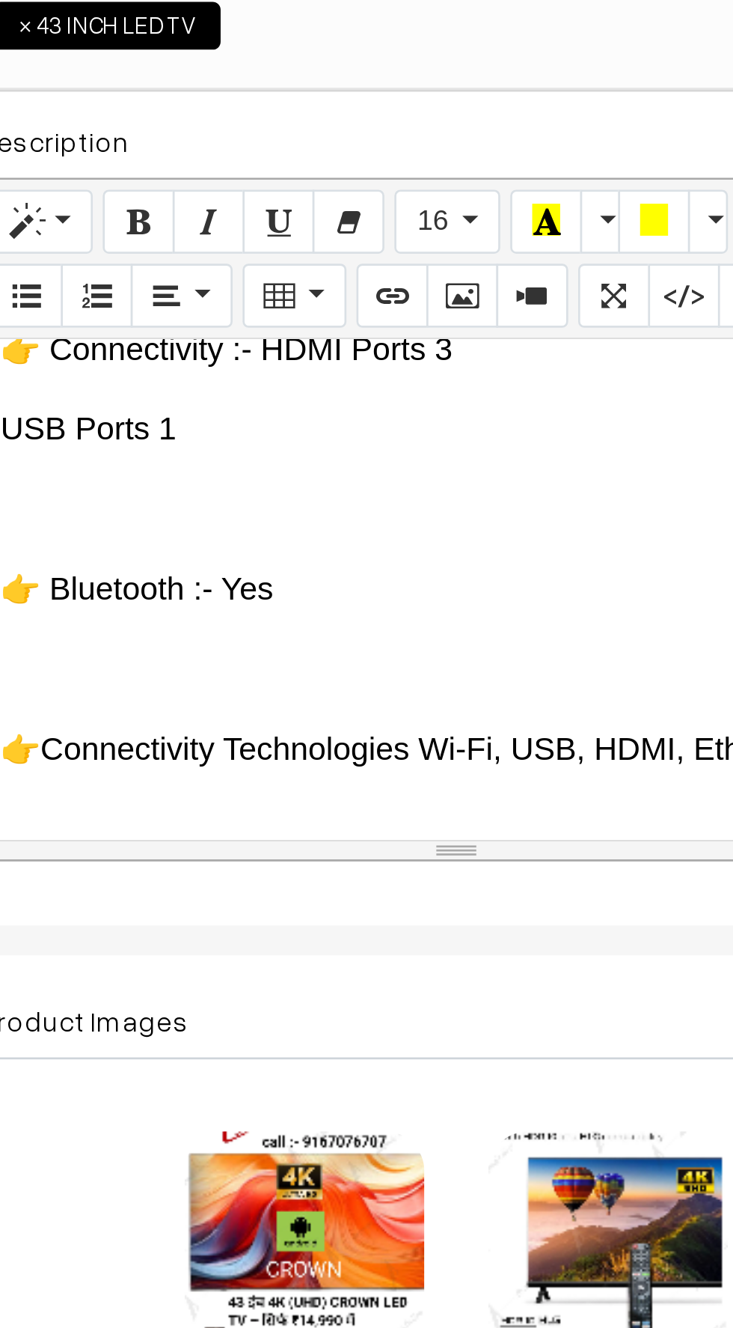
scroll to position [3487, 0]
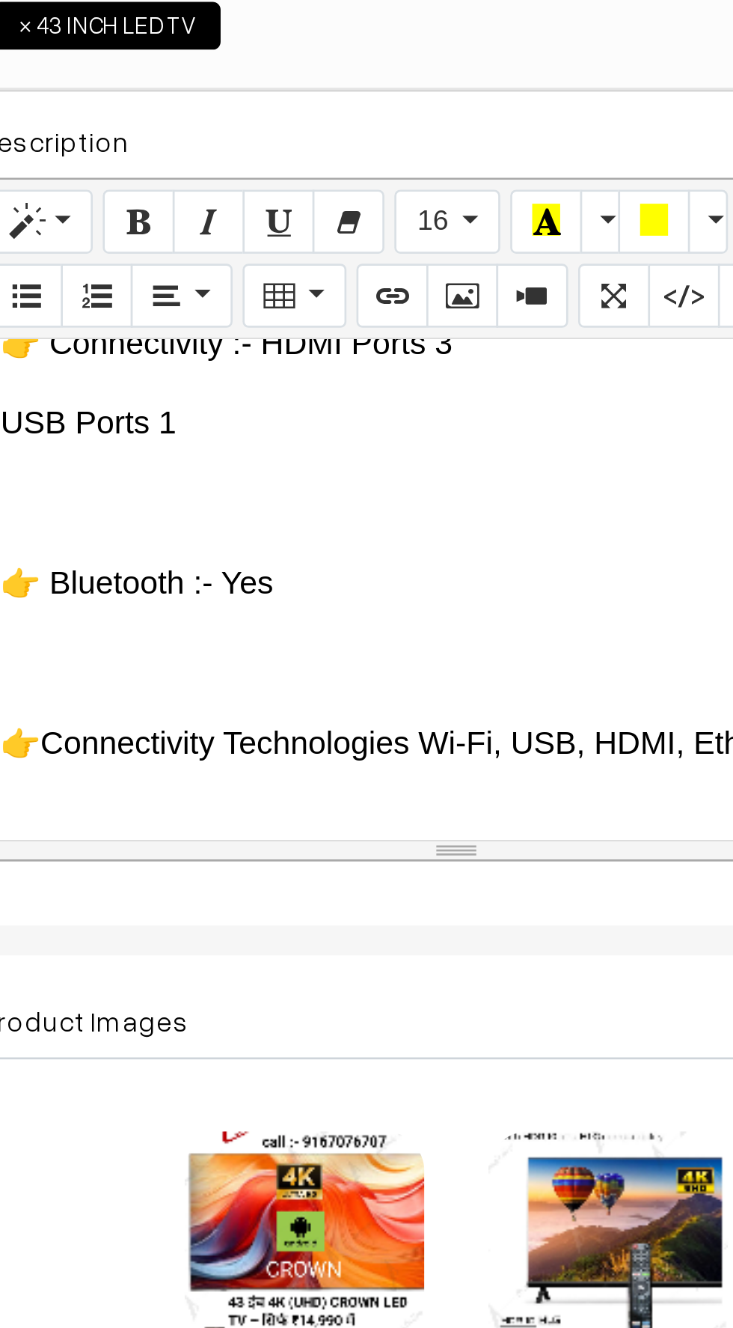
click at [256, 574] on p at bounding box center [398, 583] width 342 height 18
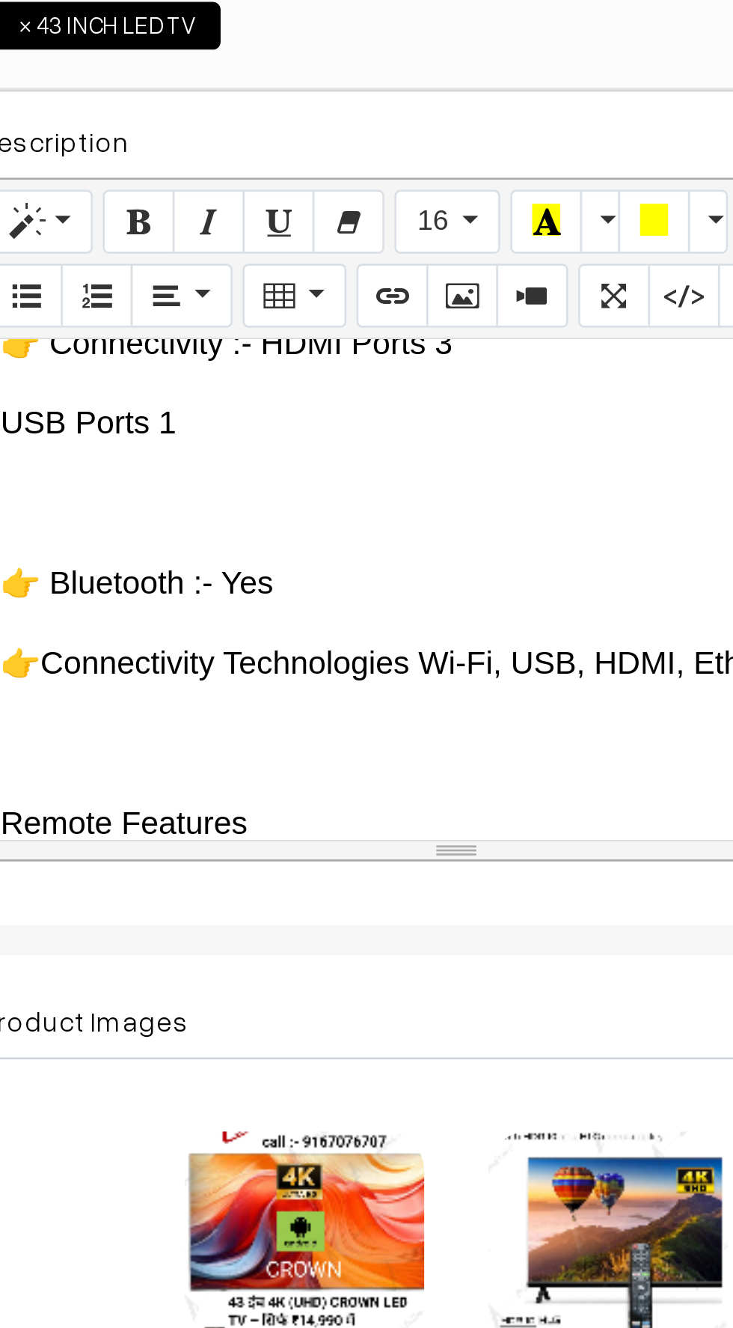
click at [263, 604] on p at bounding box center [398, 613] width 342 height 18
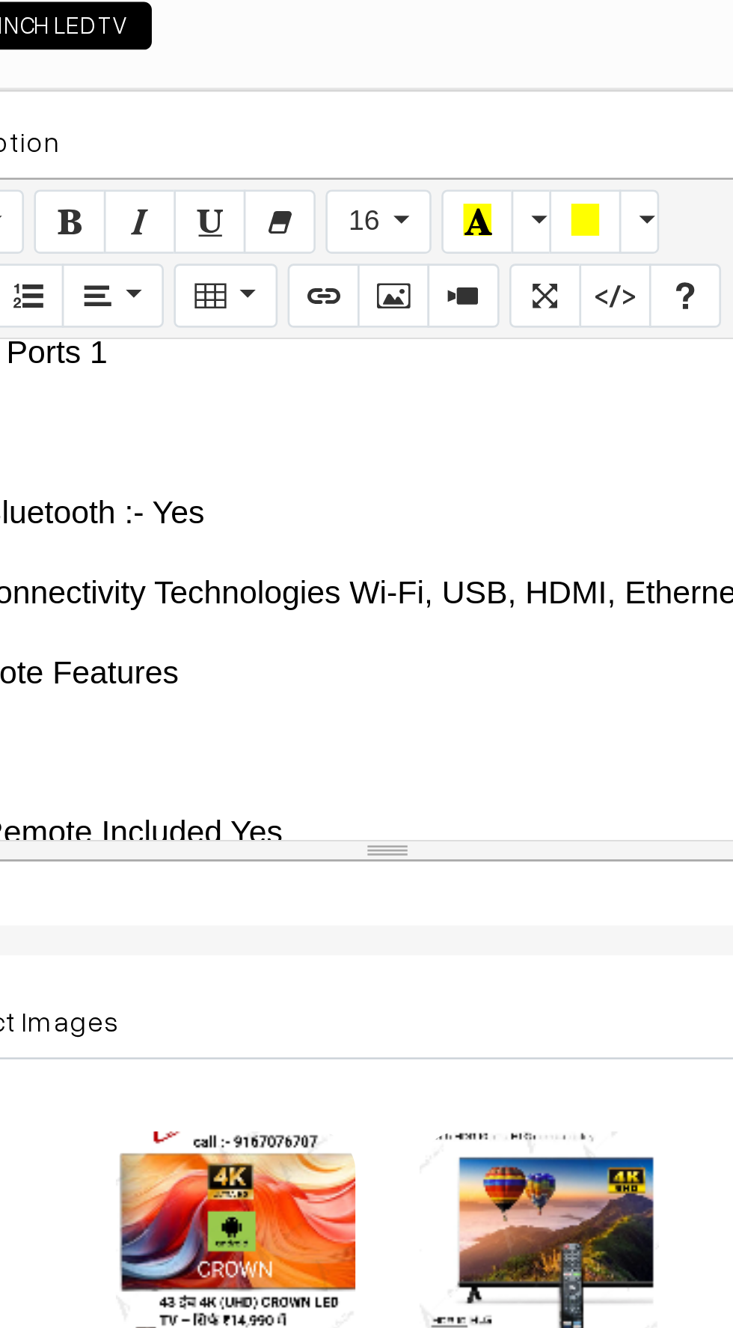
scroll to position [3543, 0]
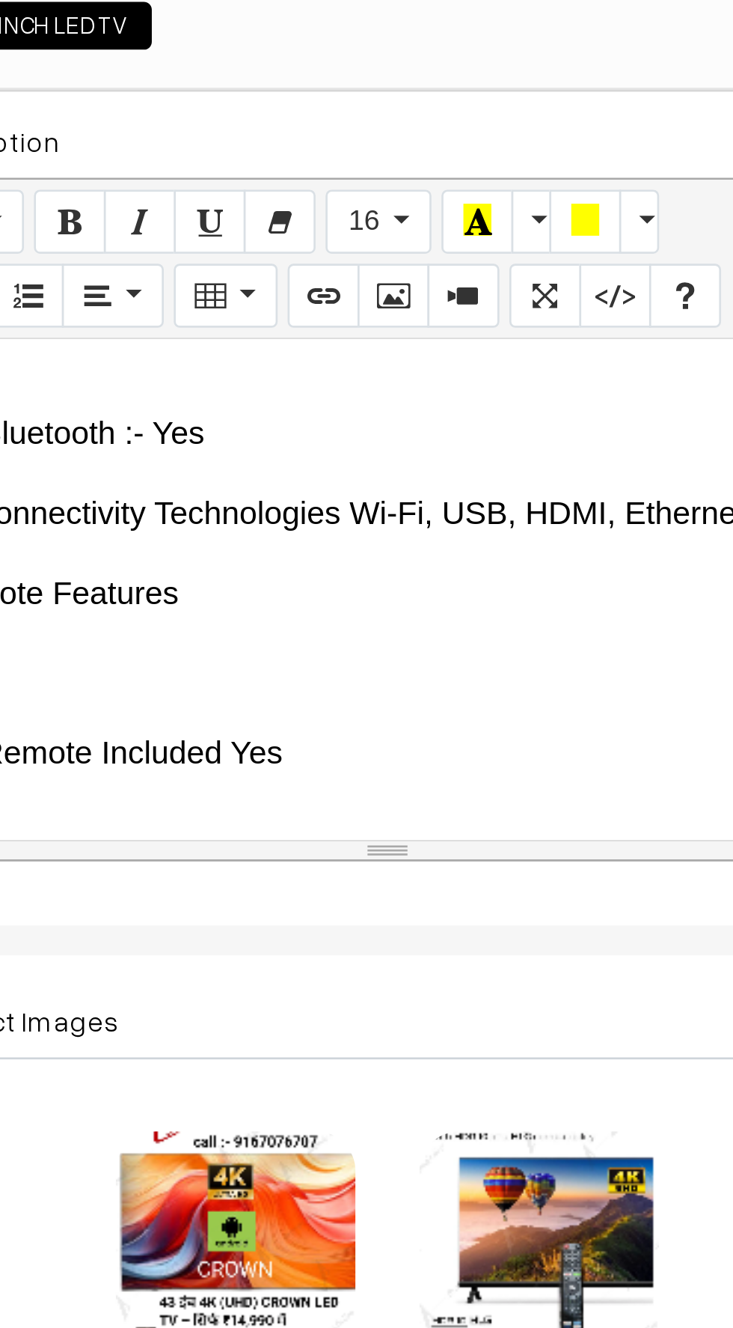
click at [283, 638] on p at bounding box center [398, 647] width 342 height 18
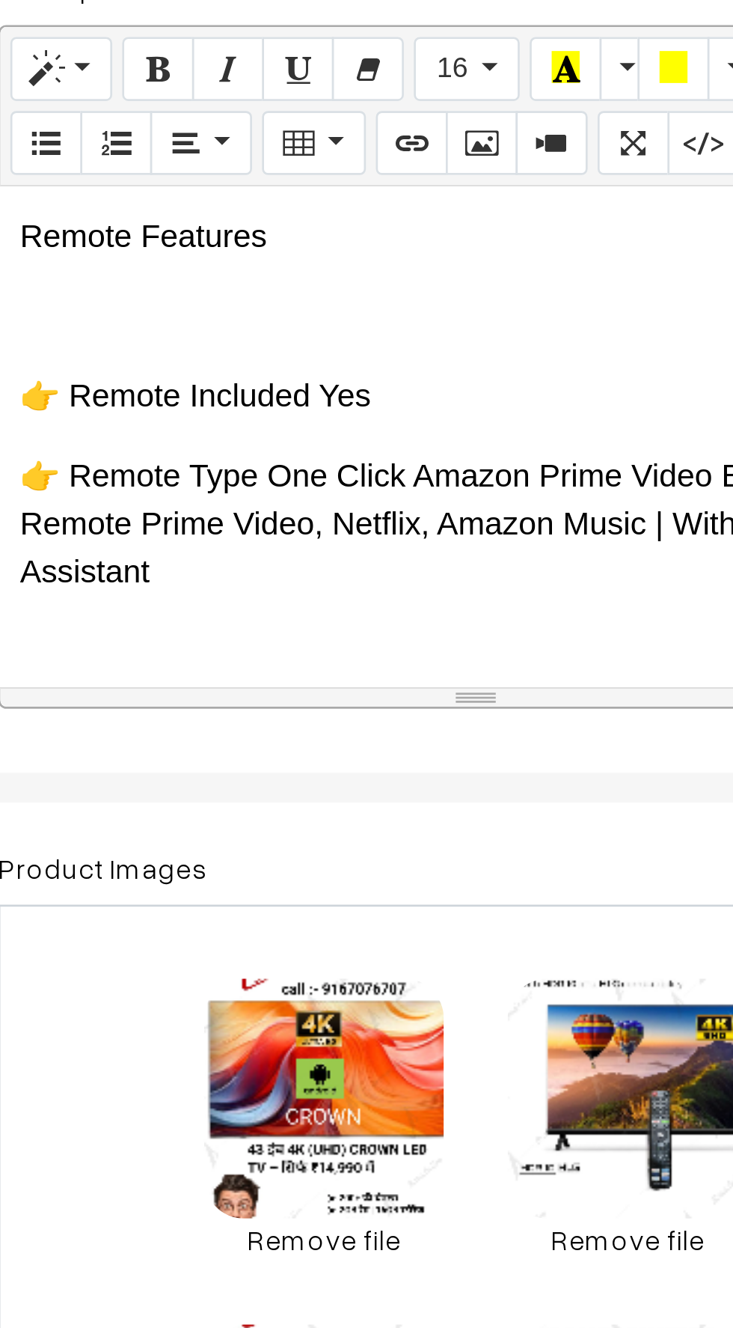
scroll to position [3628, 0]
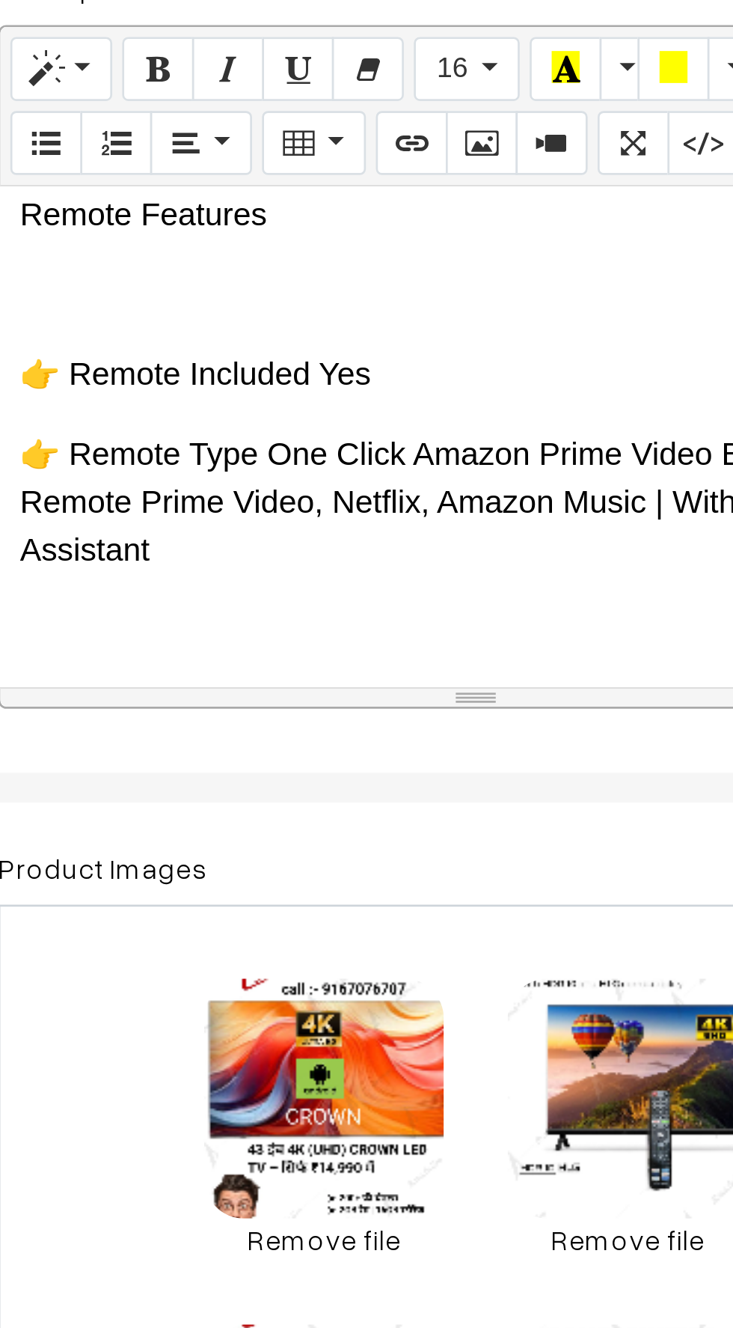
click at [266, 619] on p at bounding box center [398, 628] width 342 height 18
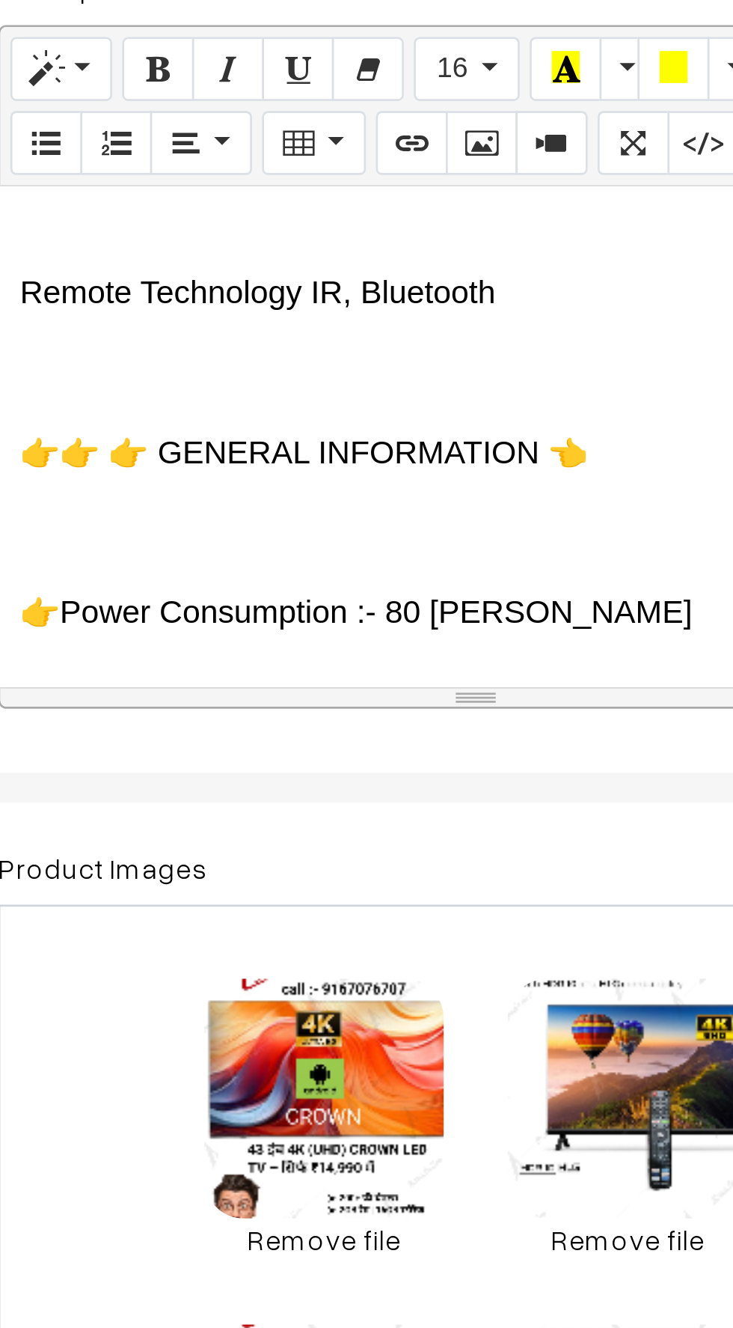
scroll to position [3790, 0]
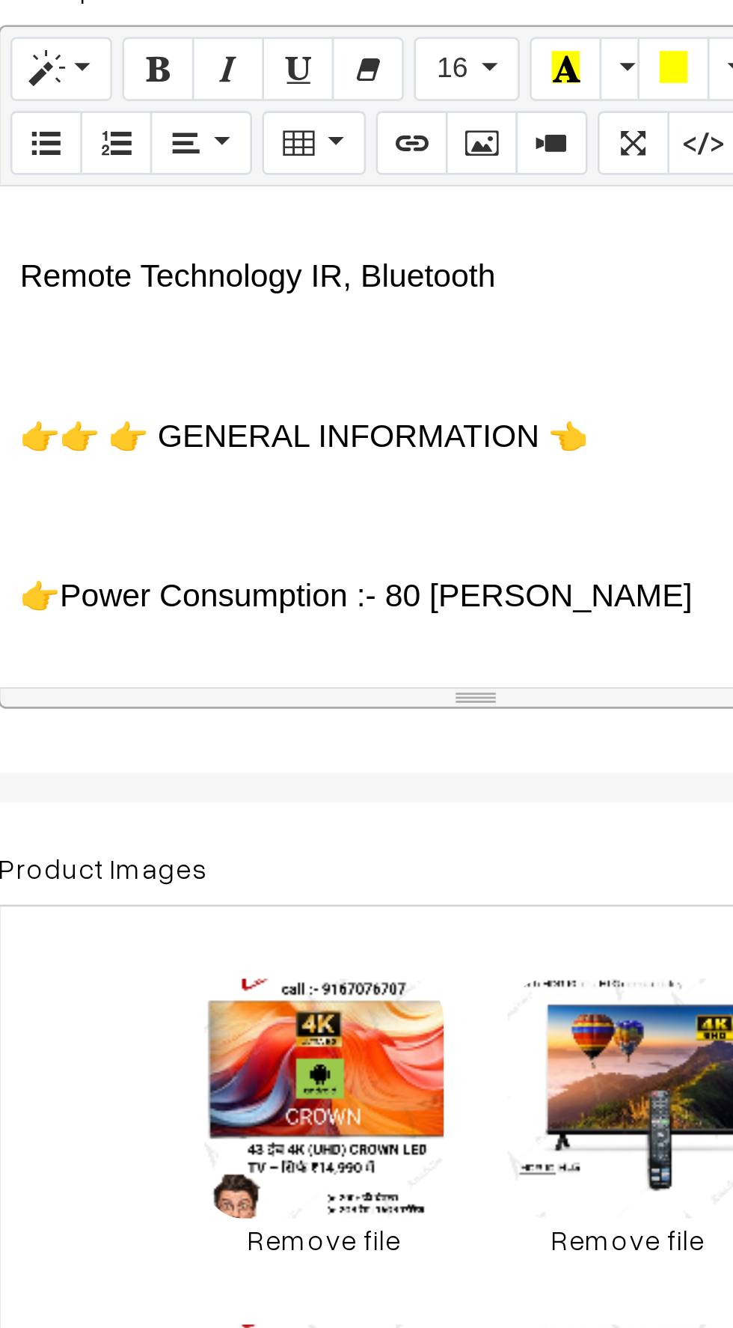
click at [257, 636] on p at bounding box center [398, 645] width 342 height 18
click at [258, 609] on div "🇮🇳 CROWN – भरोसे का भारतीय ब्रांड (Since [DATE]) 🔷 ब्रांड की विरासत: CROWN एक प…" at bounding box center [397, 555] width 357 height 187
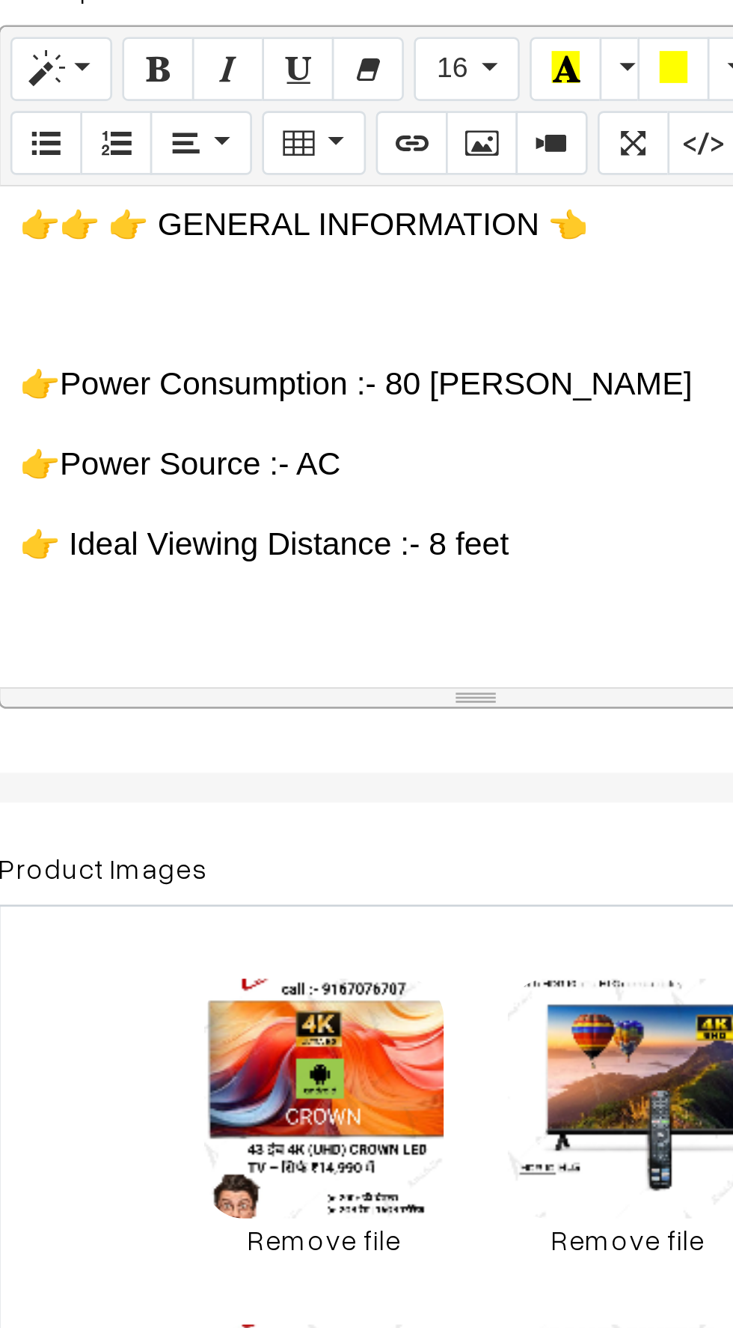
scroll to position [3871, 0]
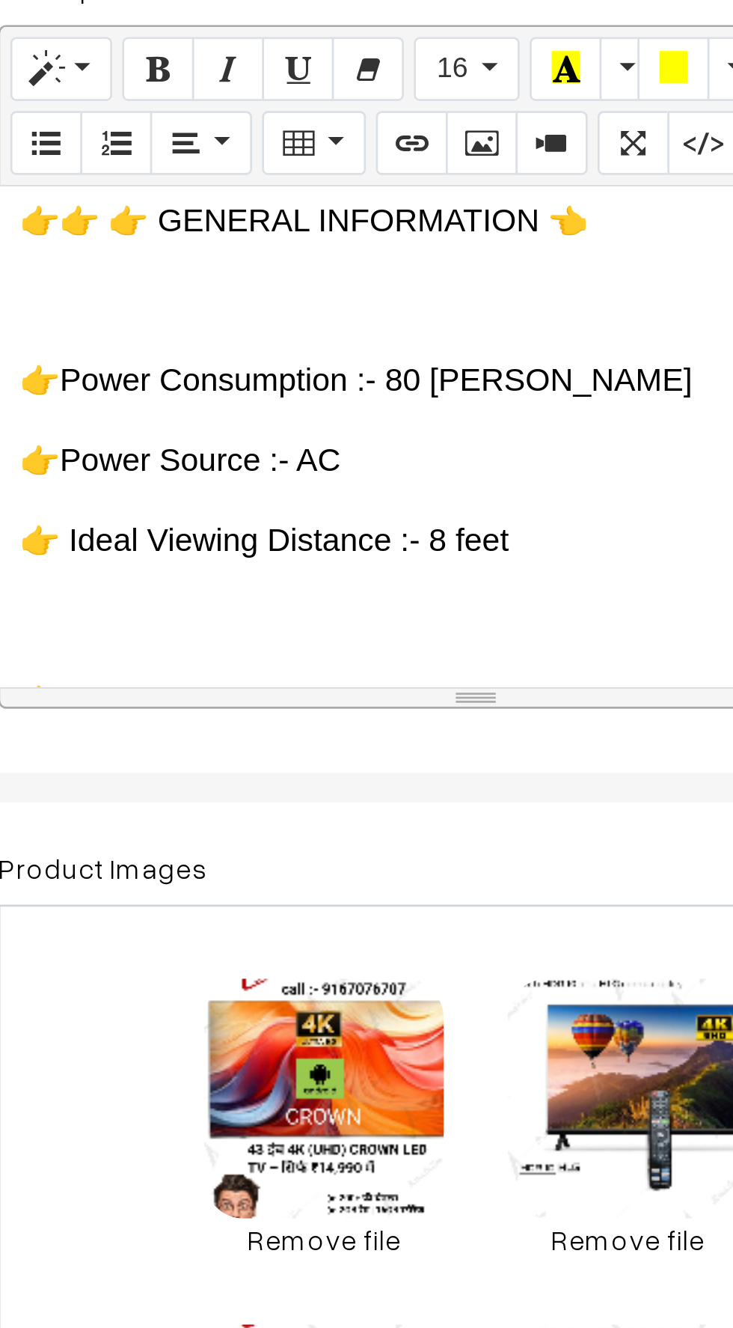
click at [268, 615] on p at bounding box center [398, 624] width 342 height 18
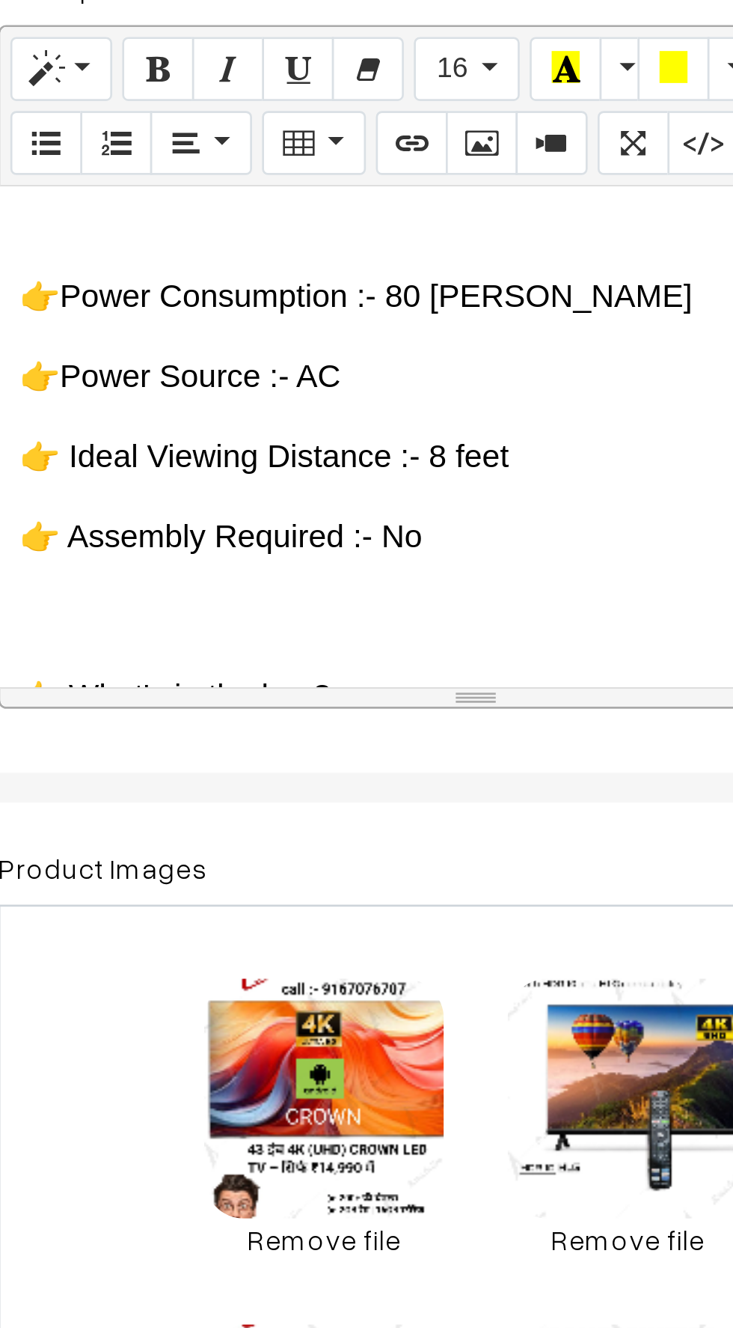
scroll to position [3905, 0]
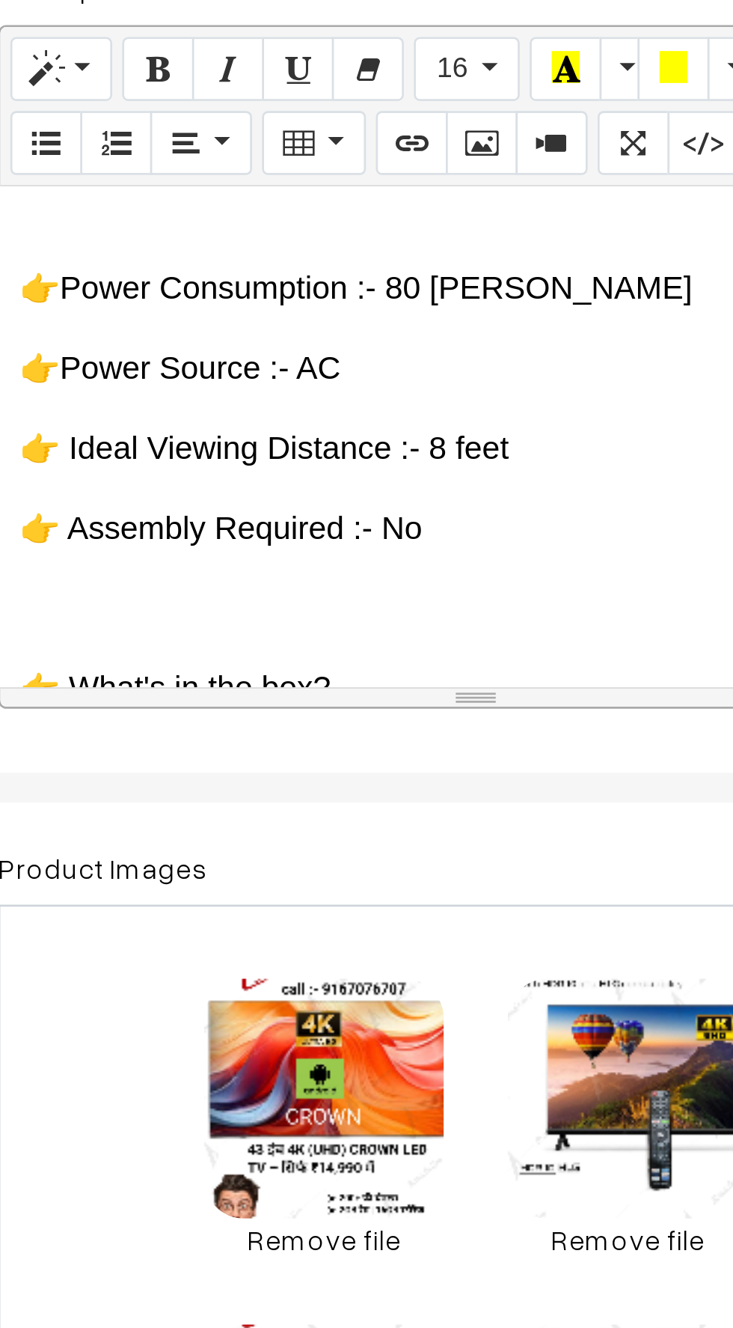
click at [266, 611] on p at bounding box center [398, 620] width 342 height 18
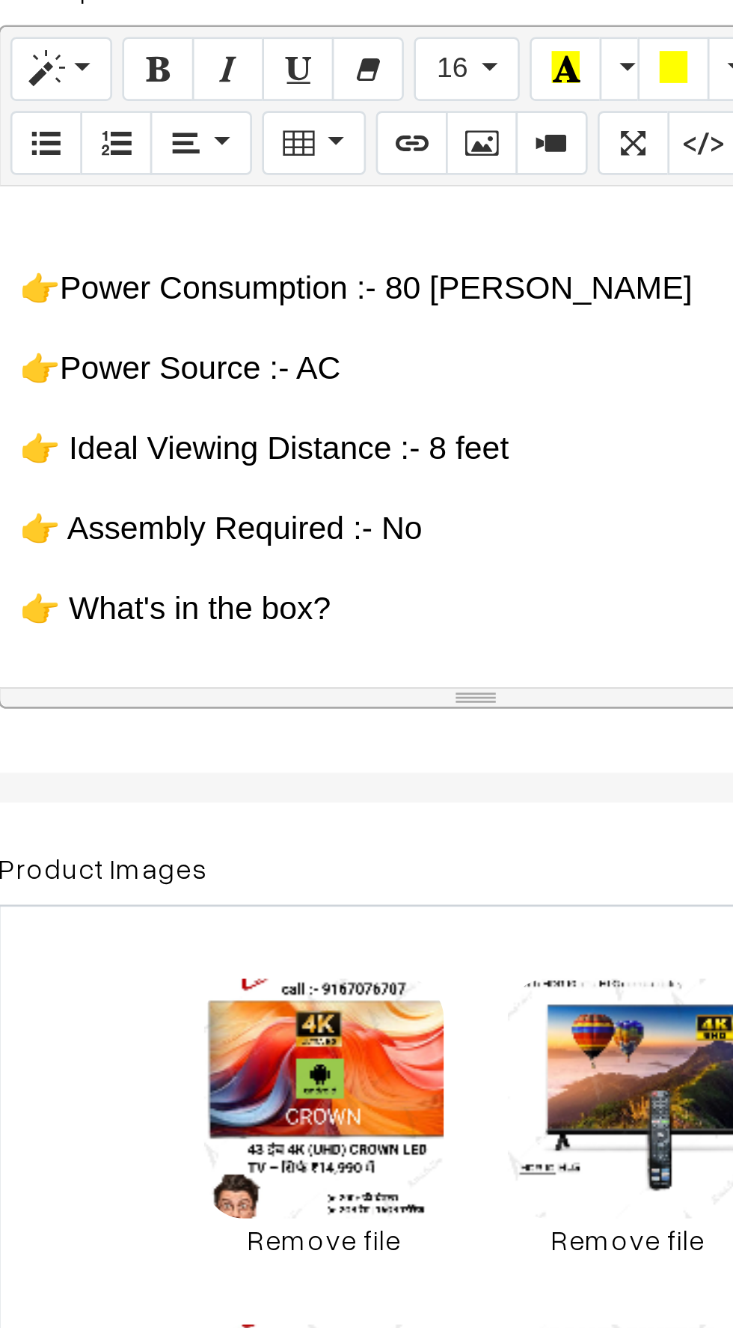
click at [255, 641] on p at bounding box center [398, 650] width 342 height 18
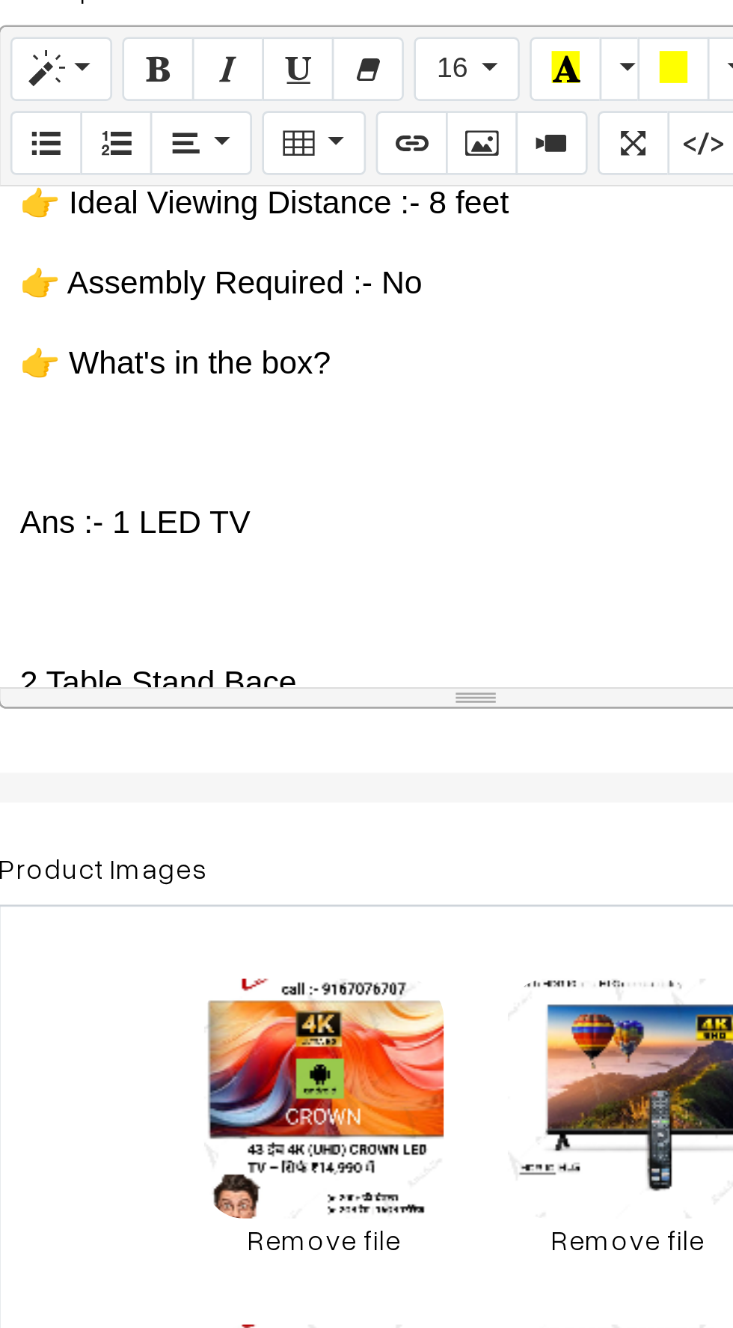
scroll to position [3998, 0]
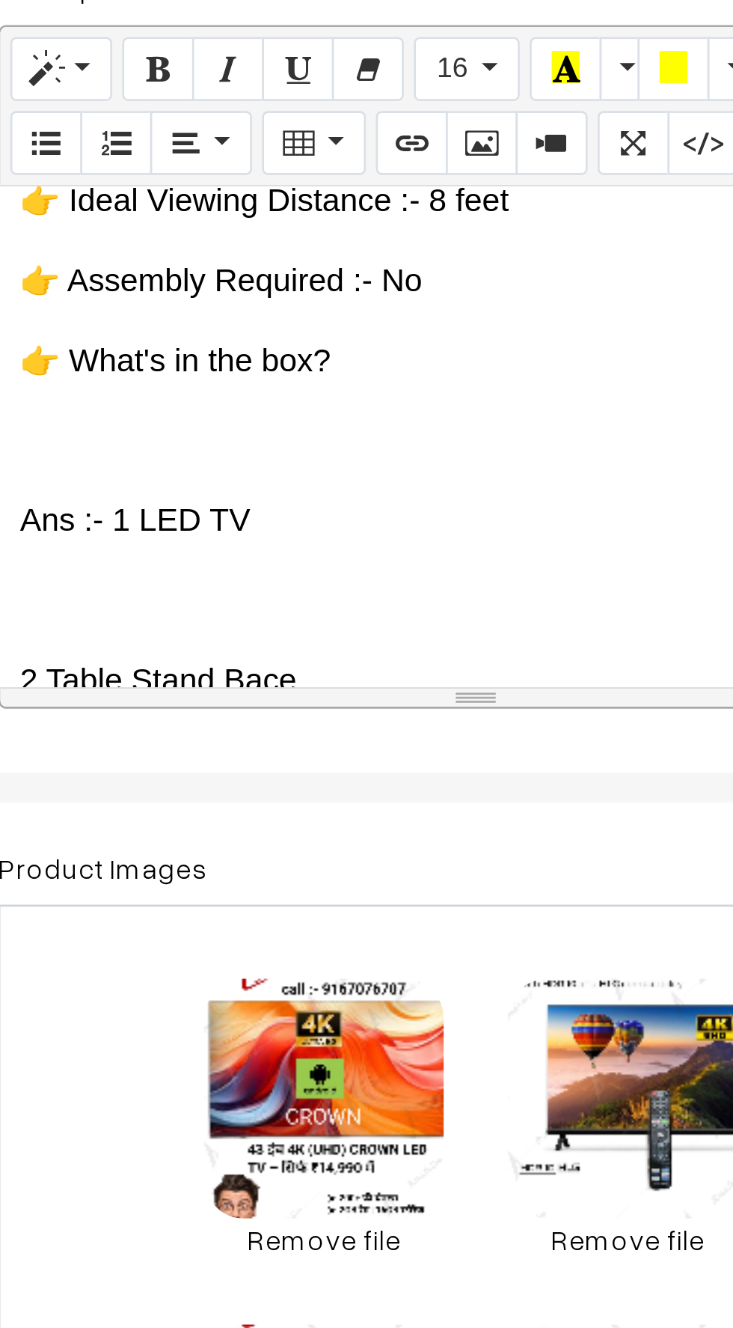
click at [272, 608] on p at bounding box center [398, 617] width 342 height 18
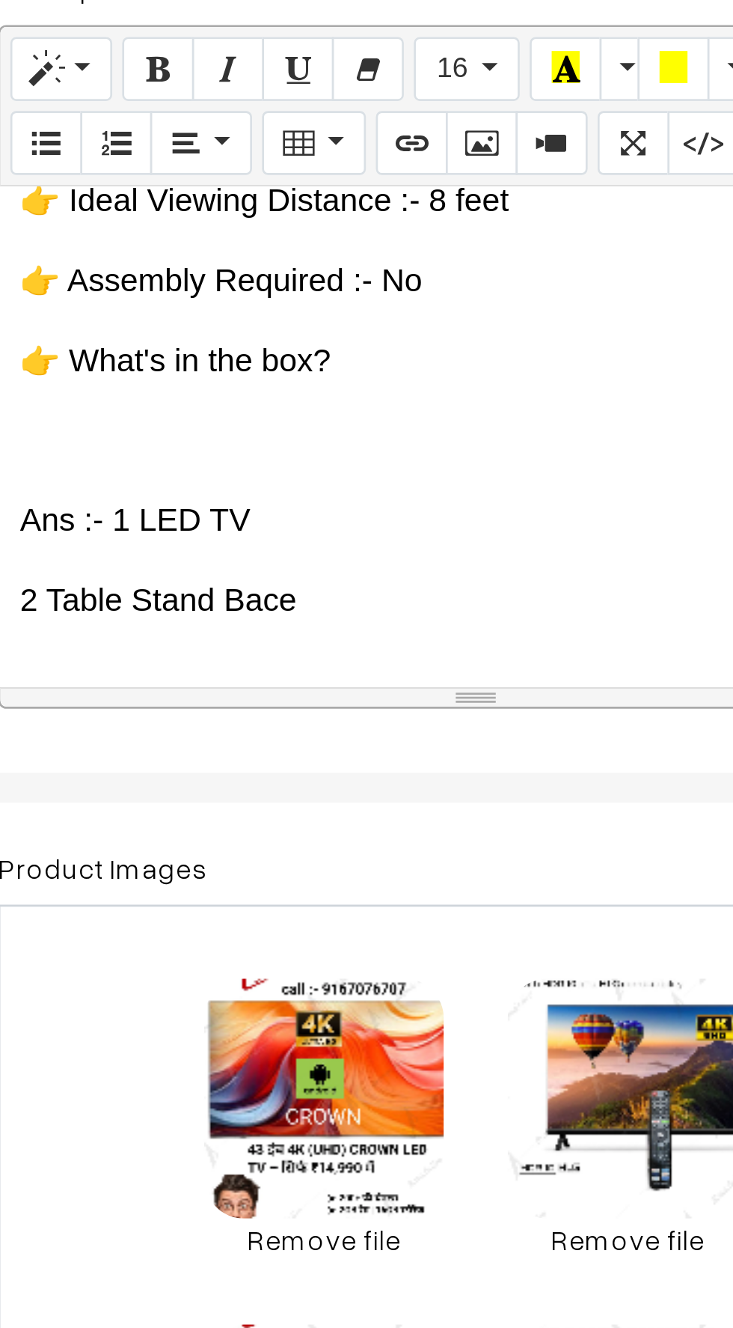
click at [270, 638] on p at bounding box center [398, 647] width 342 height 18
click at [261, 667] on p at bounding box center [398, 676] width 342 height 18
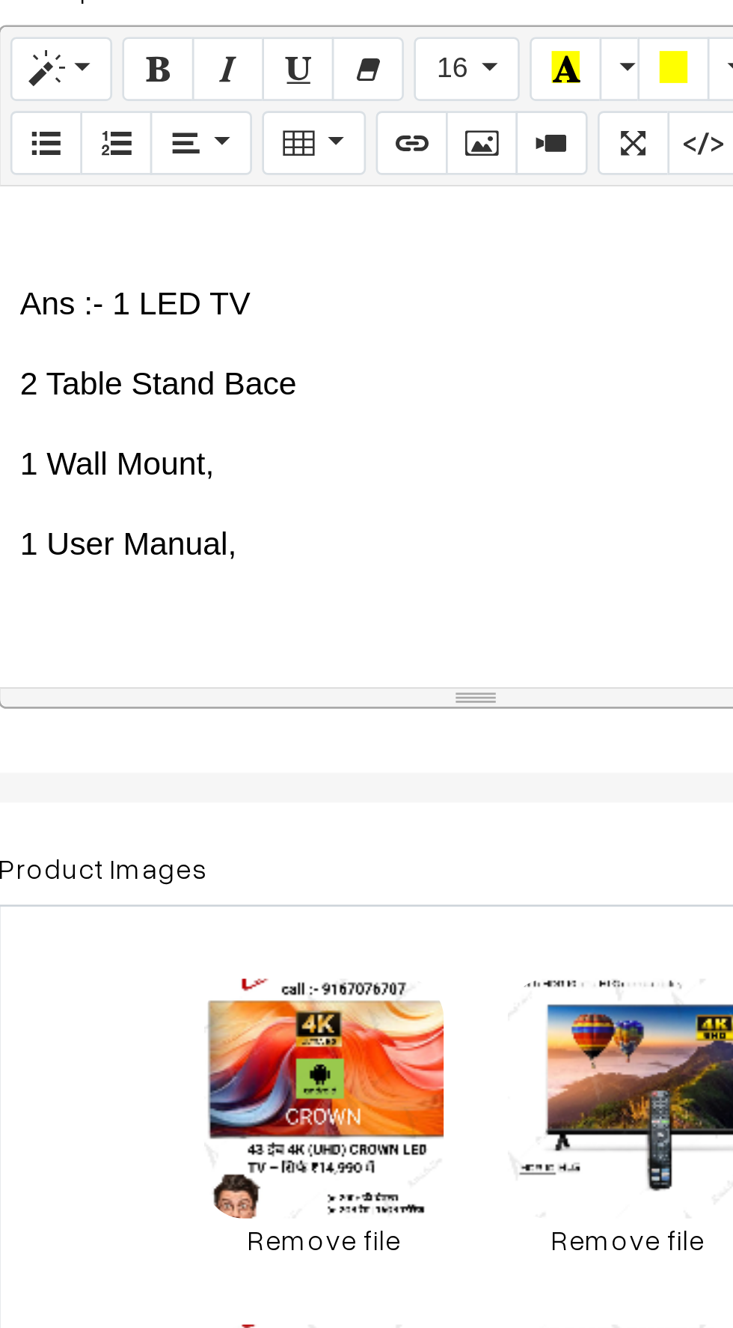
scroll to position [4090, 0]
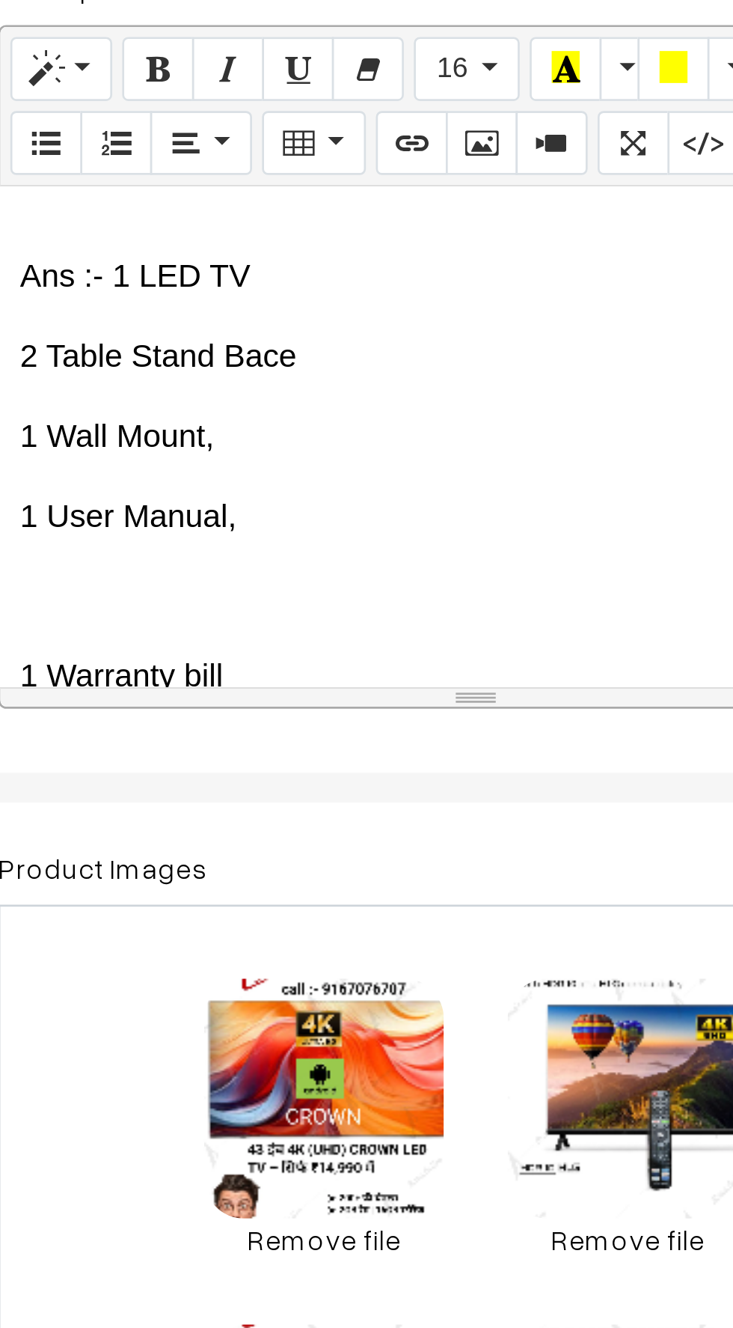
click at [281, 606] on p at bounding box center [398, 615] width 342 height 18
click at [276, 578] on div "🇮🇳 CROWN – भरोसे का भारतीय ब्रांड (Since [DATE]) 🔷 ब्रांड की विरासत: CROWN एक प…" at bounding box center [397, 555] width 357 height 187
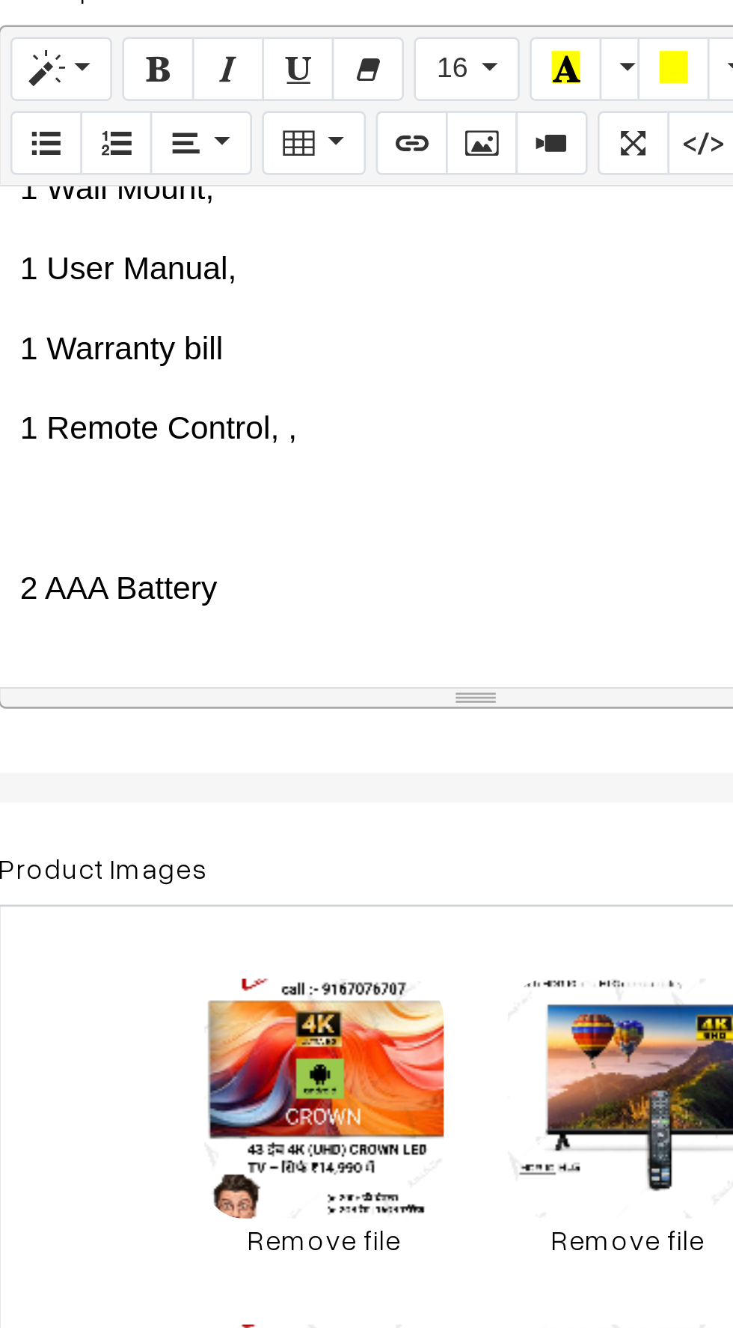
scroll to position [4193, 0]
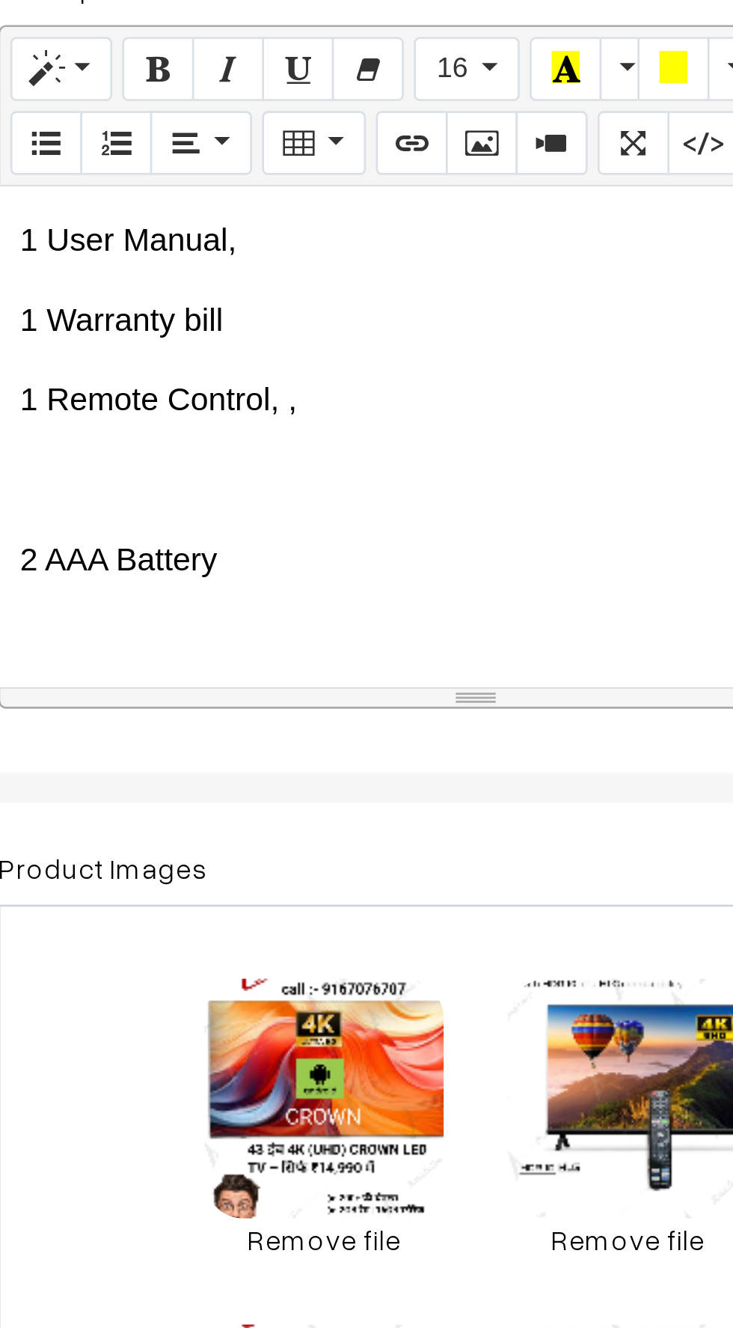
click at [268, 525] on div "🇮🇳 CROWN – भरोसे का भारतीय ब्रांड (Since [DATE]) 🔷 ब्रांड की विरासत: CROWN एक प…" at bounding box center [397, 555] width 357 height 187
click at [270, 563] on p at bounding box center [398, 572] width 342 height 18
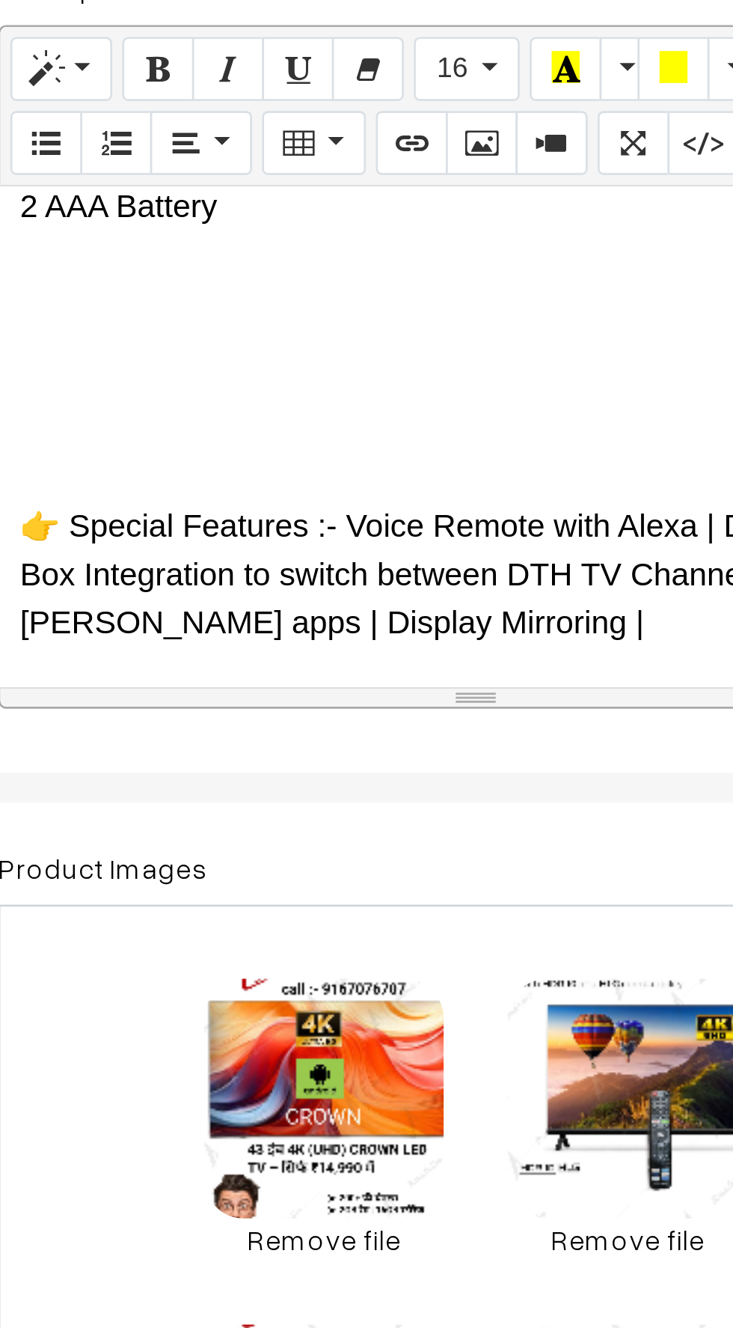
scroll to position [4309, 0]
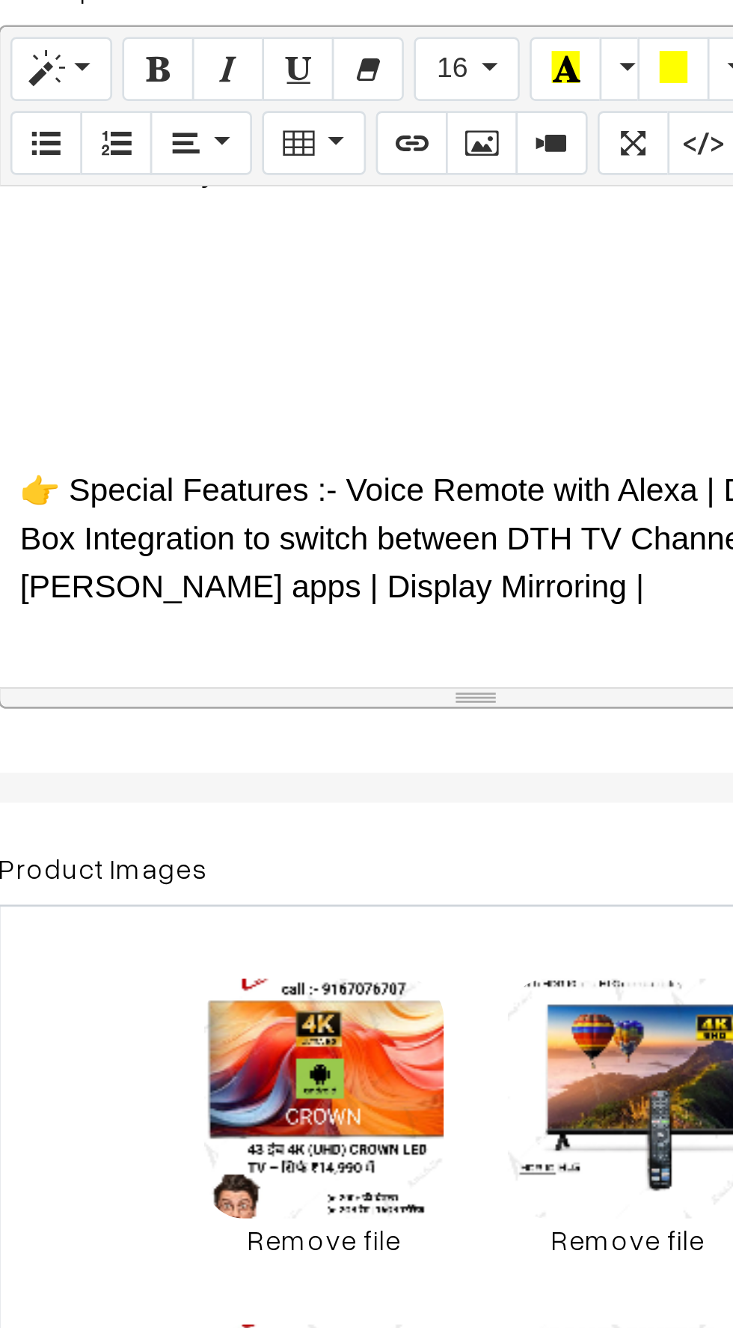
click at [250, 537] on p at bounding box center [398, 546] width 342 height 18
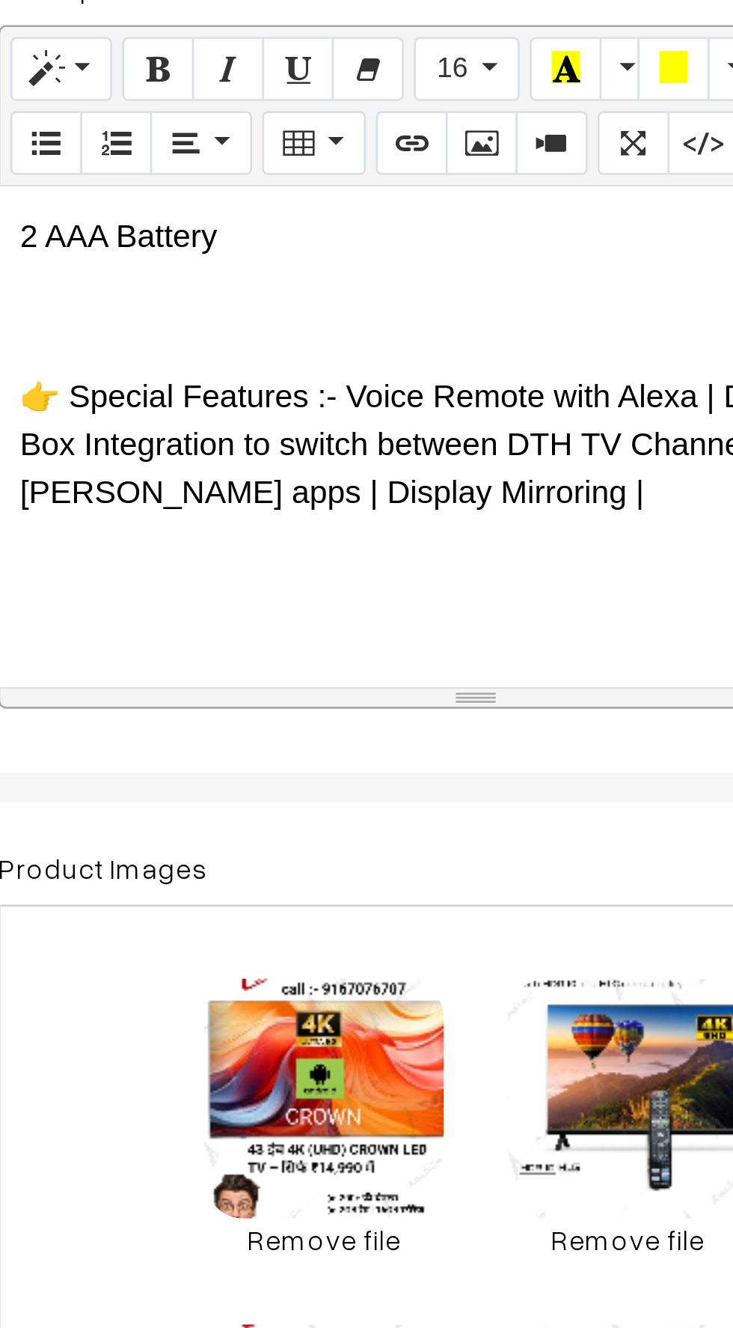
scroll to position [4292, 0]
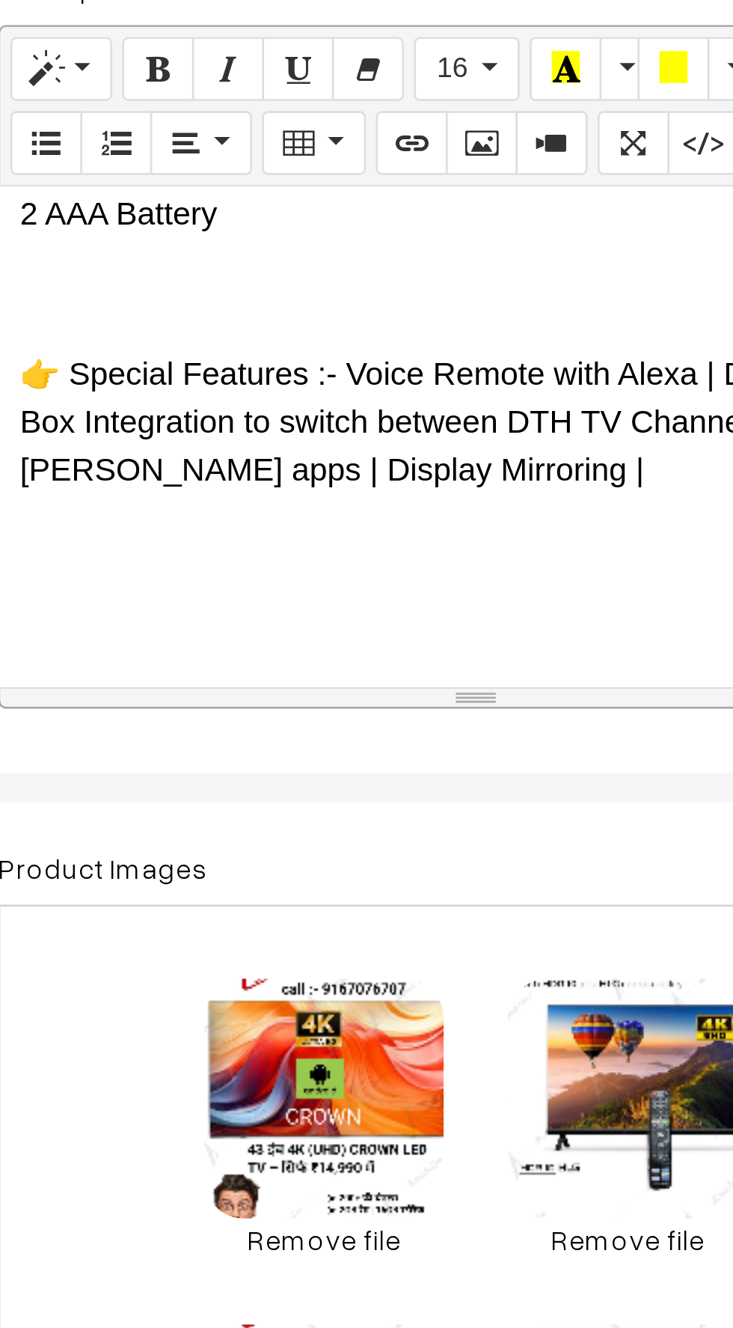
click at [253, 649] on p at bounding box center [398, 658] width 342 height 18
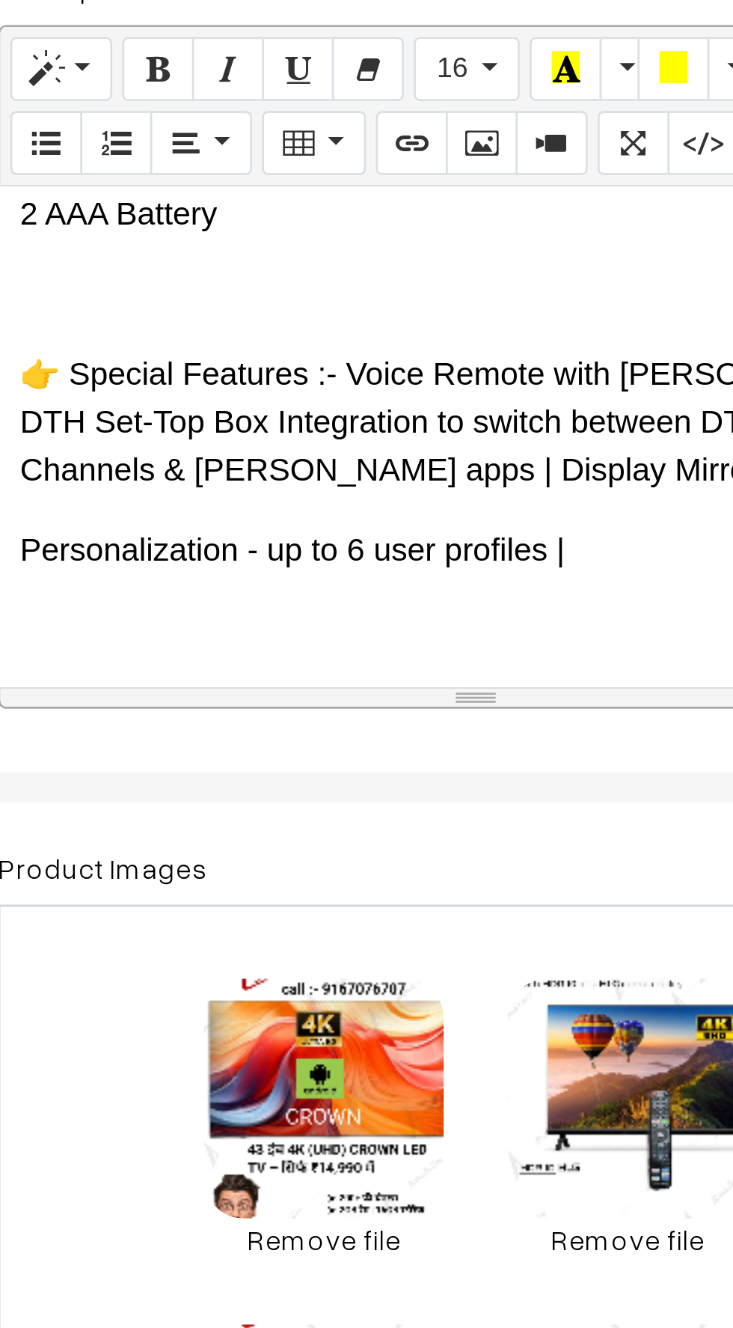
click at [255, 619] on p at bounding box center [398, 628] width 342 height 18
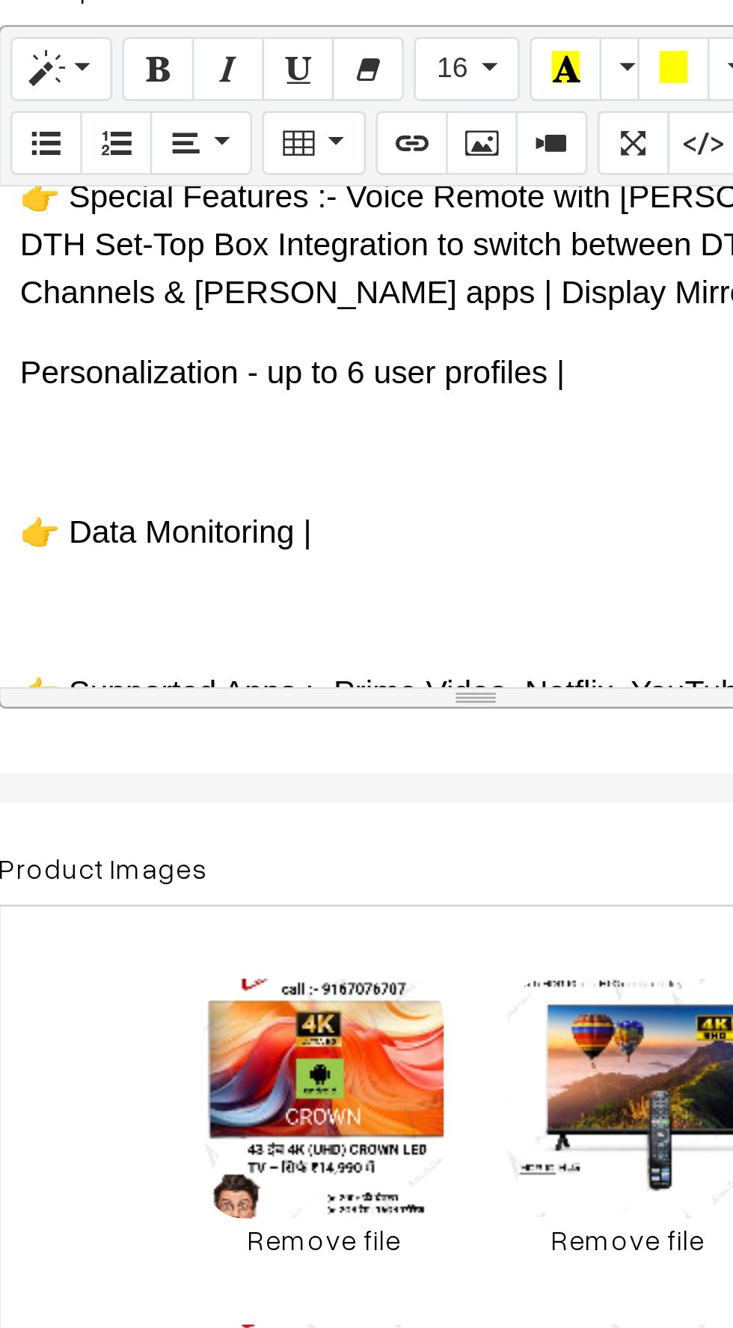
click at [260, 612] on p at bounding box center [398, 621] width 342 height 18
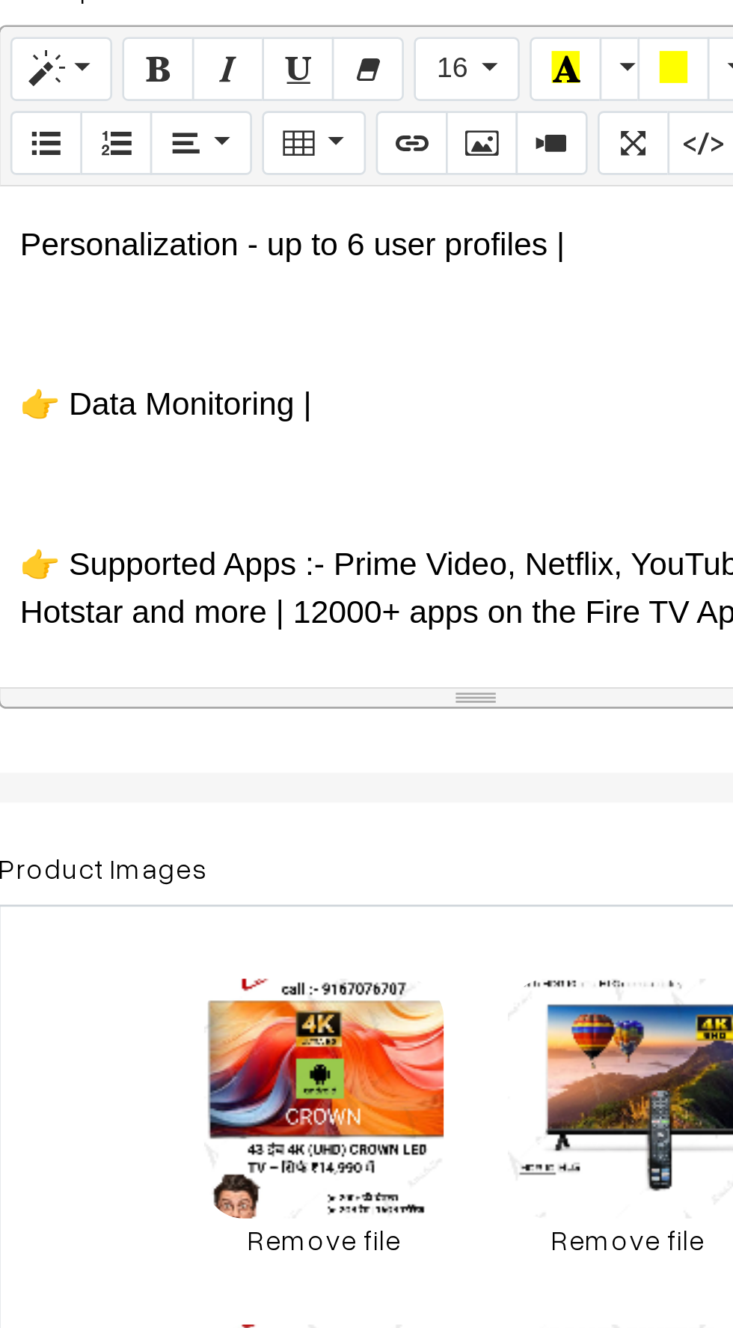
scroll to position [4408, 0]
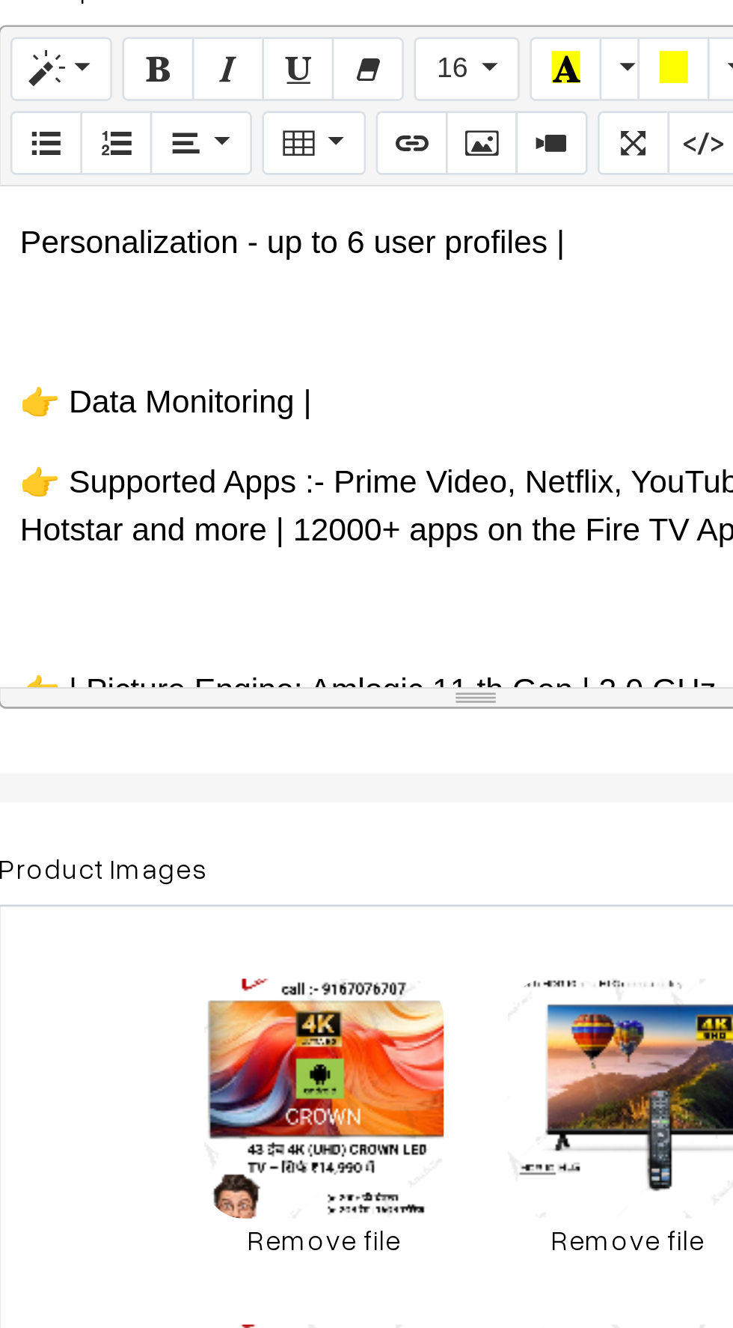
click at [256, 579] on div "🇮🇳 CROWN – भरोसे का भारतीय ब्रांड (Since [DATE]) 🔷 ब्रांड की विरासत: CROWN एक प…" at bounding box center [397, 555] width 357 height 187
click at [248, 611] on p at bounding box center [398, 620] width 342 height 18
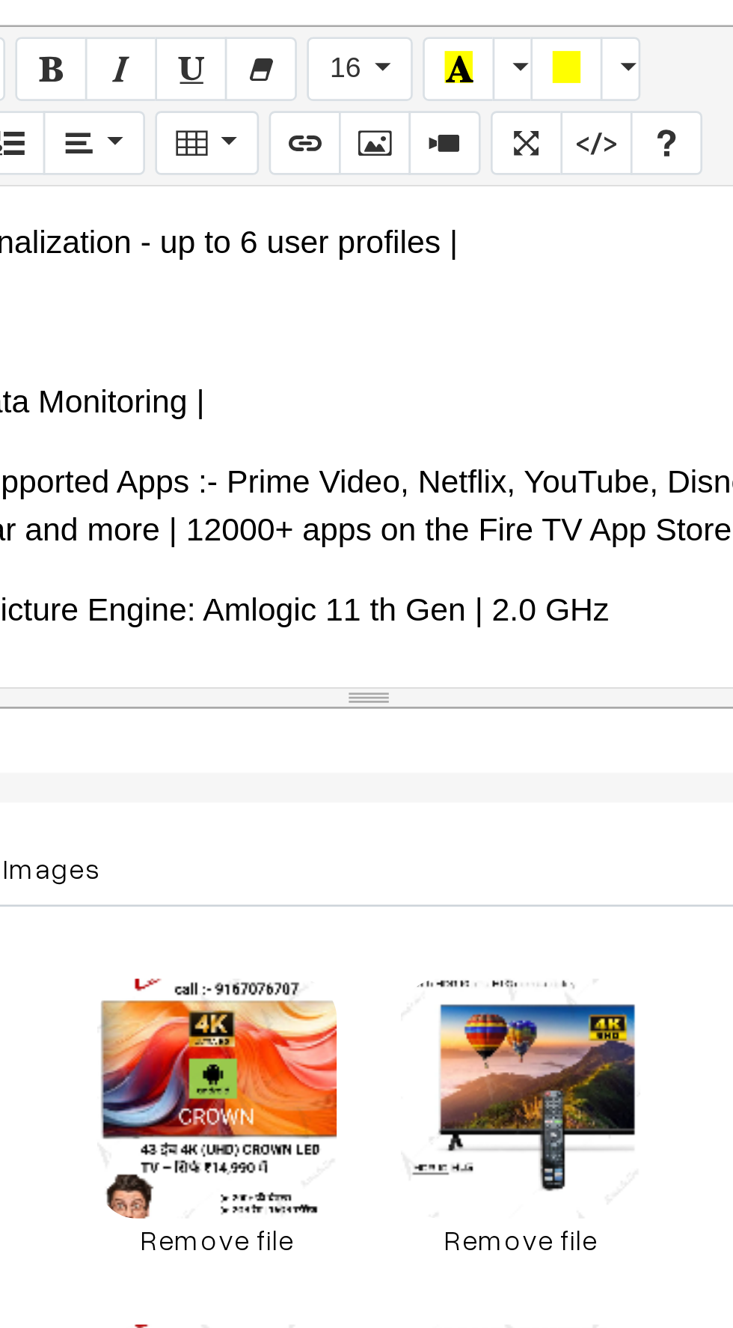
click at [300, 641] on p at bounding box center [398, 650] width 342 height 18
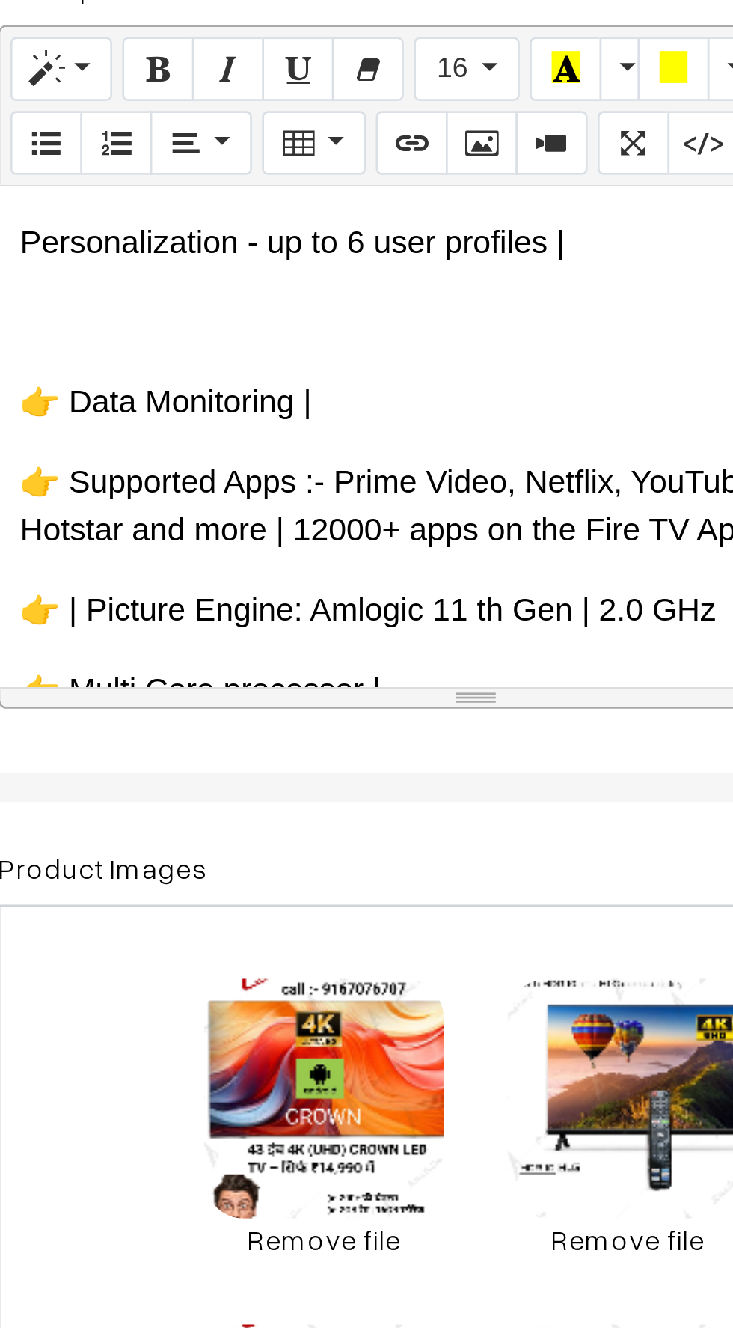
click at [250, 611] on div "🇮🇳 CROWN – भरोसे का भारतीय ब्रांड (Since [DATE]) 🔷 ब्रांड की विरासत: CROWN एक प…" at bounding box center [397, 555] width 357 height 187
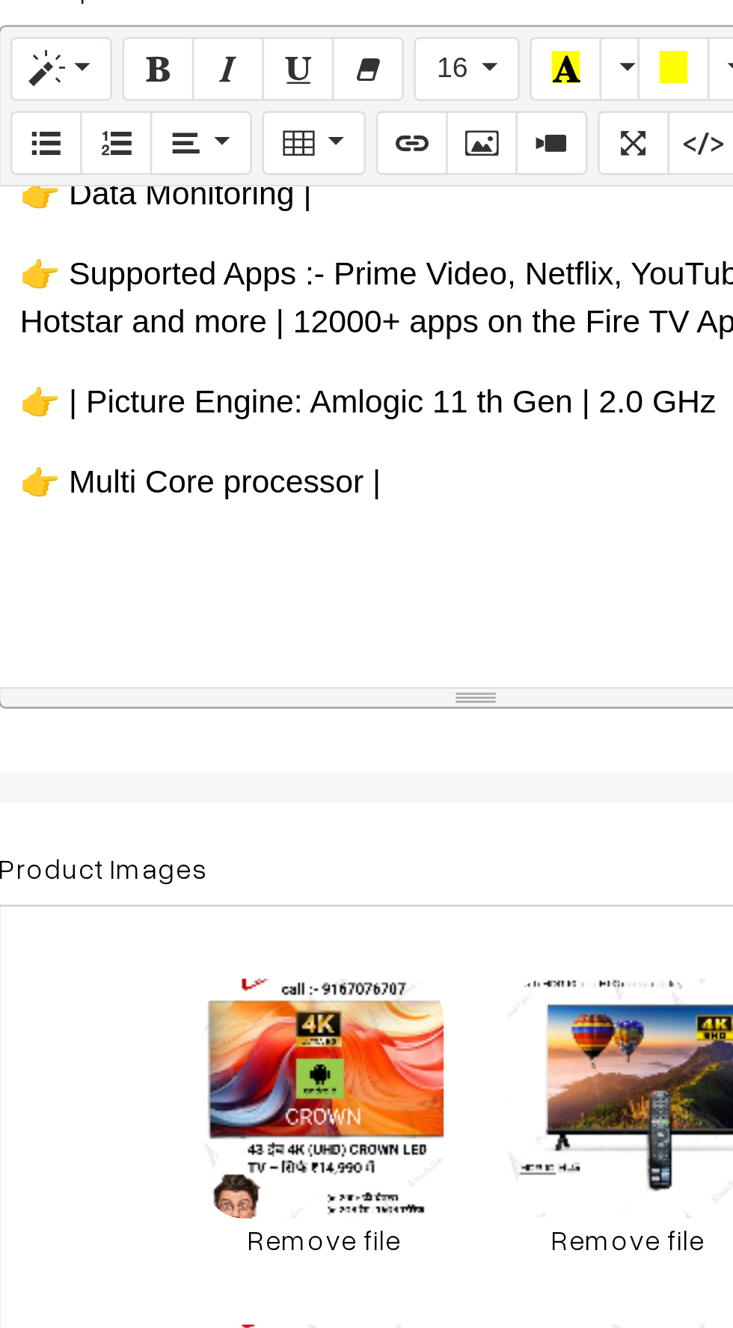
scroll to position [4493, 0]
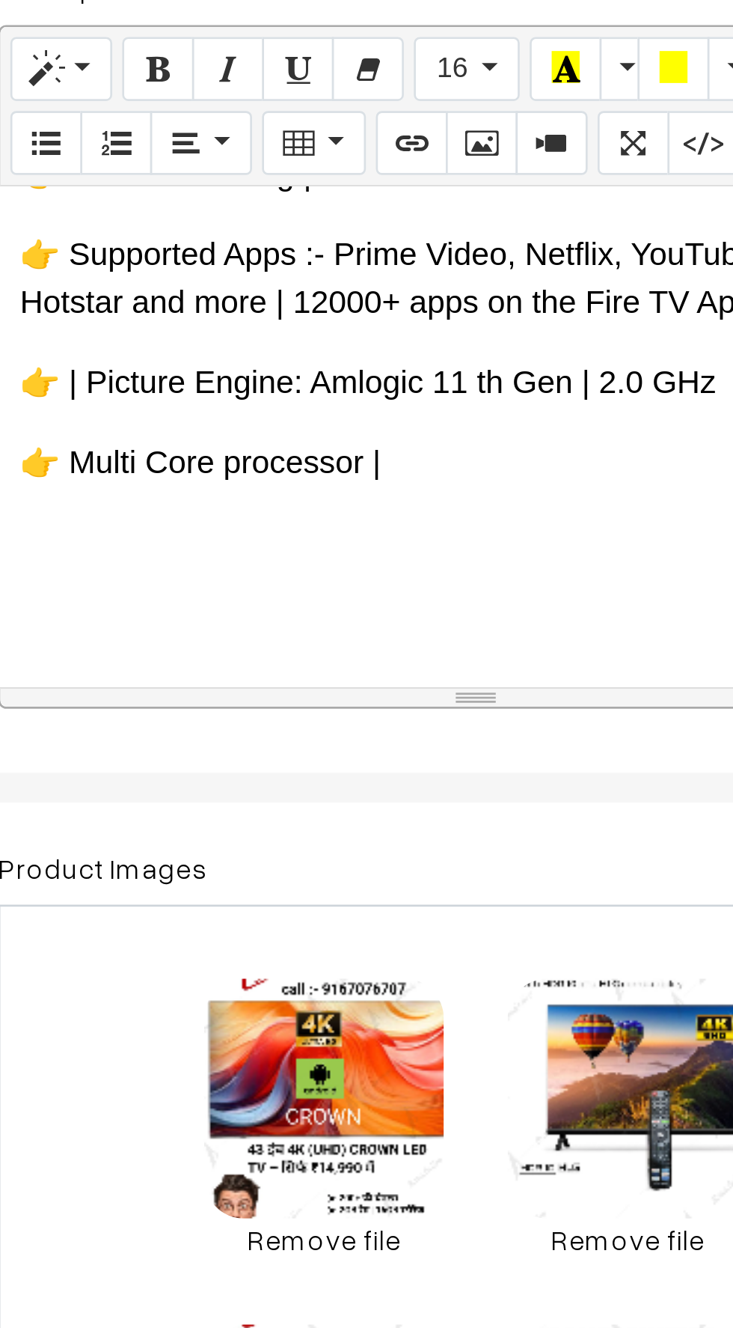
click at [262, 558] on div "🇮🇳 CROWN – भरोसे का भारतीय ब्रांड (Since [DATE]) 🔷 ब्रांड की विरासत: CROWN एक प…" at bounding box center [397, 555] width 357 height 187
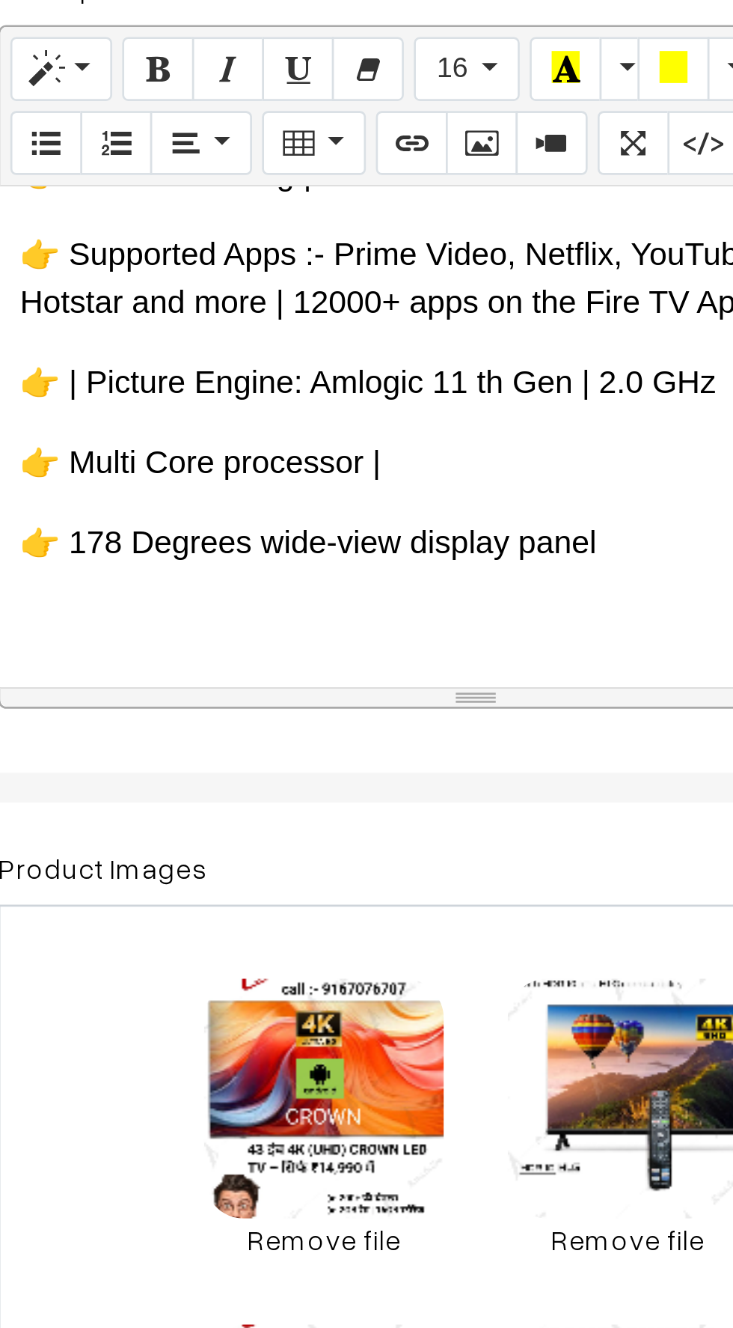
scroll to position [4473, 0]
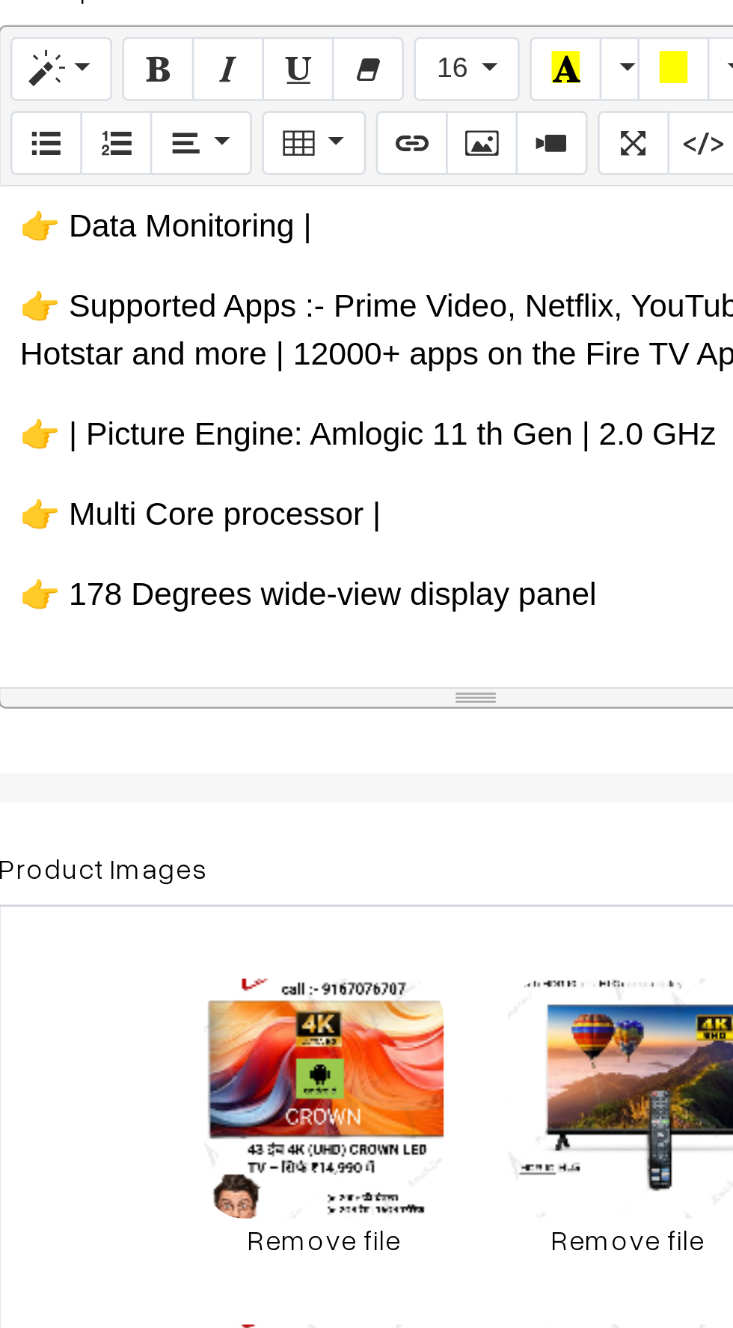
click at [254, 635] on p at bounding box center [398, 644] width 342 height 18
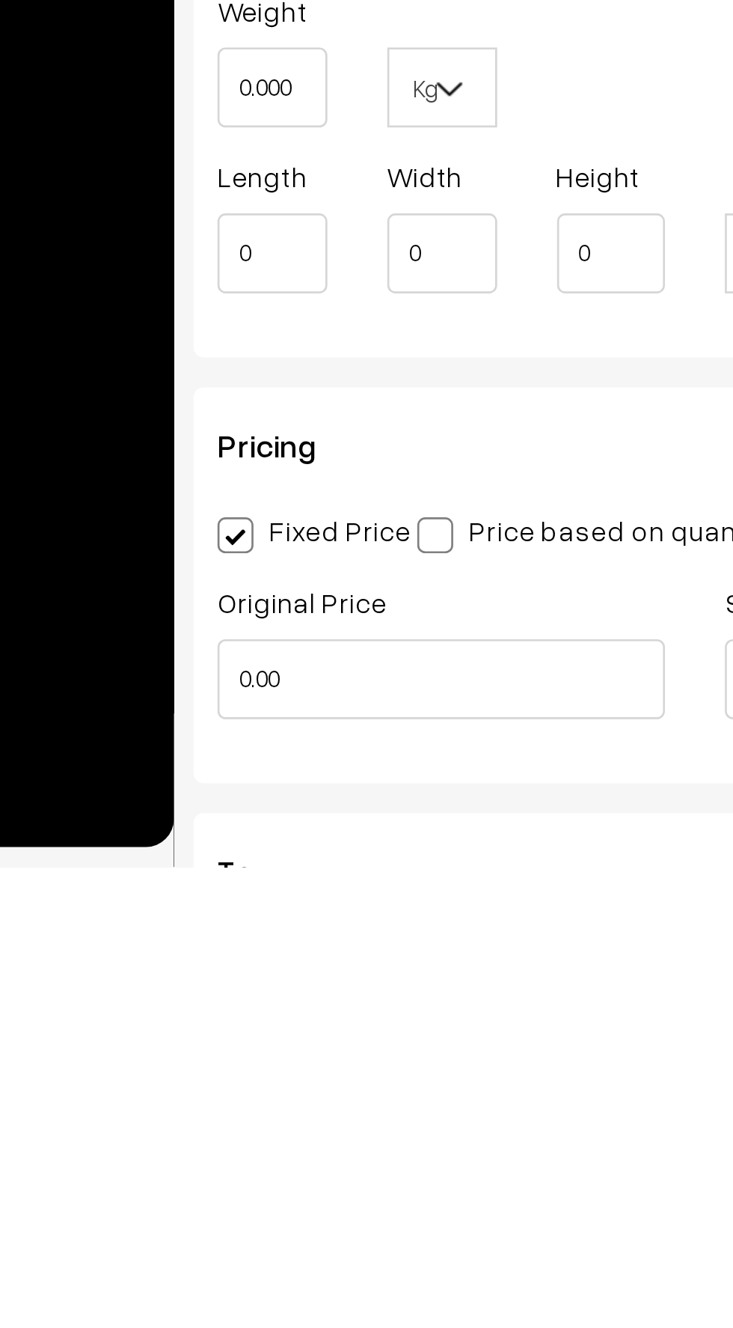
scroll to position [599, 0]
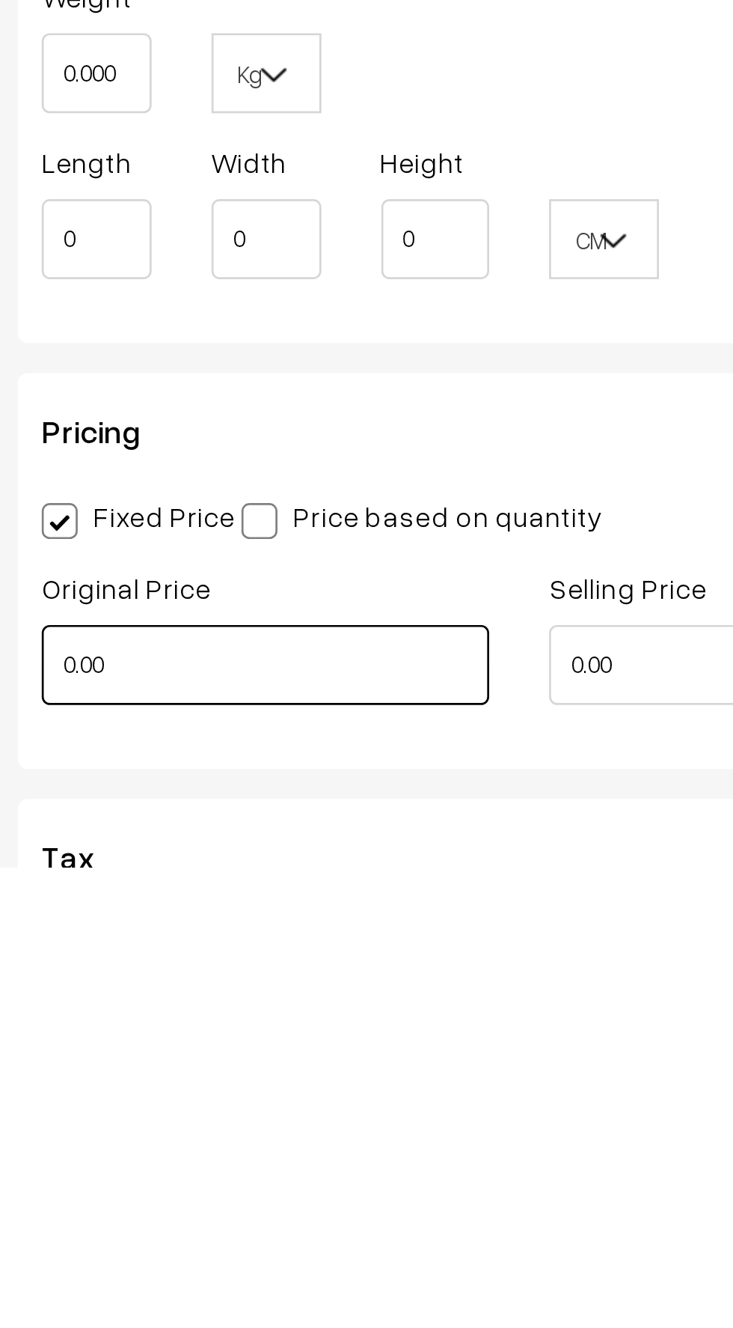
click at [257, 1251] on input "0.00" at bounding box center [303, 1252] width 168 height 30
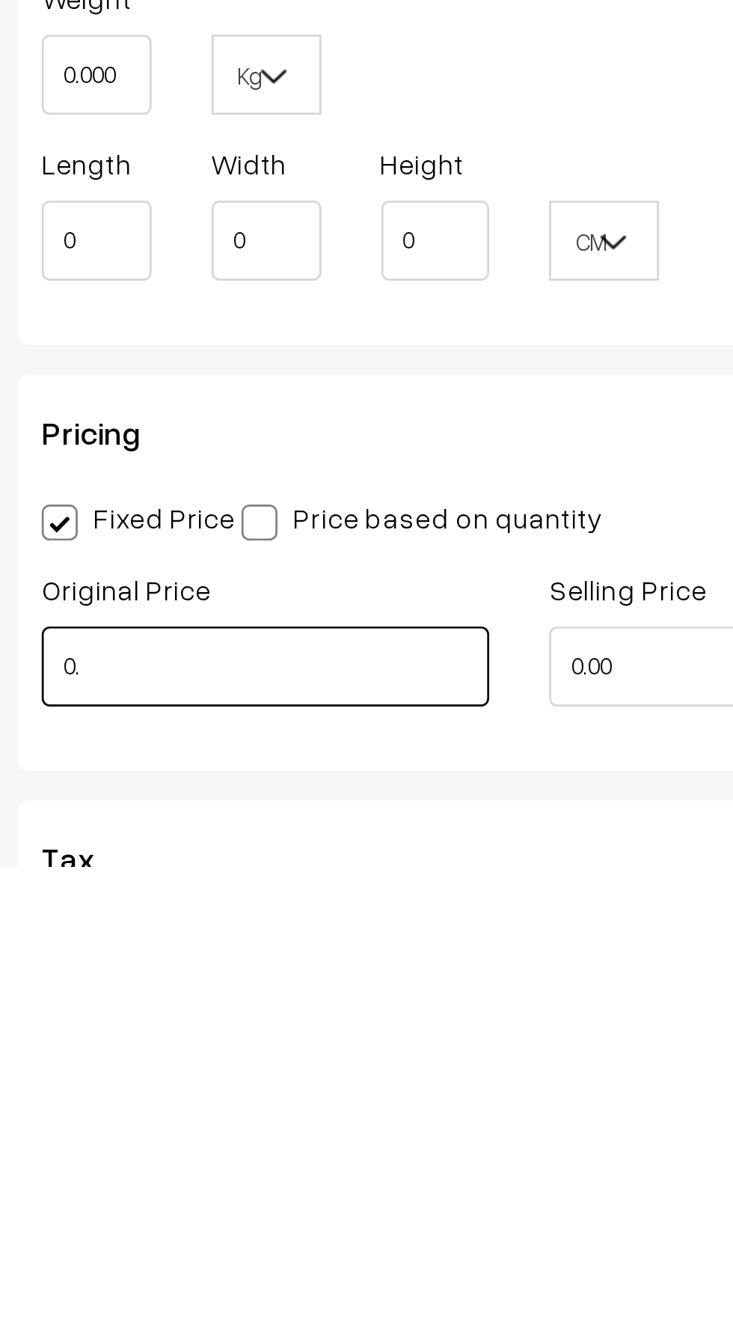
type input "0"
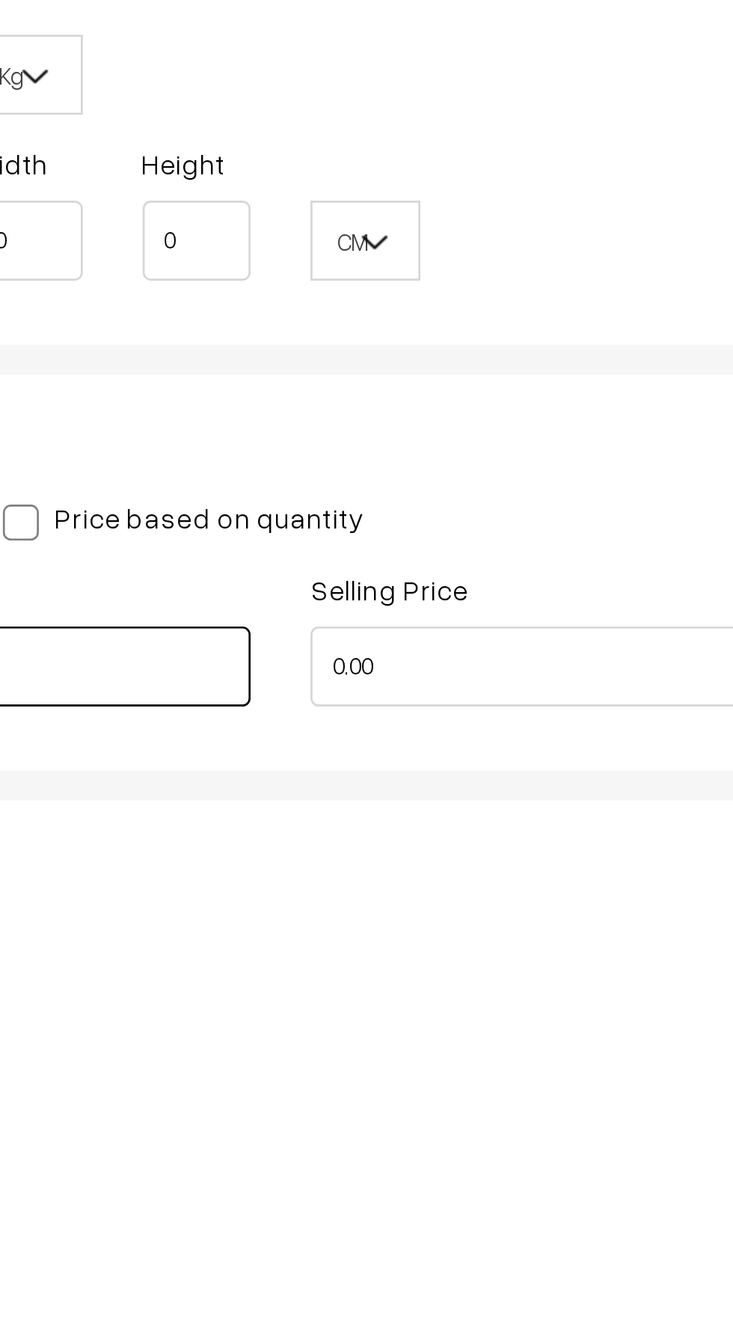
type input "24000"
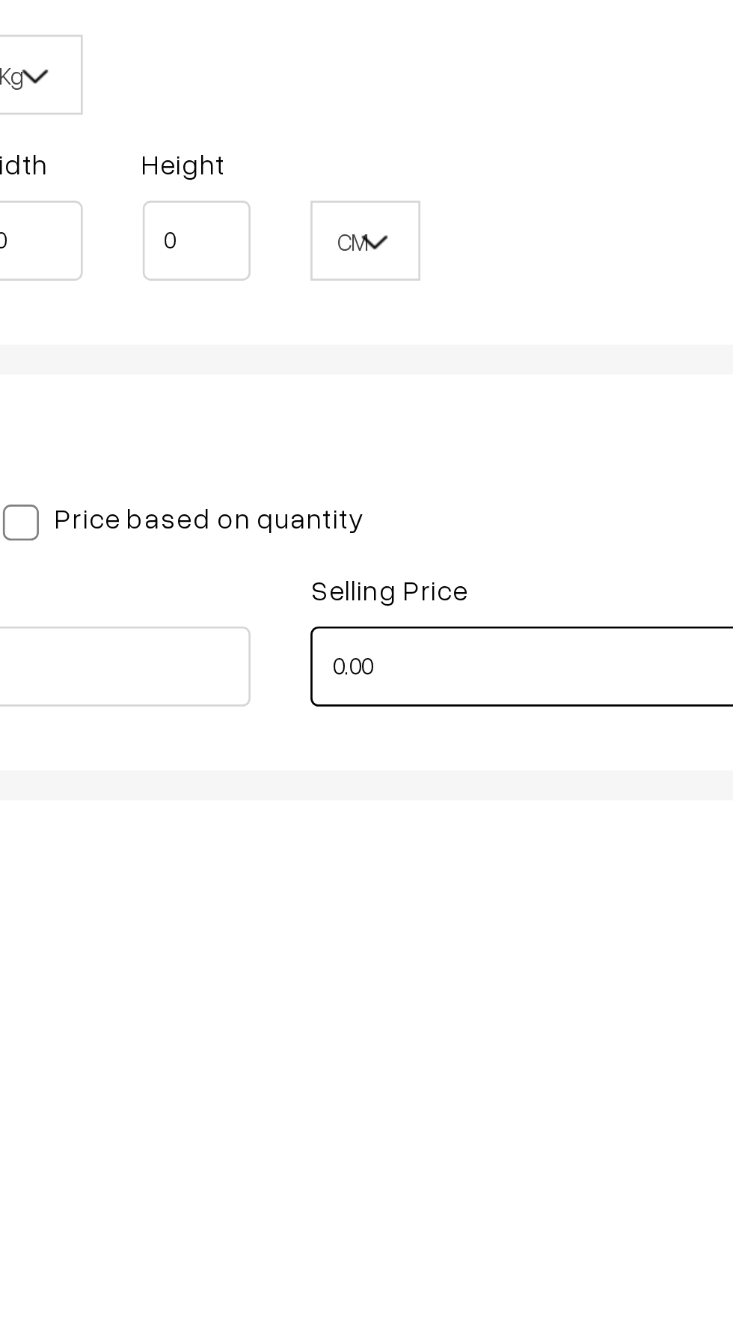
click at [444, 1253] on input "0.00" at bounding box center [493, 1253] width 168 height 30
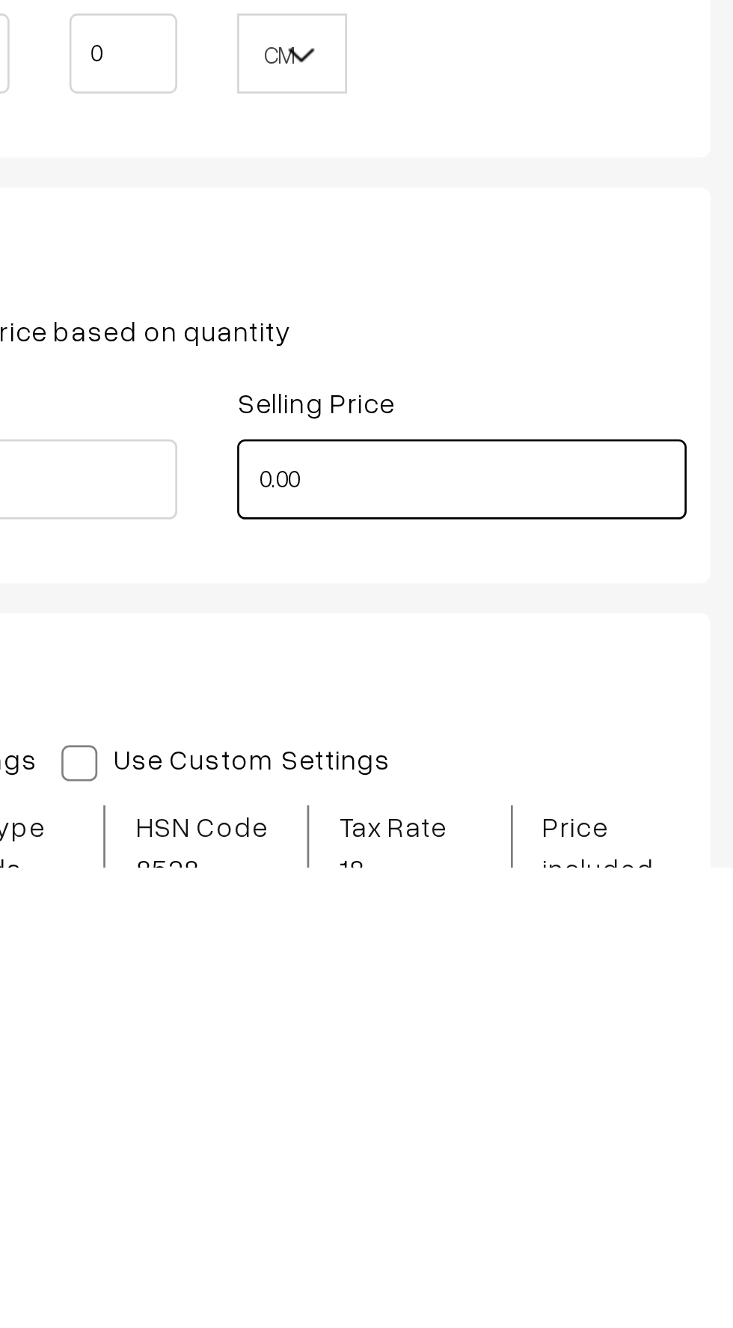
scroll to position [685, 0]
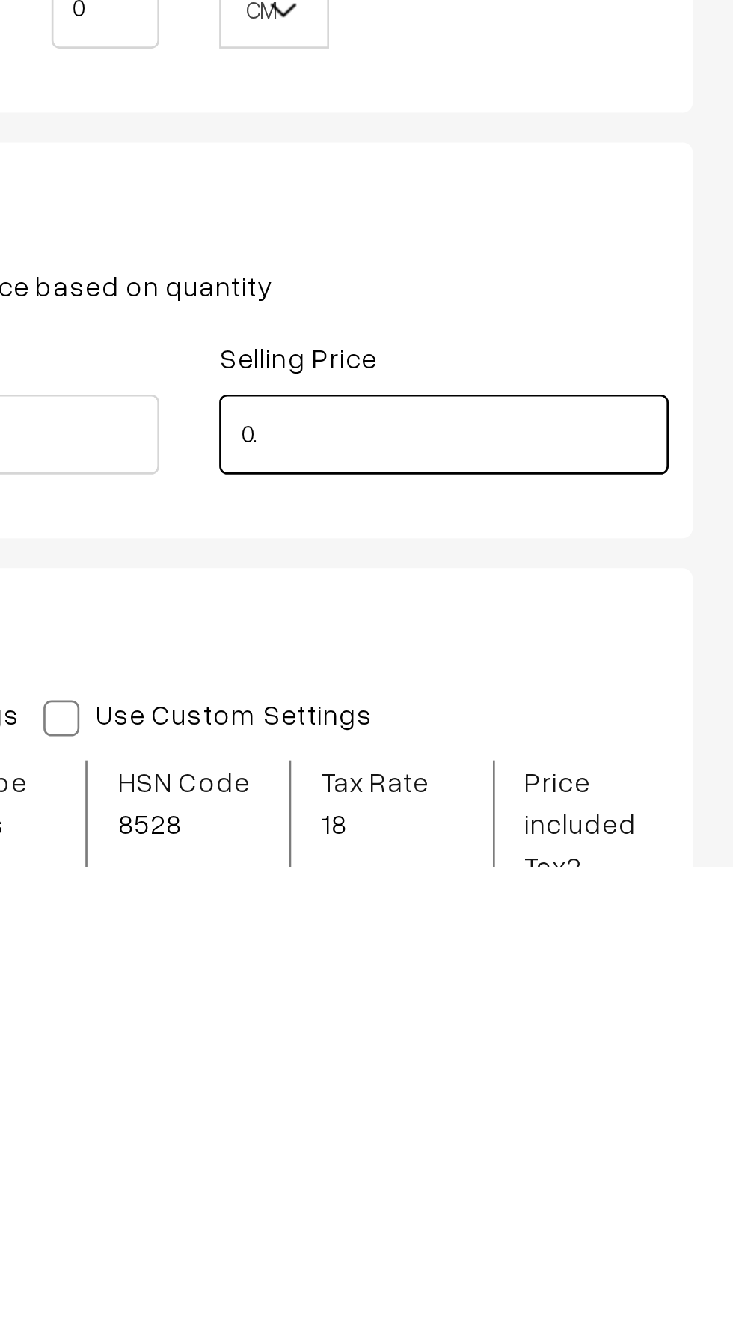
type input "0"
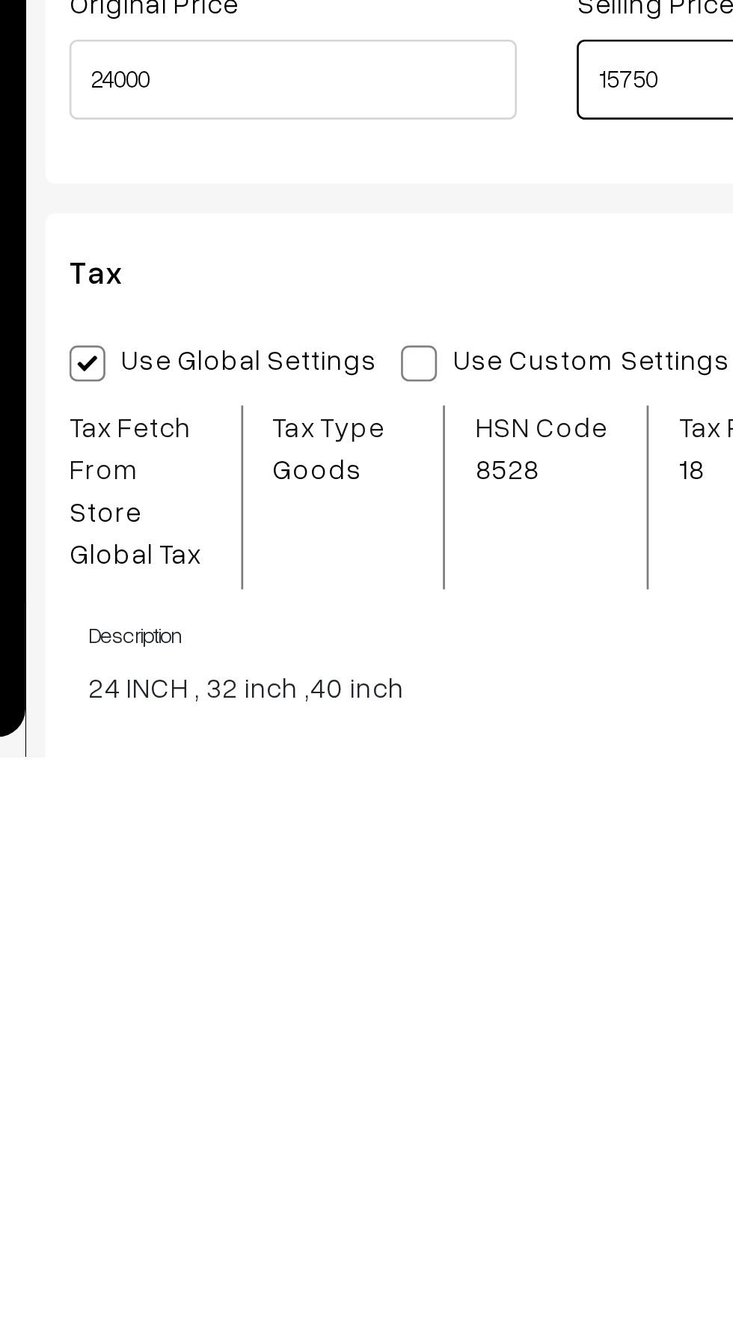
scroll to position [780, 0]
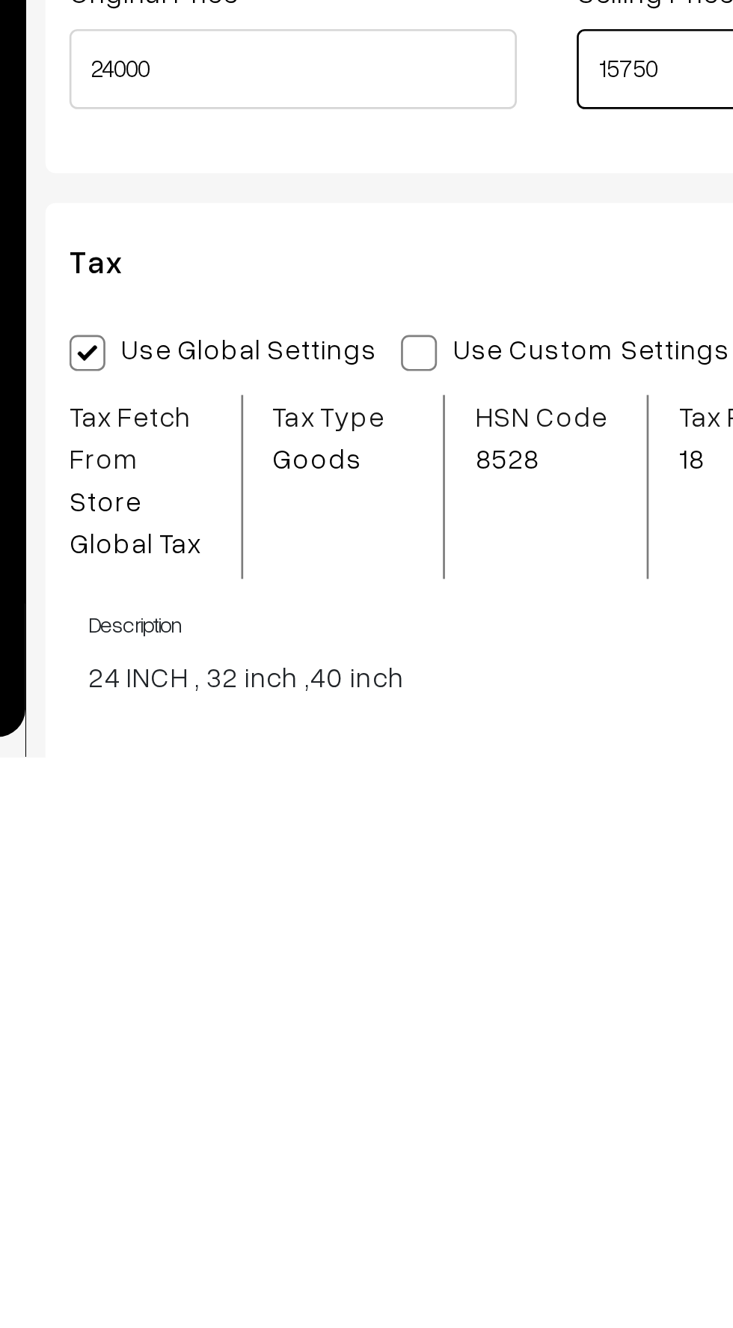
type input "15750"
click at [343, 1173] on span at bounding box center [349, 1176] width 13 height 13
click at [343, 1173] on input "Use Custom Settings" at bounding box center [348, 1174] width 10 height 10
radio input "true"
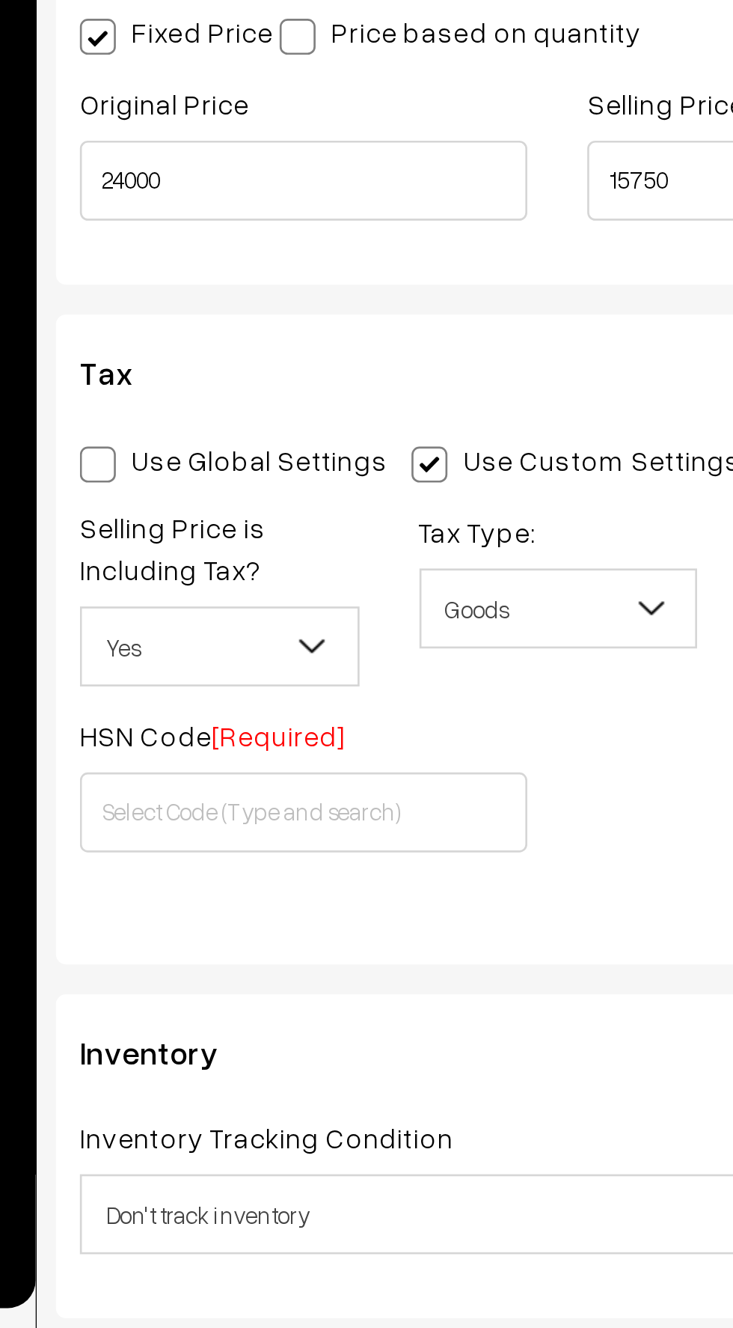
scroll to position [955, 0]
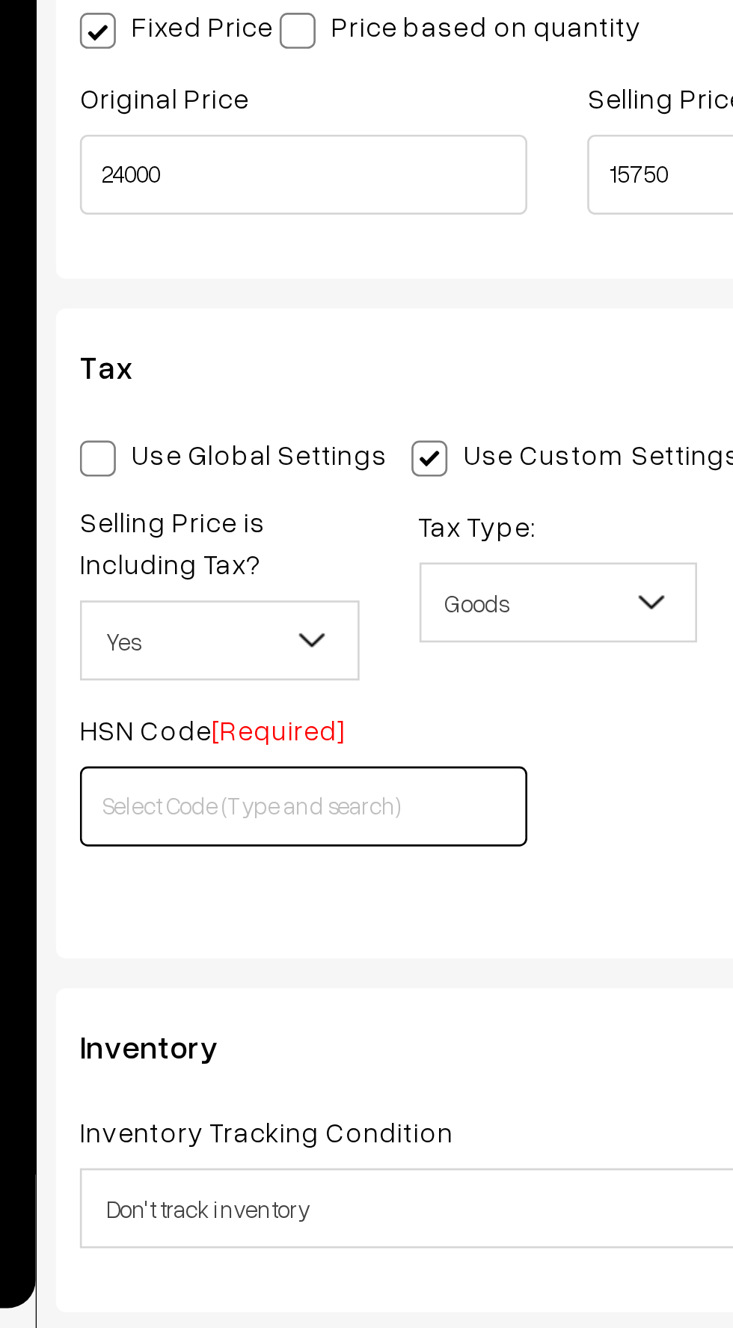
click at [250, 1134] on input "text" at bounding box center [303, 1132] width 168 height 30
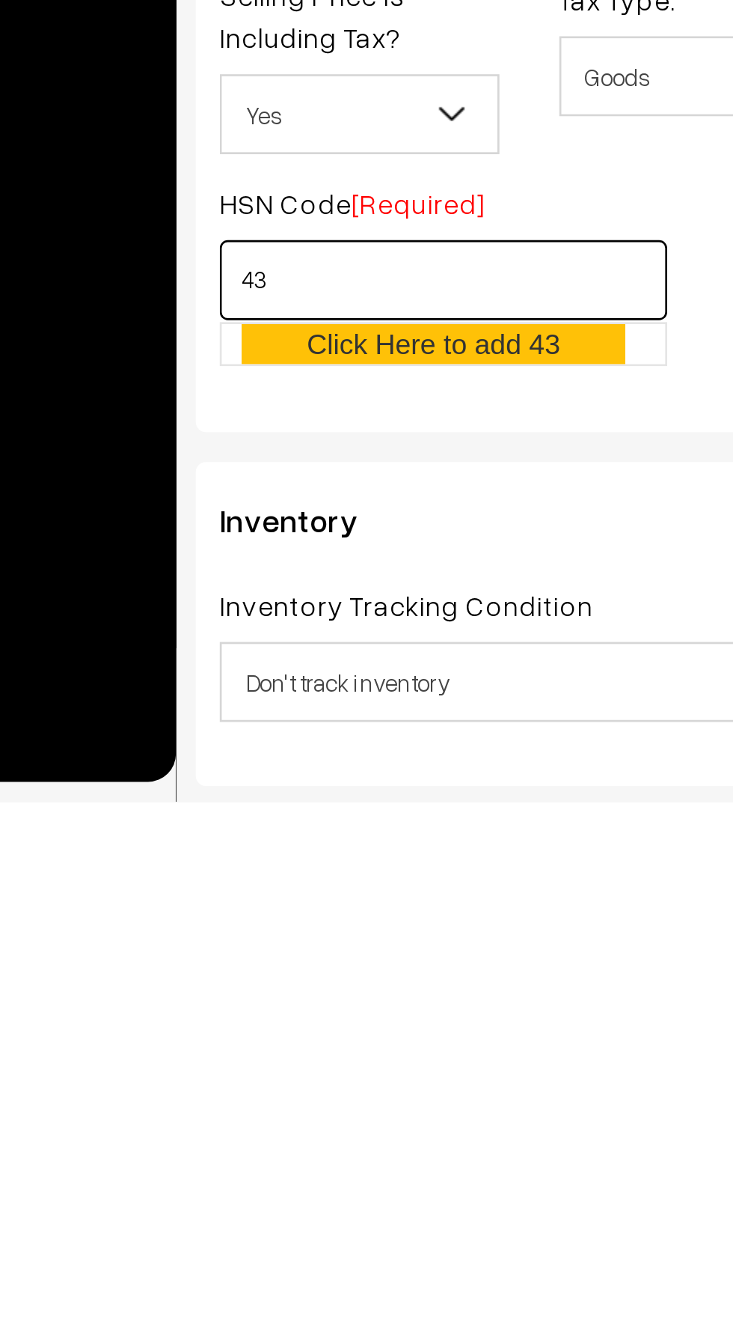
type input "4"
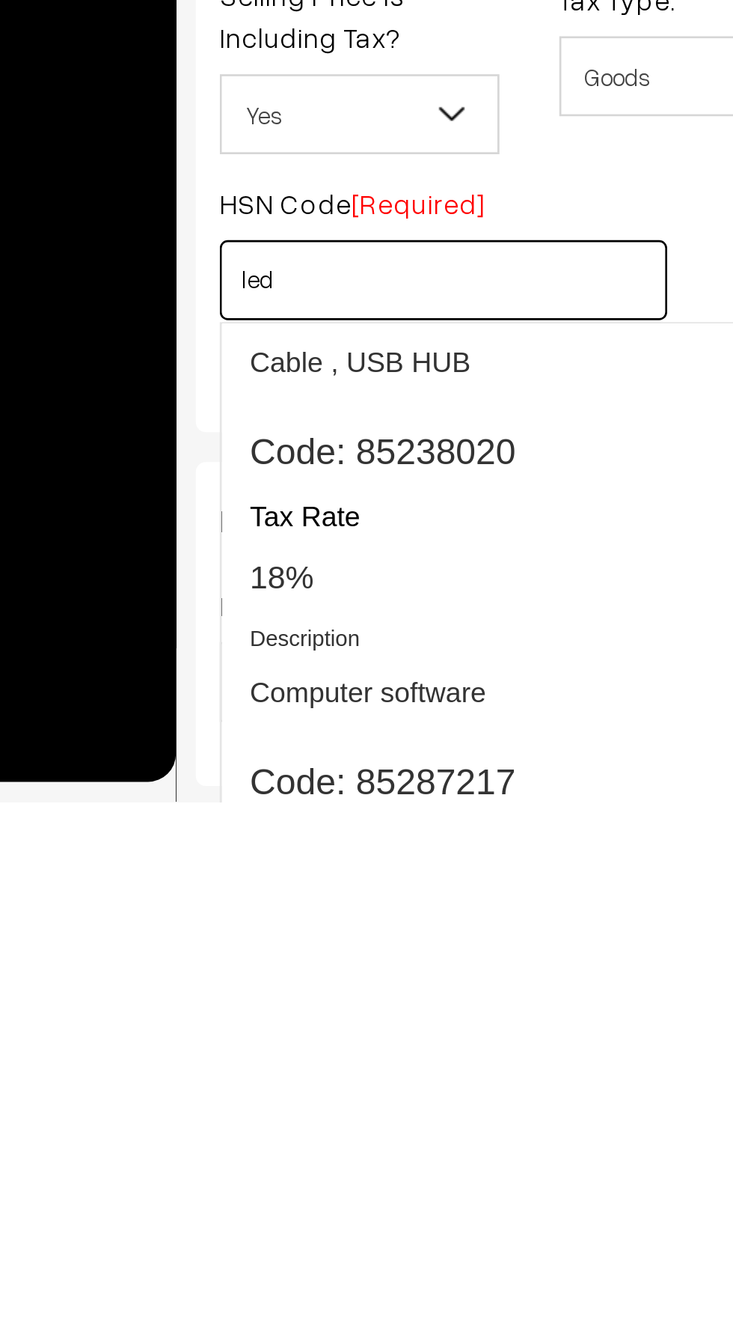
scroll to position [1938, 0]
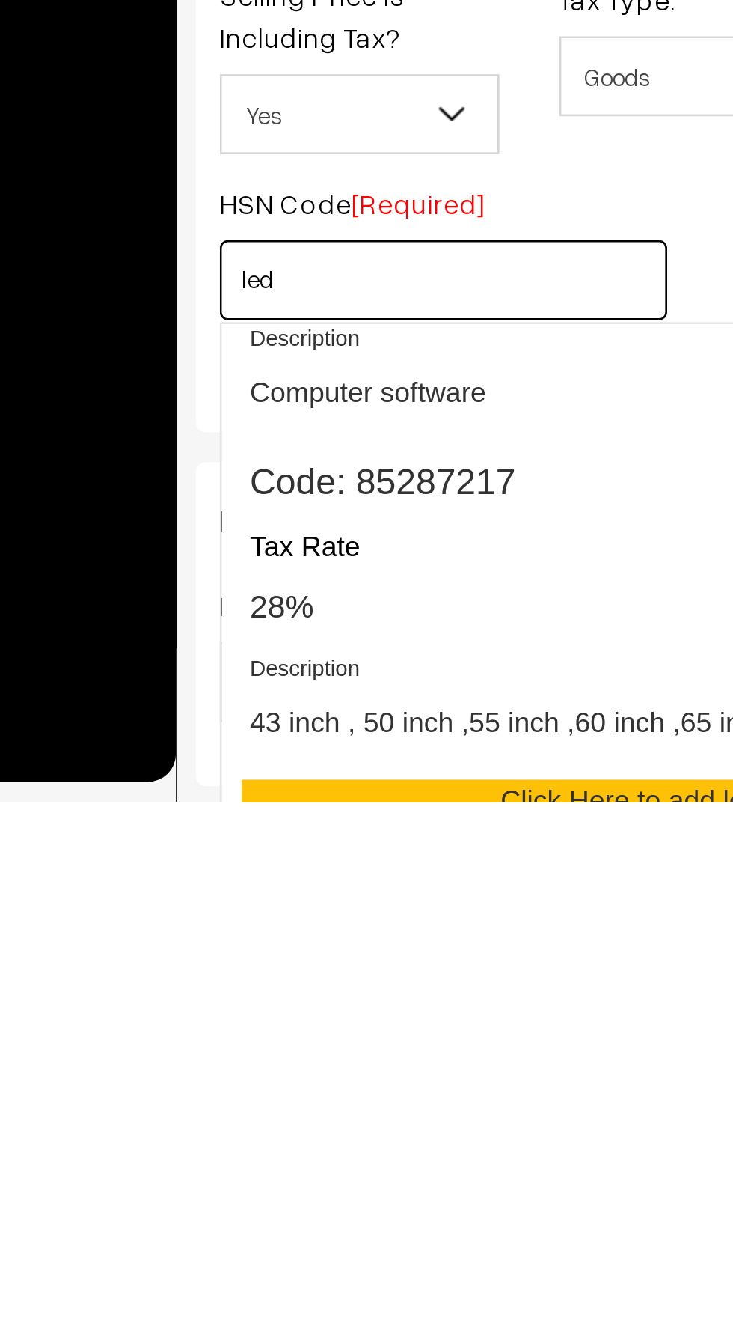
click at [249, 1248] on span "28%" at bounding box center [242, 1254] width 24 height 13
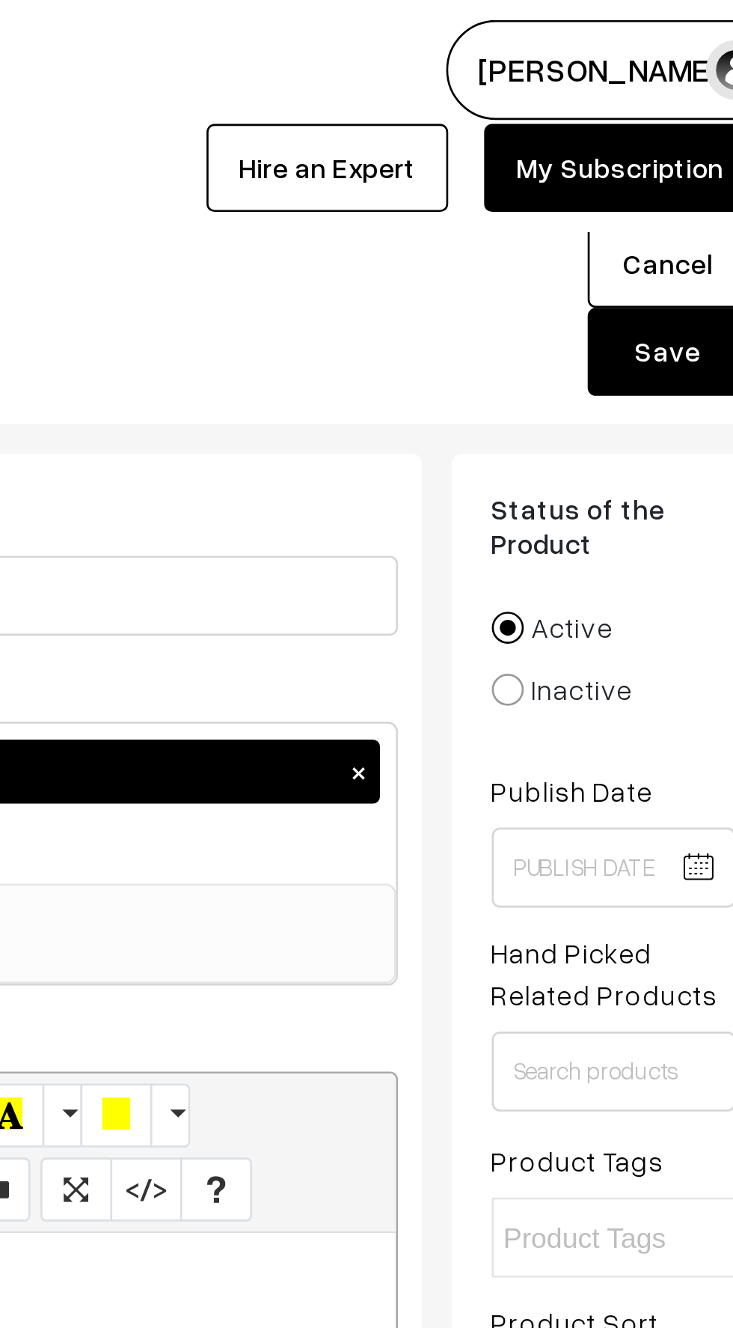
scroll to position [0, 0]
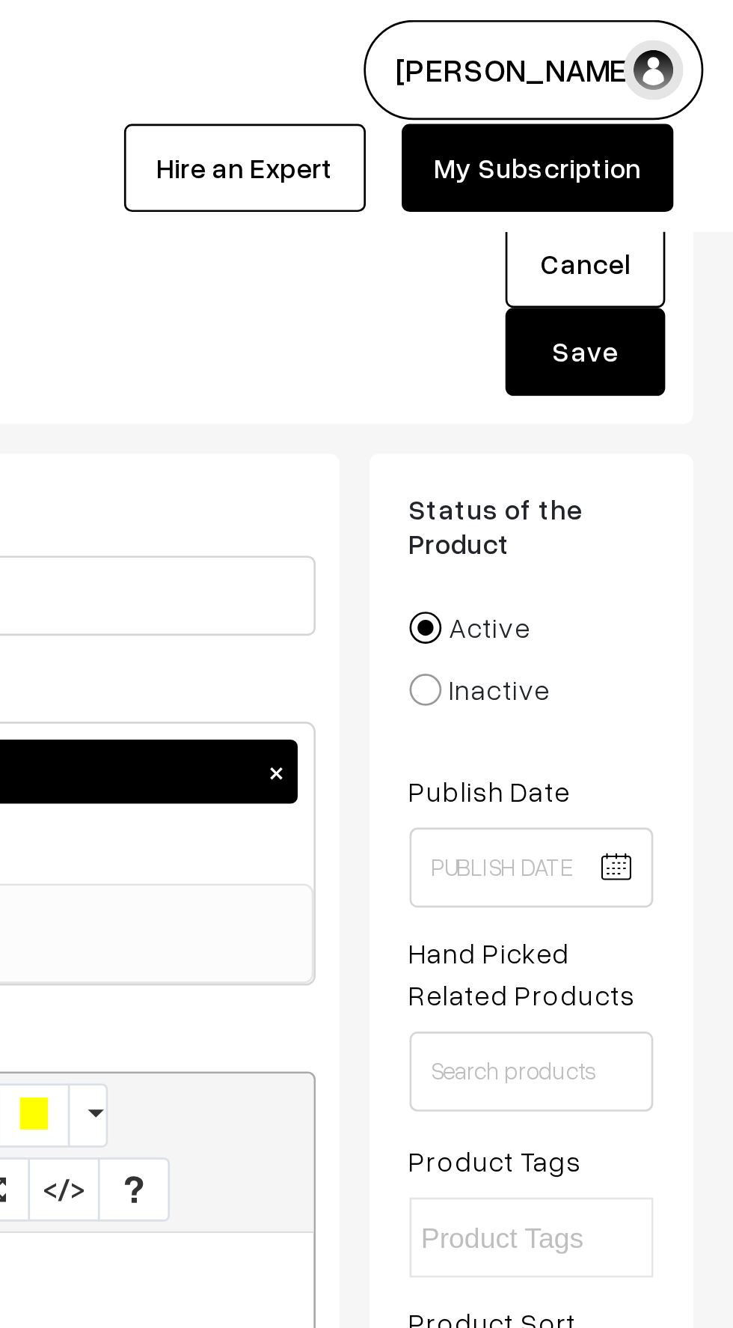
type input "85287217"
click at [680, 134] on button "Save" at bounding box center [678, 131] width 60 height 33
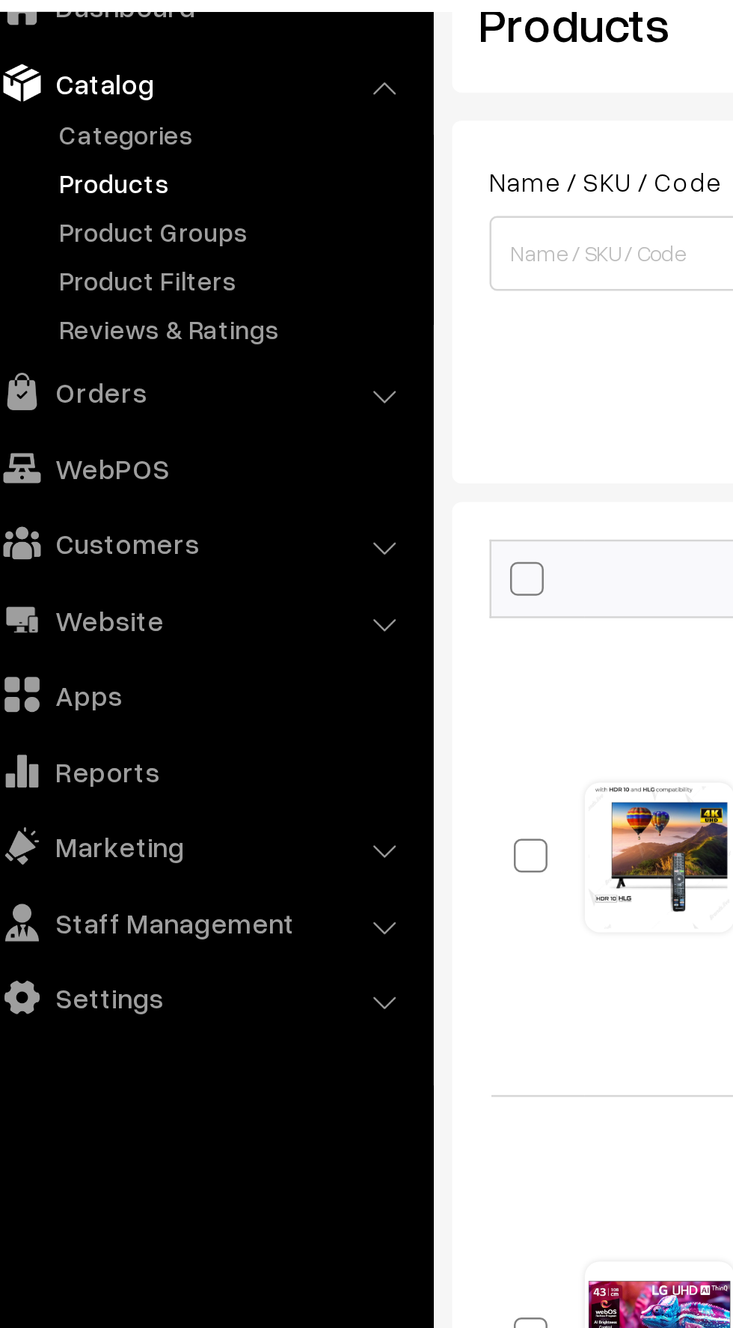
scroll to position [7, 0]
